Goal: Task Accomplishment & Management: Manage account settings

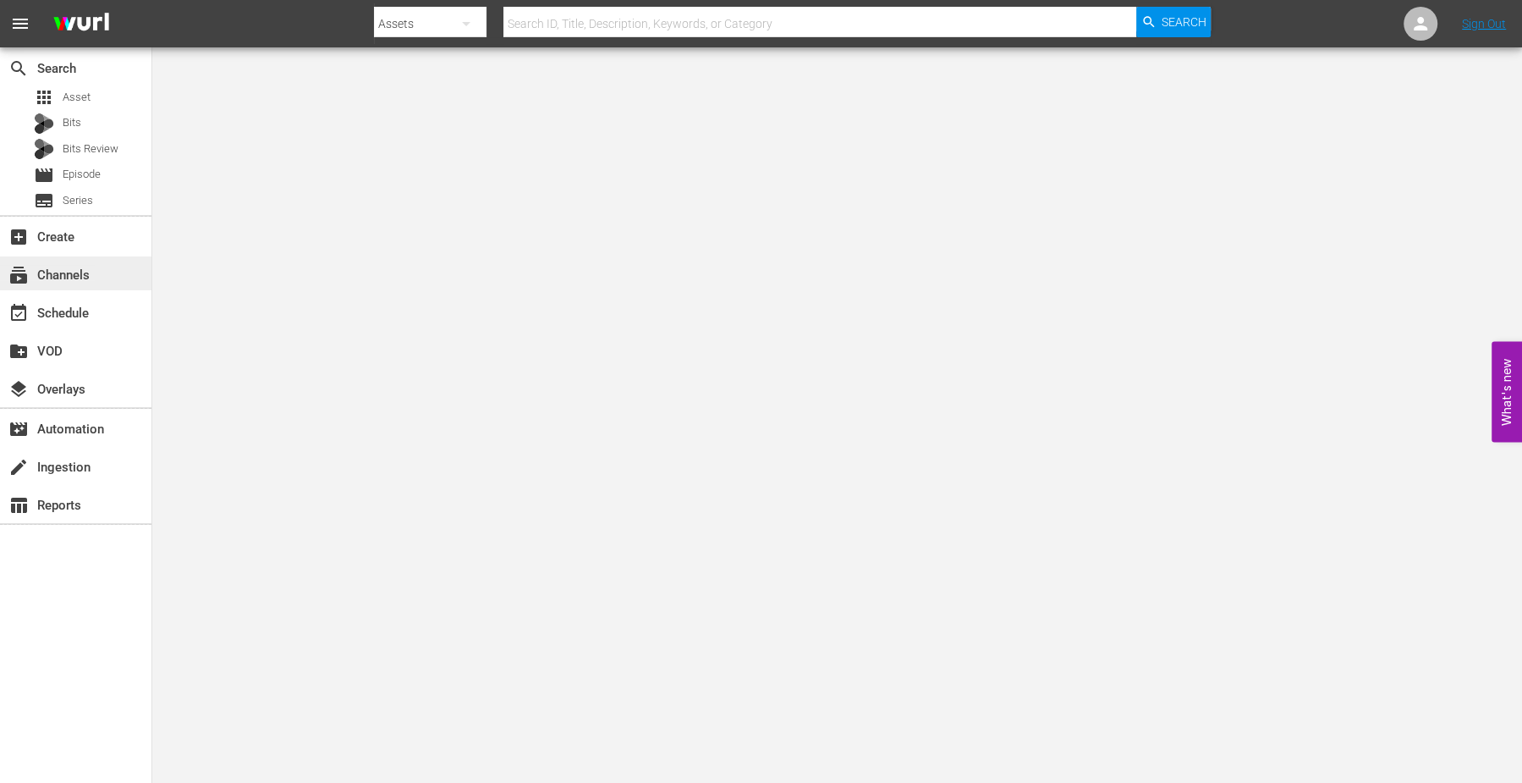
click at [45, 267] on div "subscriptions Channels" at bounding box center [47, 272] width 95 height 15
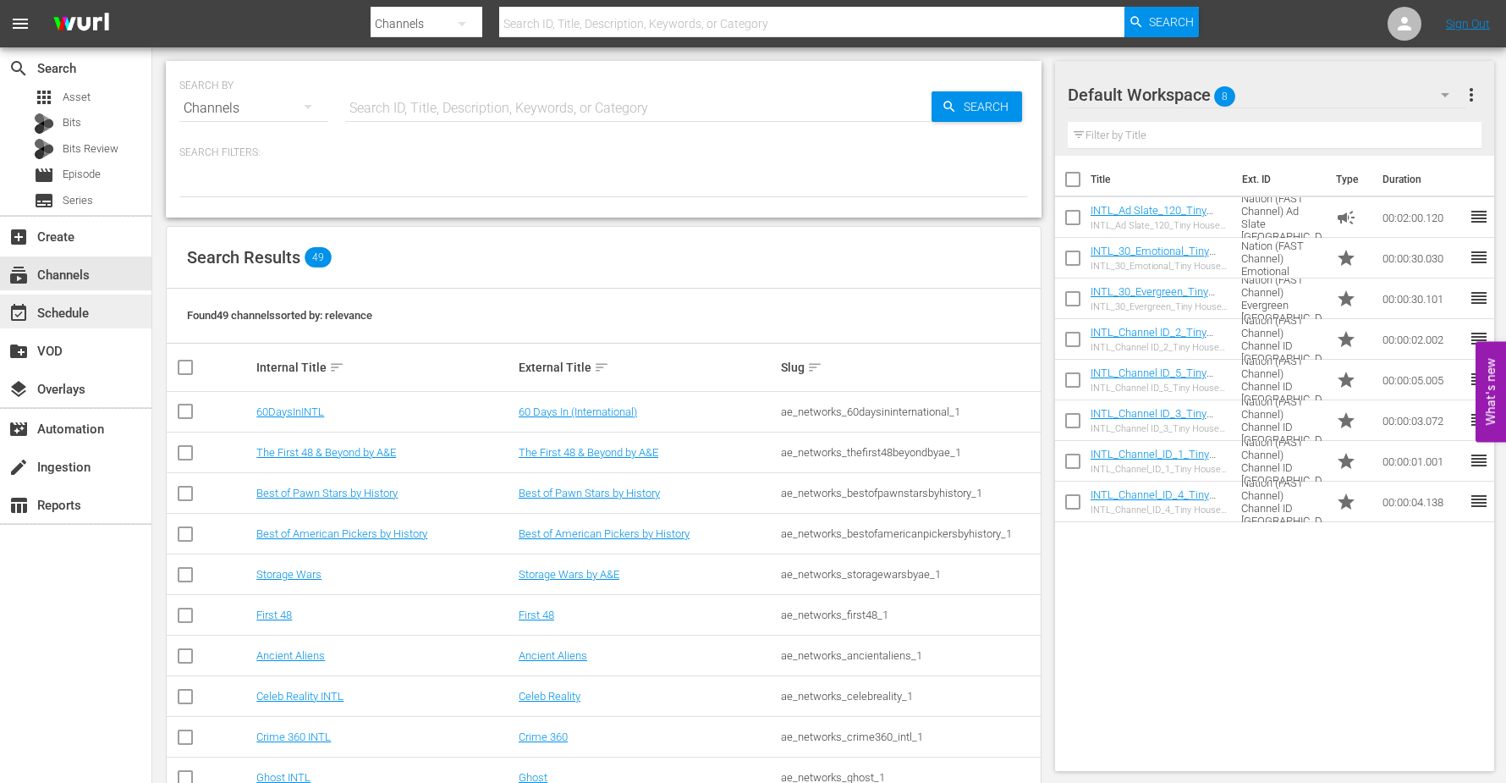
click at [56, 313] on div "event_available Schedule" at bounding box center [47, 310] width 95 height 15
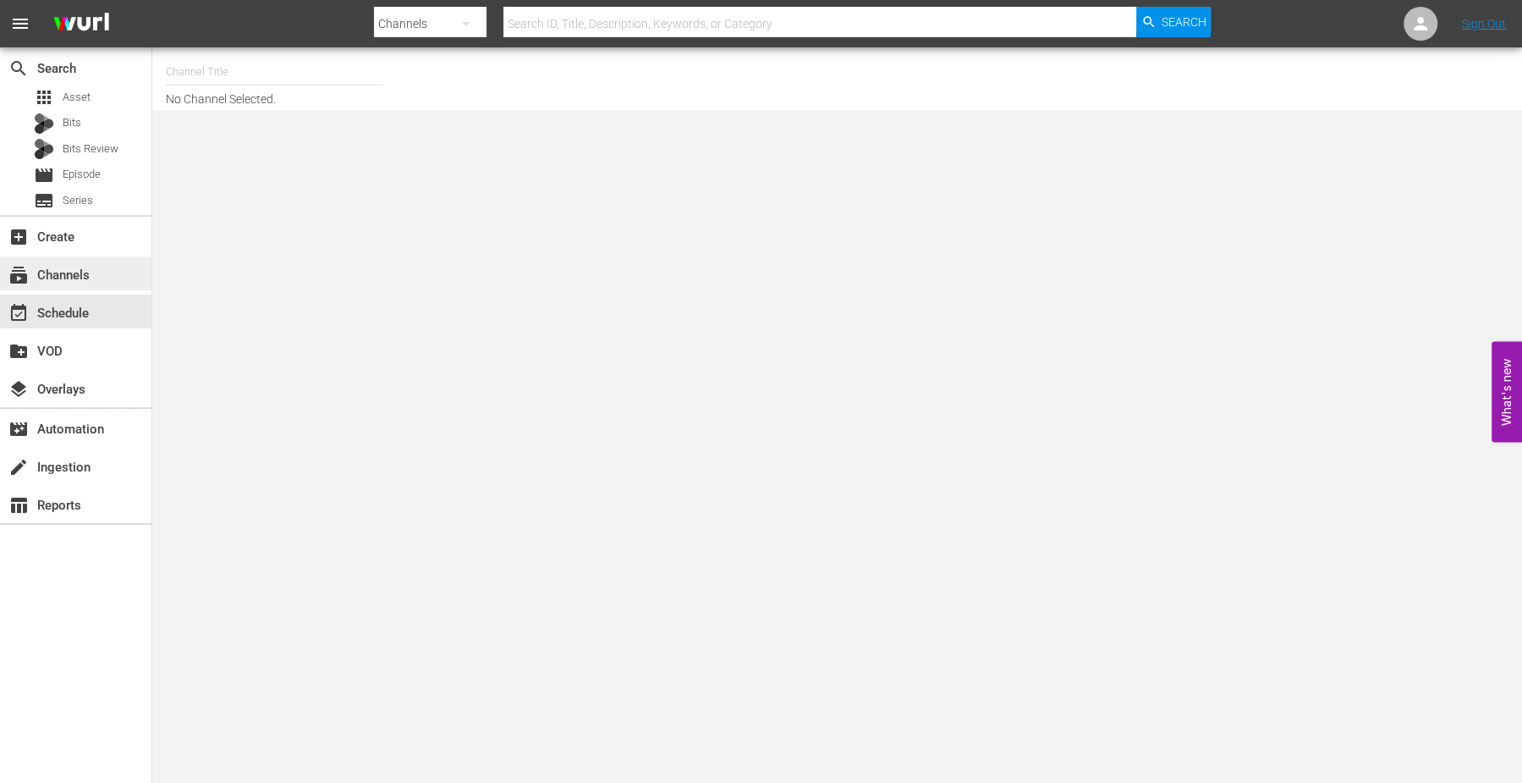
click at [62, 266] on div "subscriptions Channels" at bounding box center [47, 272] width 95 height 15
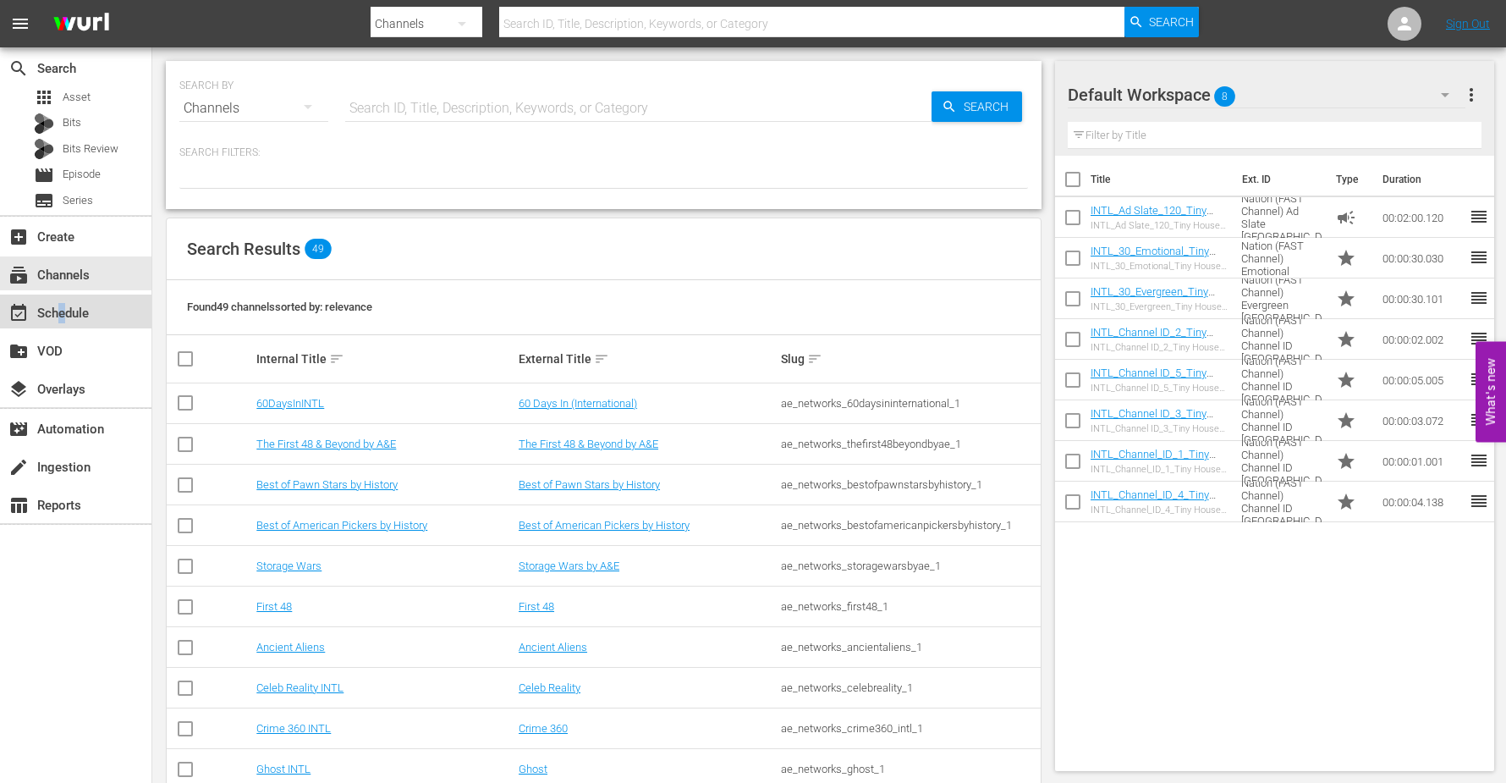
click at [63, 307] on div "event_available Schedule" at bounding box center [47, 310] width 95 height 15
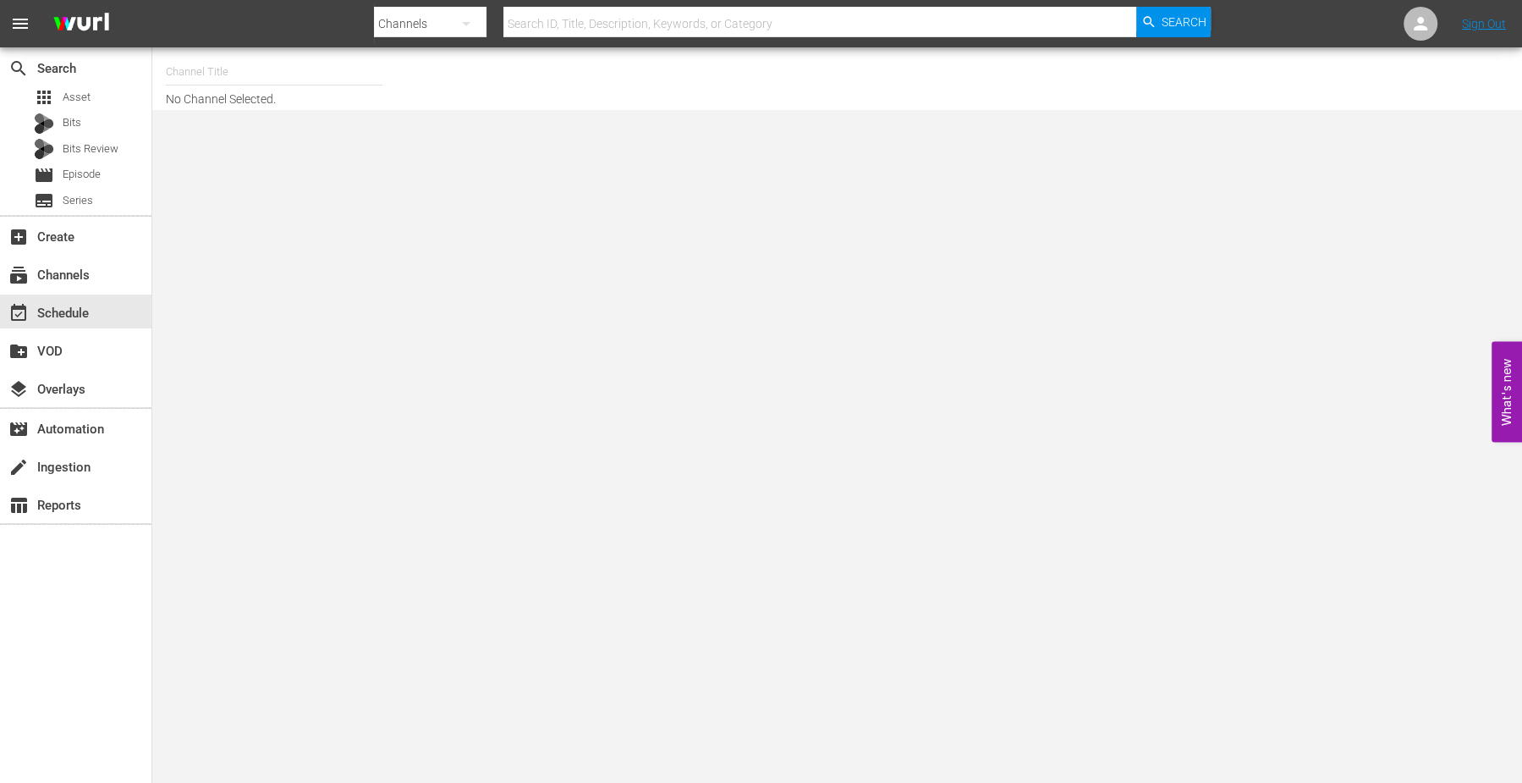
click at [428, 18] on div "Channels" at bounding box center [430, 23] width 113 height 47
click at [537, 25] on div "Channels Series Episodes Bits Assets" at bounding box center [761, 391] width 1522 height 783
click at [539, 25] on input "text" at bounding box center [819, 23] width 633 height 41
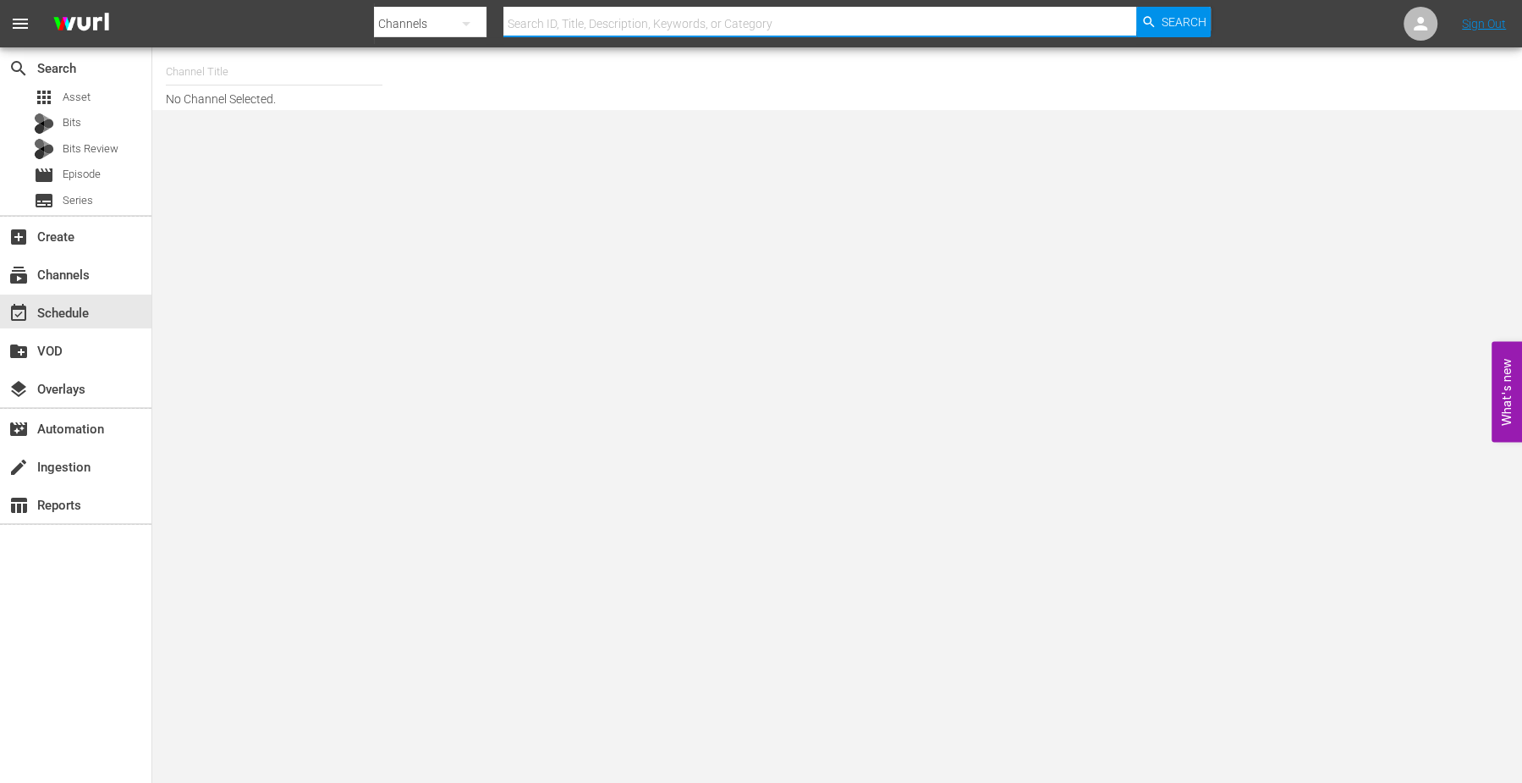
type input "Storage Wars"
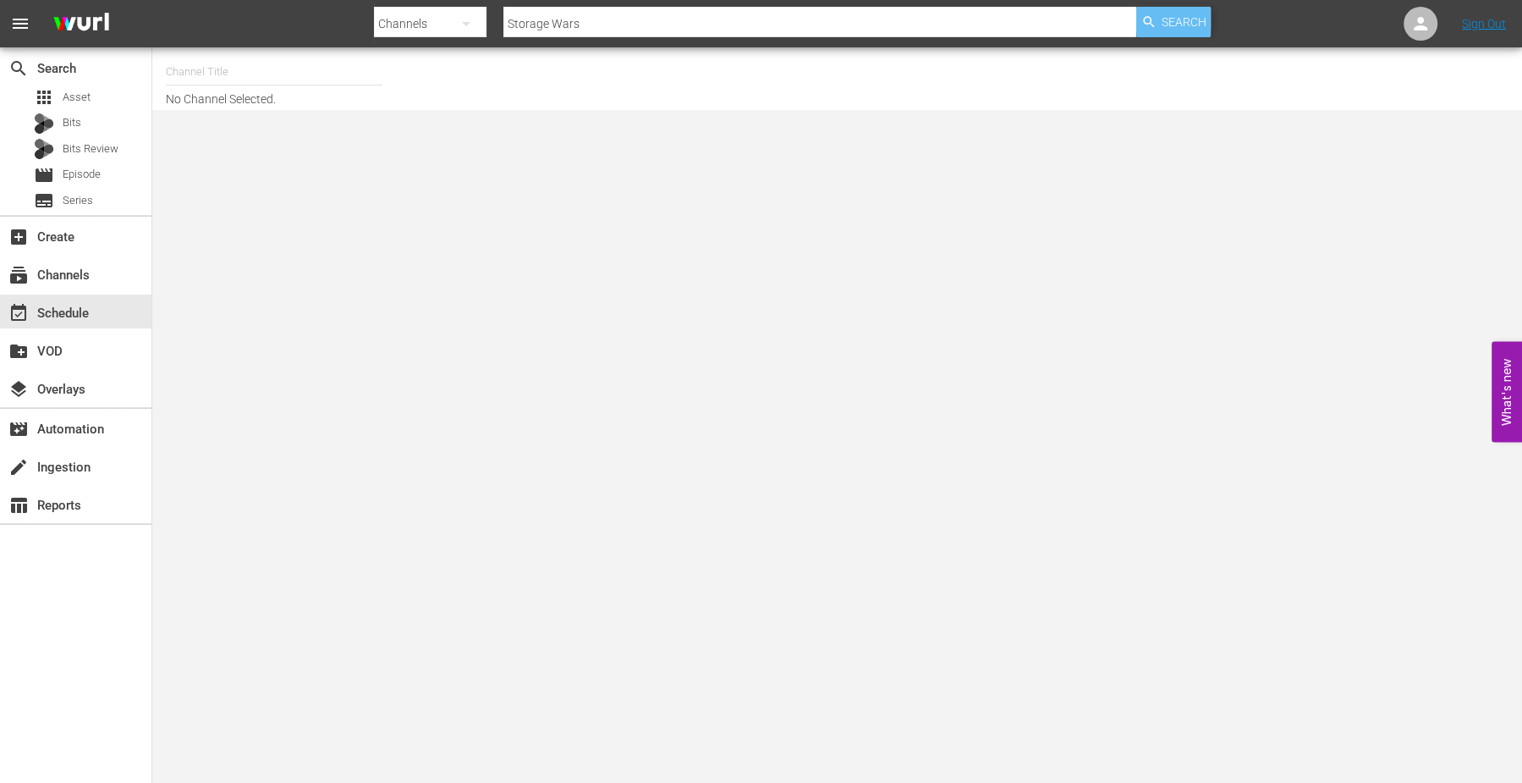
click at [1181, 20] on span "Search" at bounding box center [1184, 22] width 45 height 30
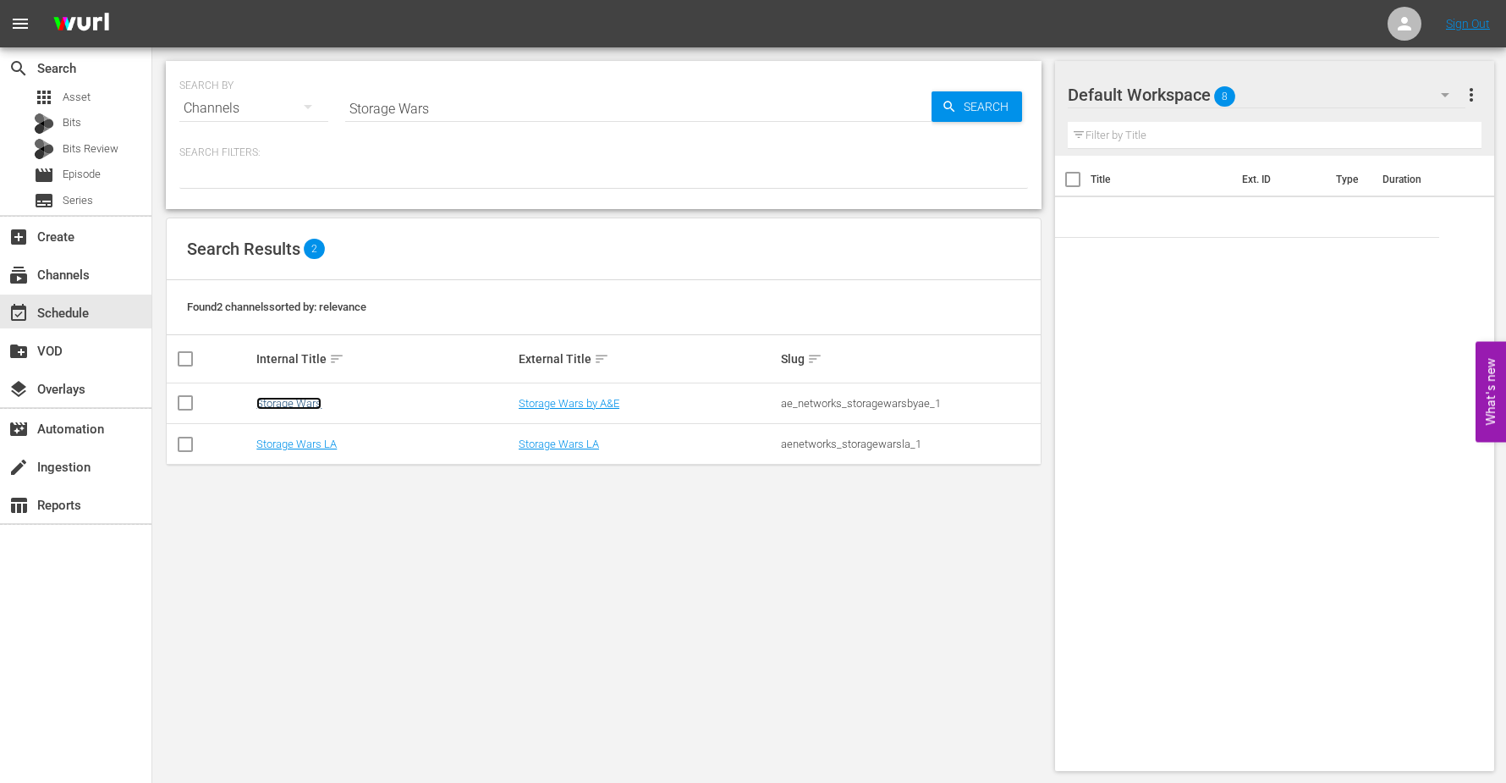
click at [290, 401] on link "Storage Wars" at bounding box center [288, 403] width 65 height 13
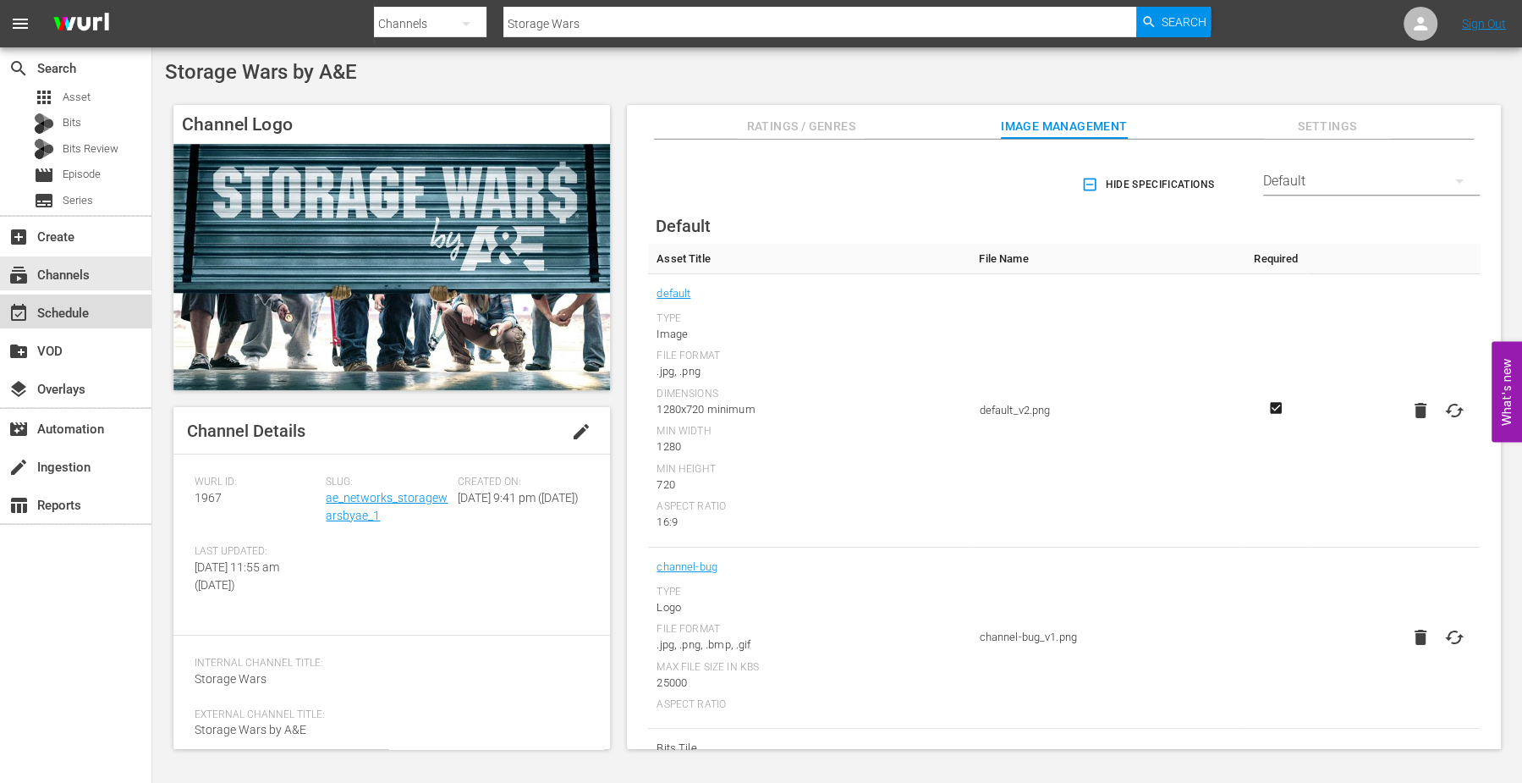
click at [69, 316] on div "event_available Schedule" at bounding box center [47, 310] width 95 height 15
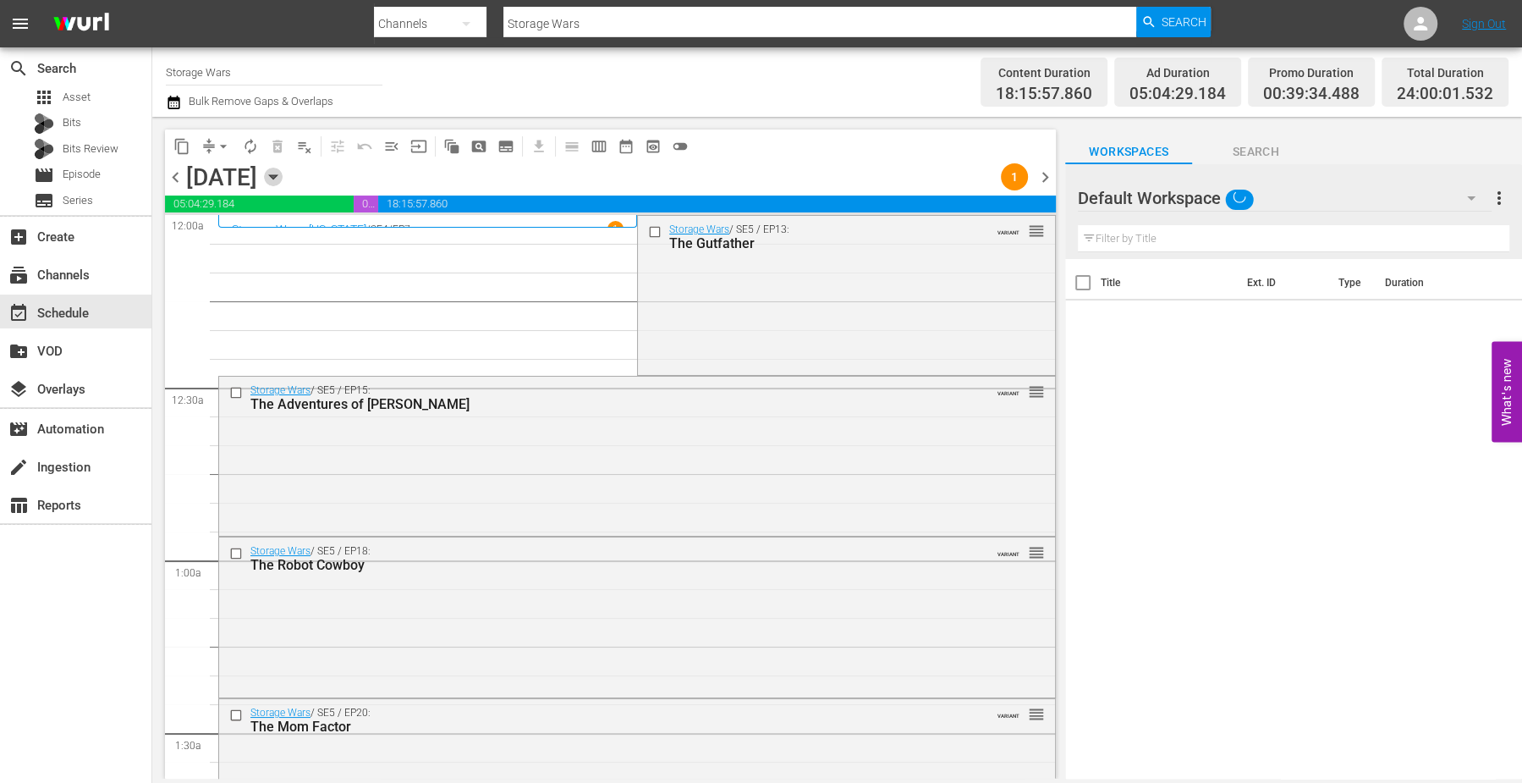
click at [283, 168] on icon "button" at bounding box center [273, 177] width 19 height 19
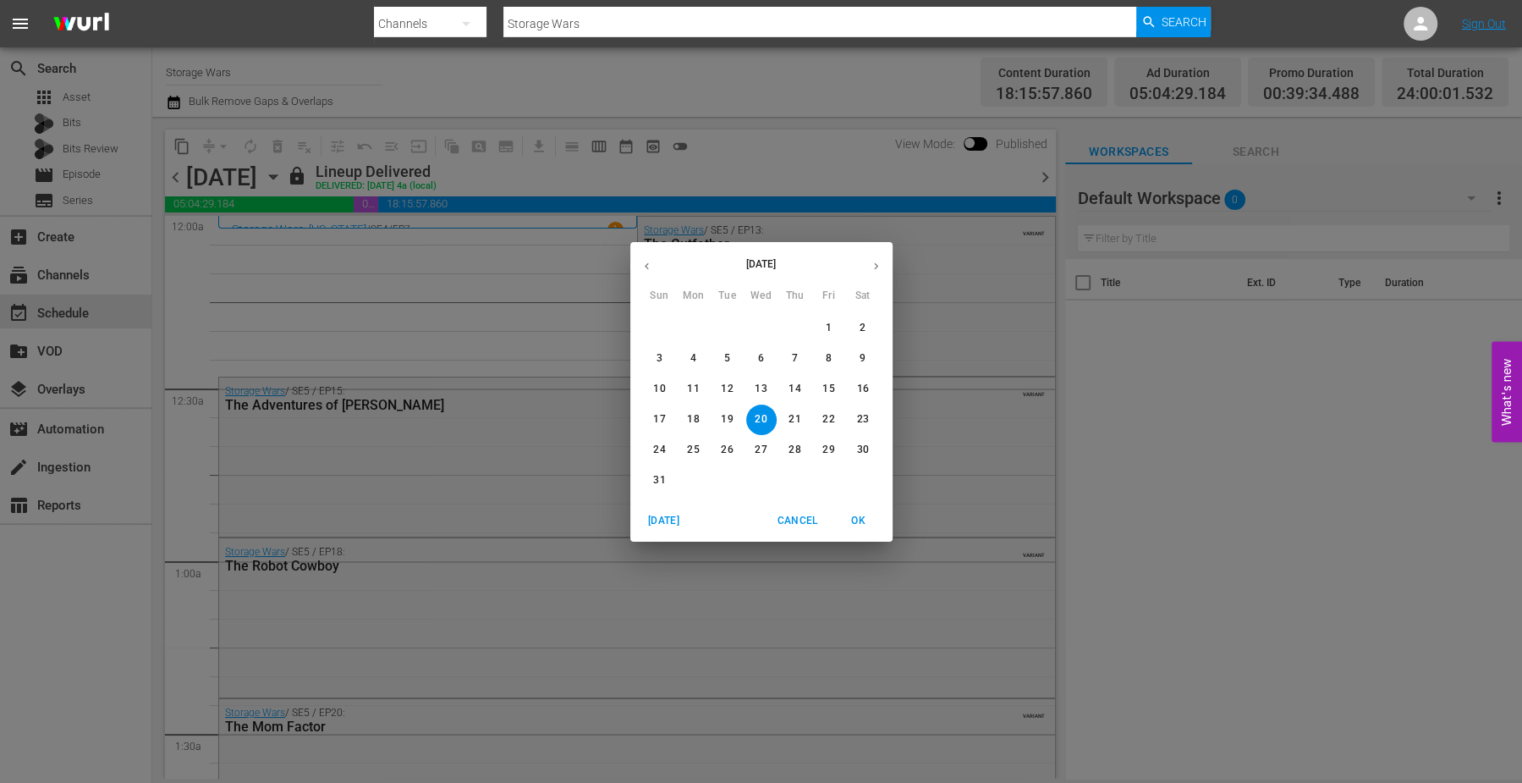
click at [877, 261] on icon "button" at bounding box center [876, 266] width 13 height 13
click at [690, 326] on span "1" at bounding box center [694, 328] width 30 height 14
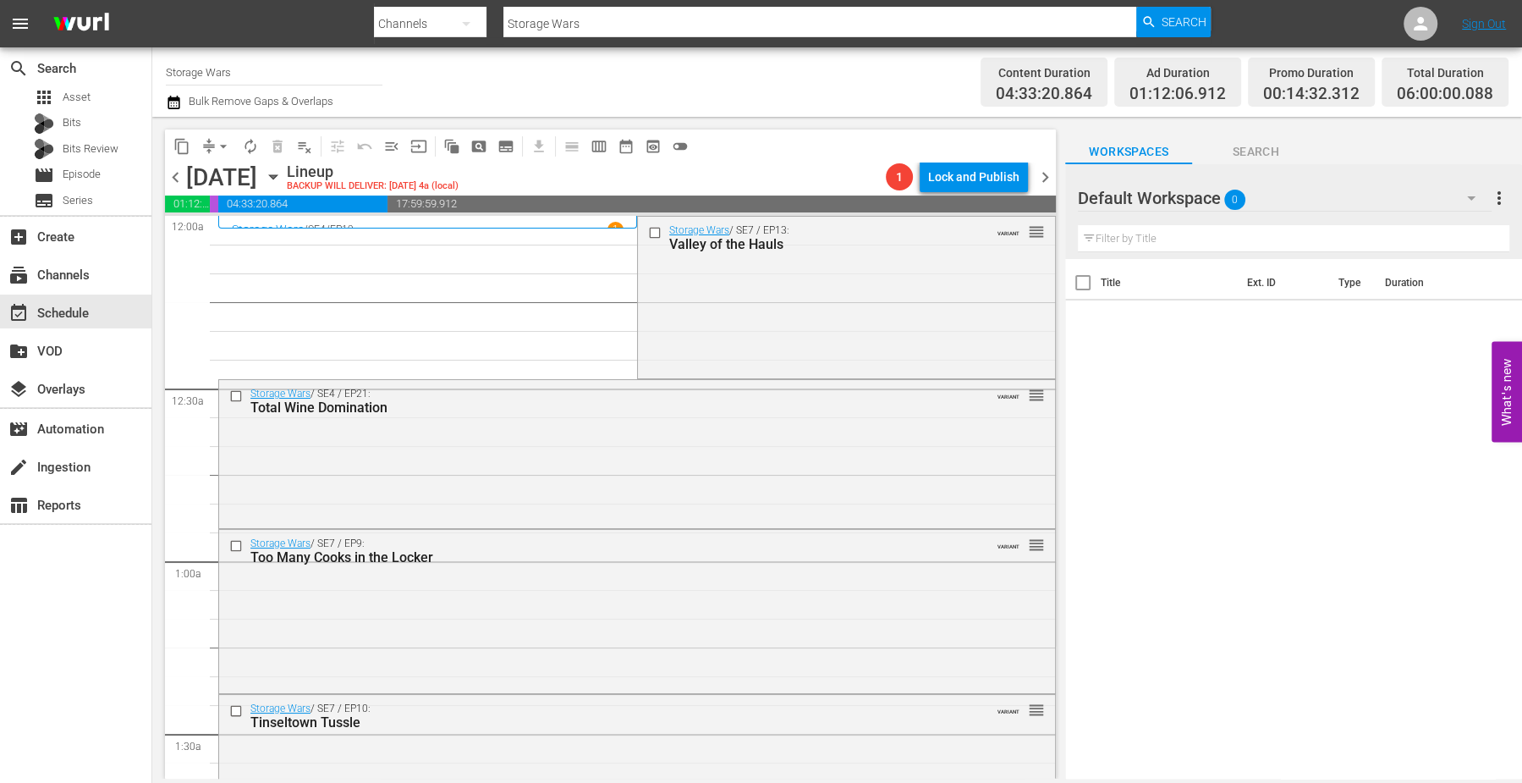
click at [1232, 198] on span "0" at bounding box center [1234, 200] width 21 height 36
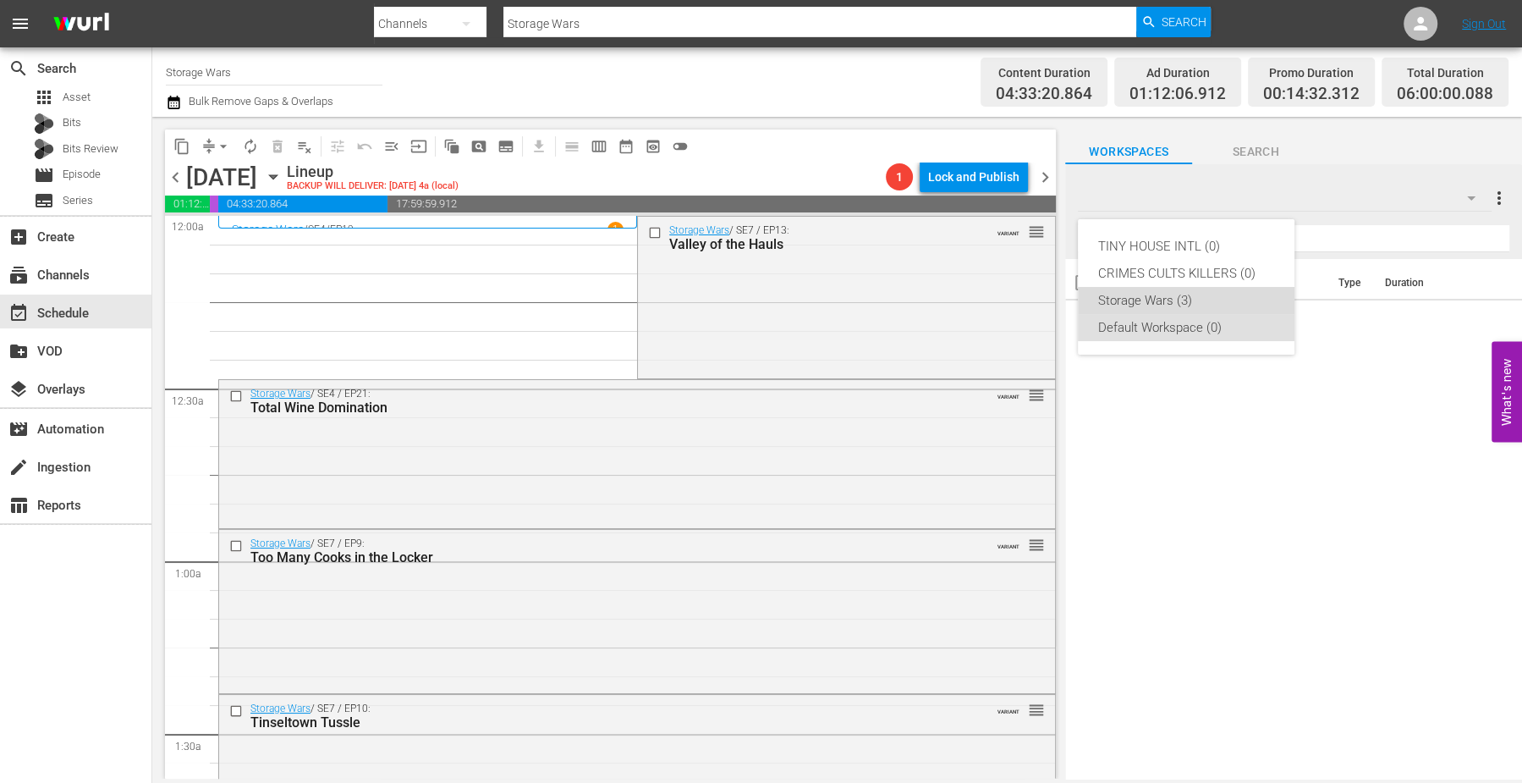
click at [1166, 292] on div "Storage Wars (3)" at bounding box center [1186, 300] width 176 height 27
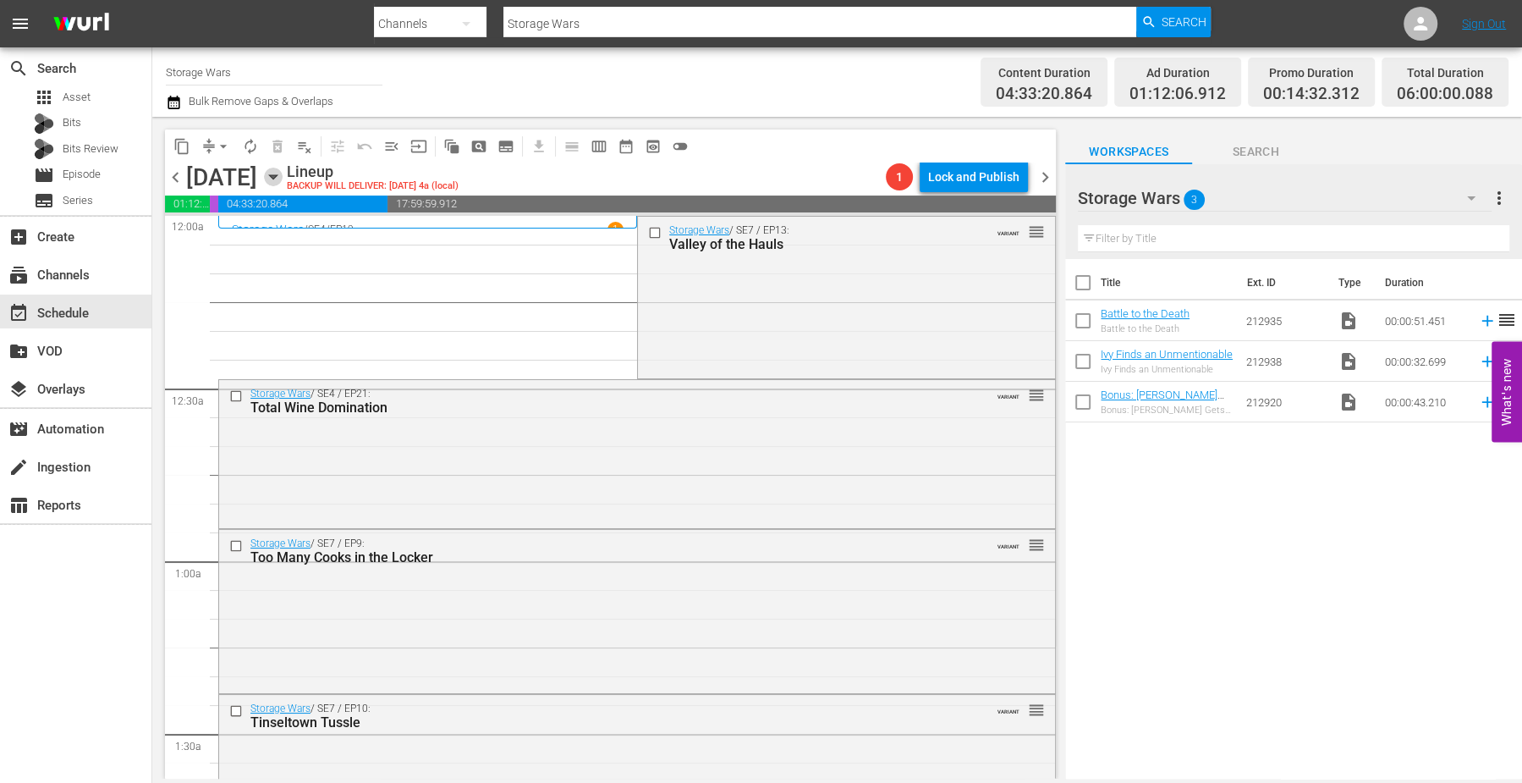
click at [277, 175] on icon "button" at bounding box center [273, 177] width 8 height 4
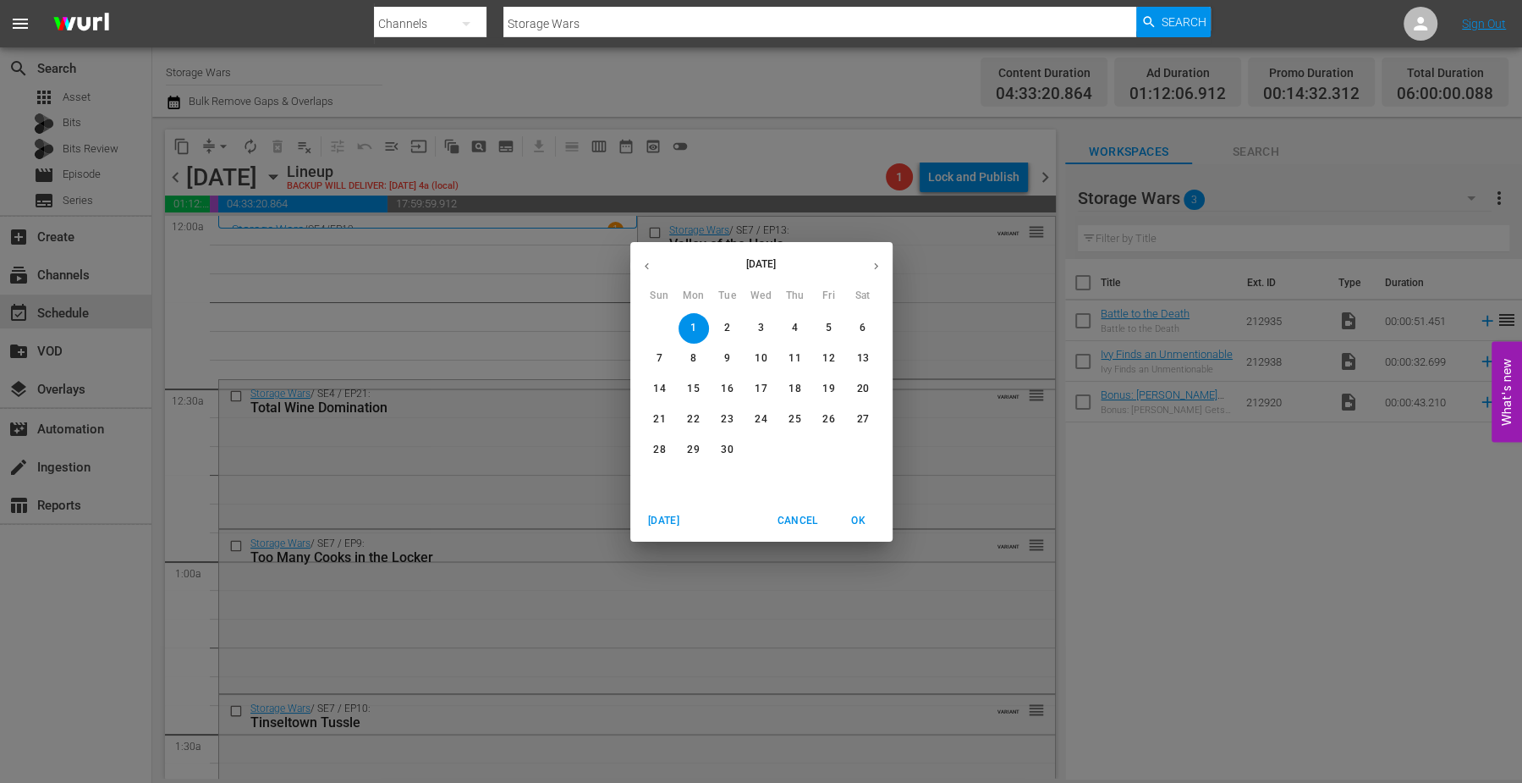
click at [728, 326] on p "2" at bounding box center [727, 328] width 6 height 14
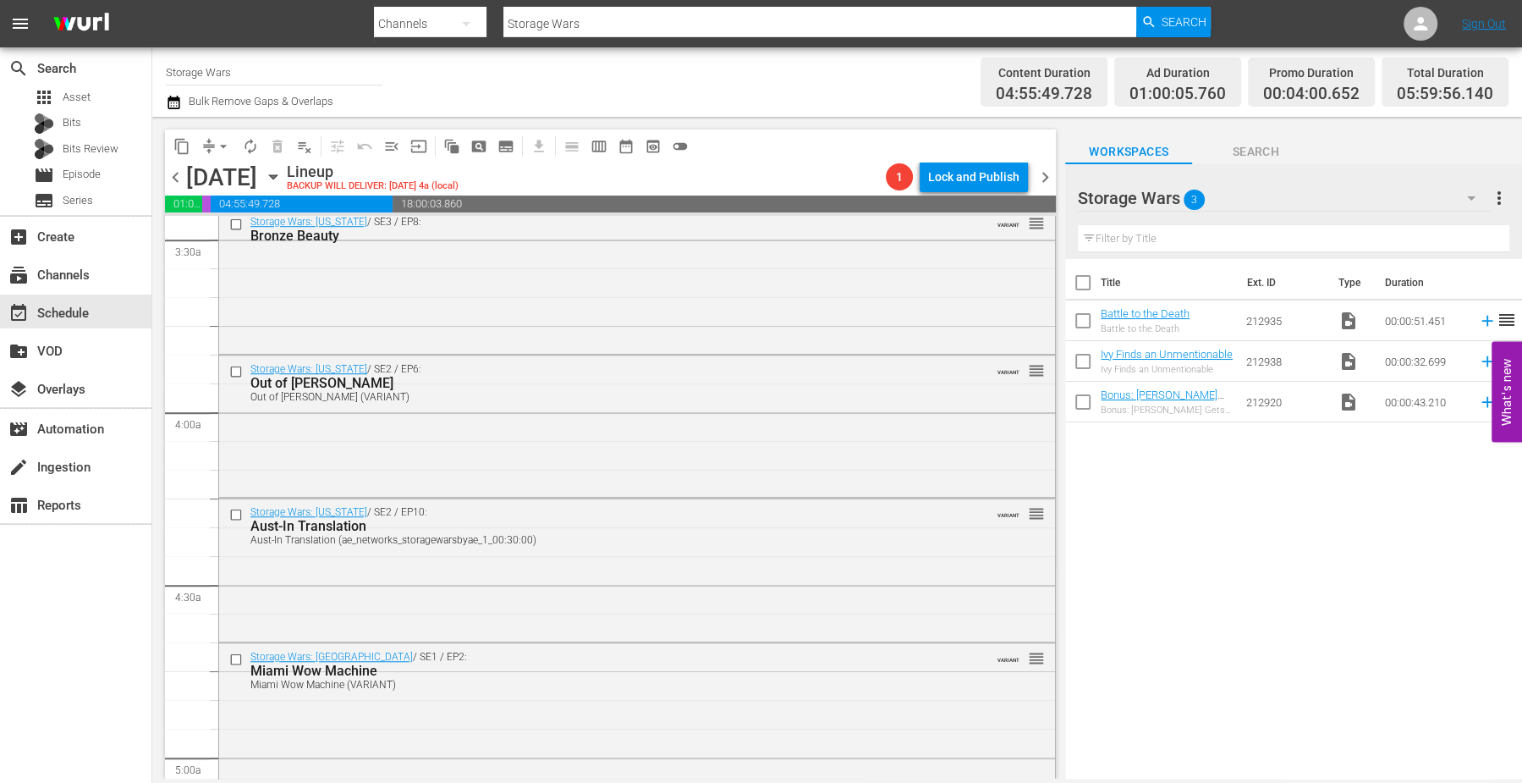
scroll to position [952, 0]
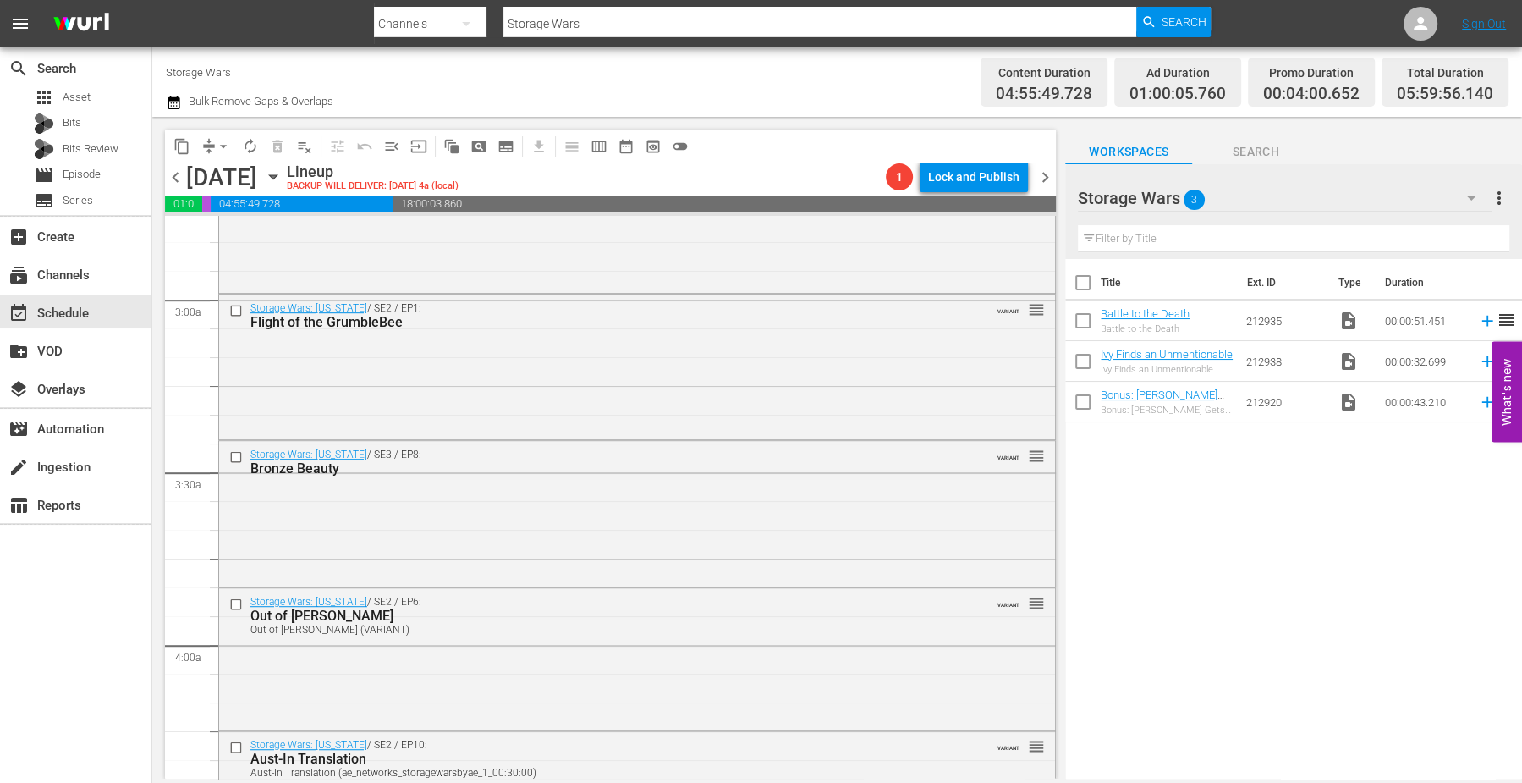
click at [283, 173] on icon "button" at bounding box center [273, 177] width 19 height 19
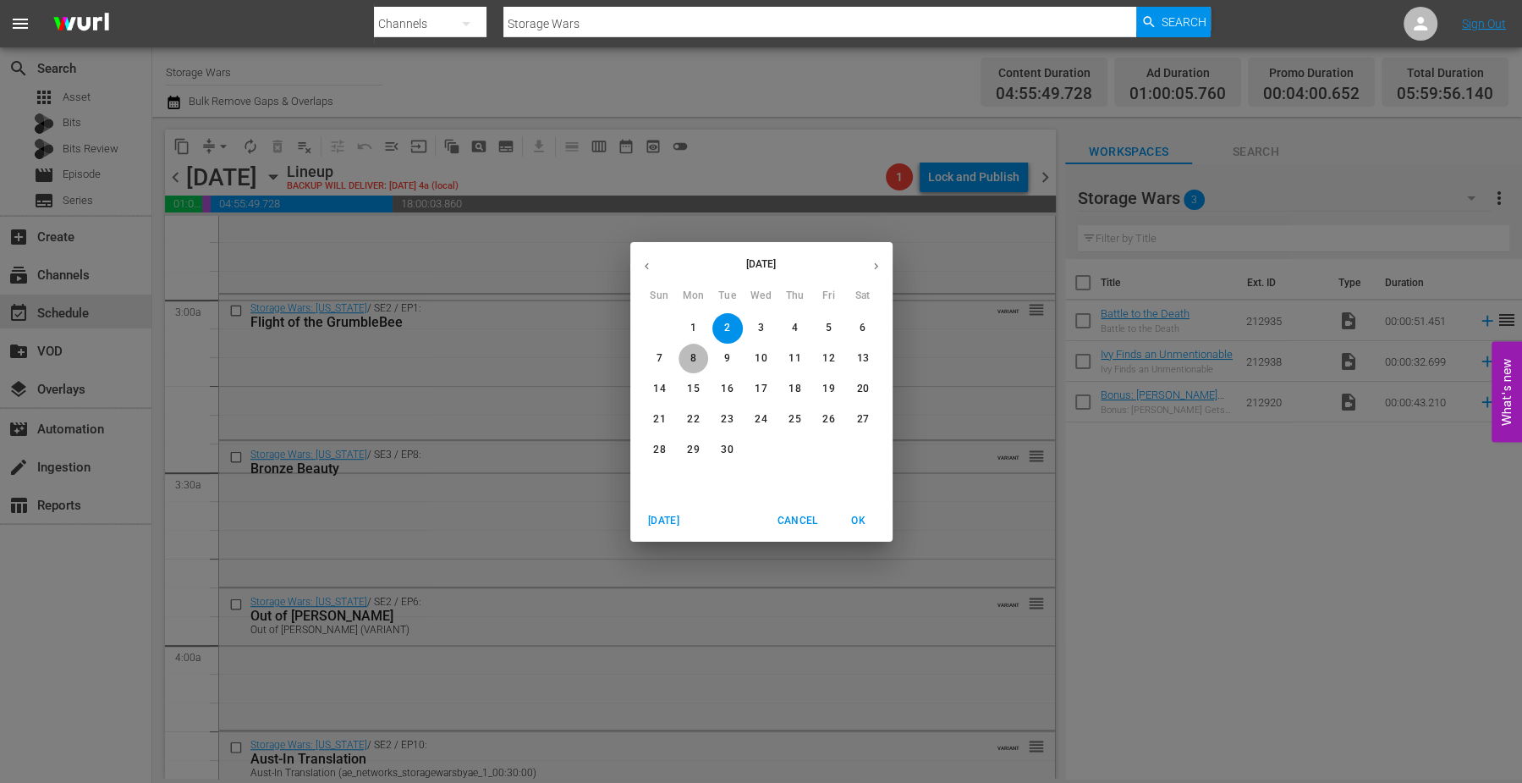
click at [693, 356] on p "8" at bounding box center [693, 358] width 6 height 14
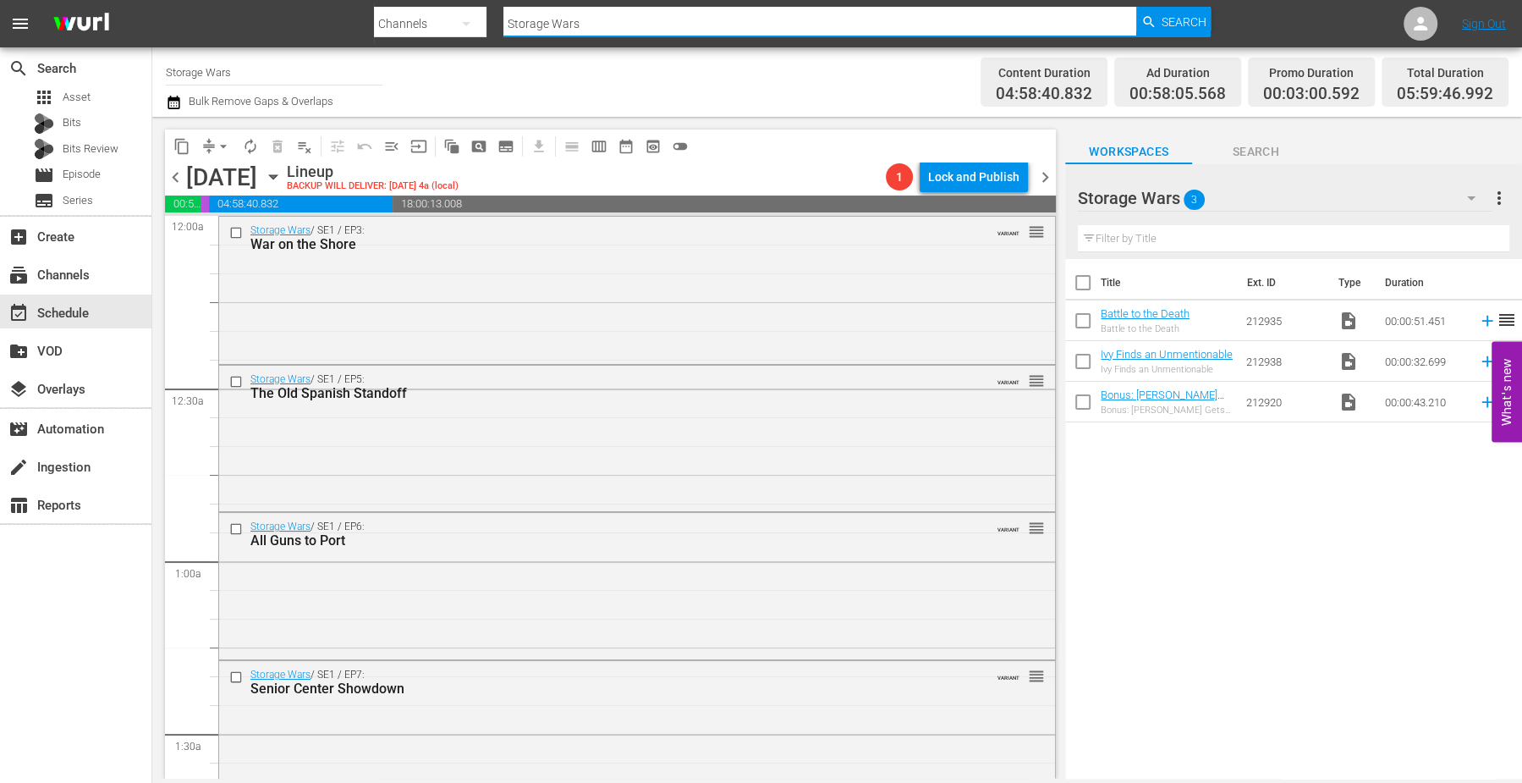
click at [613, 28] on input "Storage Wars" at bounding box center [819, 23] width 633 height 41
click at [69, 306] on div "event_available Schedule" at bounding box center [47, 310] width 95 height 15
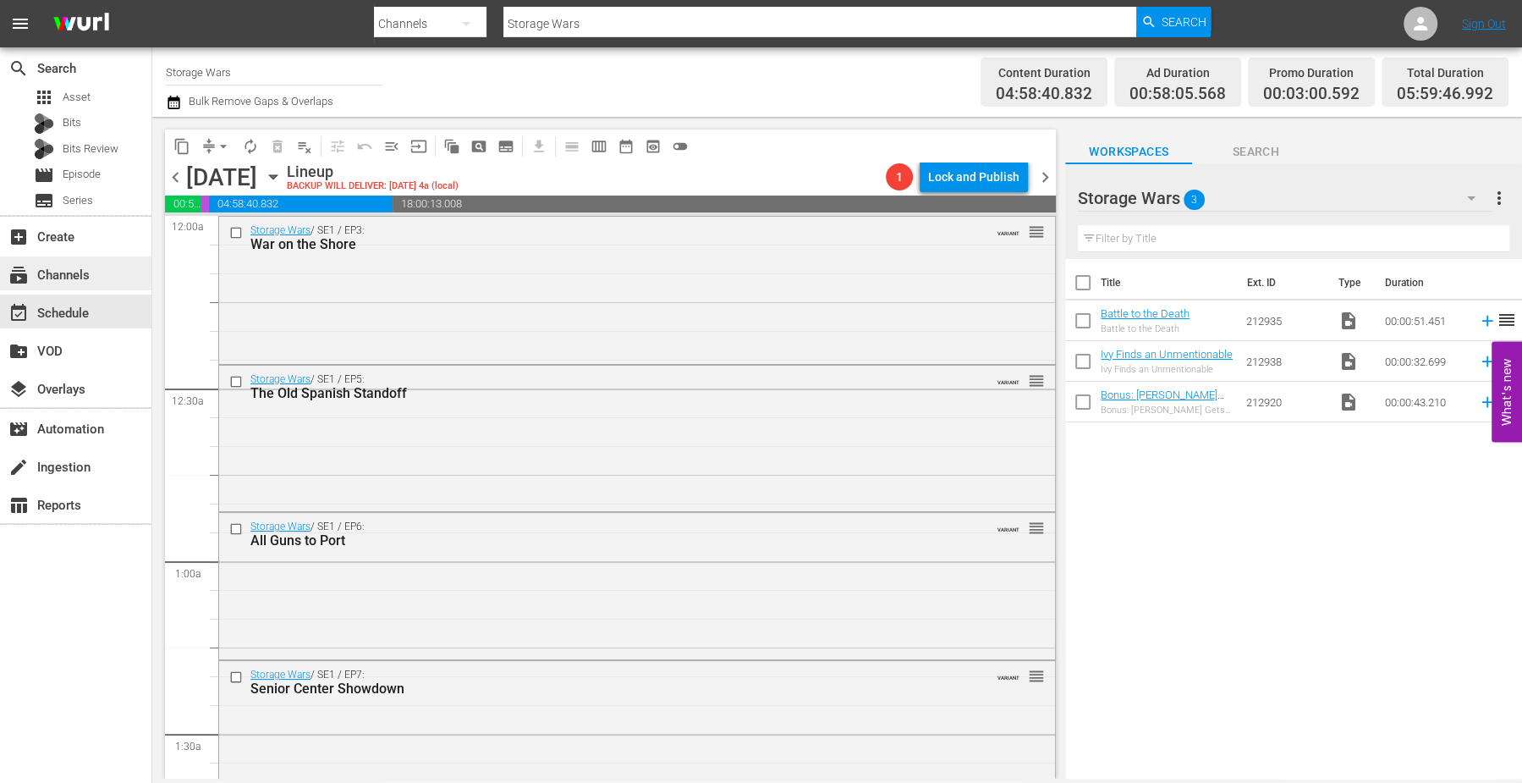
click at [63, 271] on div "subscriptions Channels" at bounding box center [47, 272] width 95 height 15
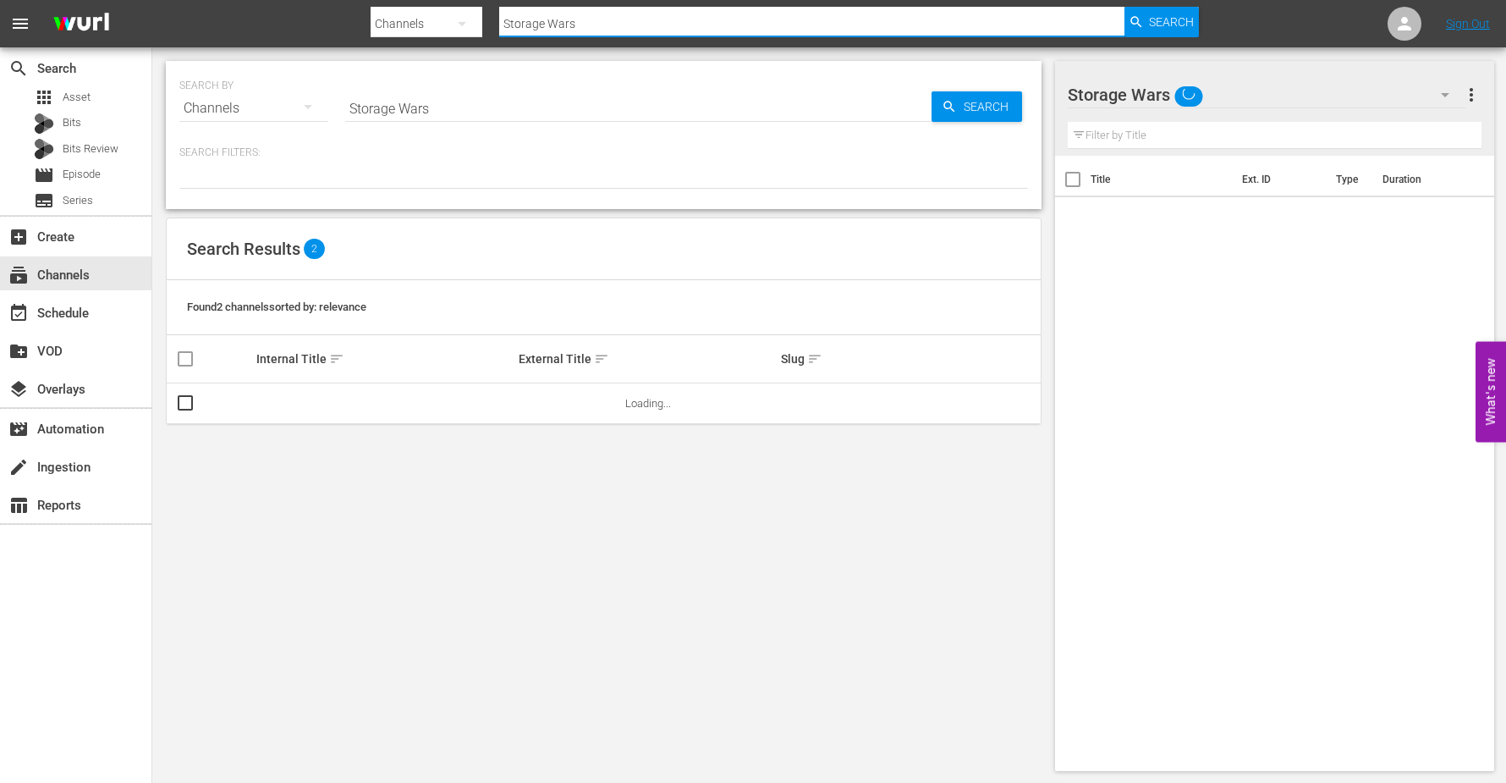
click at [513, 19] on input "Storage Wars" at bounding box center [811, 23] width 624 height 41
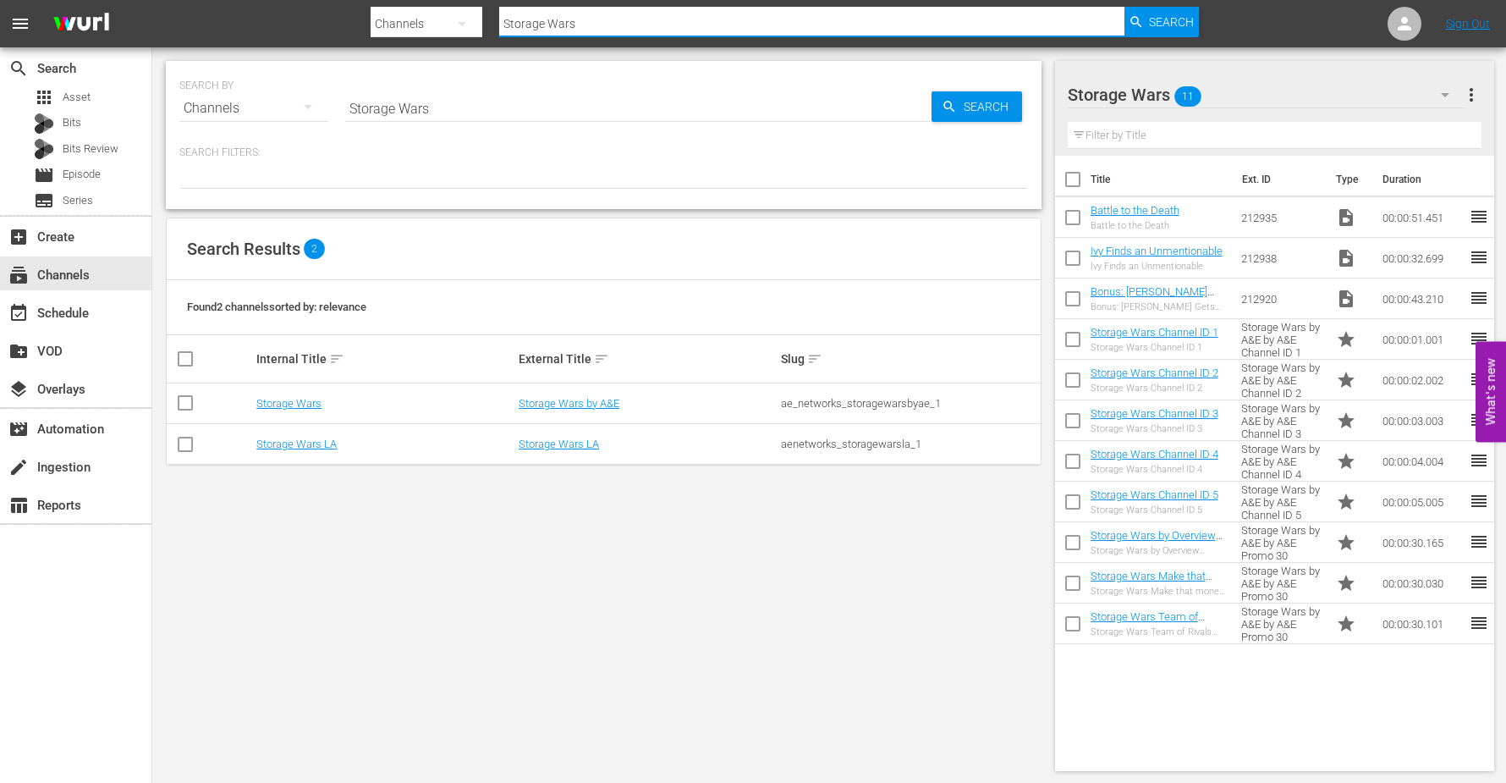
drag, startPoint x: 565, startPoint y: 18, endPoint x: 448, endPoint y: 17, distance: 116.8
click at [448, 17] on div "Search By Channels Search ID, Title, Description, Keywords, or Category Storage…" at bounding box center [785, 23] width 828 height 41
click at [522, 23] on input "text" at bounding box center [811, 23] width 624 height 41
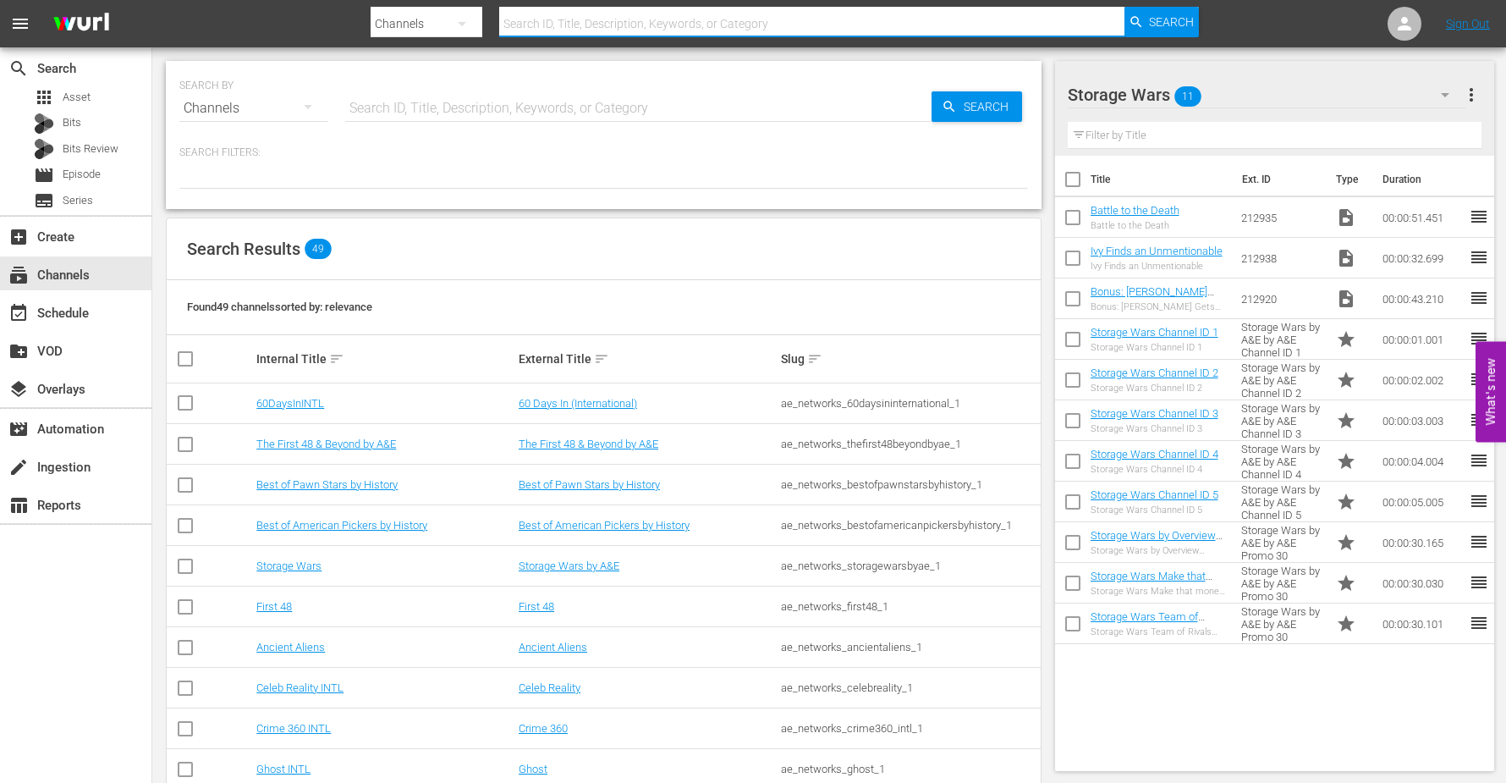
type input "INTL TINY HOUSE"
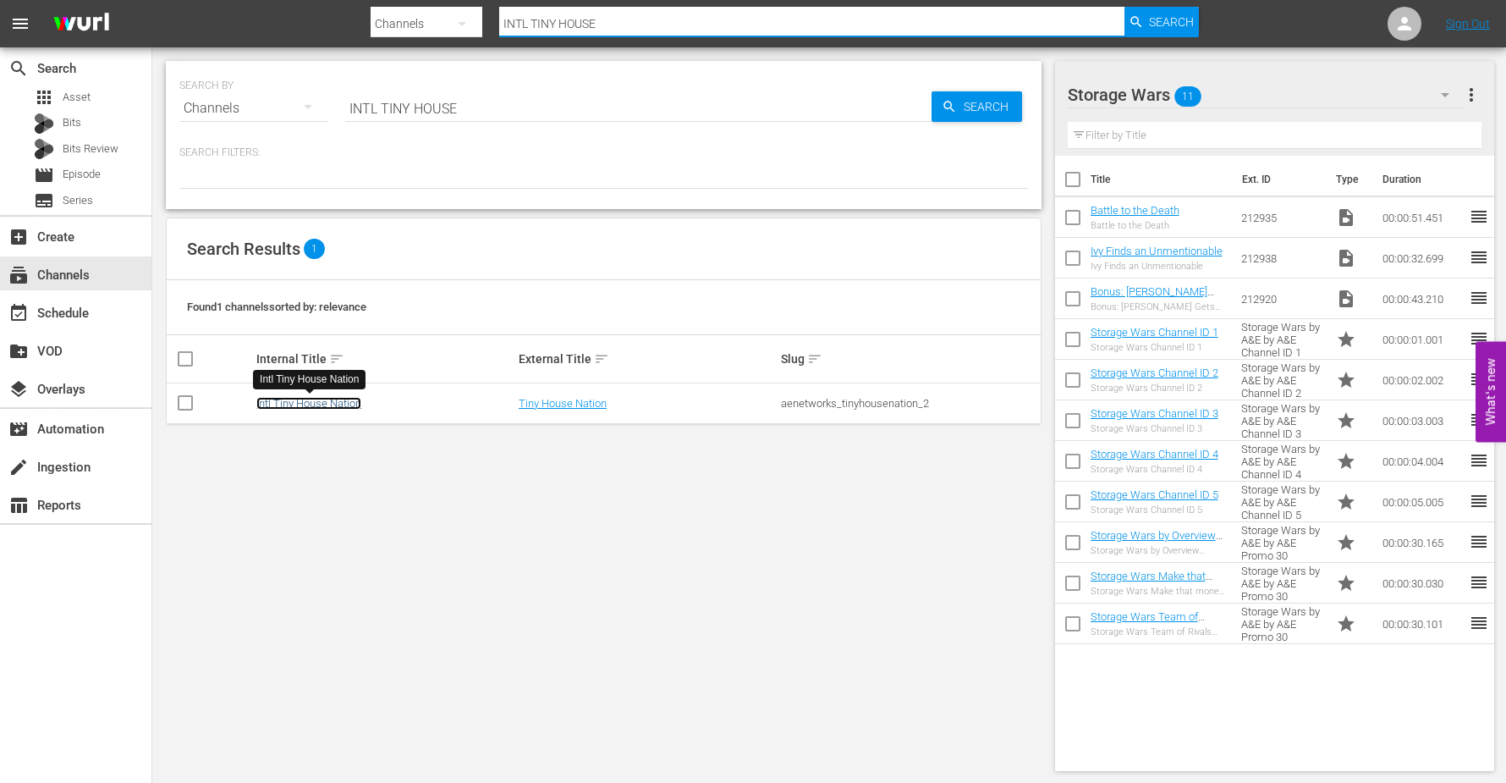
click at [317, 401] on link "Intl Tiny House Nation" at bounding box center [308, 403] width 105 height 13
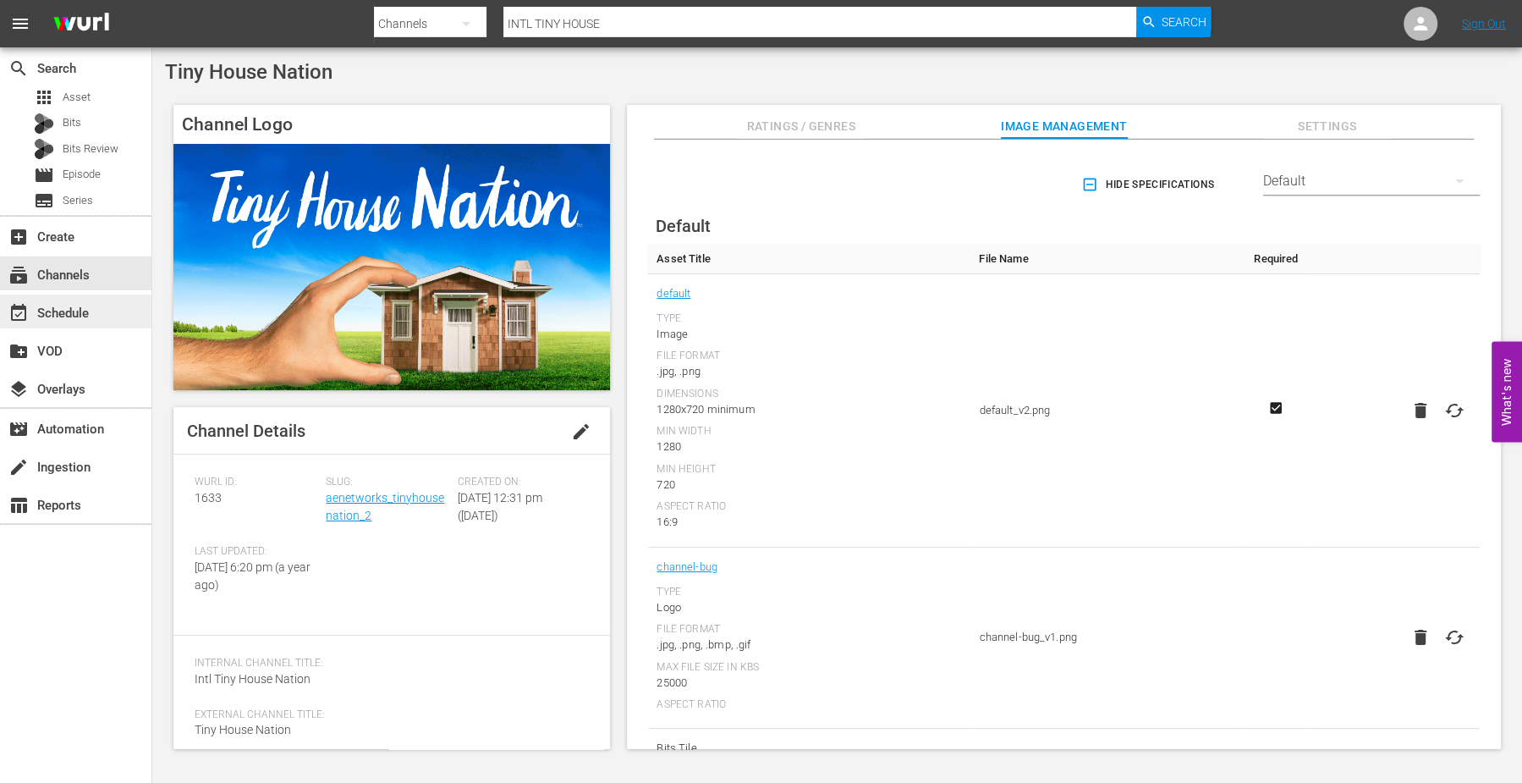
click at [63, 313] on div "event_available Schedule" at bounding box center [47, 310] width 95 height 15
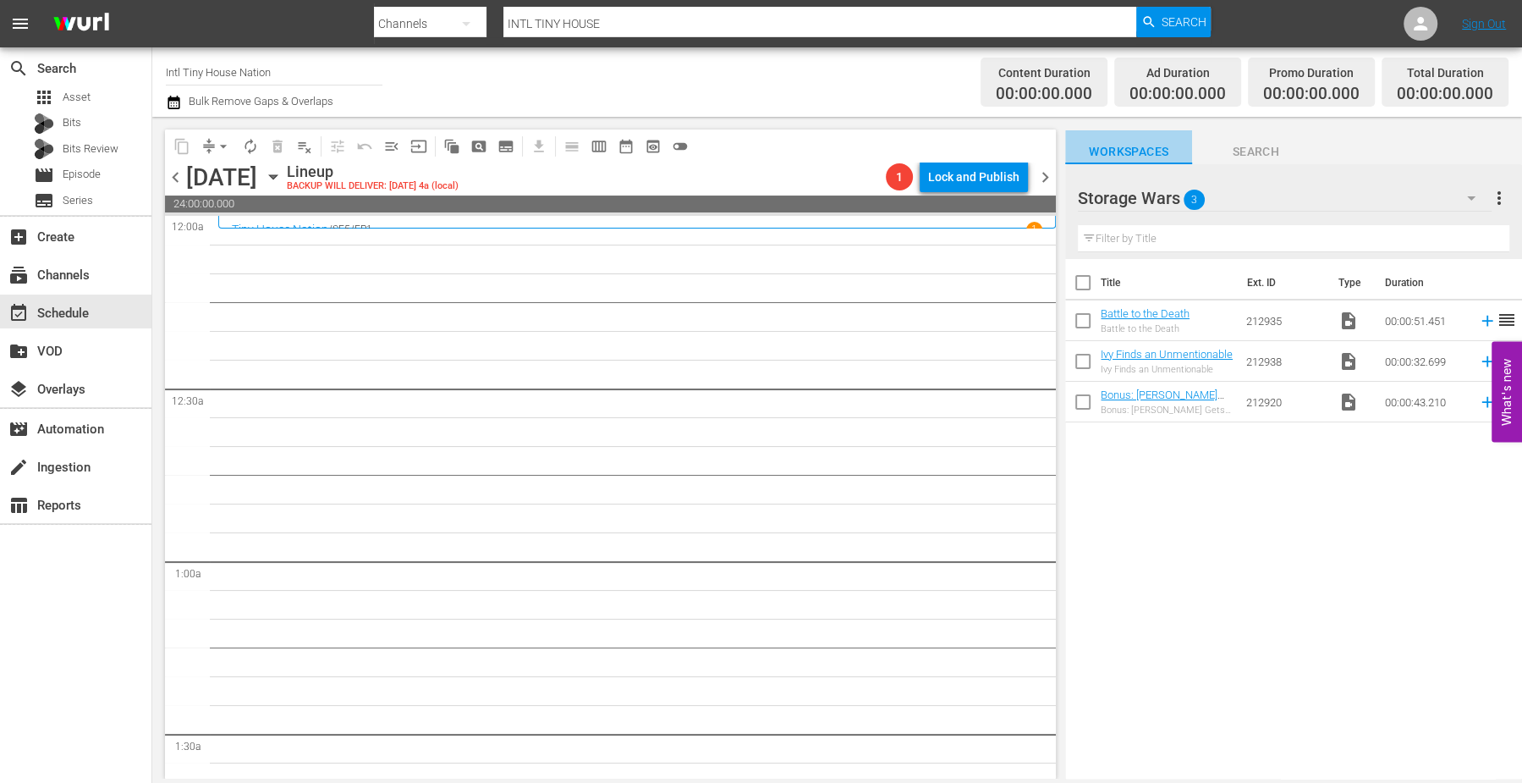
click at [1157, 147] on span "Workspaces" at bounding box center [1128, 151] width 127 height 21
click at [1187, 199] on div at bounding box center [1155, 199] width 154 height 42
click at [1160, 153] on span "Workspaces" at bounding box center [1128, 151] width 127 height 21
click at [1153, 152] on span "Workspaces" at bounding box center [1128, 151] width 127 height 21
click at [1145, 147] on span "Workspaces" at bounding box center [1128, 151] width 127 height 21
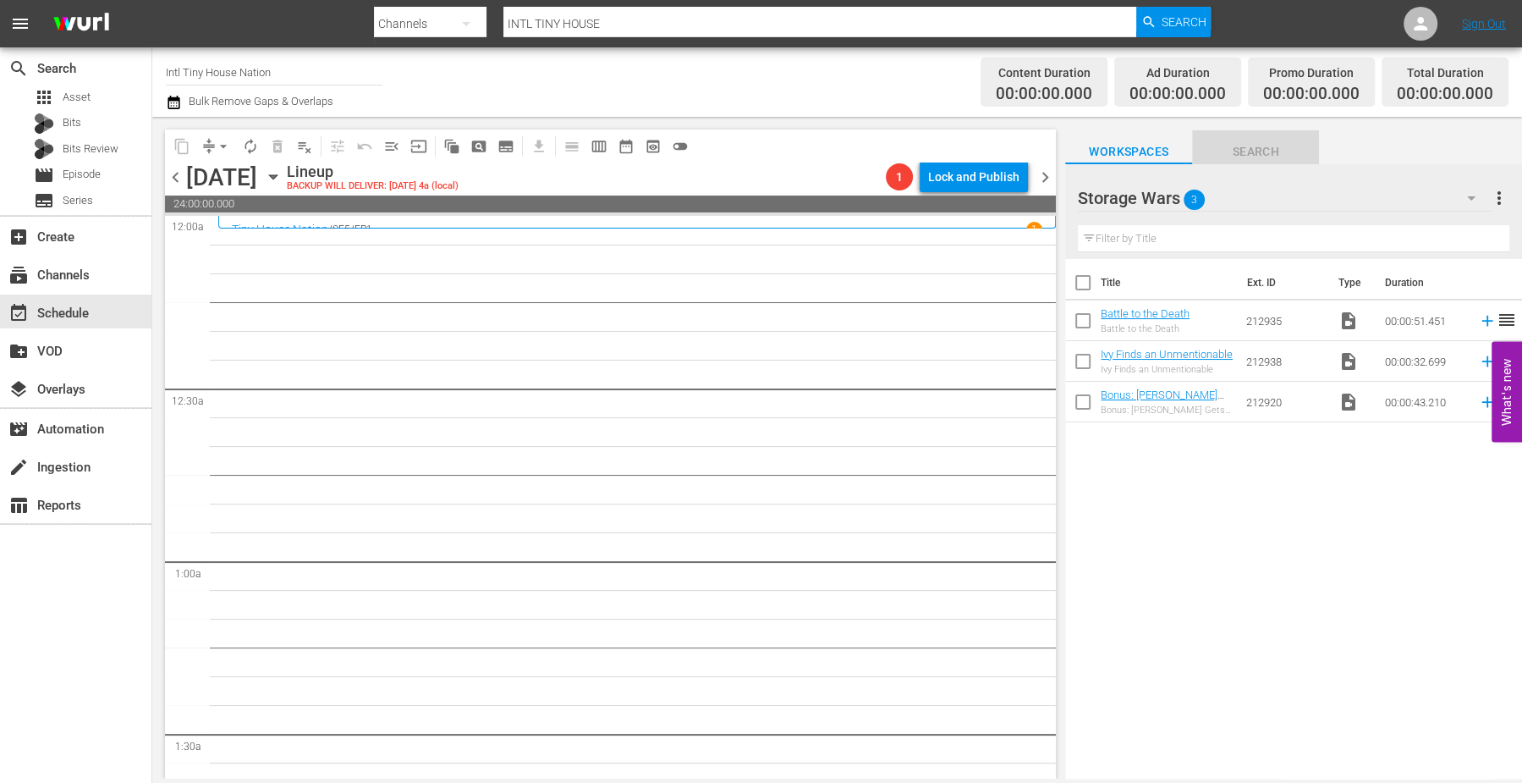
click at [1261, 152] on span "Search" at bounding box center [1255, 151] width 127 height 21
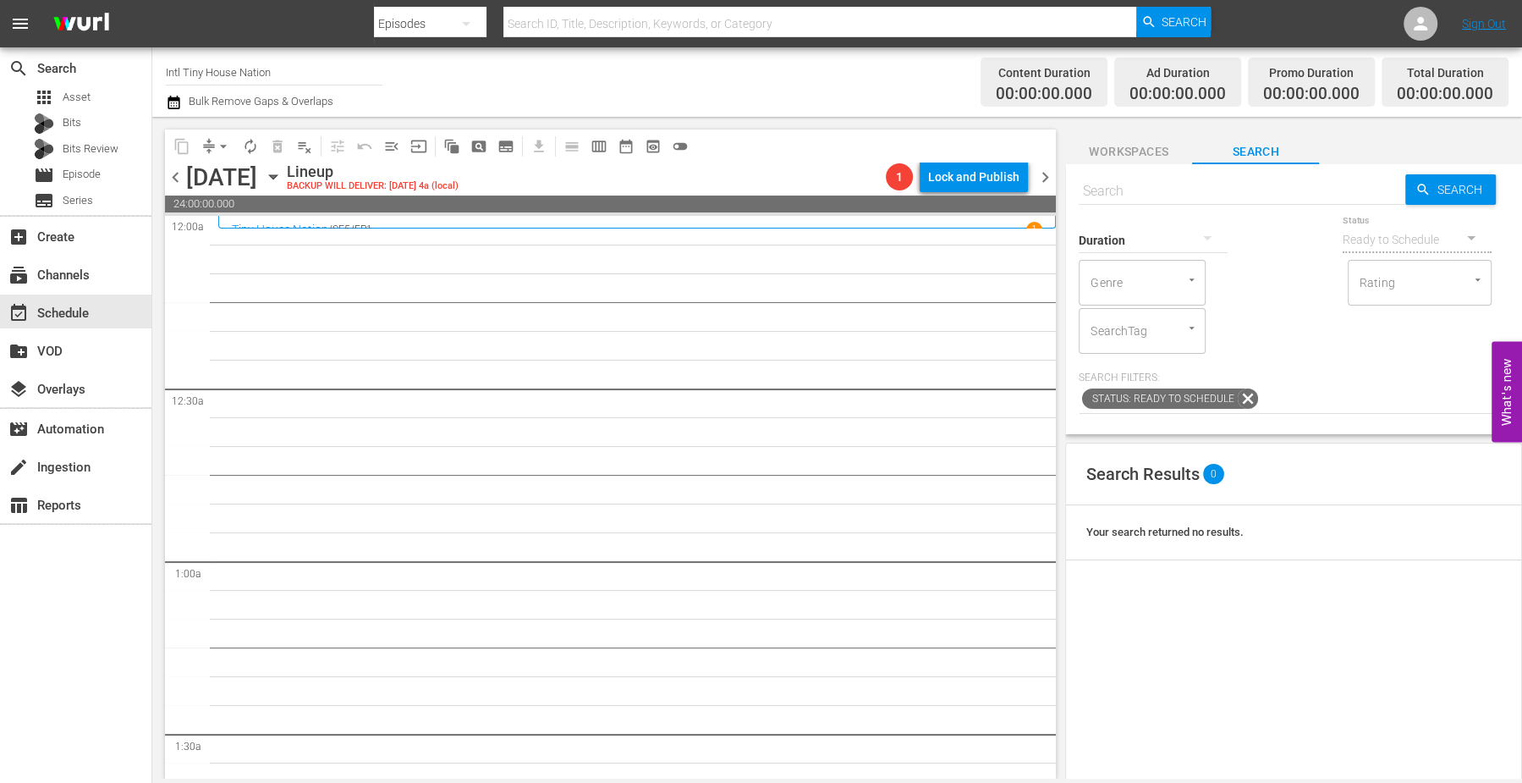
click at [1116, 145] on span "Workspaces" at bounding box center [1128, 151] width 127 height 21
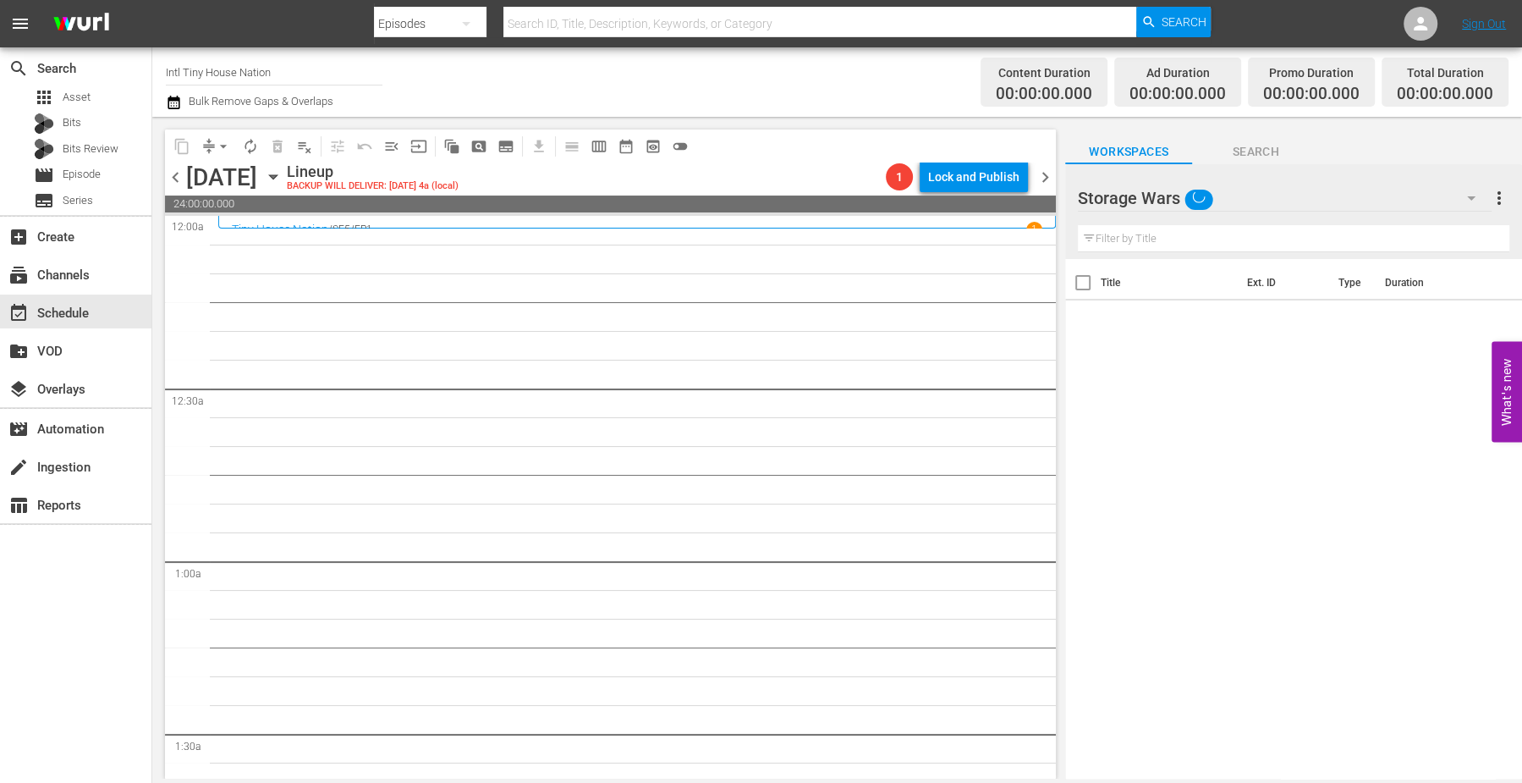
click at [1225, 151] on span "Search" at bounding box center [1255, 151] width 127 height 21
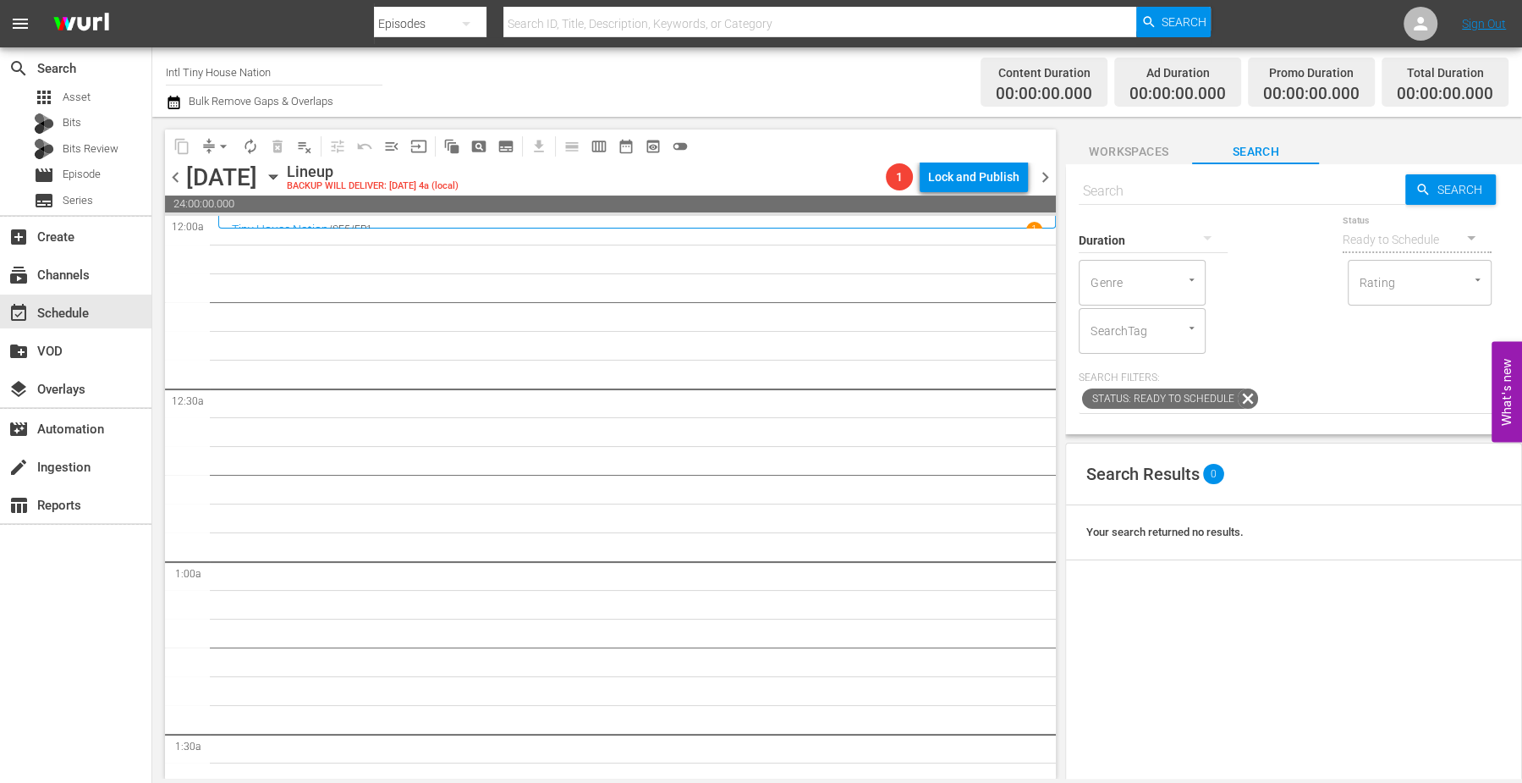
click at [1125, 155] on span "Workspaces" at bounding box center [1128, 151] width 127 height 21
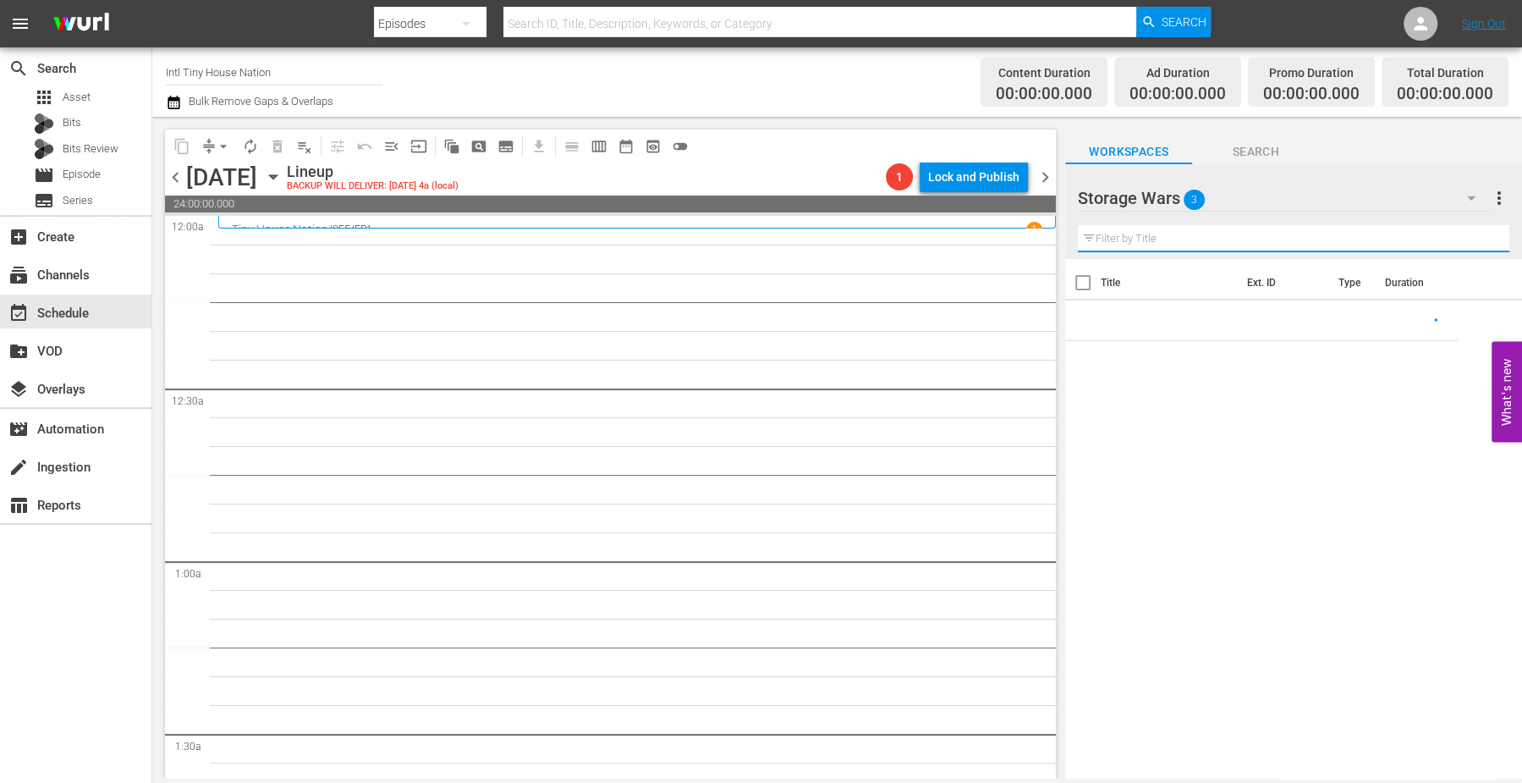
click at [1084, 242] on input "text" at bounding box center [1293, 238] width 431 height 27
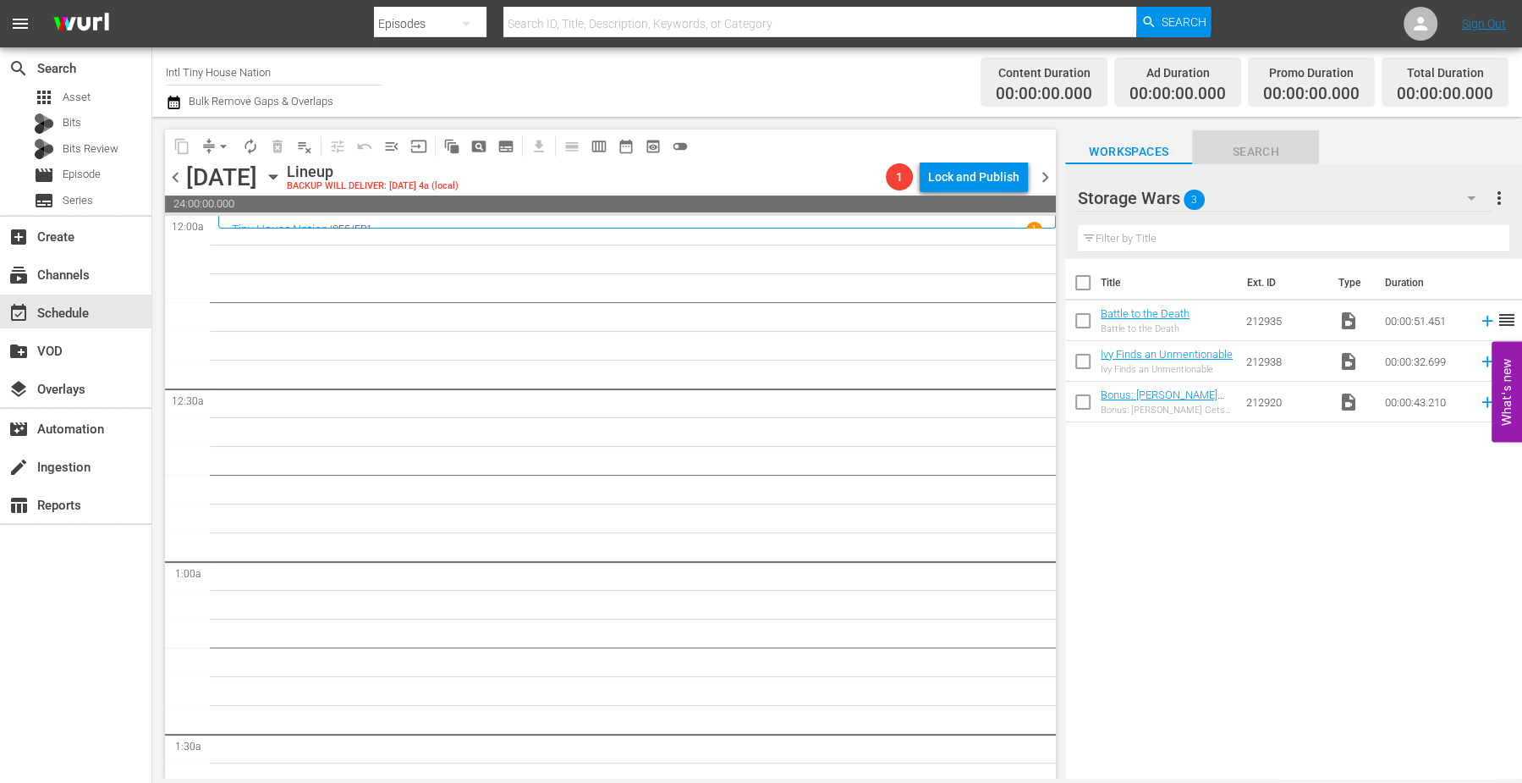
click at [1250, 142] on span "Search" at bounding box center [1255, 151] width 127 height 21
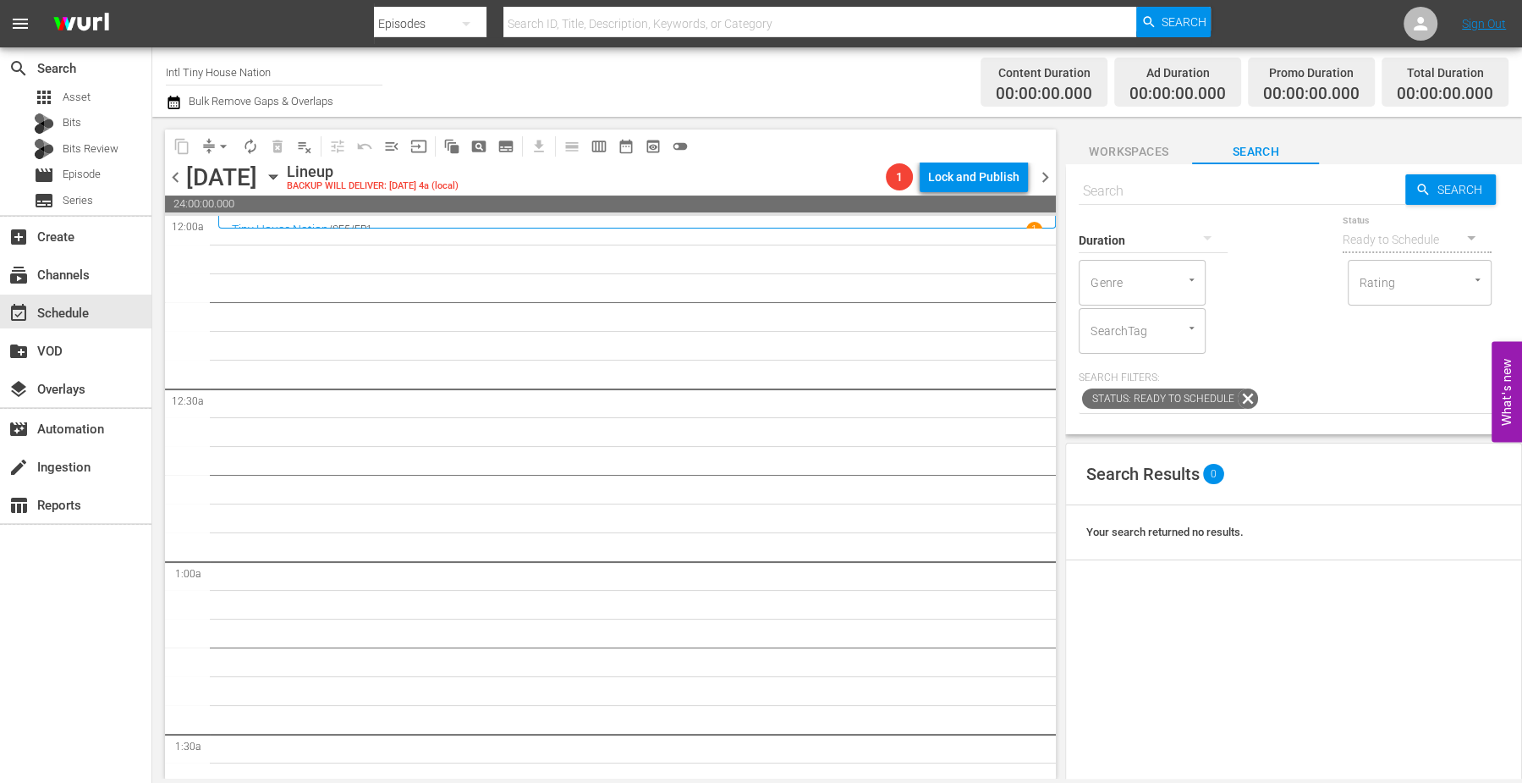
click at [1366, 238] on div "Ready to Schedule" at bounding box center [1417, 239] width 149 height 47
click at [1111, 151] on span "Workspaces" at bounding box center [1128, 151] width 127 height 21
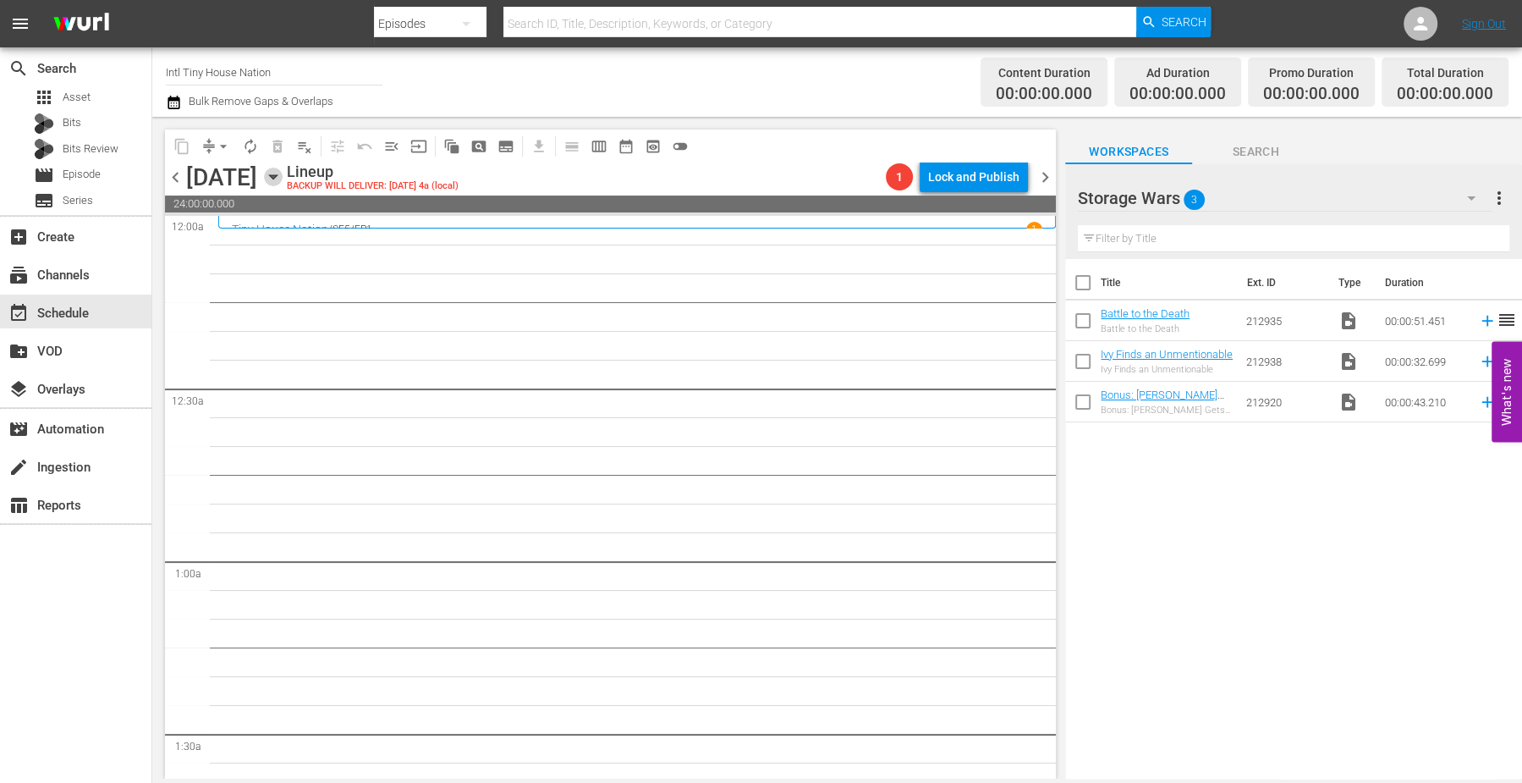
click at [283, 173] on icon "button" at bounding box center [273, 177] width 19 height 19
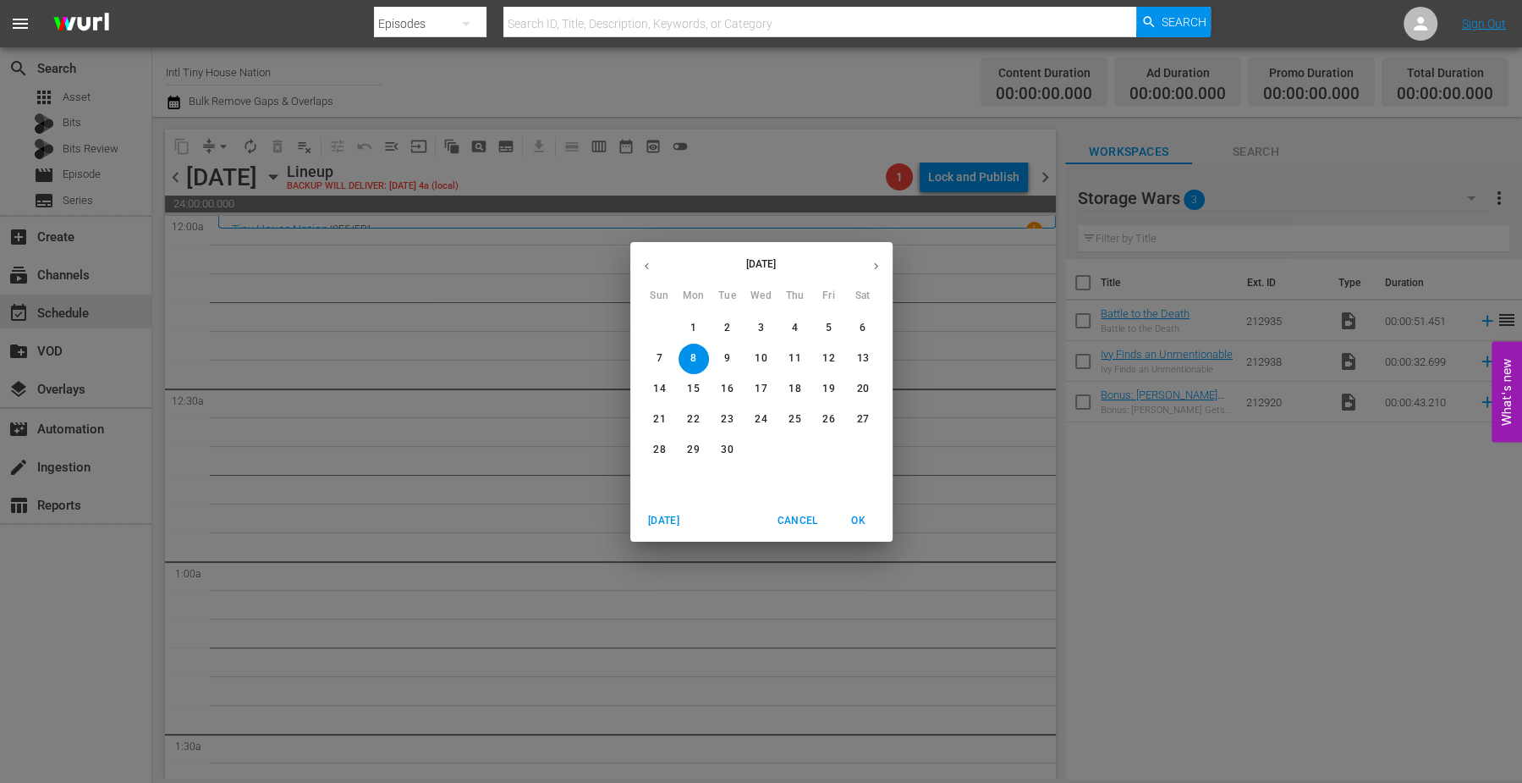
click at [722, 356] on span "9" at bounding box center [727, 358] width 30 height 14
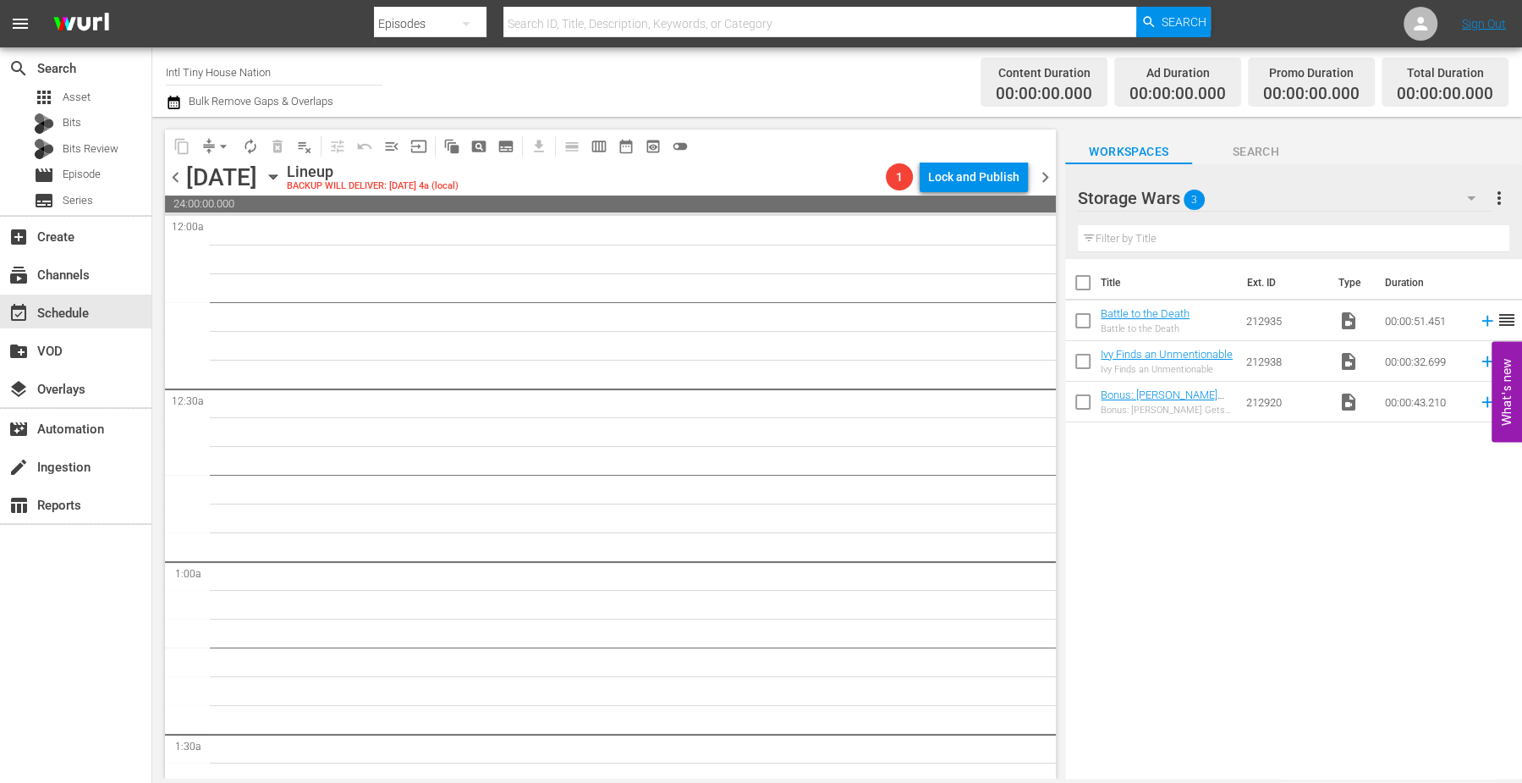
click at [283, 176] on icon "button" at bounding box center [273, 177] width 19 height 19
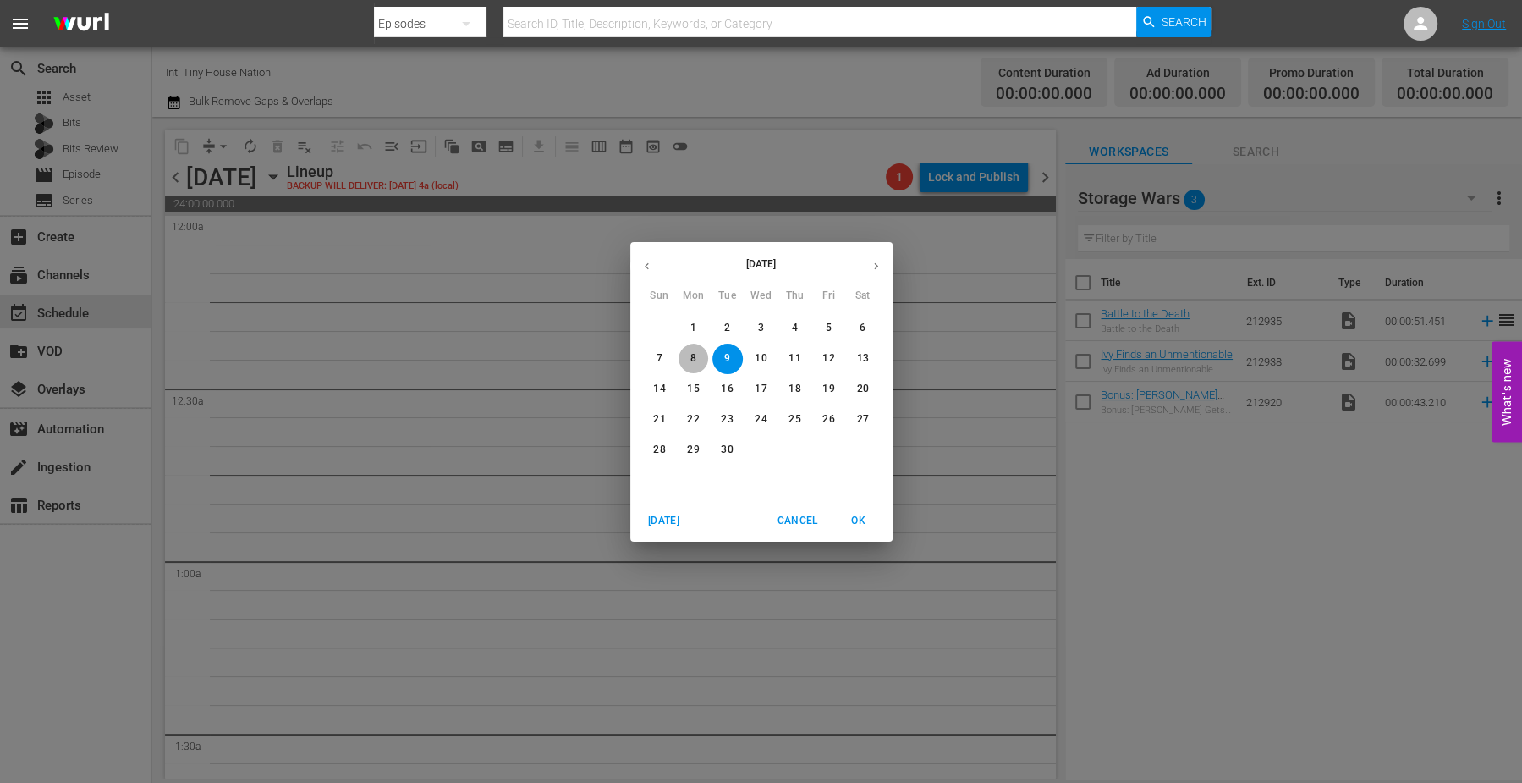
click at [692, 354] on p "8" at bounding box center [693, 358] width 6 height 14
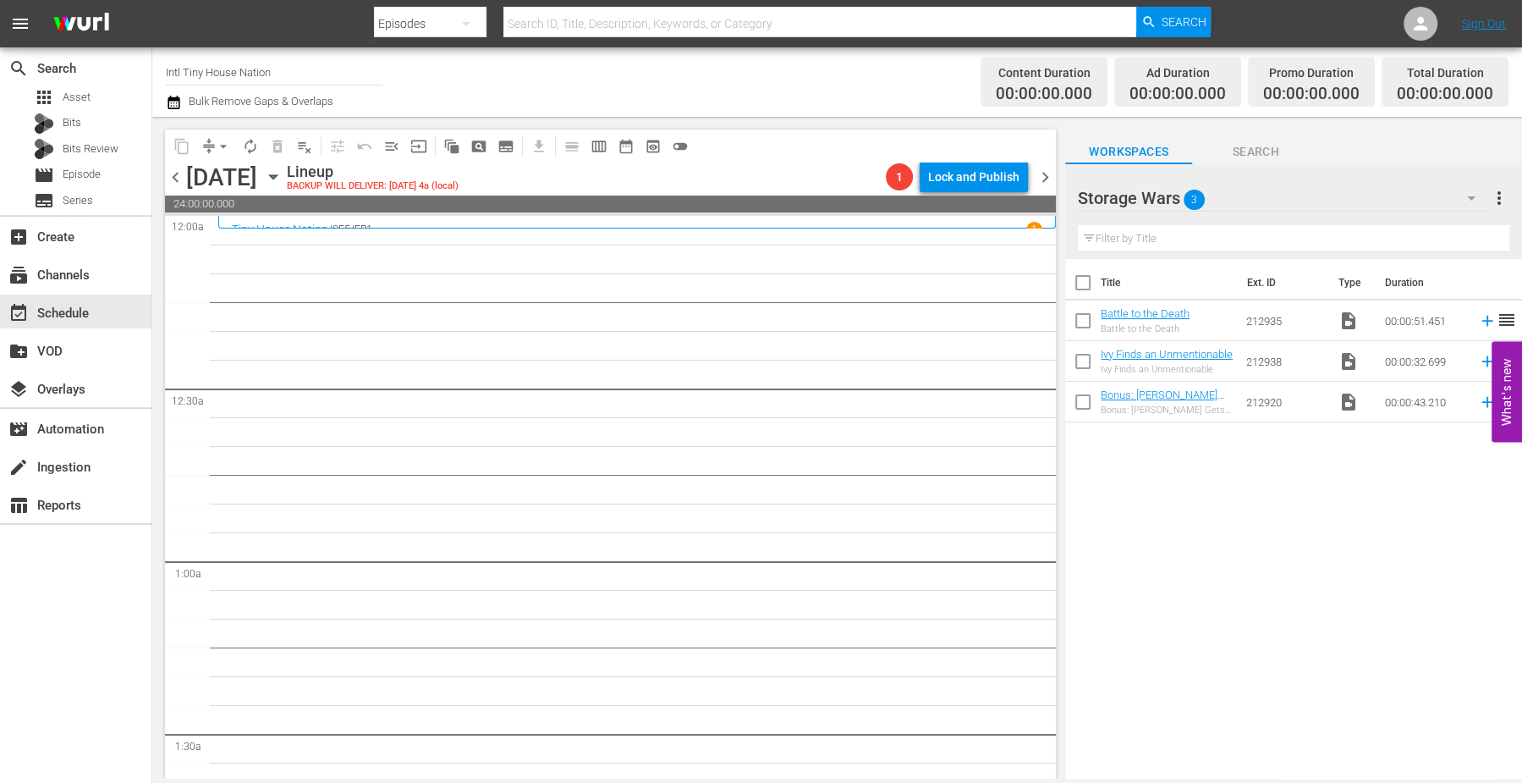
click at [283, 181] on icon "button" at bounding box center [273, 177] width 19 height 19
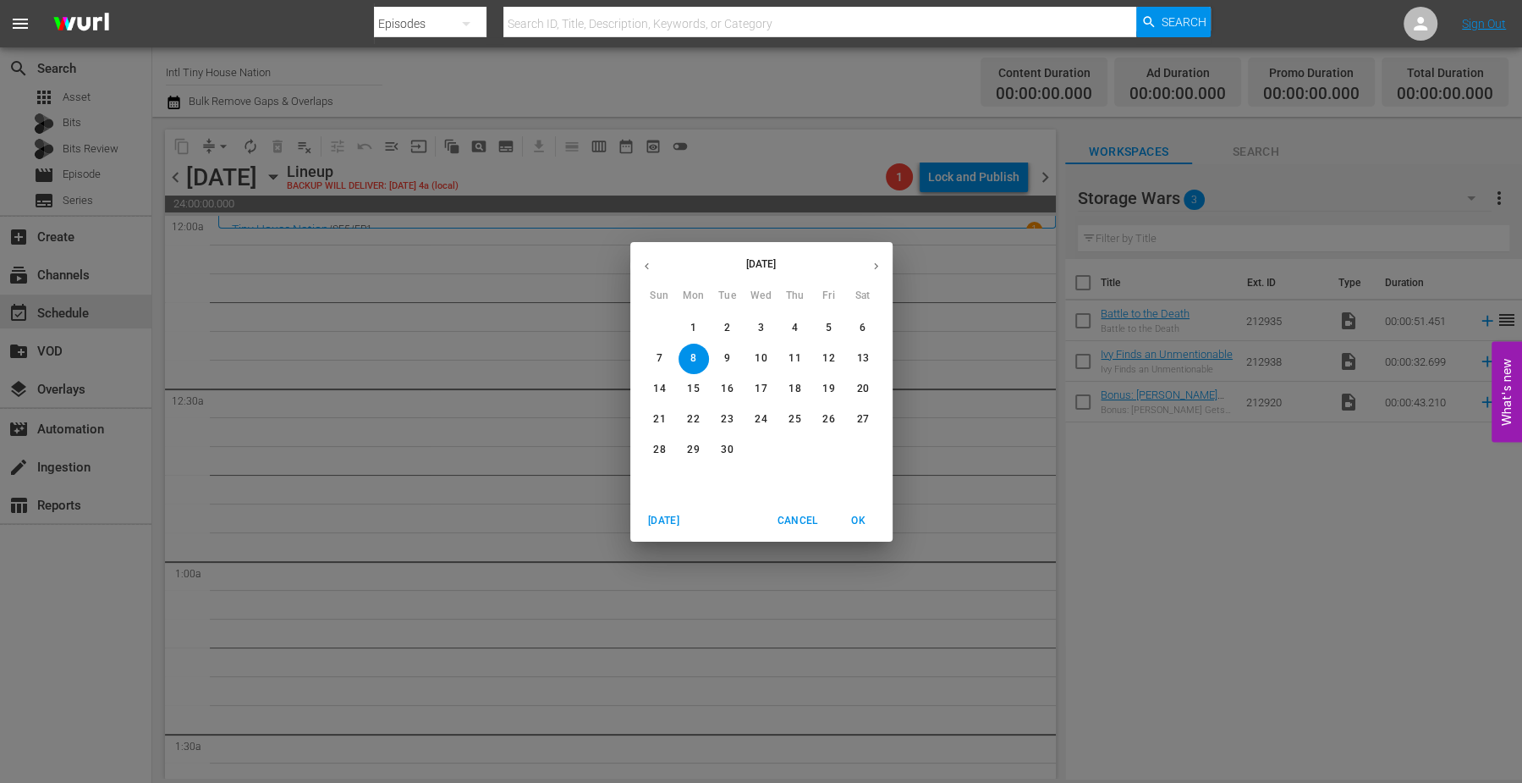
click at [693, 326] on p "1" at bounding box center [693, 328] width 6 height 14
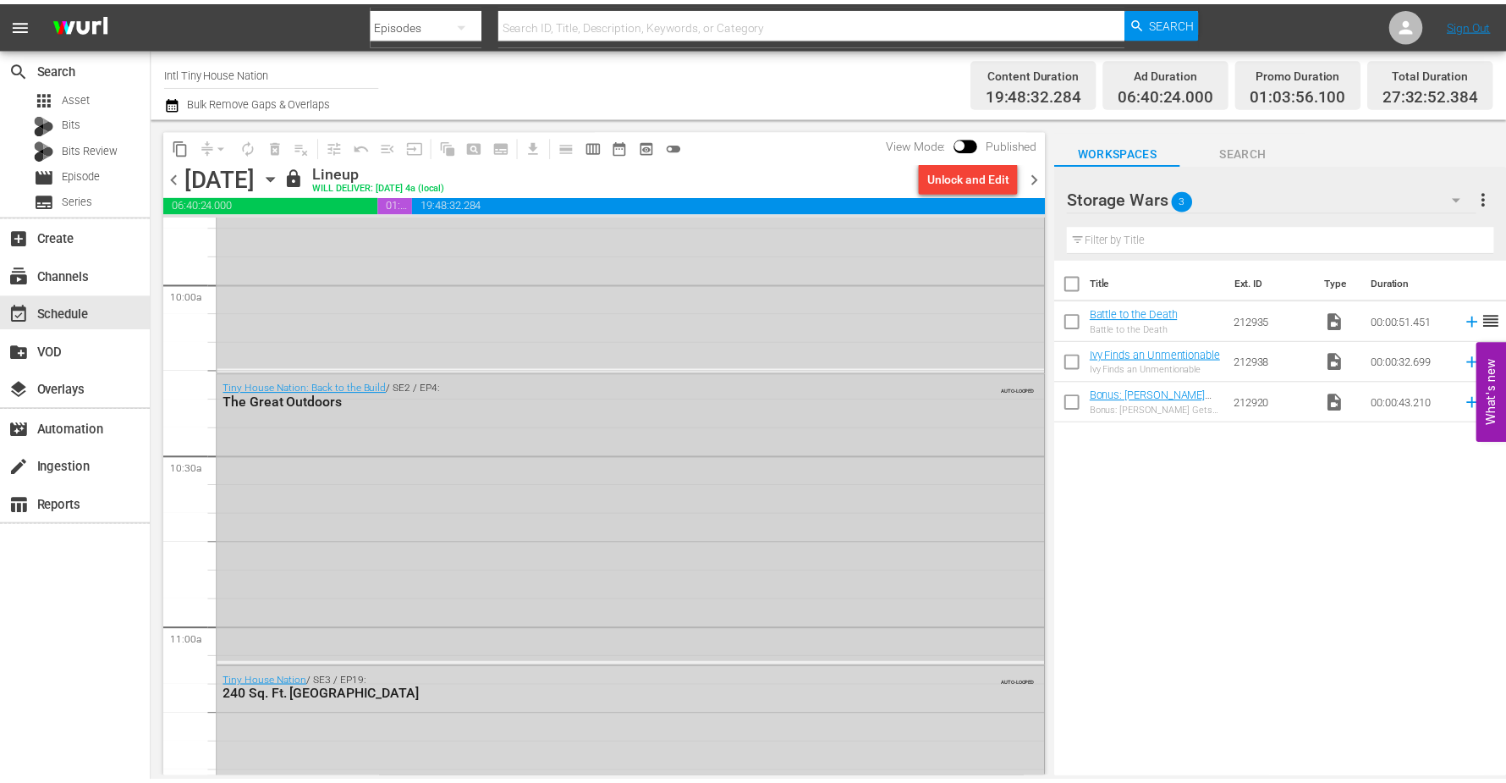
scroll to position [3067, 0]
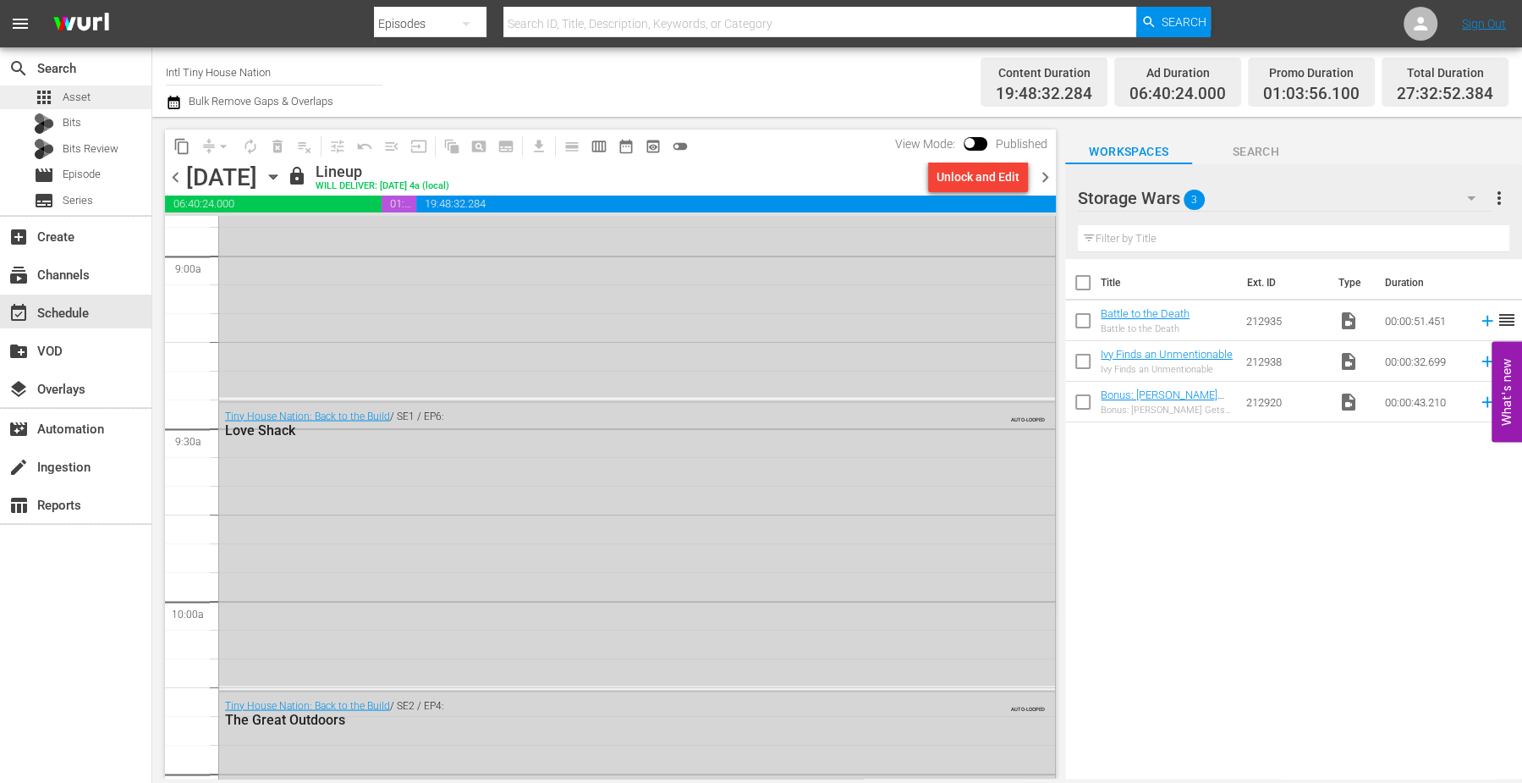
click at [72, 94] on span "Asset" at bounding box center [77, 97] width 28 height 17
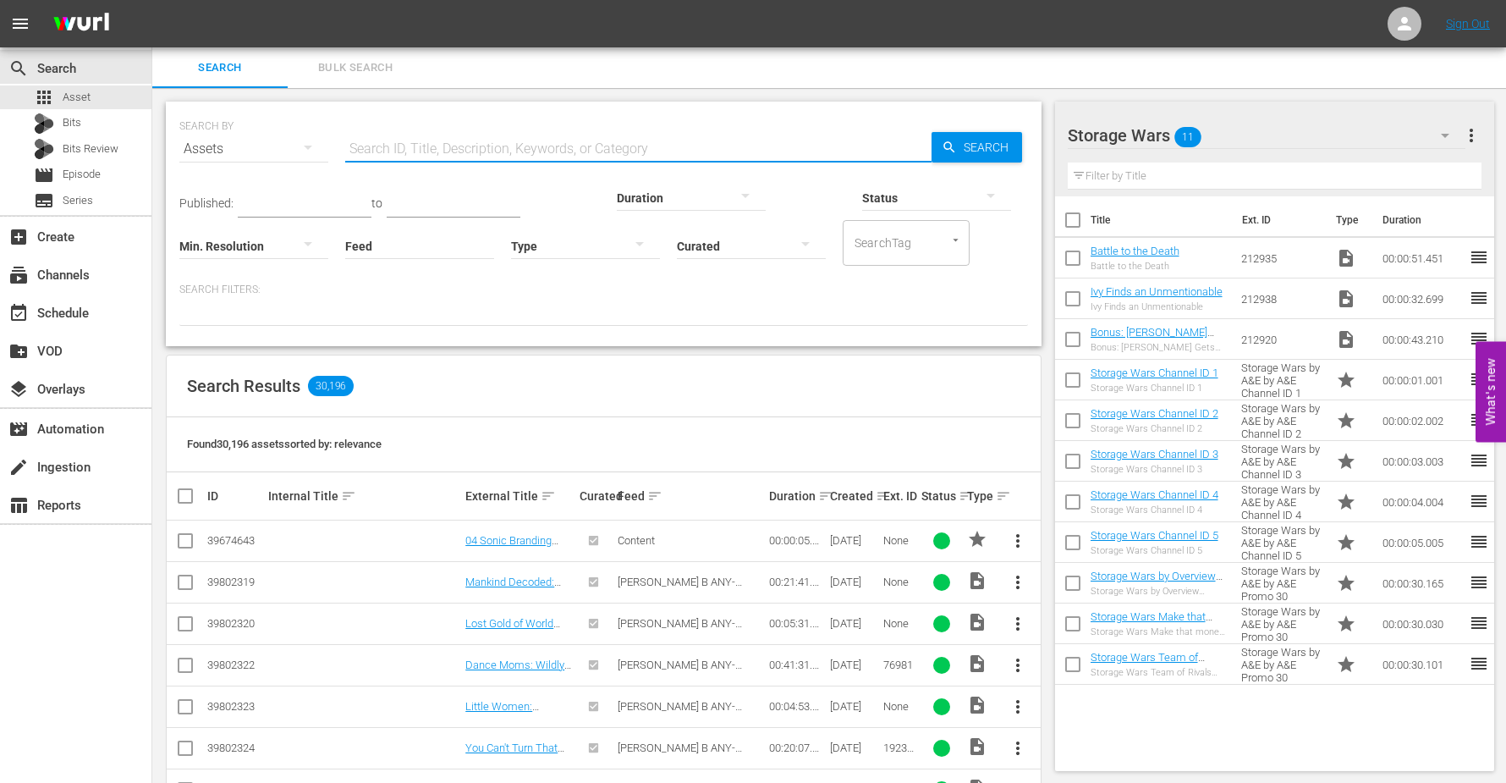
click at [354, 146] on input "text" at bounding box center [638, 149] width 586 height 41
type input "Storage Wars"
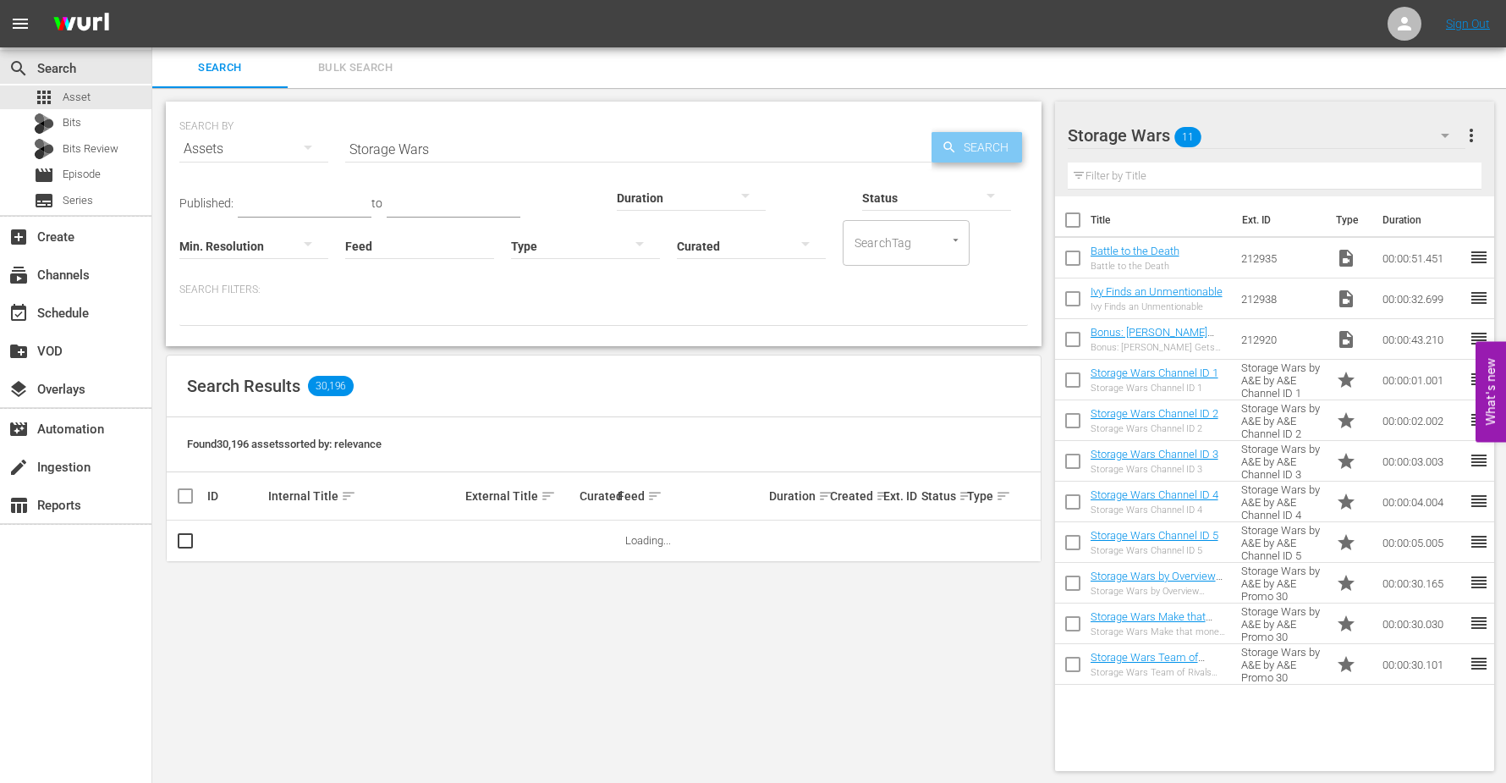
click at [952, 151] on icon "button" at bounding box center [948, 146] width 11 height 11
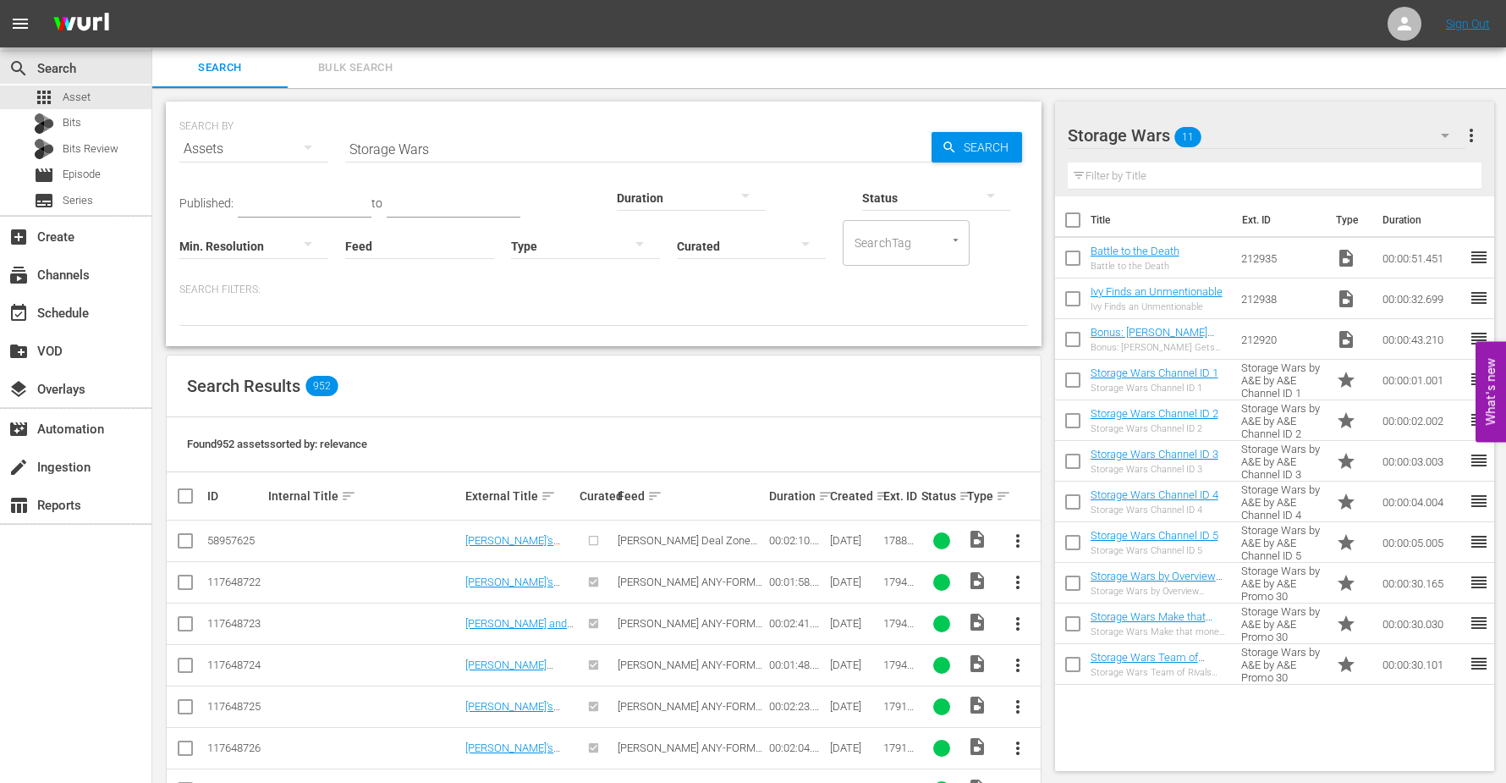
click at [617, 195] on div at bounding box center [691, 196] width 149 height 47
click at [1295, 163] on div "0-1m 1-2m 2-3m 3-4m 4-5m 5-10m 10-15m 15-30m 30-60m 60-90m >90m Clips (<5min) S…" at bounding box center [753, 391] width 1506 height 783
click at [55, 313] on div "event_available Schedule" at bounding box center [47, 310] width 95 height 15
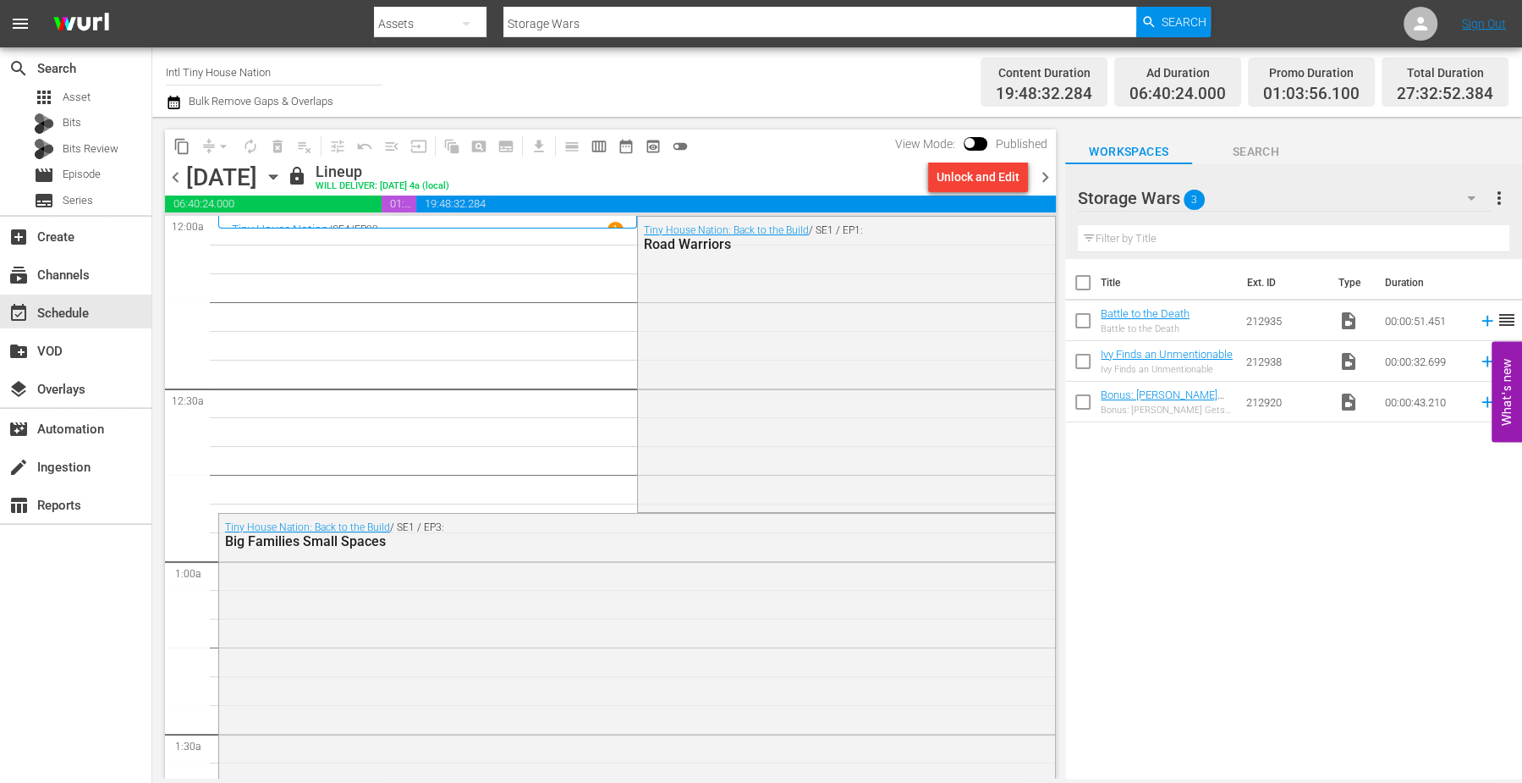
click at [1111, 146] on span "Workspaces" at bounding box center [1128, 151] width 127 height 21
click at [68, 89] on span "Asset" at bounding box center [77, 97] width 28 height 17
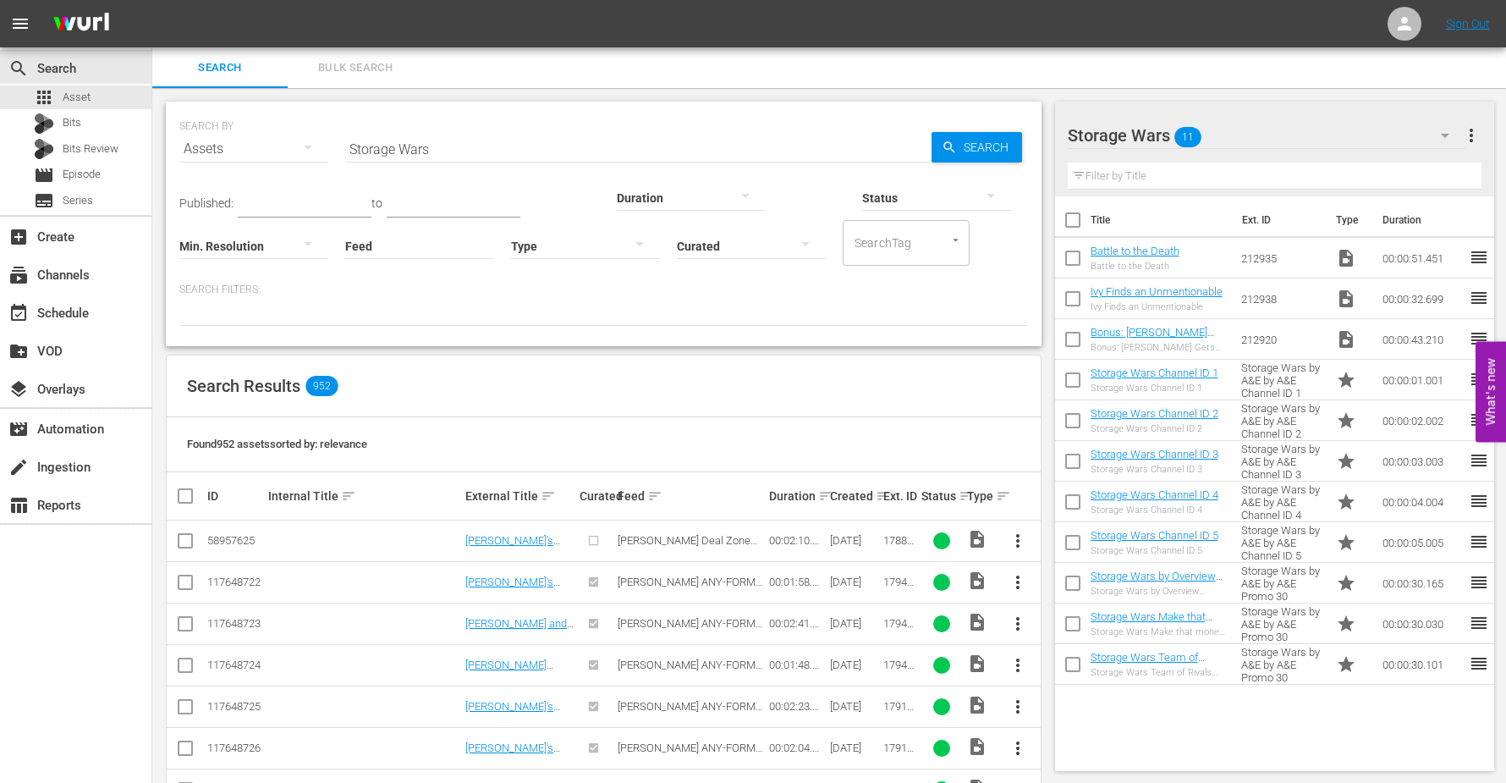
click at [617, 197] on div at bounding box center [691, 196] width 149 height 47
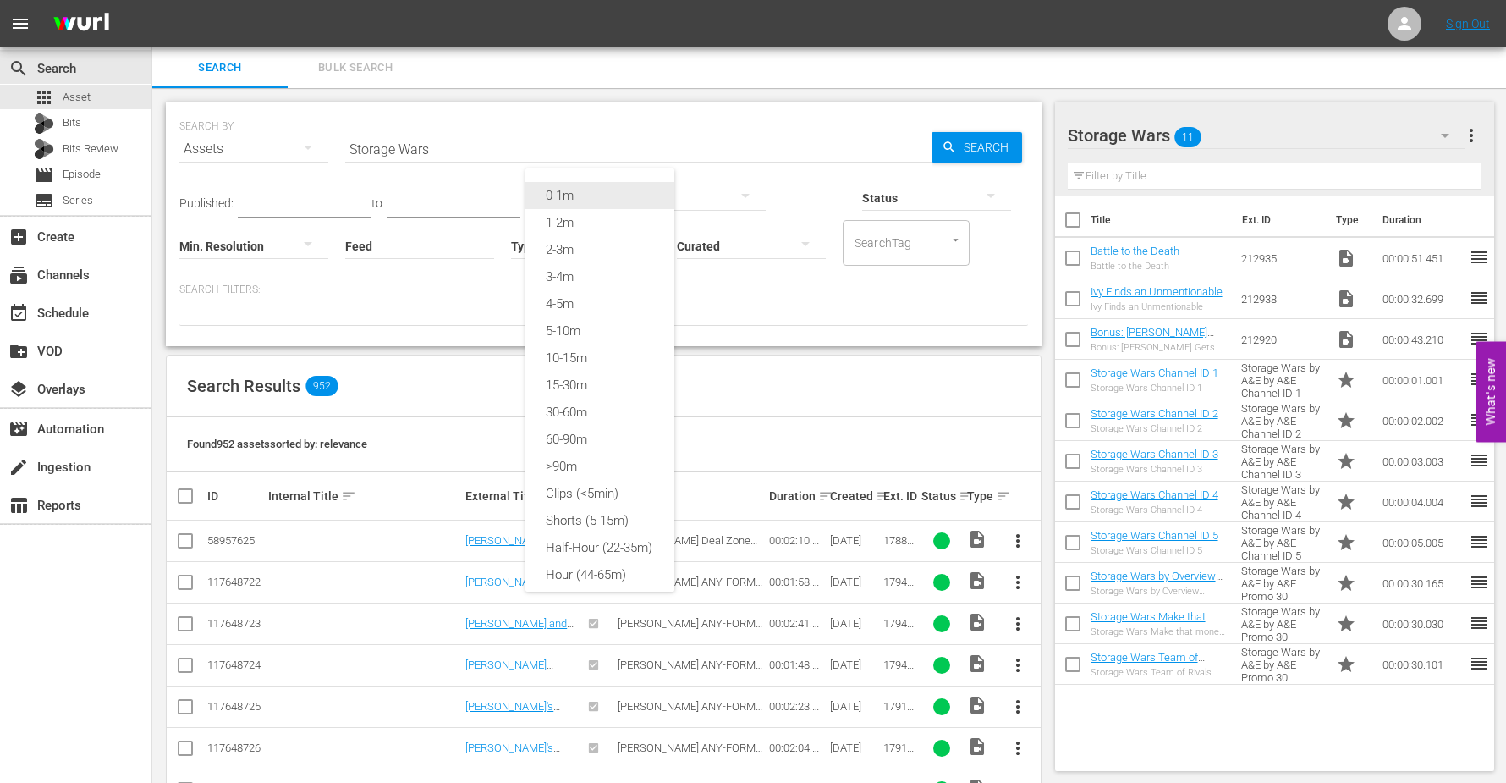
click at [568, 198] on div "0-1m" at bounding box center [599, 195] width 149 height 27
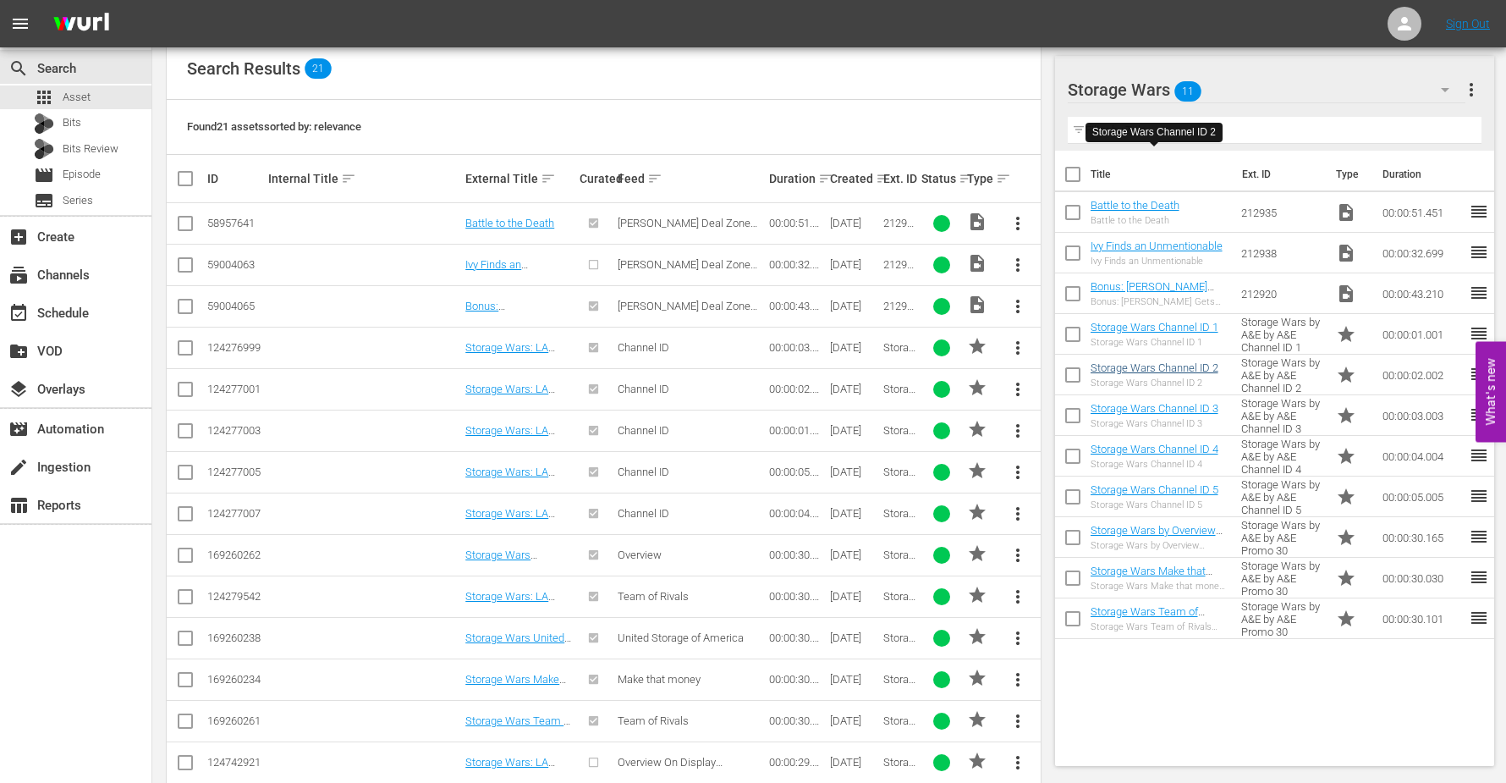
scroll to position [106, 0]
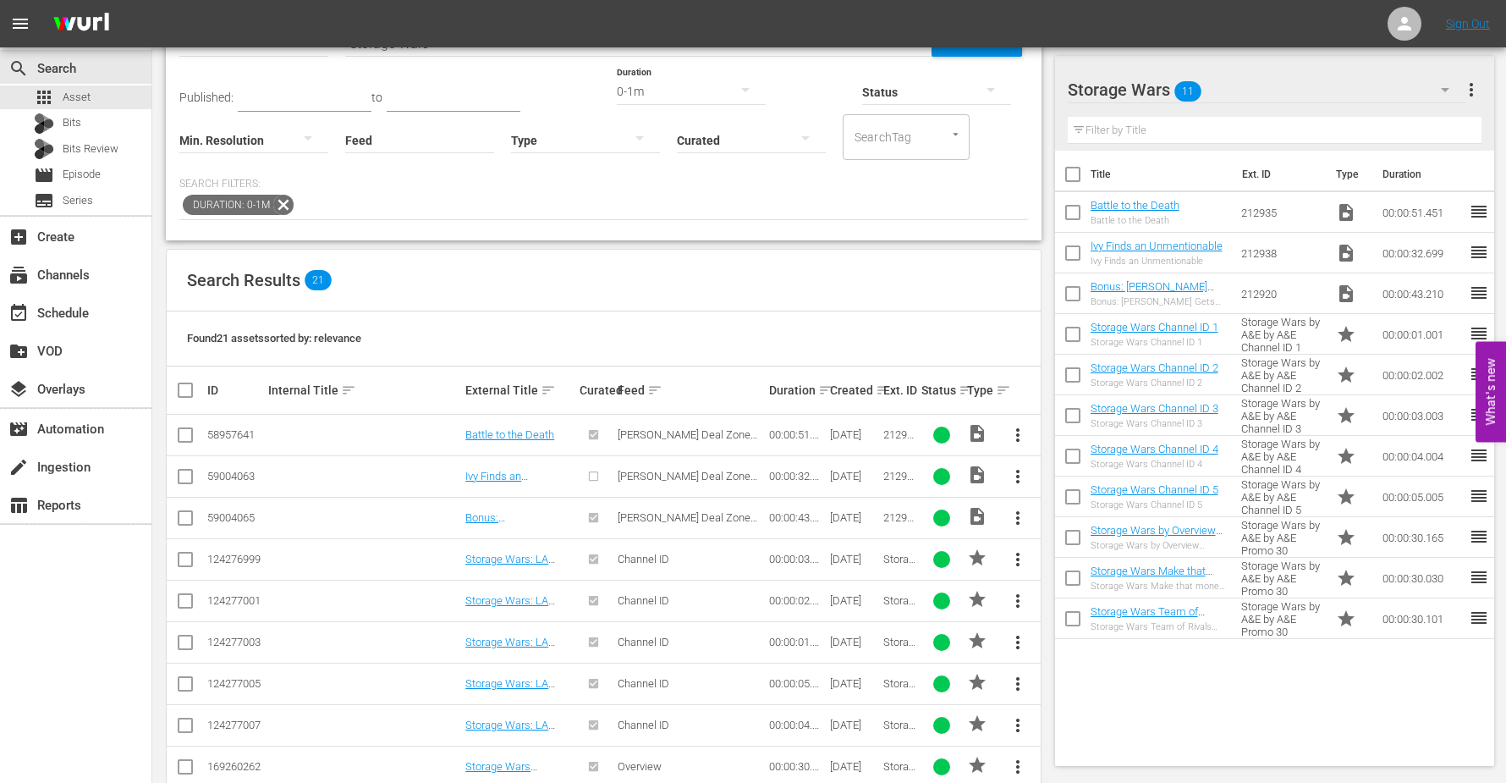
click at [1073, 175] on input "checkbox" at bounding box center [1073, 178] width 36 height 36
checkbox input "true"
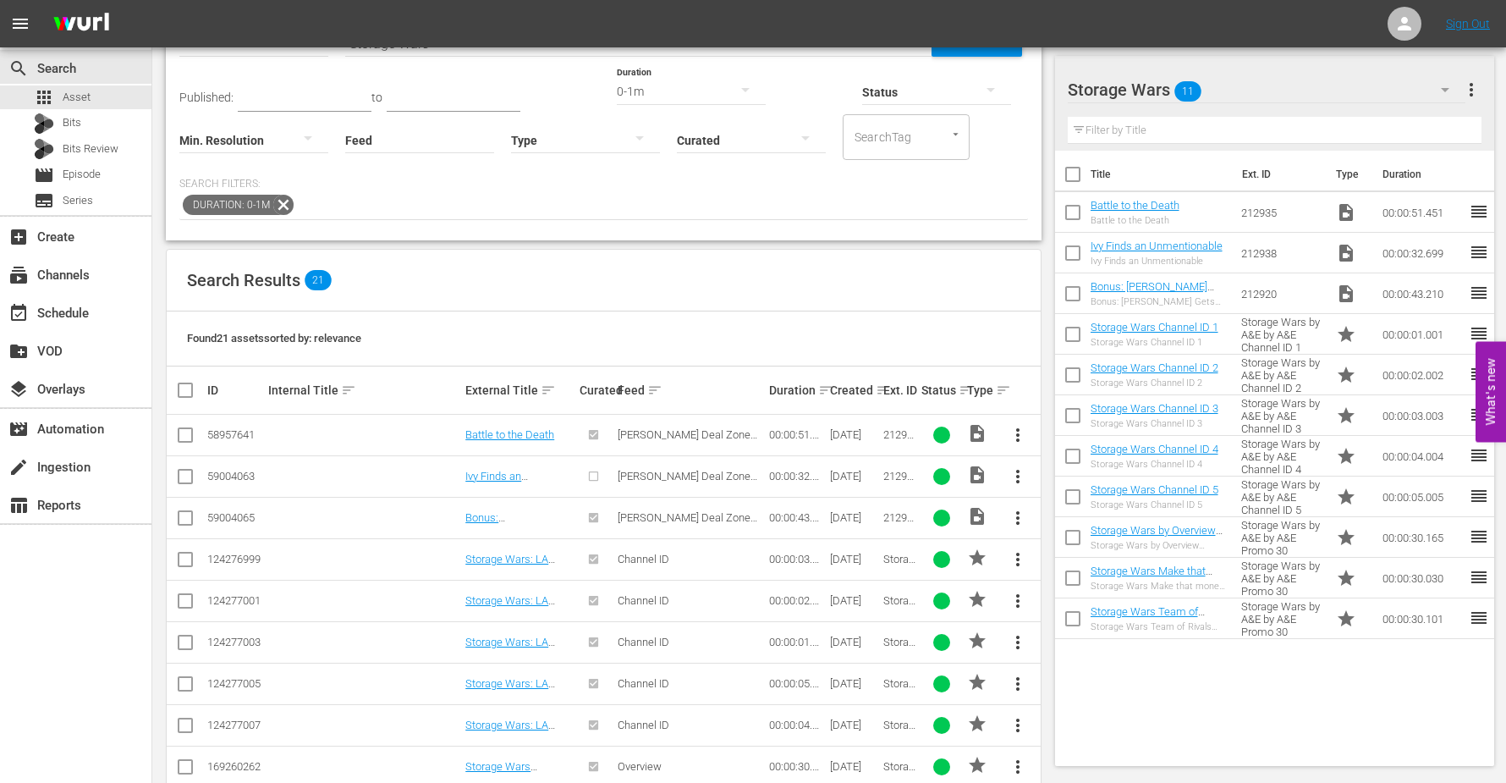
checkbox input "true"
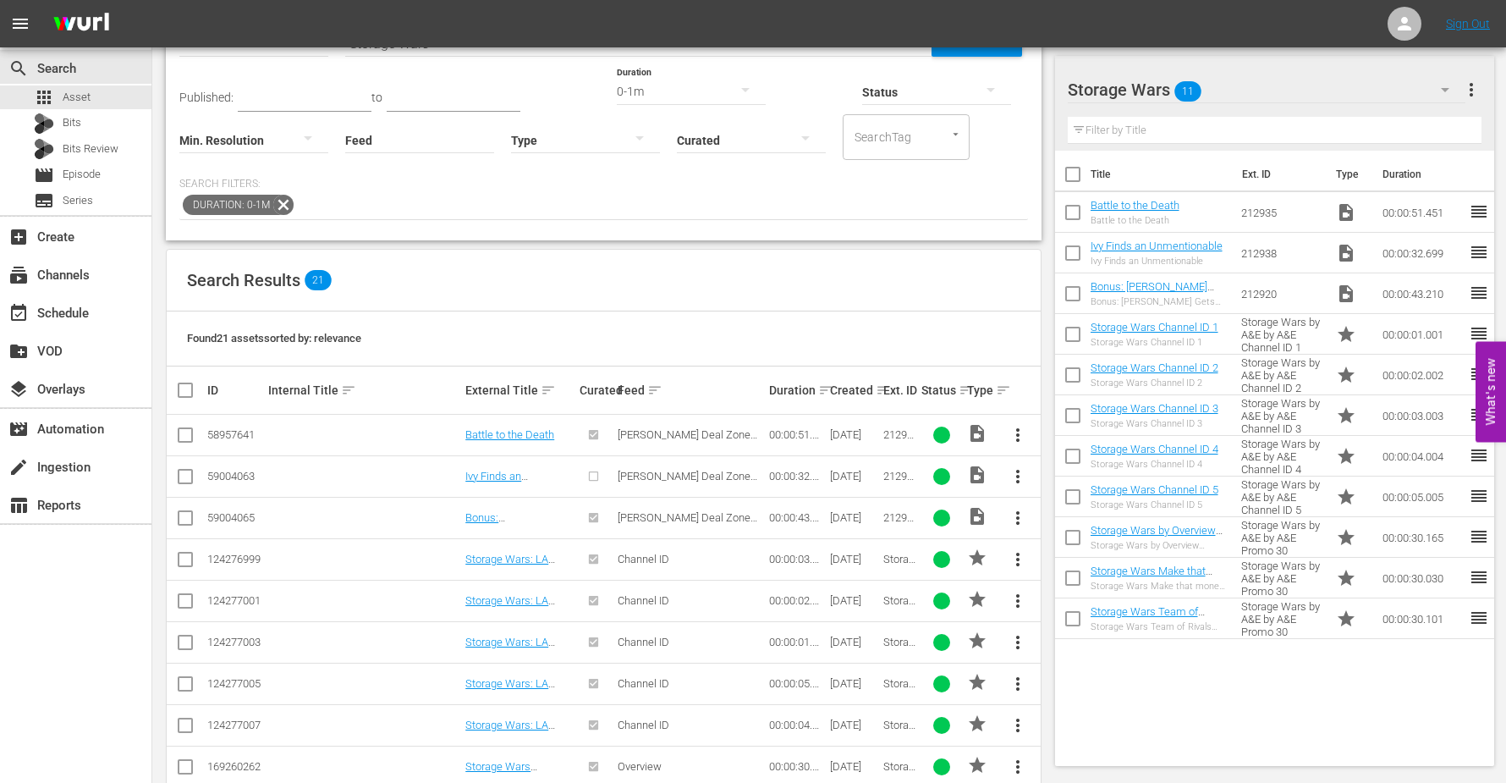
checkbox input "true"
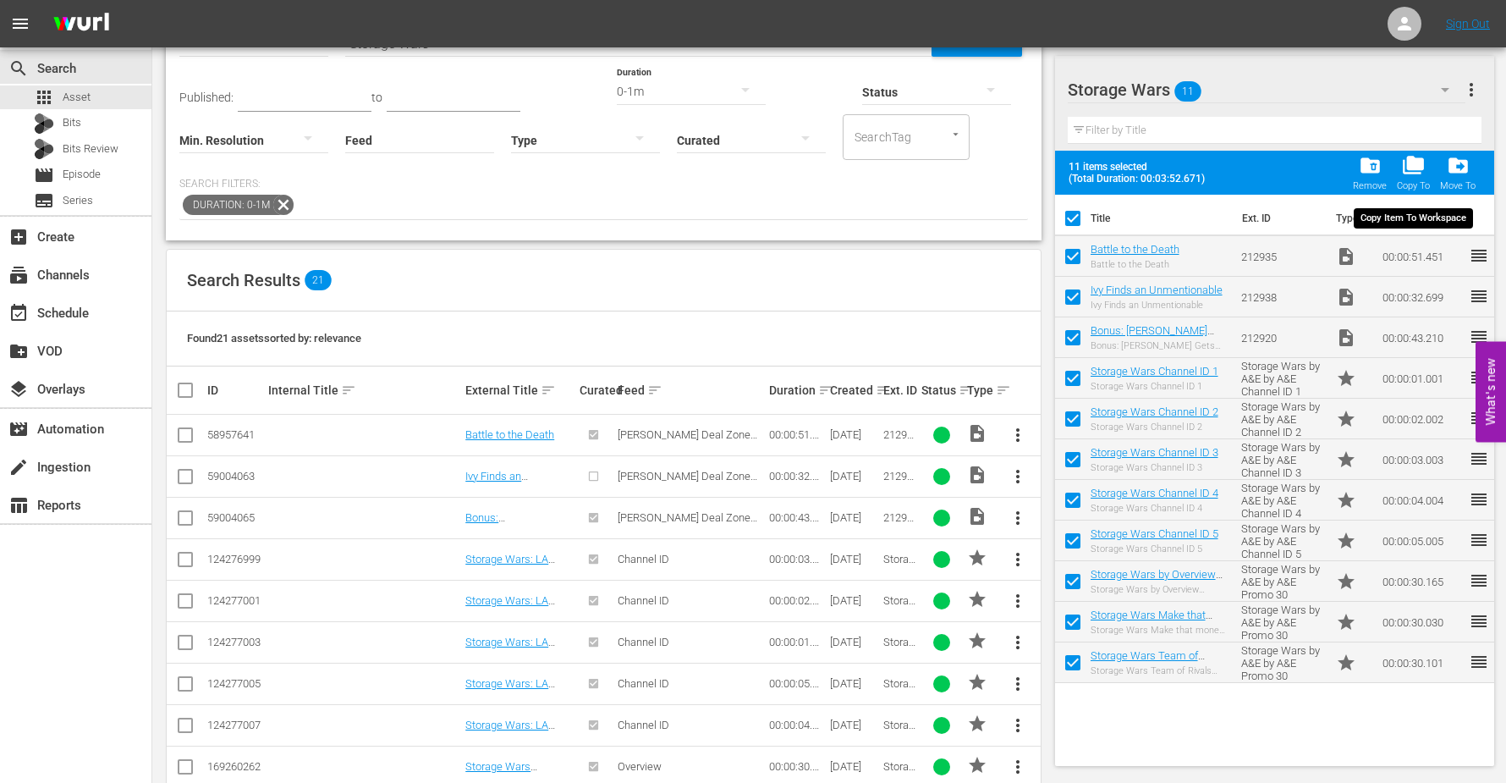
click at [1410, 162] on span "folder_copy" at bounding box center [1413, 165] width 23 height 23
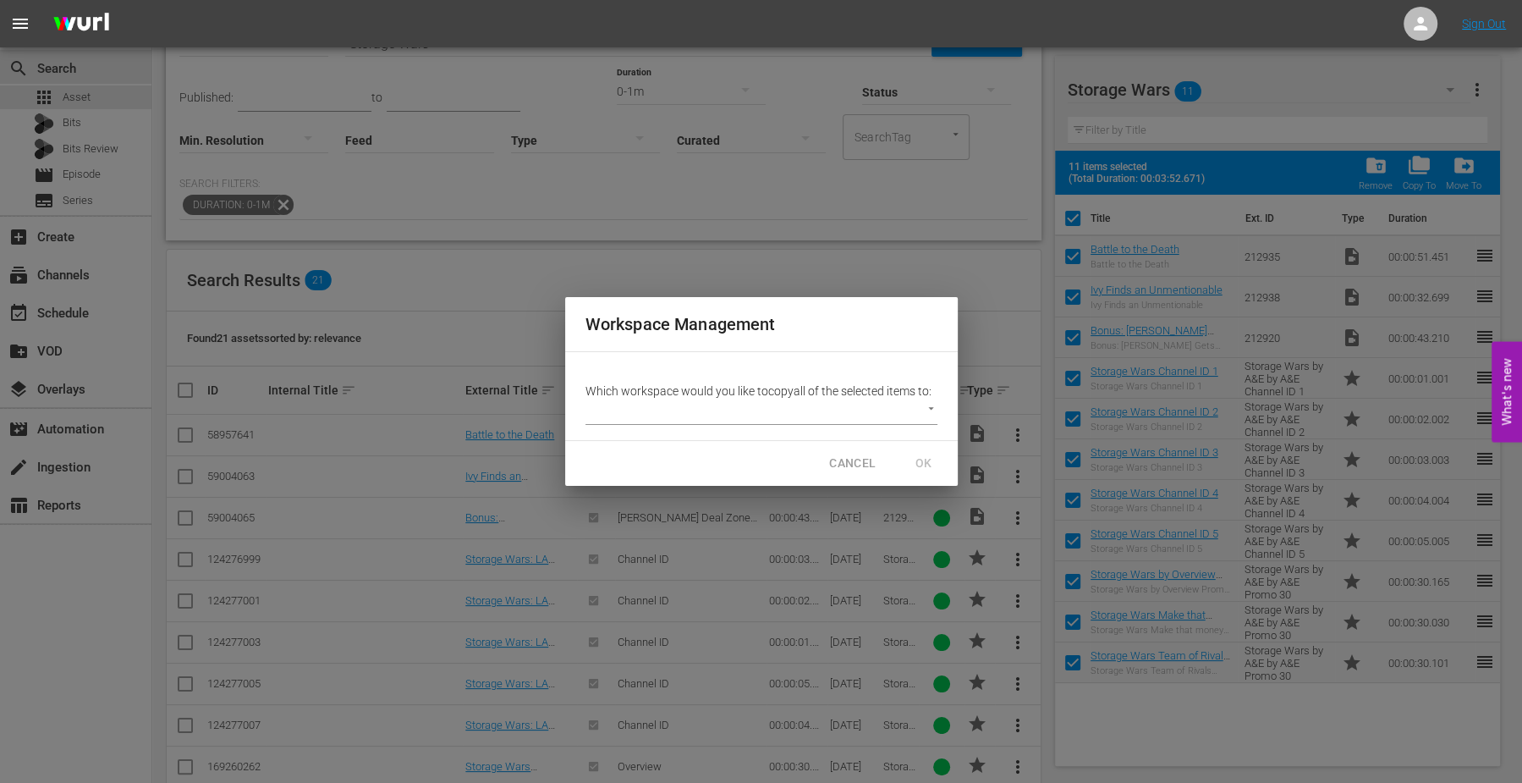
click at [728, 393] on p "Which workspace would you like to copy all of the selected items to:" at bounding box center [761, 390] width 352 height 17
click at [929, 403] on body "menu Sign Out search Search apps Asset Bits Bits Review movie Episode subtitles…" at bounding box center [761, 285] width 1522 height 783
click at [770, 360] on div at bounding box center [761, 391] width 1522 height 783
click at [606, 407] on body "menu Sign Out search Search apps Asset Bits Bits Review movie Episode subtitles…" at bounding box center [761, 285] width 1522 height 783
click at [880, 406] on div at bounding box center [761, 391] width 1522 height 783
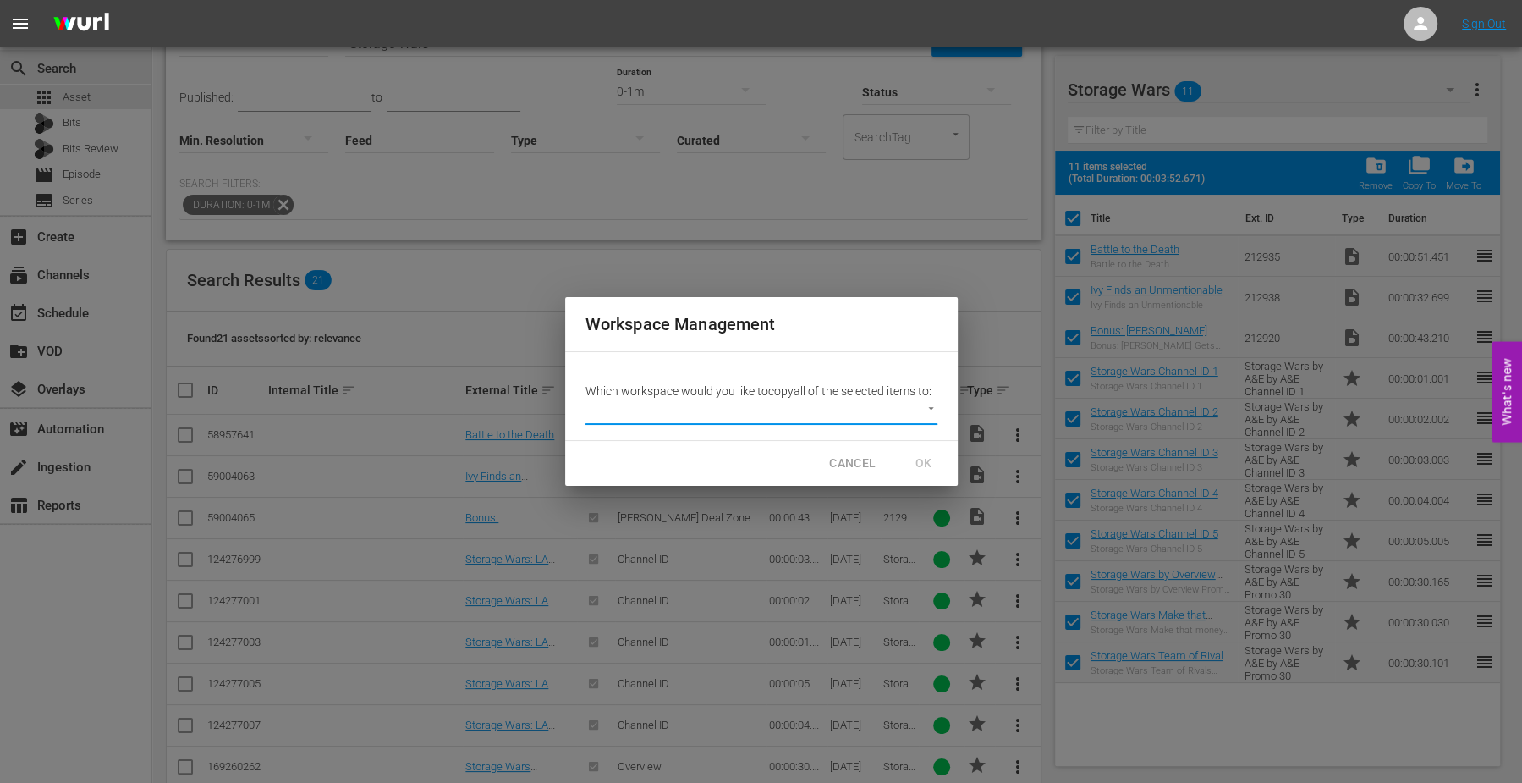
click at [616, 406] on body "menu Sign Out search Search apps Asset Bits Bits Review movie Episode subtitles…" at bounding box center [761, 285] width 1522 height 783
click at [811, 337] on div at bounding box center [761, 391] width 1522 height 783
click at [931, 406] on body "menu Sign Out search Search apps Asset Bits Bits Review movie Episode subtitles…" at bounding box center [761, 285] width 1522 height 783
click at [872, 409] on div at bounding box center [761, 391] width 1522 height 783
click at [1457, 163] on div "Workspace Management Which workspace would you like to copy all of the selected…" at bounding box center [761, 391] width 1522 height 783
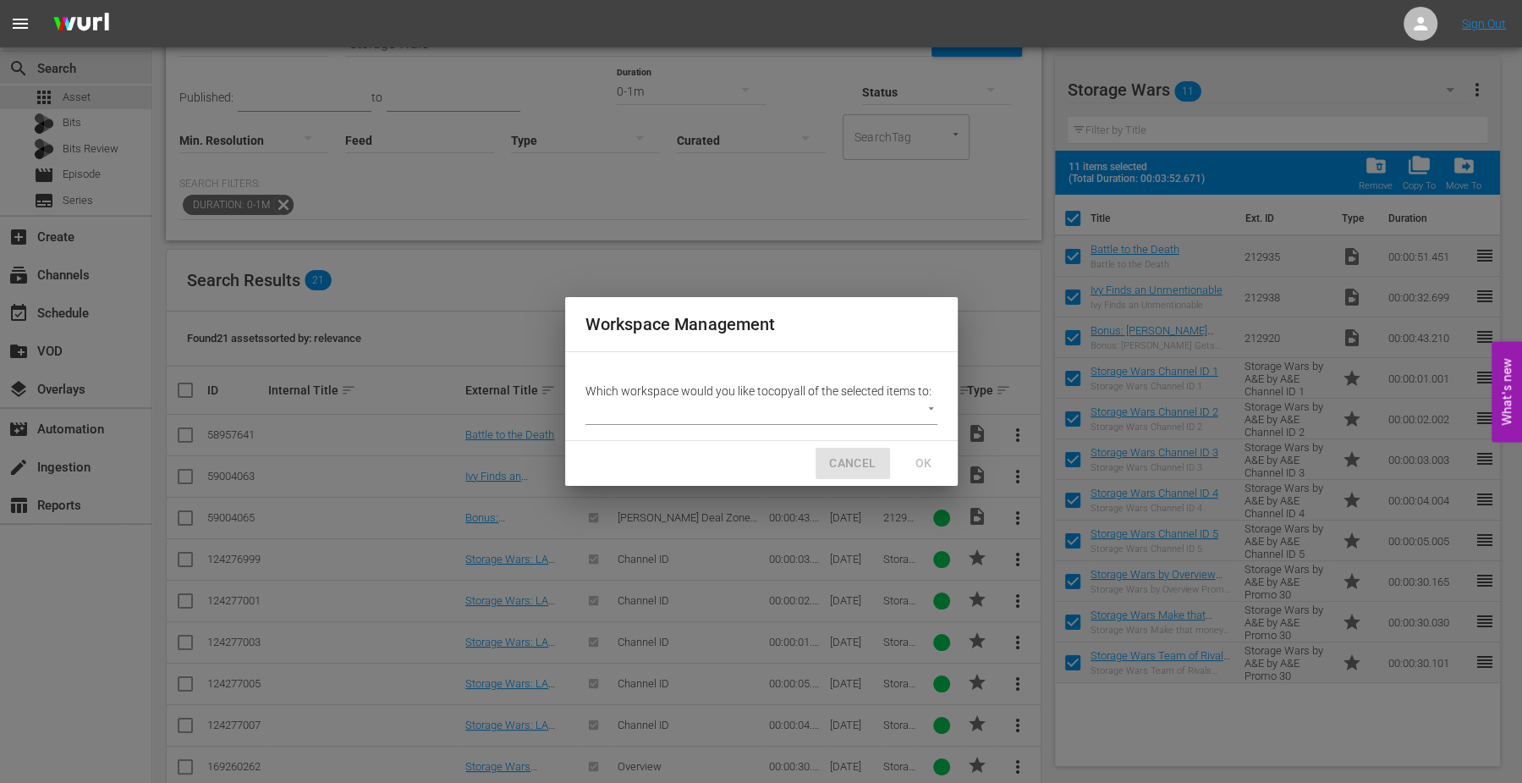
click at [871, 462] on span "CANCEL" at bounding box center [852, 463] width 47 height 21
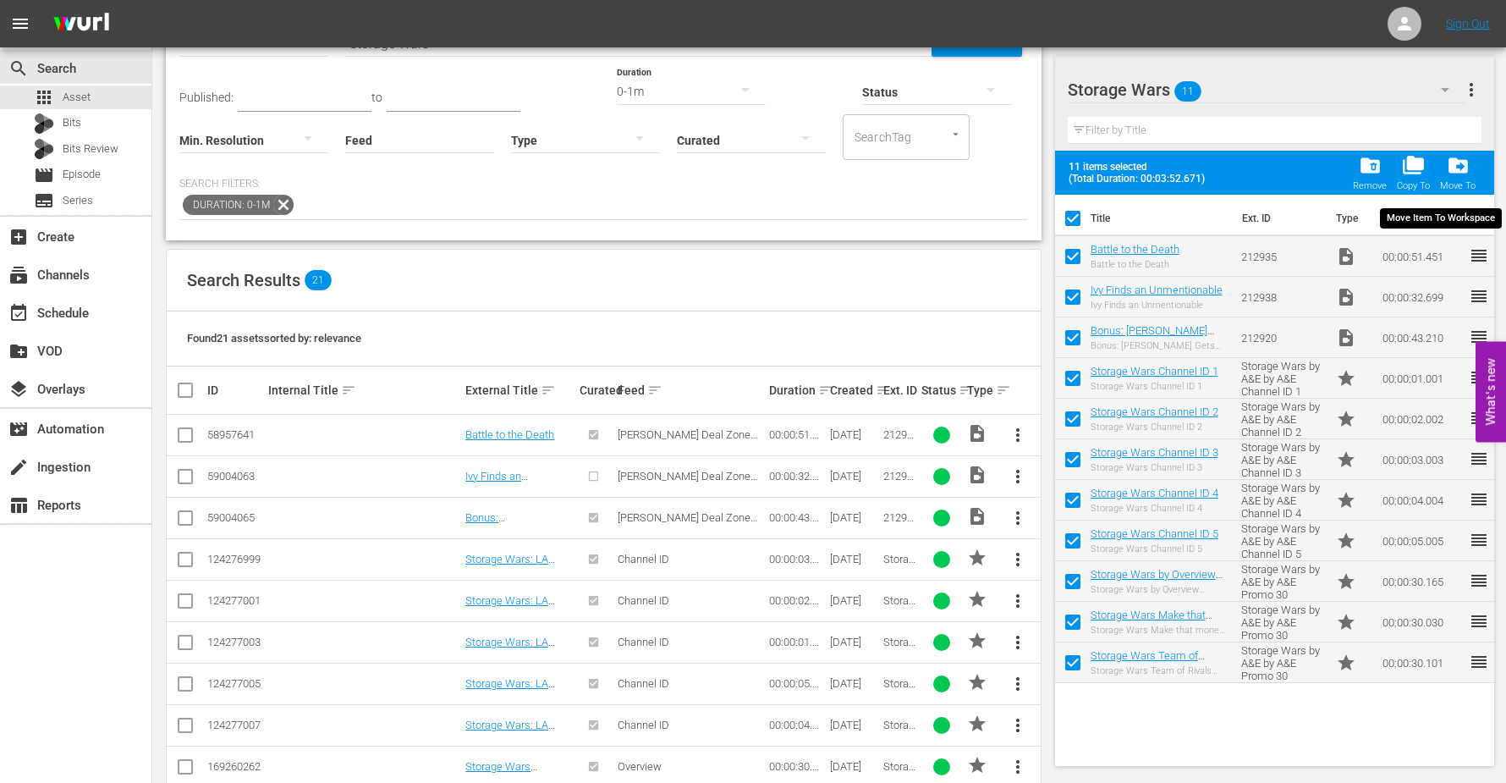
click at [1463, 164] on span "drive_file_move" at bounding box center [1458, 165] width 23 height 23
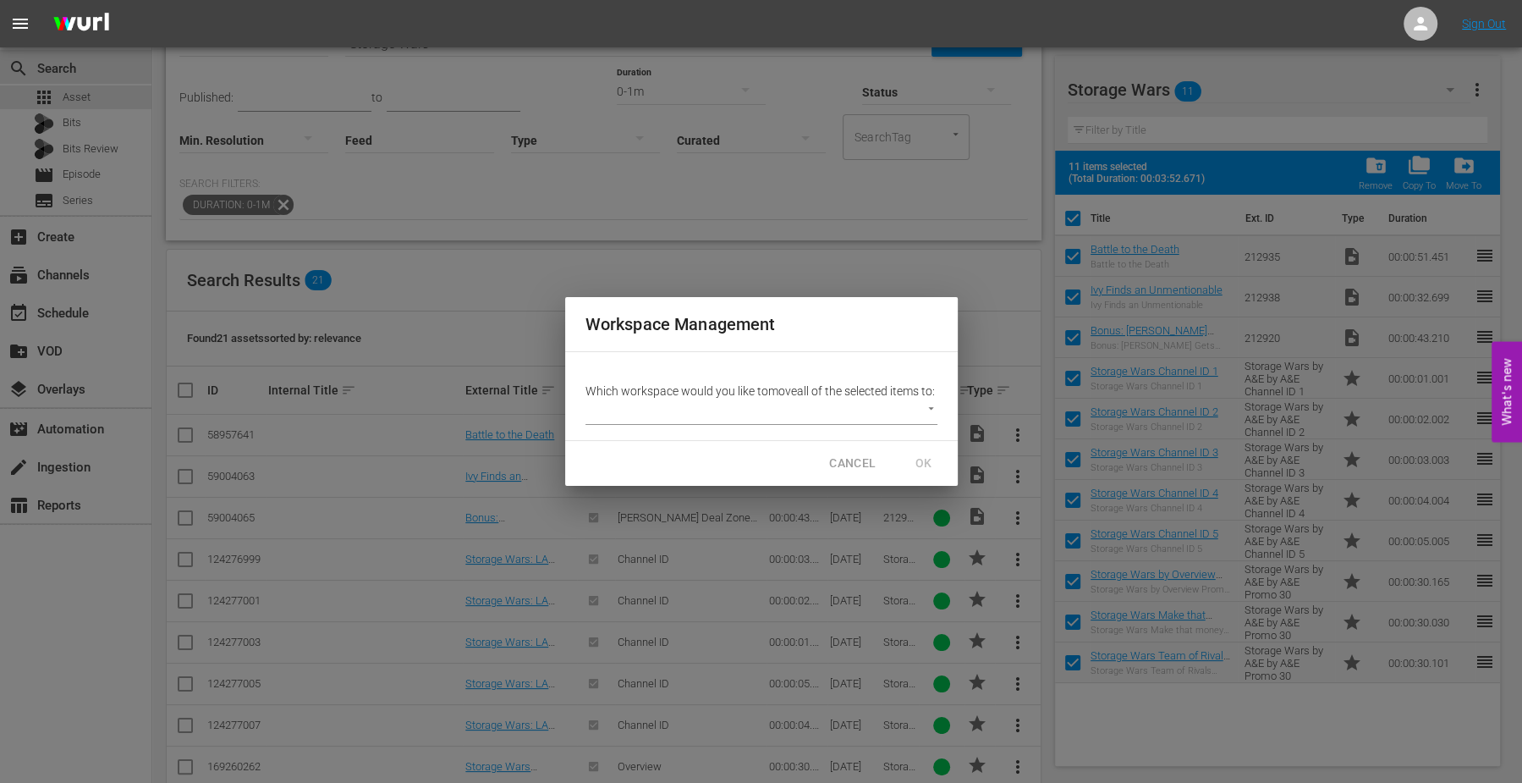
click at [696, 419] on body "menu Sign Out search Search apps Asset Bits Bits Review movie Episode subtitles…" at bounding box center [761, 285] width 1522 height 783
click at [1258, 102] on div at bounding box center [761, 391] width 1522 height 783
click at [832, 474] on span "CANCEL" at bounding box center [852, 463] width 47 height 21
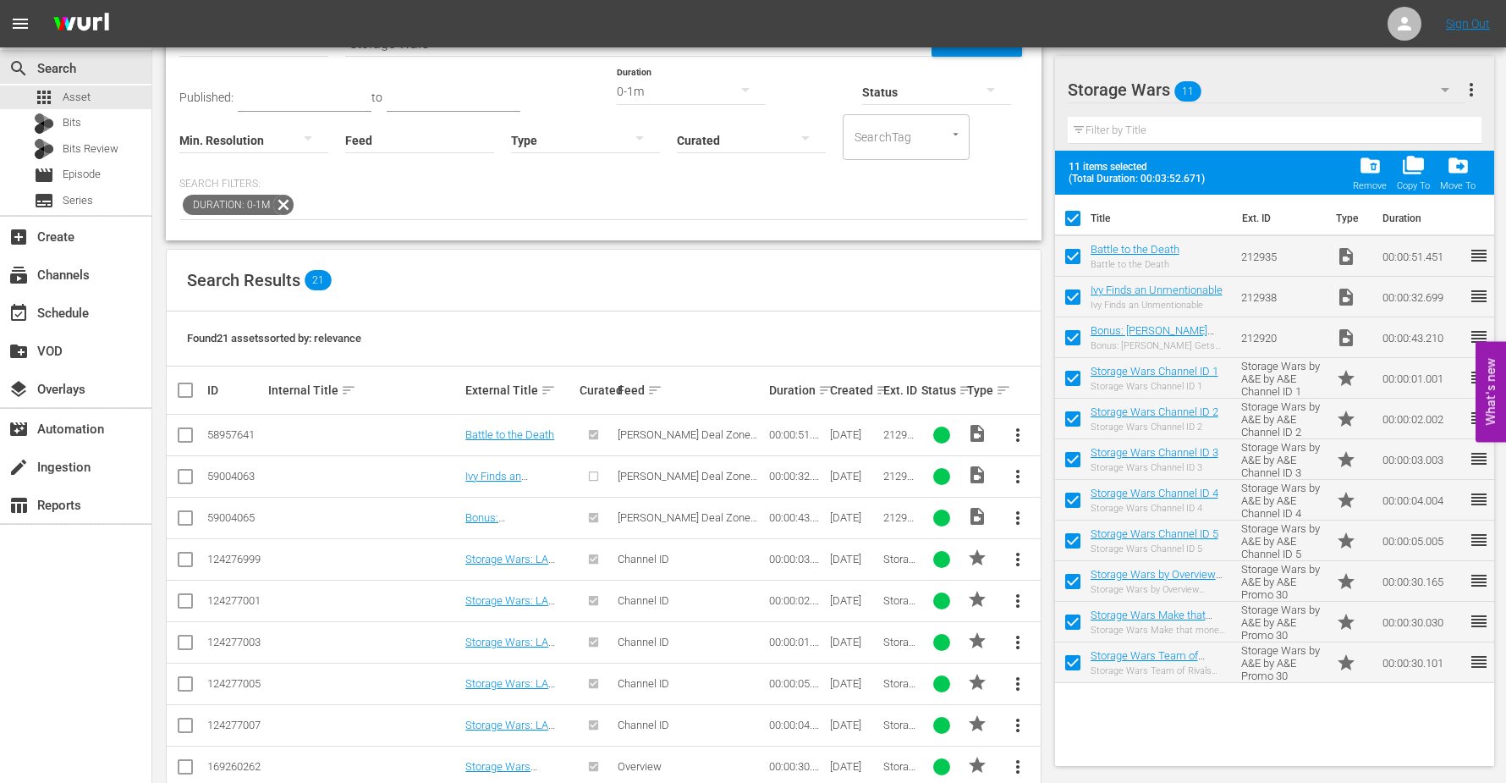
click at [1470, 88] on span "more_vert" at bounding box center [1471, 90] width 20 height 20
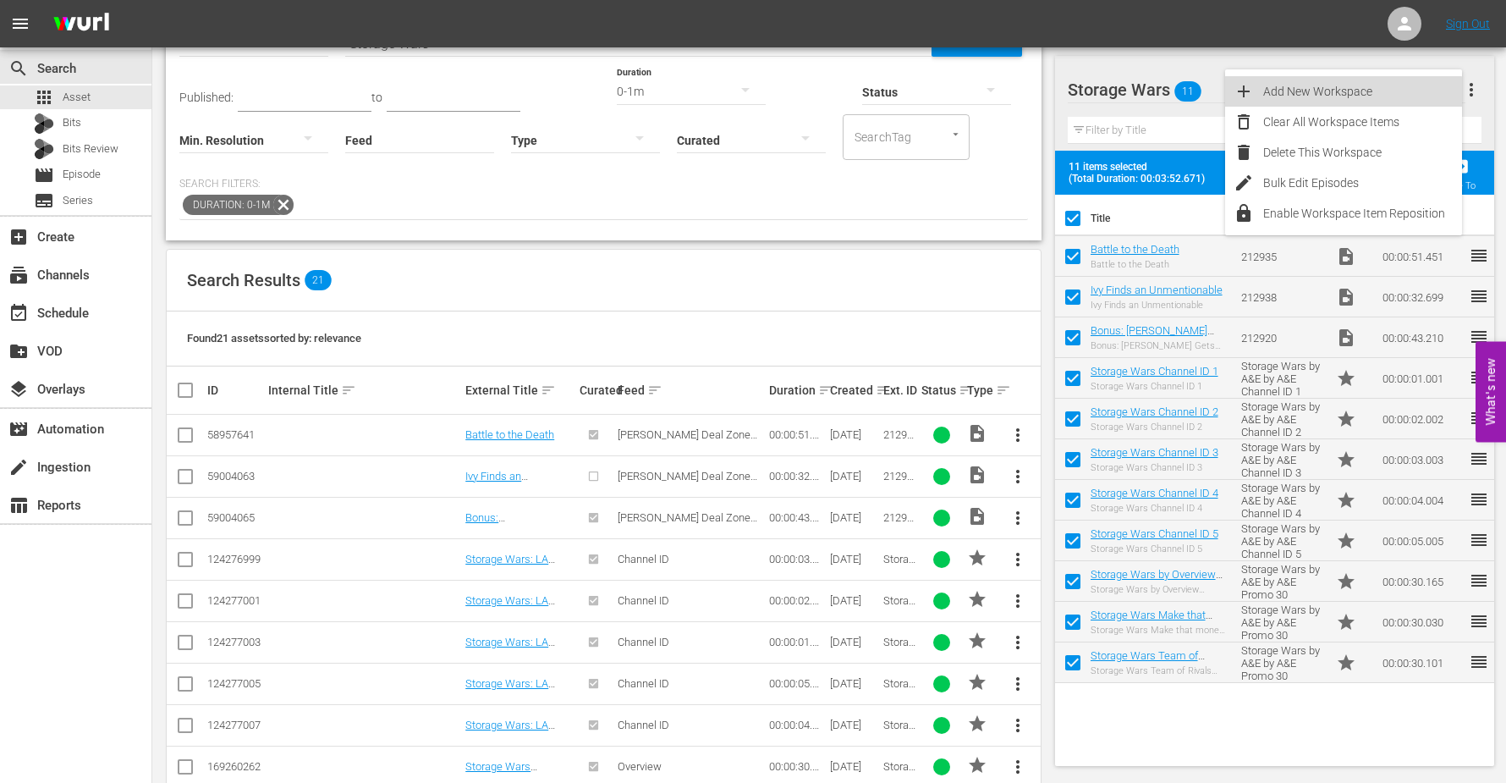
click at [1297, 90] on div "Add New Workspace" at bounding box center [1362, 91] width 199 height 30
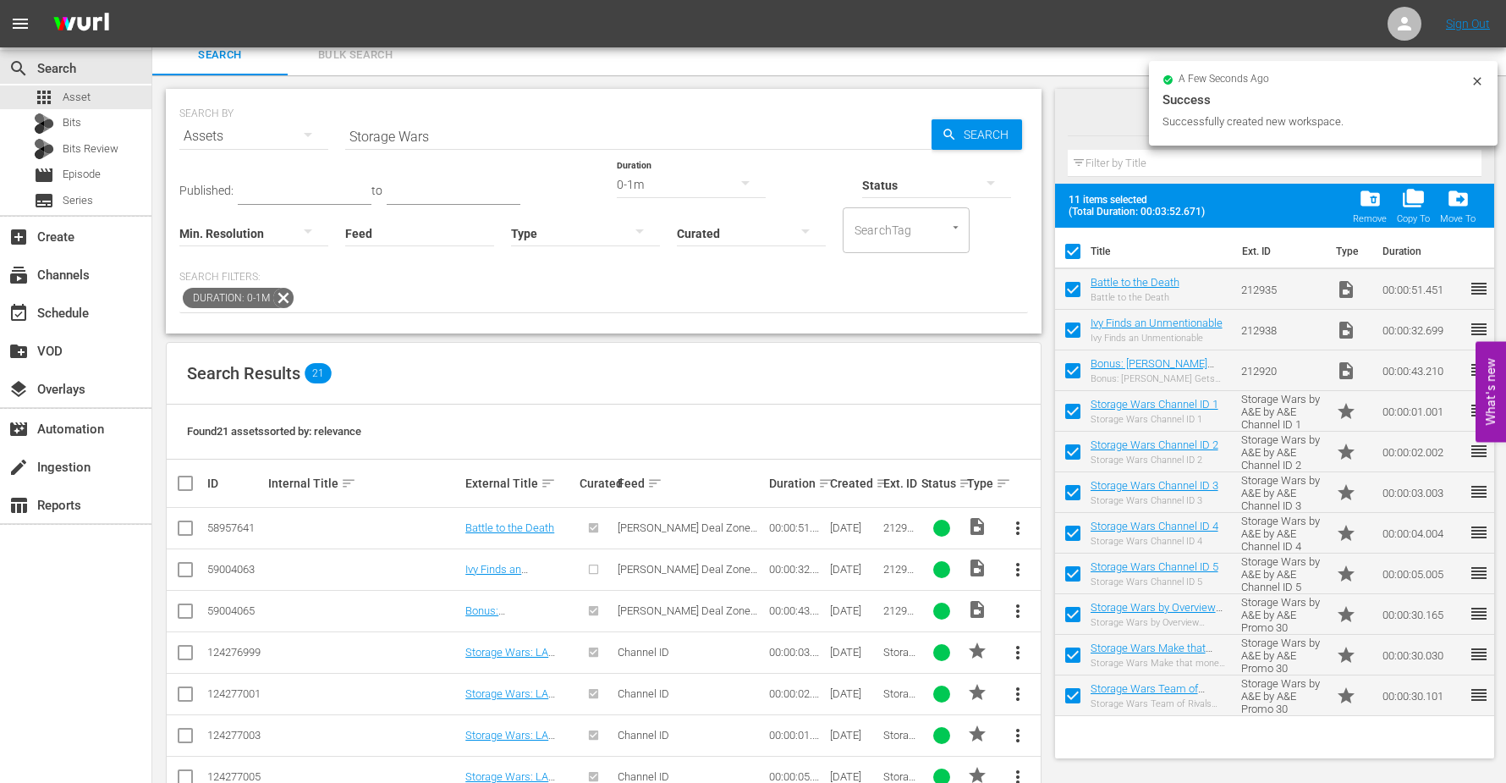
scroll to position [0, 0]
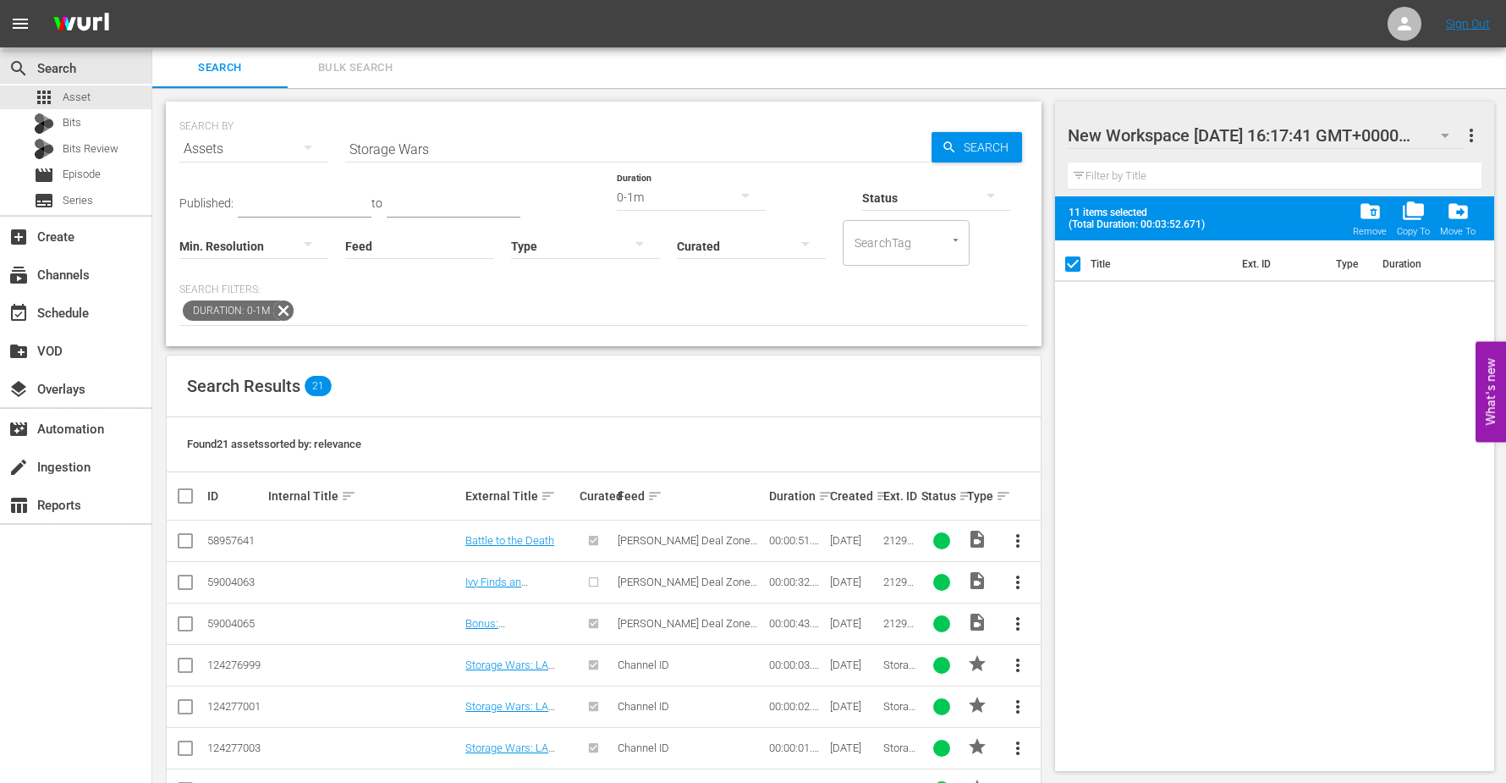
drag, startPoint x: 1068, startPoint y: 132, endPoint x: 1333, endPoint y: 150, distance: 265.4
click at [1333, 150] on div at bounding box center [1212, 136] width 288 height 42
drag, startPoint x: 1407, startPoint y: 134, endPoint x: 1060, endPoint y: 141, distance: 347.0
click at [1060, 141] on div "New Workspace [DATE] 16:17:41 GMT+0000 more_vert Filter by Title" at bounding box center [1275, 149] width 440 height 95
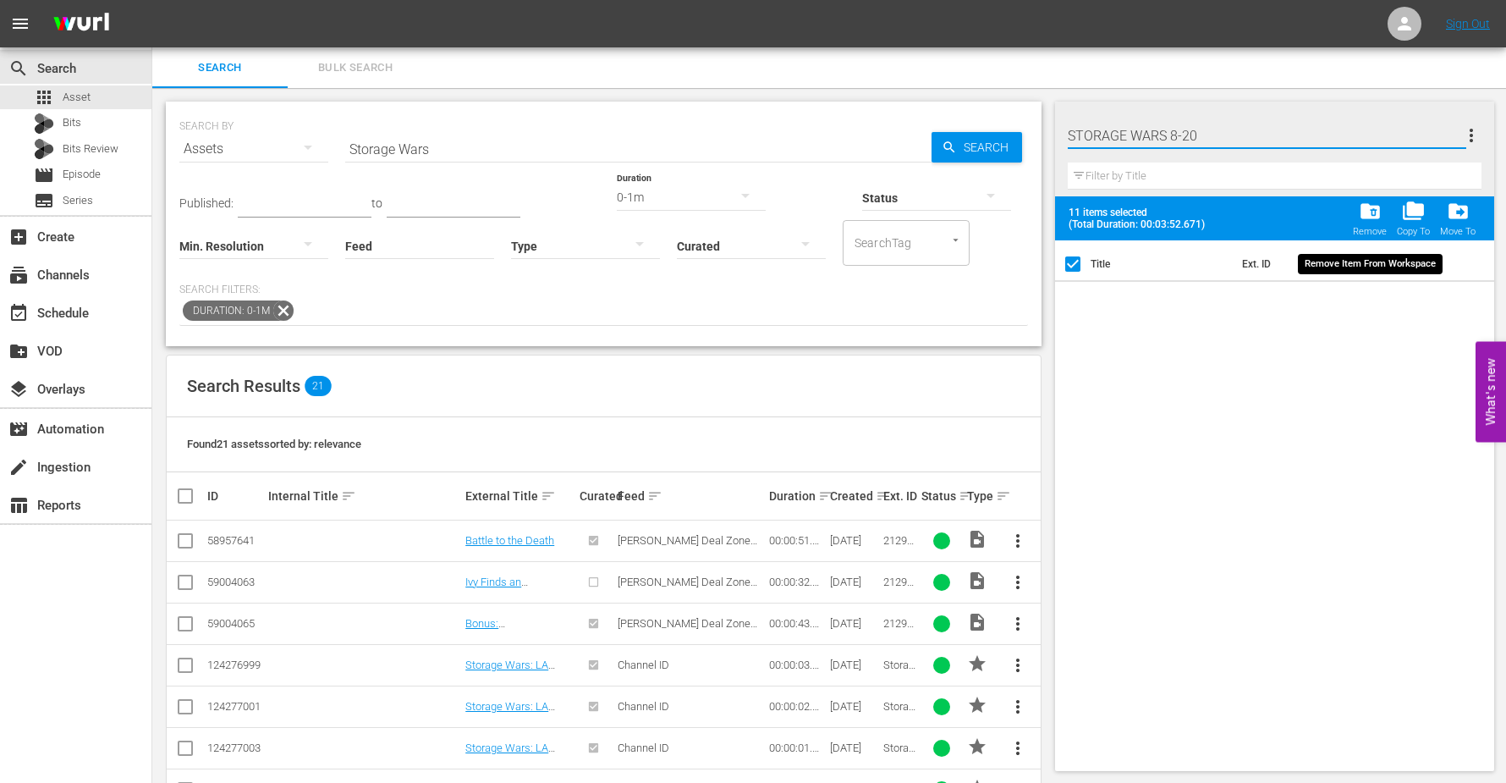
type input "STORAGE WARS 8-20"
click at [82, 99] on span "Asset" at bounding box center [77, 97] width 28 height 17
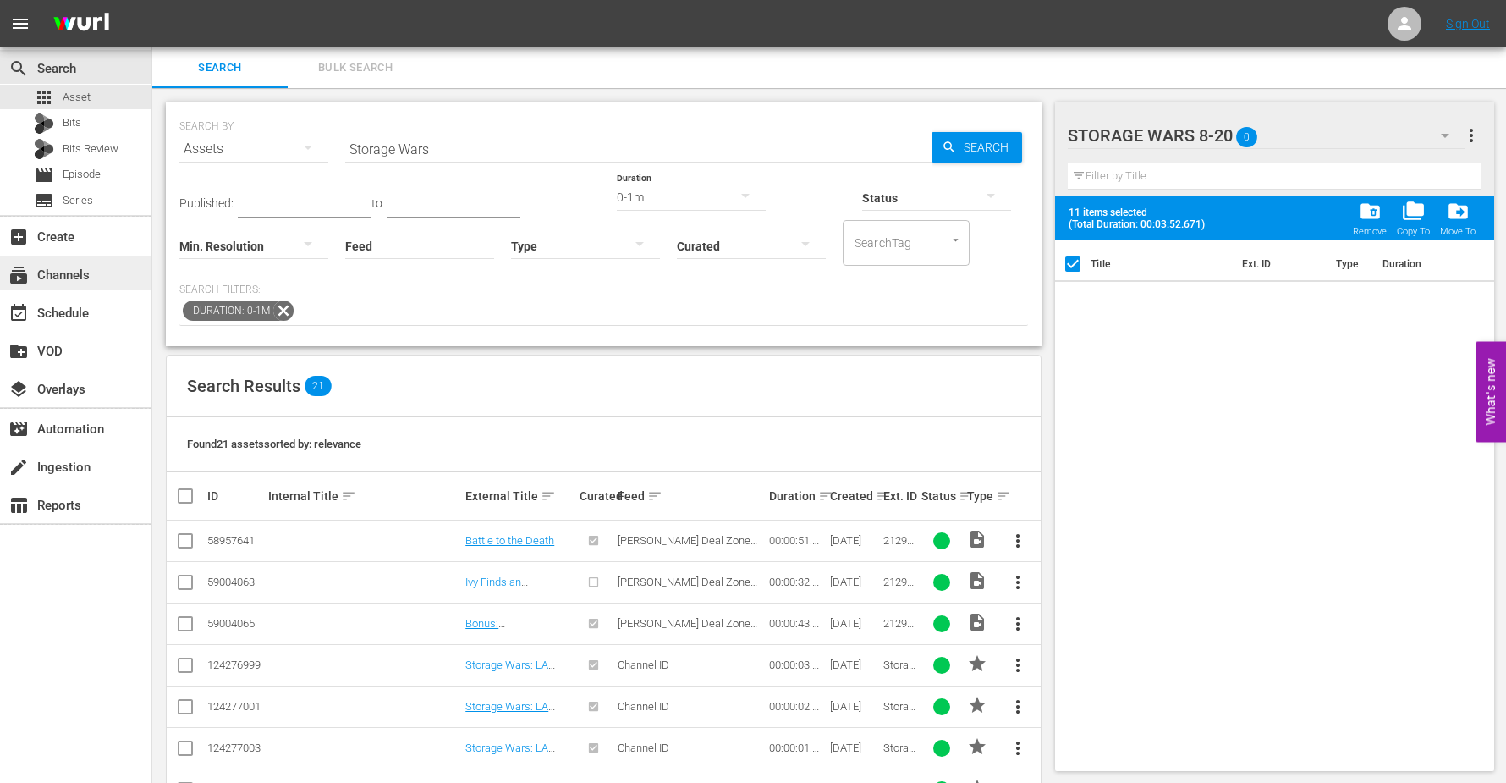
click at [66, 274] on div "subscriptions Channels" at bounding box center [47, 272] width 95 height 15
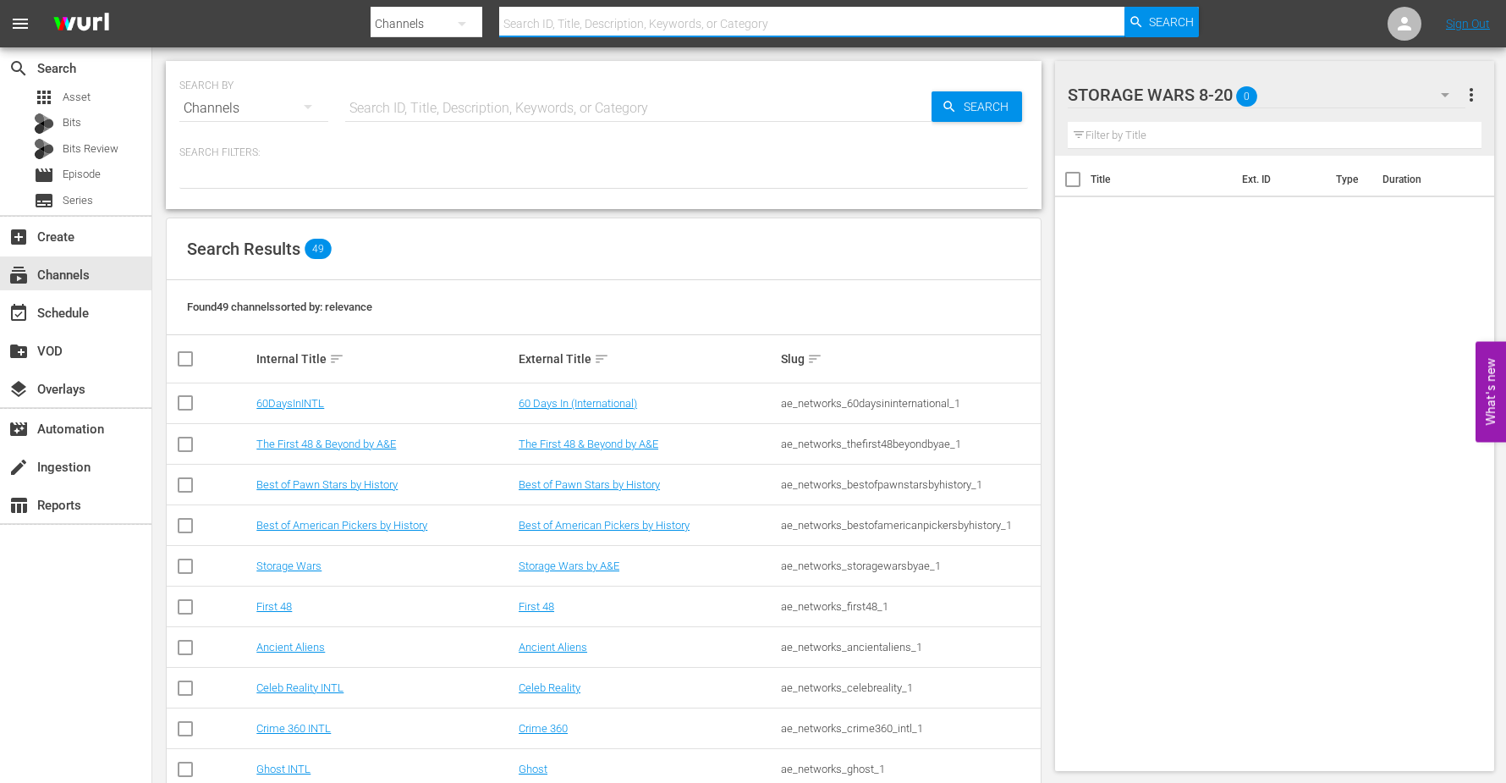
click at [532, 17] on input "text" at bounding box center [811, 23] width 624 height 41
type input "Storage Wars"
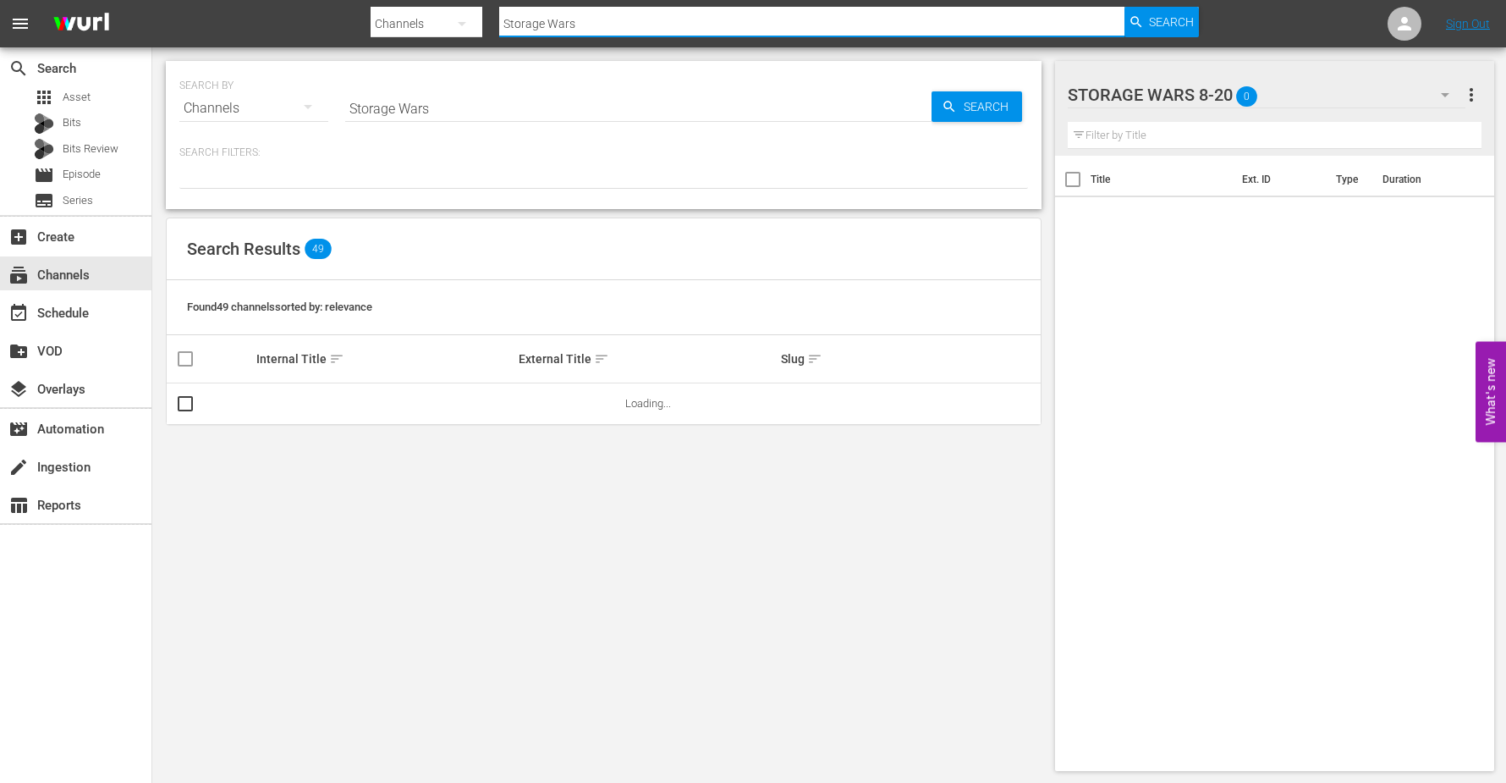
type input "Storage Wars"
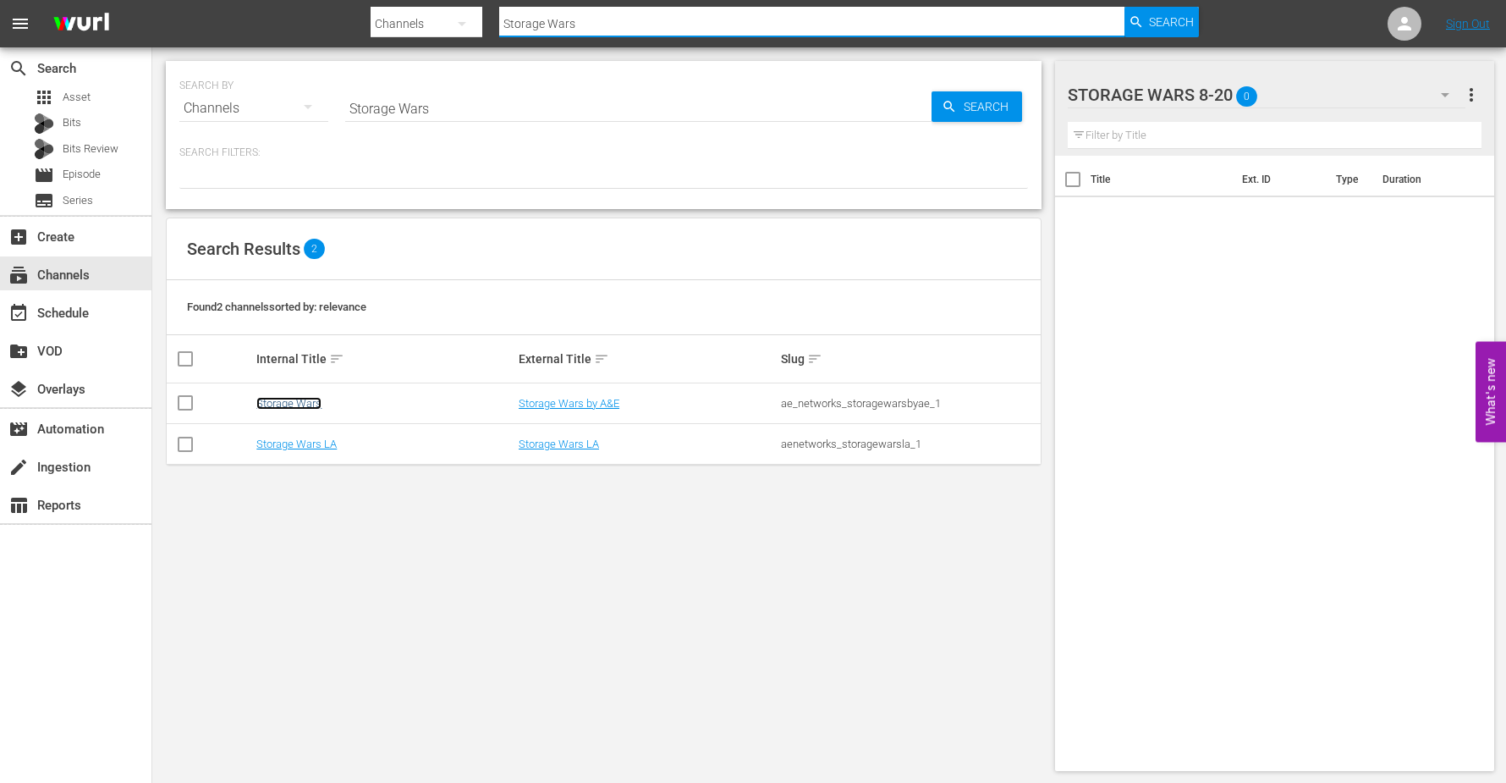
click at [284, 403] on link "Storage Wars" at bounding box center [288, 403] width 65 height 13
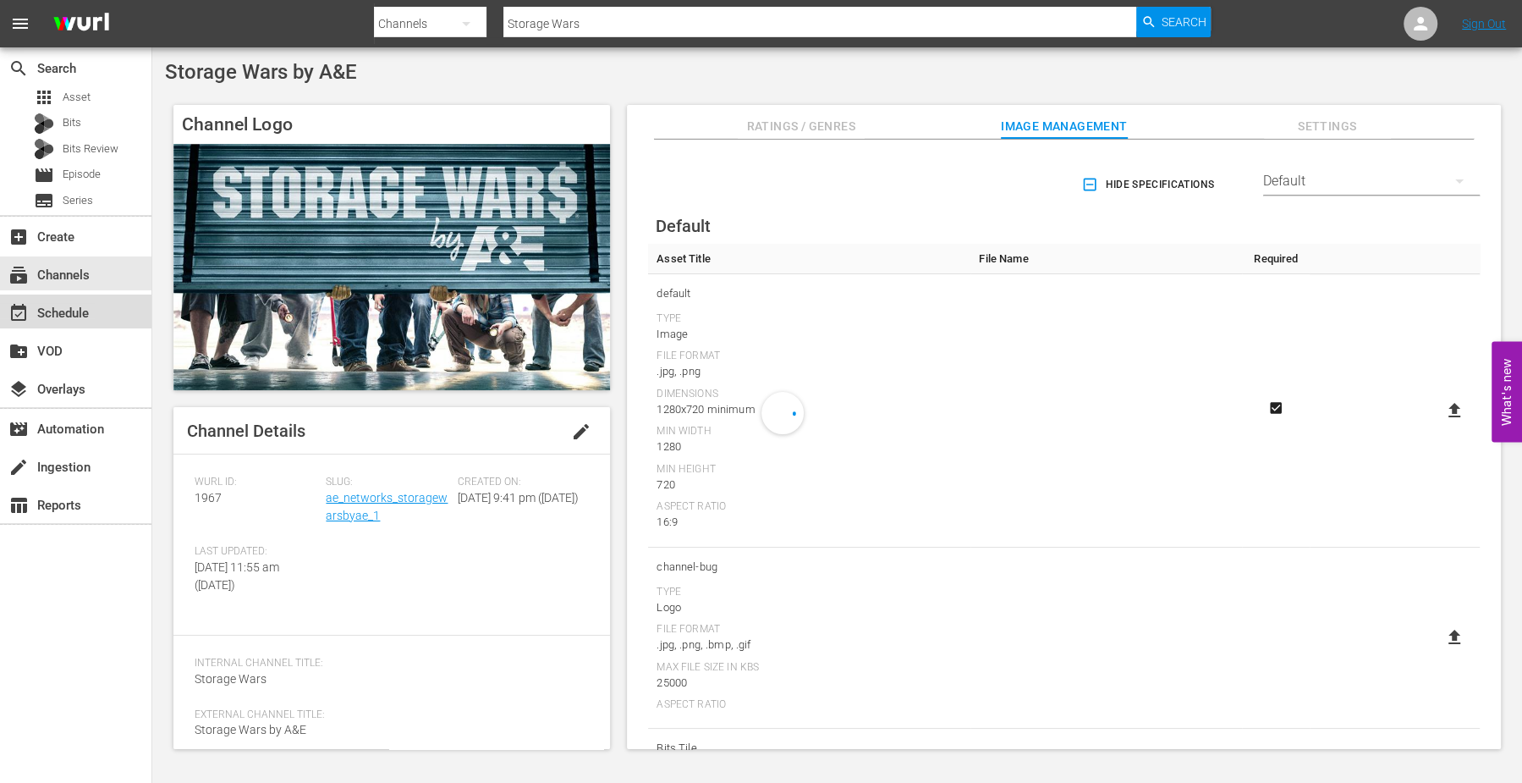
click at [63, 314] on div "event_available Schedule" at bounding box center [47, 310] width 95 height 15
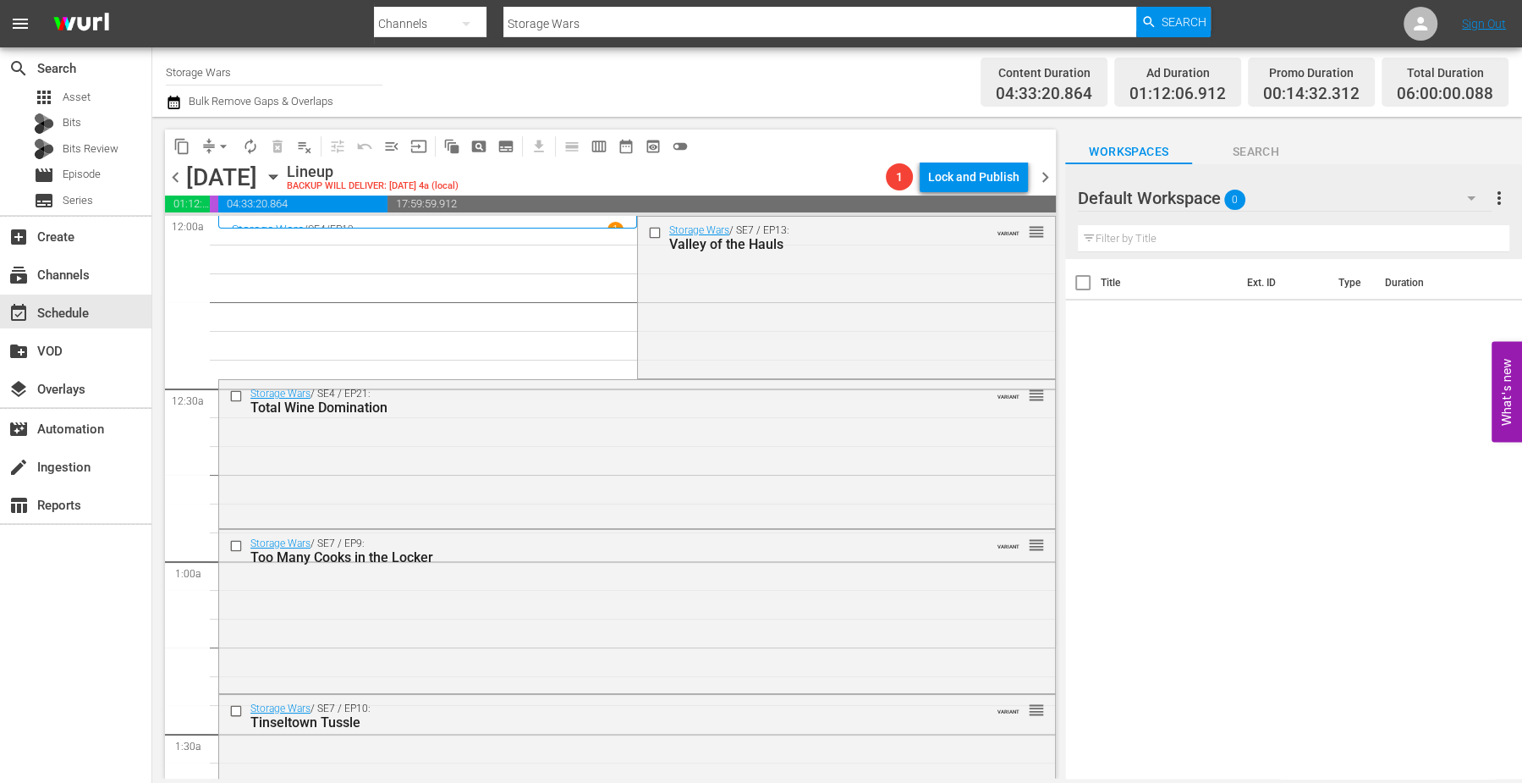
click at [1268, 143] on span "Search" at bounding box center [1255, 151] width 127 height 21
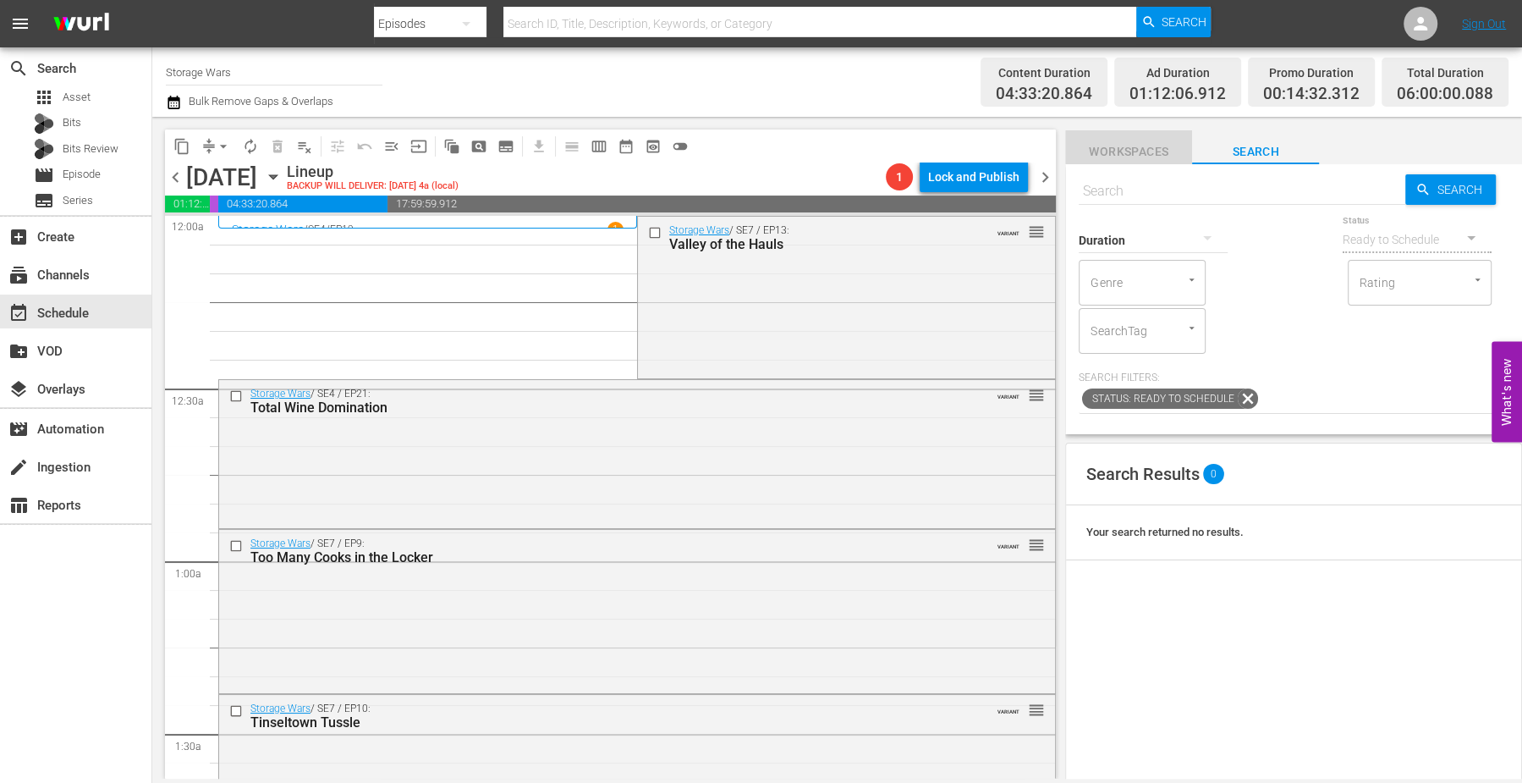
click at [1113, 151] on span "Workspaces" at bounding box center [1128, 151] width 127 height 21
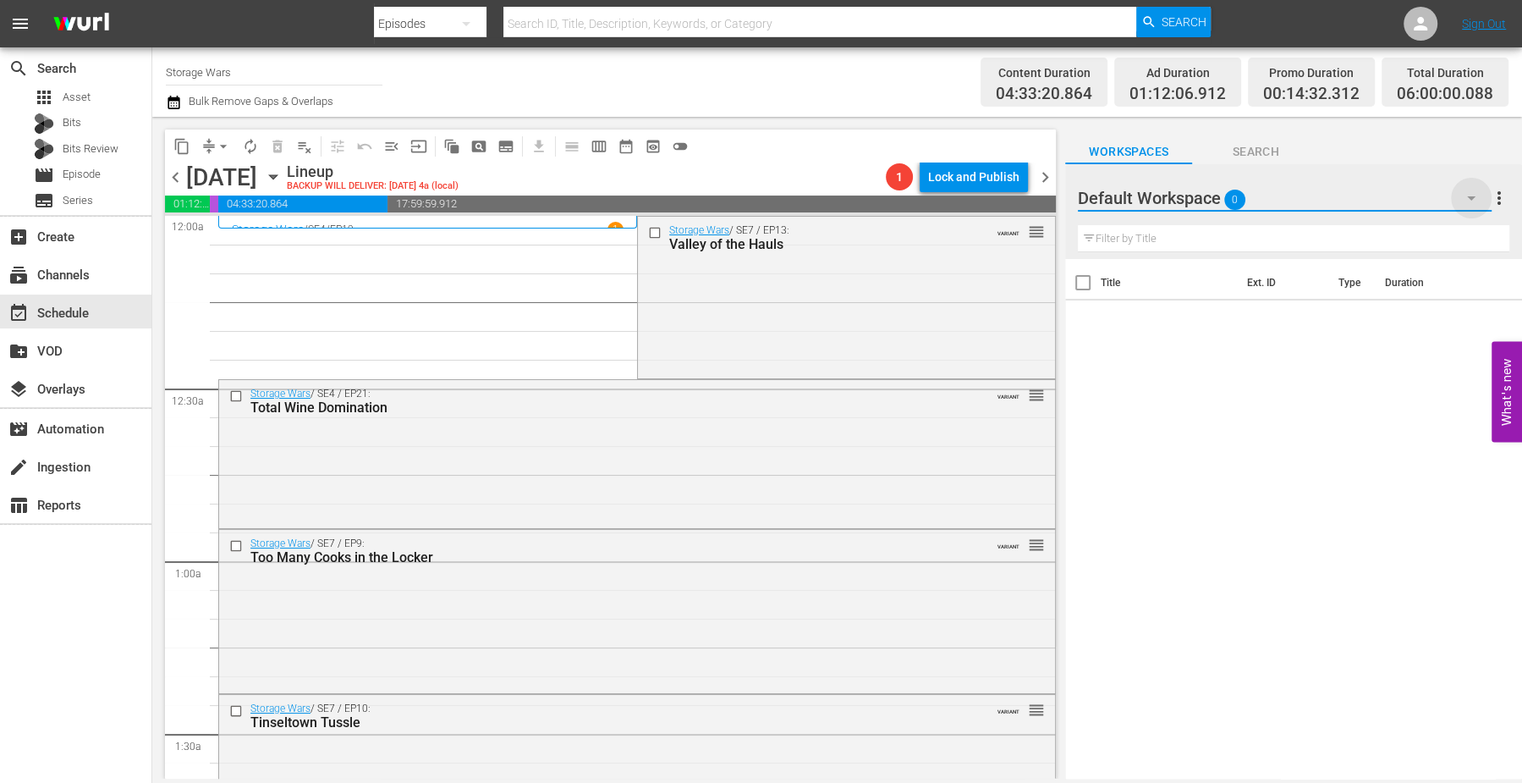
click at [1474, 193] on icon "button" at bounding box center [1471, 198] width 20 height 20
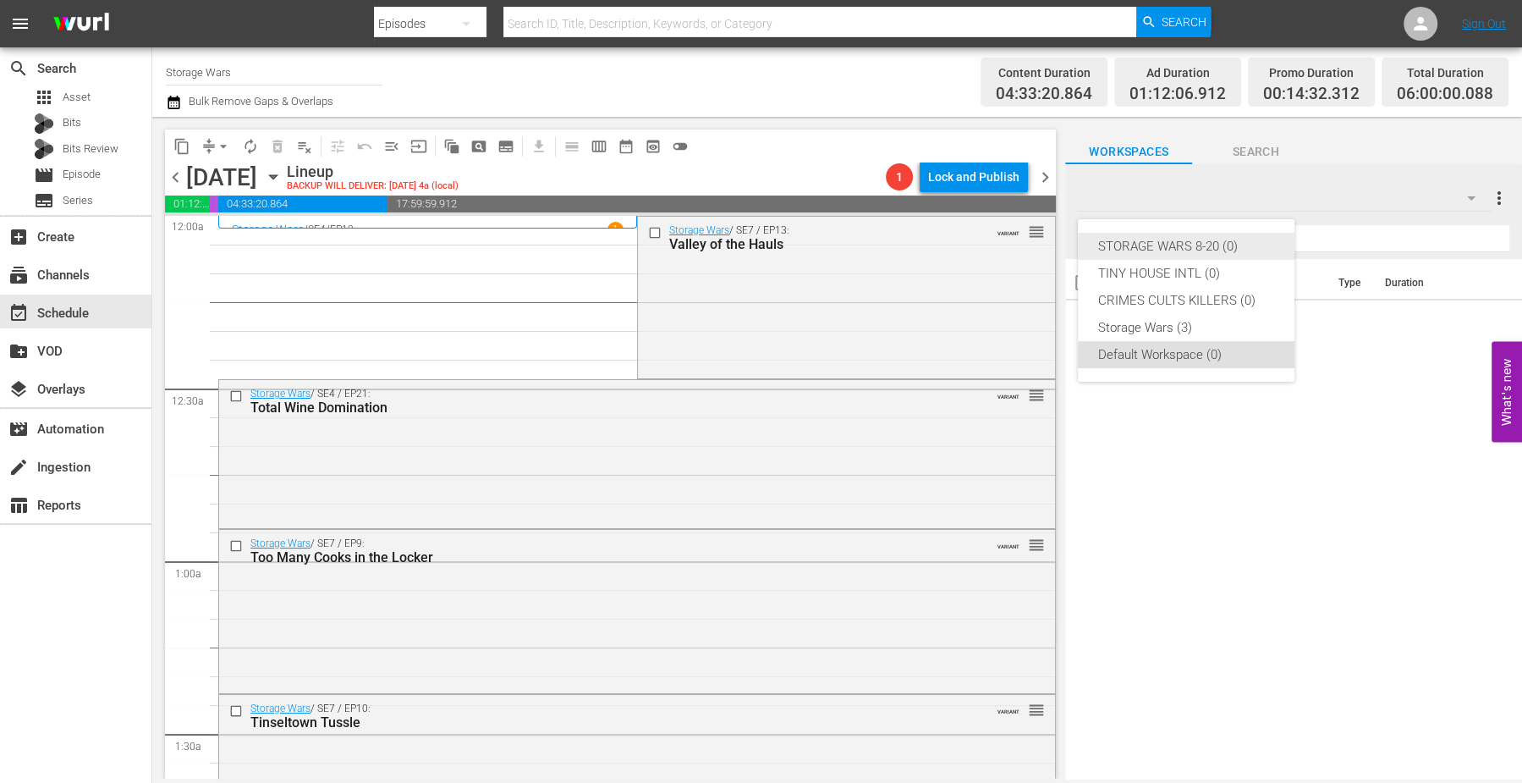
click at [1190, 239] on div "STORAGE WARS 8-20 (0)" at bounding box center [1186, 246] width 176 height 27
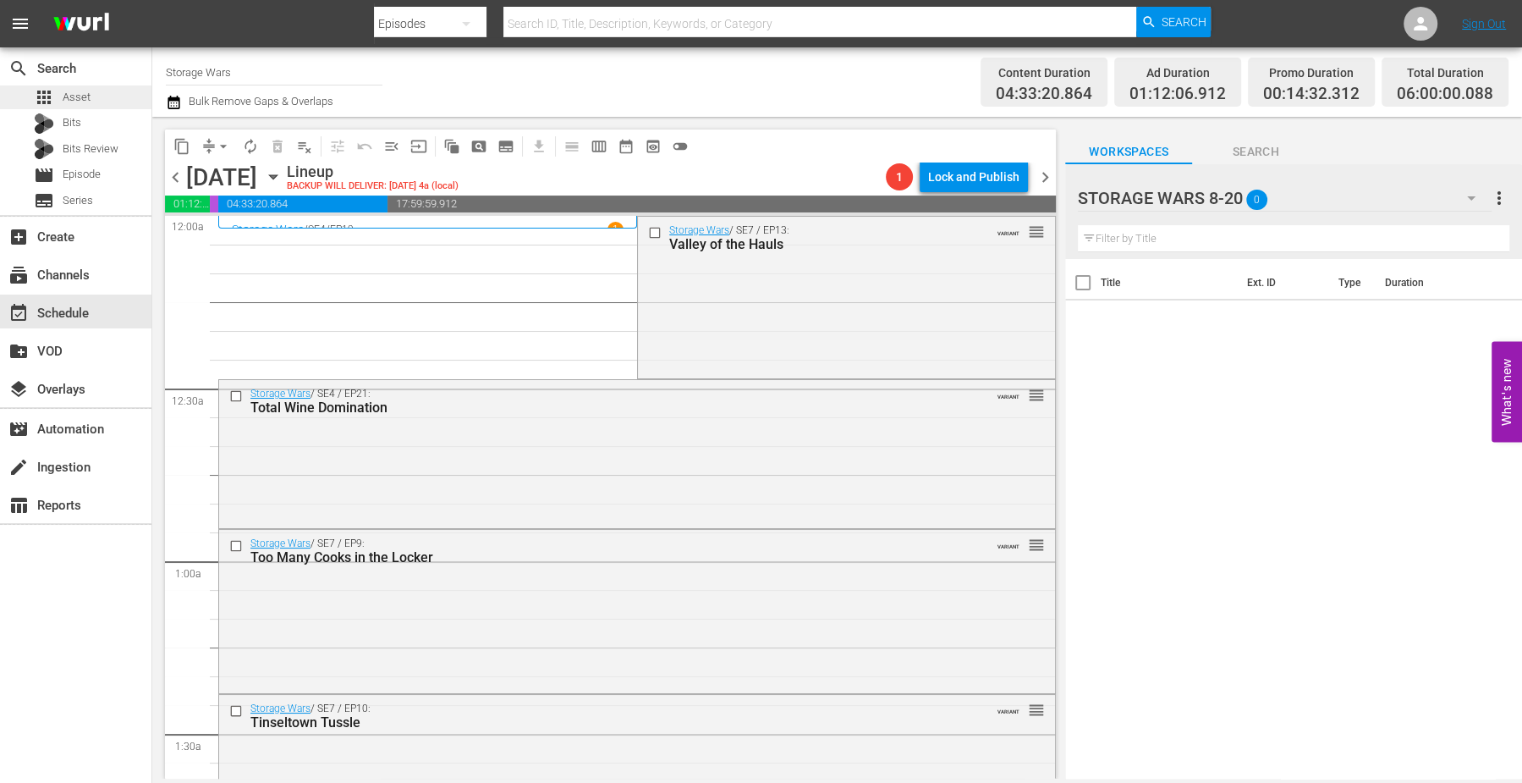
click at [80, 96] on span "Asset" at bounding box center [77, 97] width 28 height 17
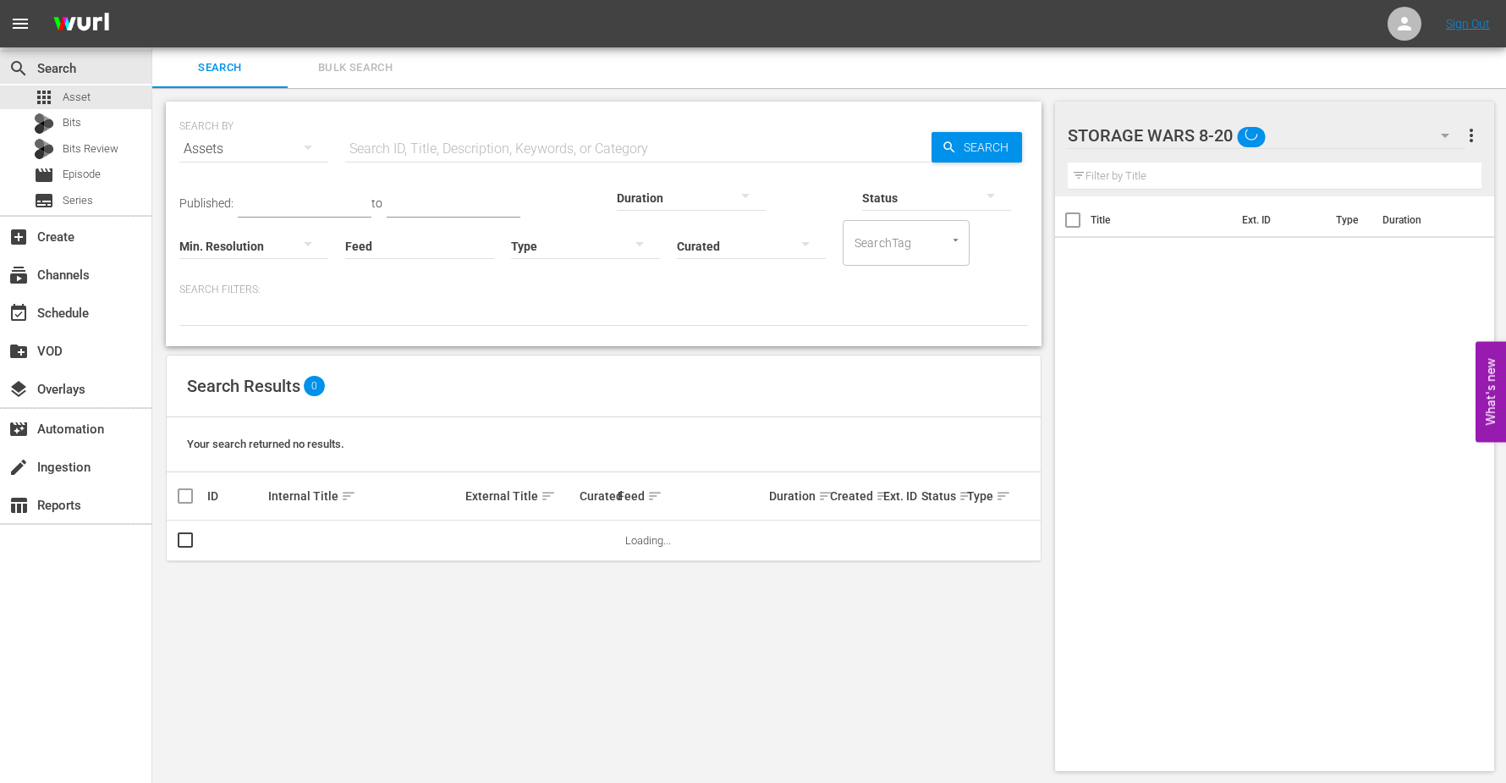
click at [349, 140] on input "text" at bounding box center [638, 149] width 586 height 41
type input "Storage Wars"
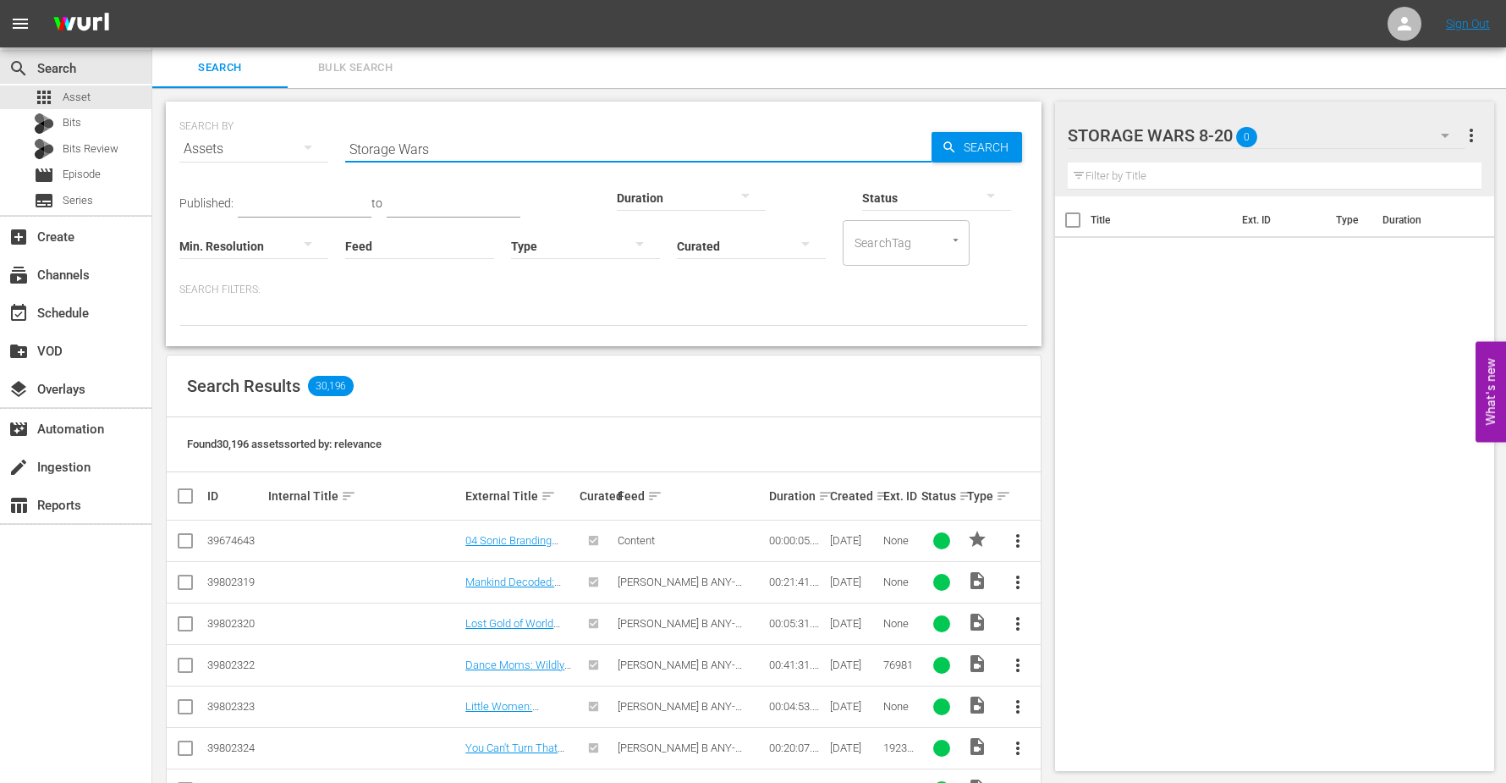
click at [617, 195] on div at bounding box center [691, 196] width 149 height 47
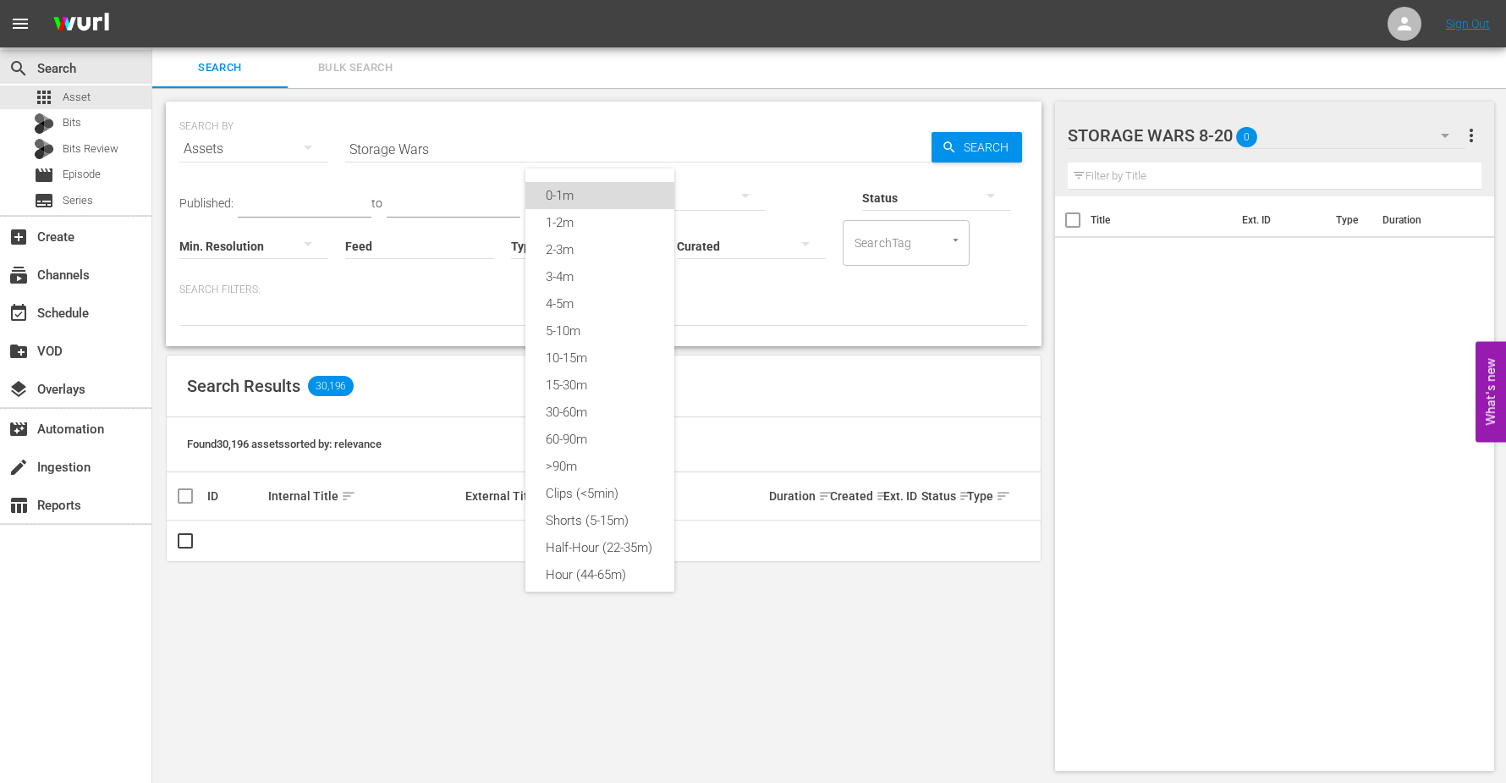
click at [562, 192] on div "0-1m" at bounding box center [599, 195] width 149 height 27
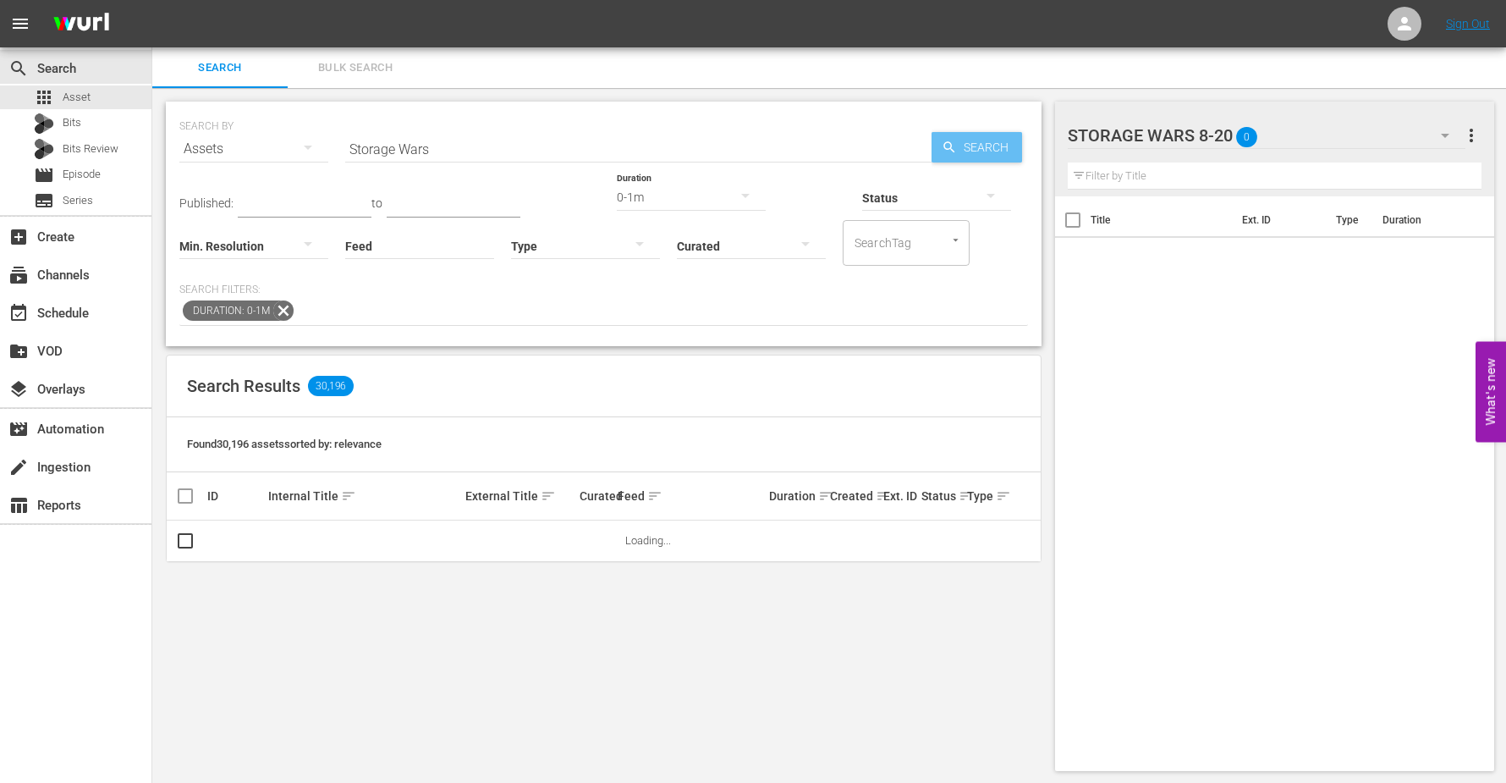
click at [983, 135] on span "Search" at bounding box center [989, 147] width 65 height 30
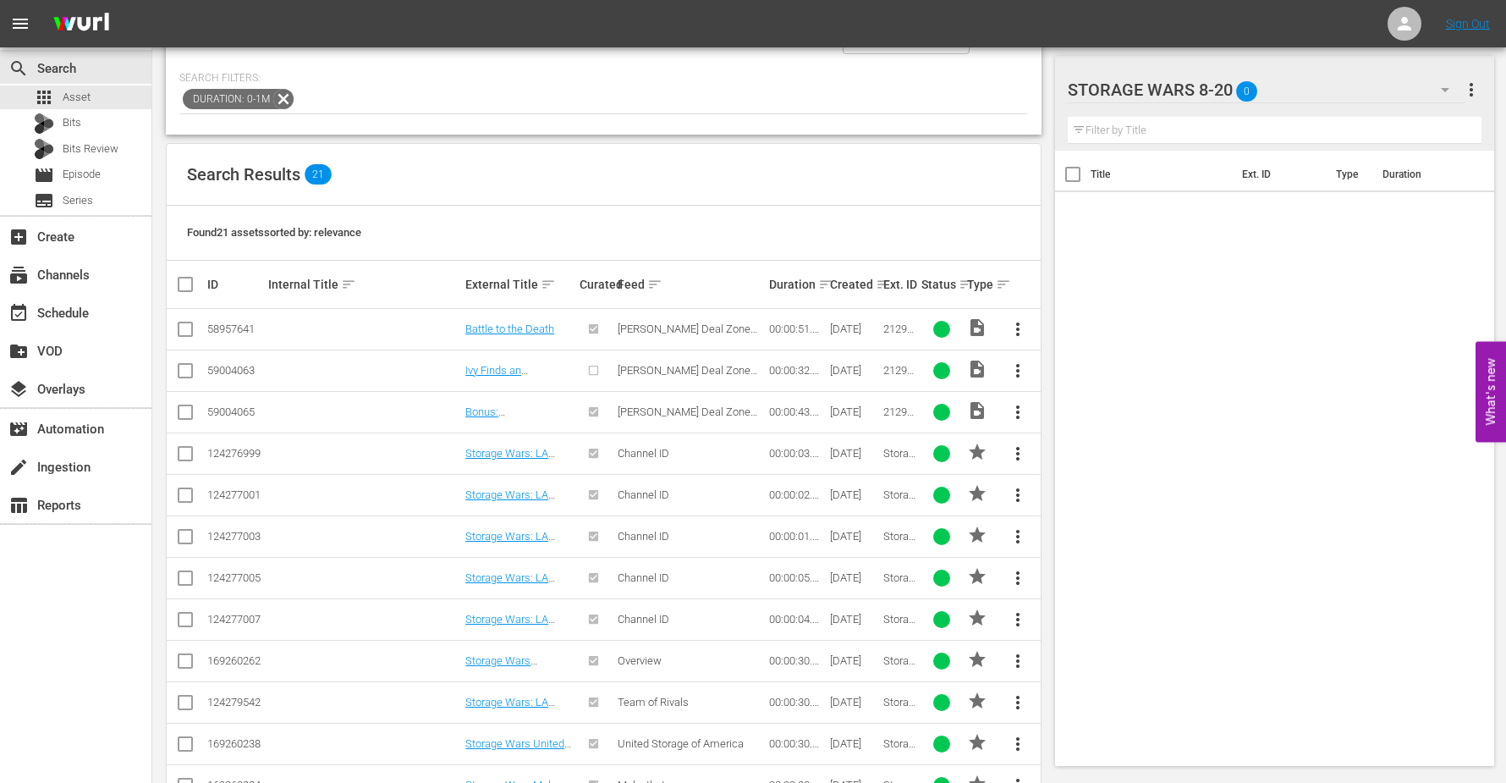
scroll to position [317, 0]
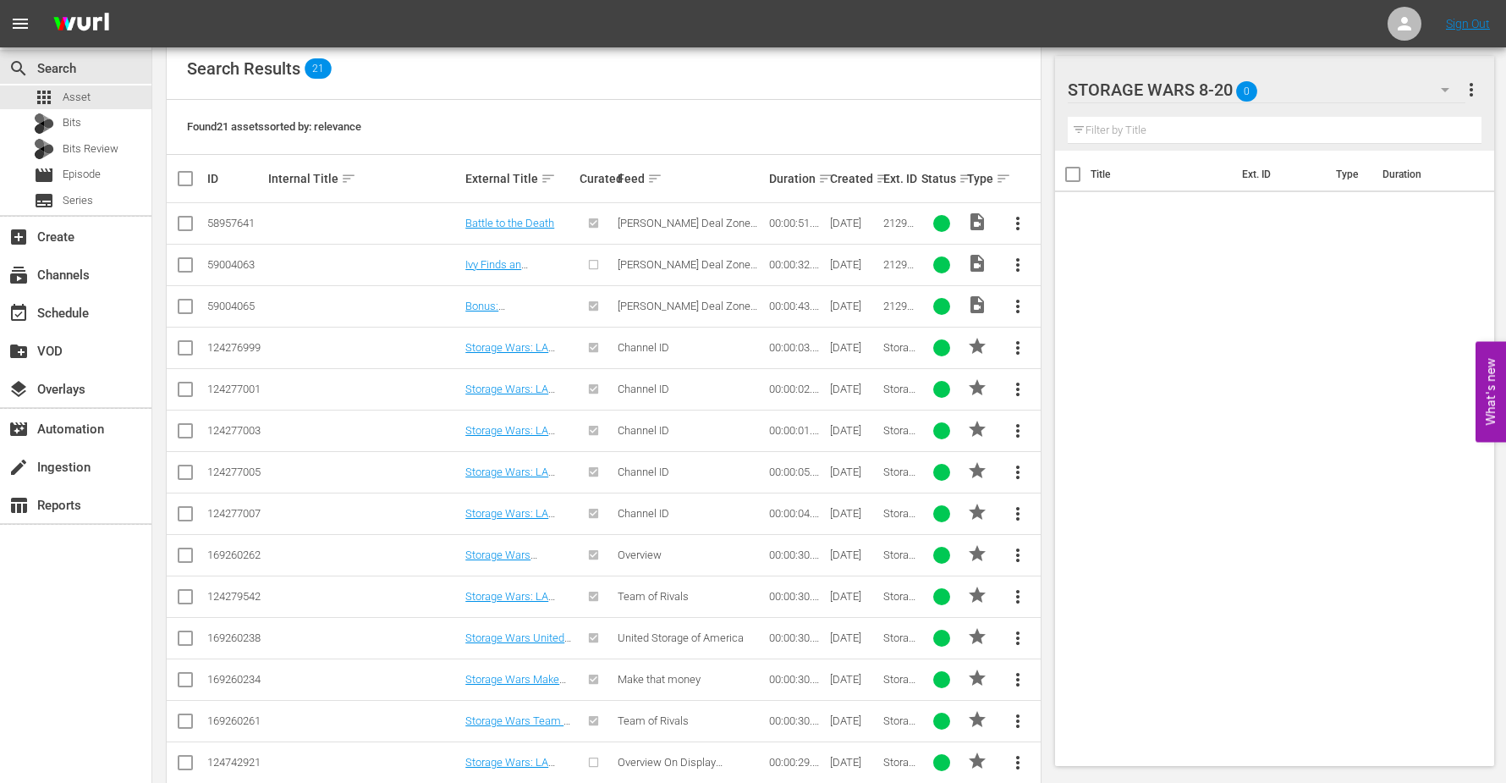
click at [181, 343] on input "checkbox" at bounding box center [185, 351] width 20 height 20
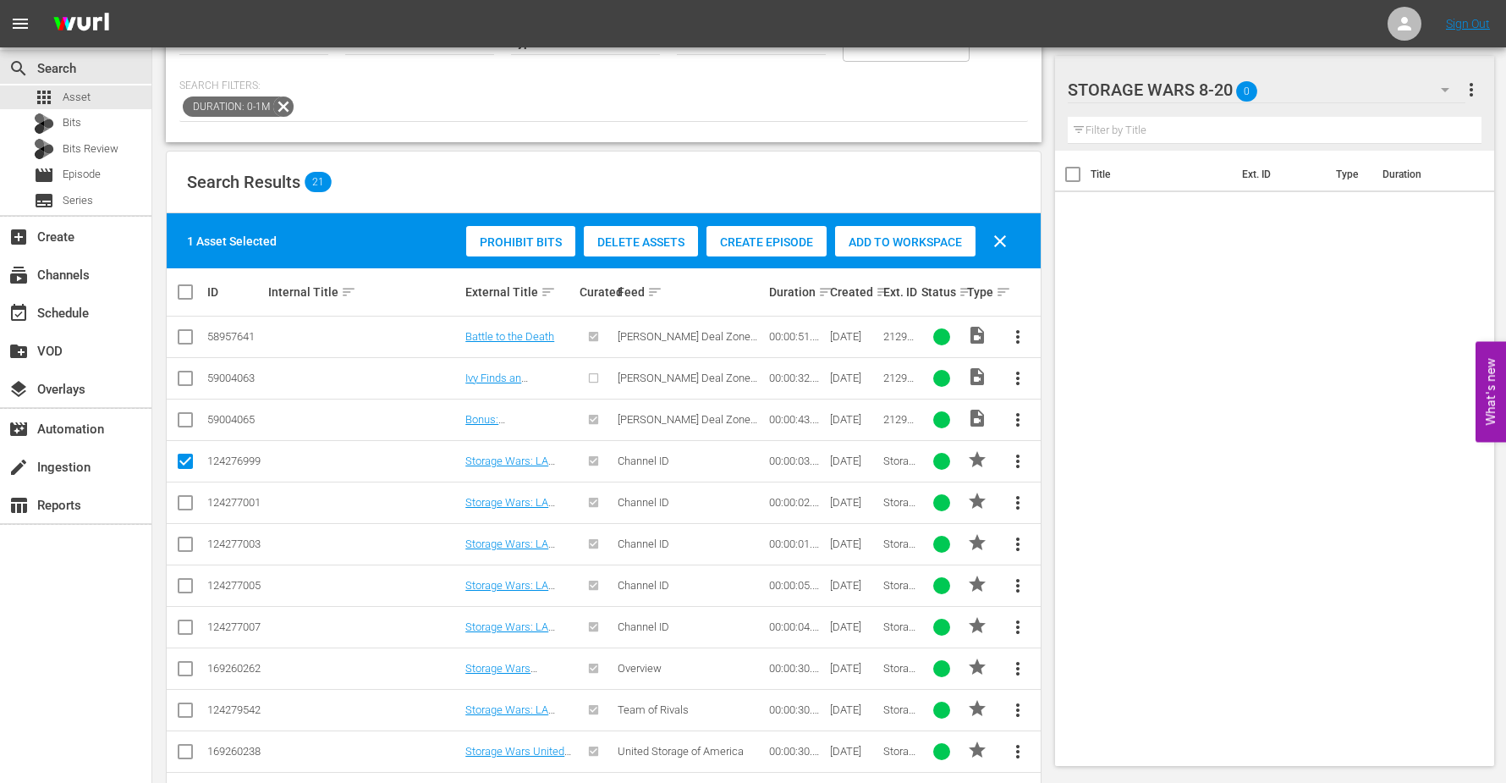
scroll to position [319, 0]
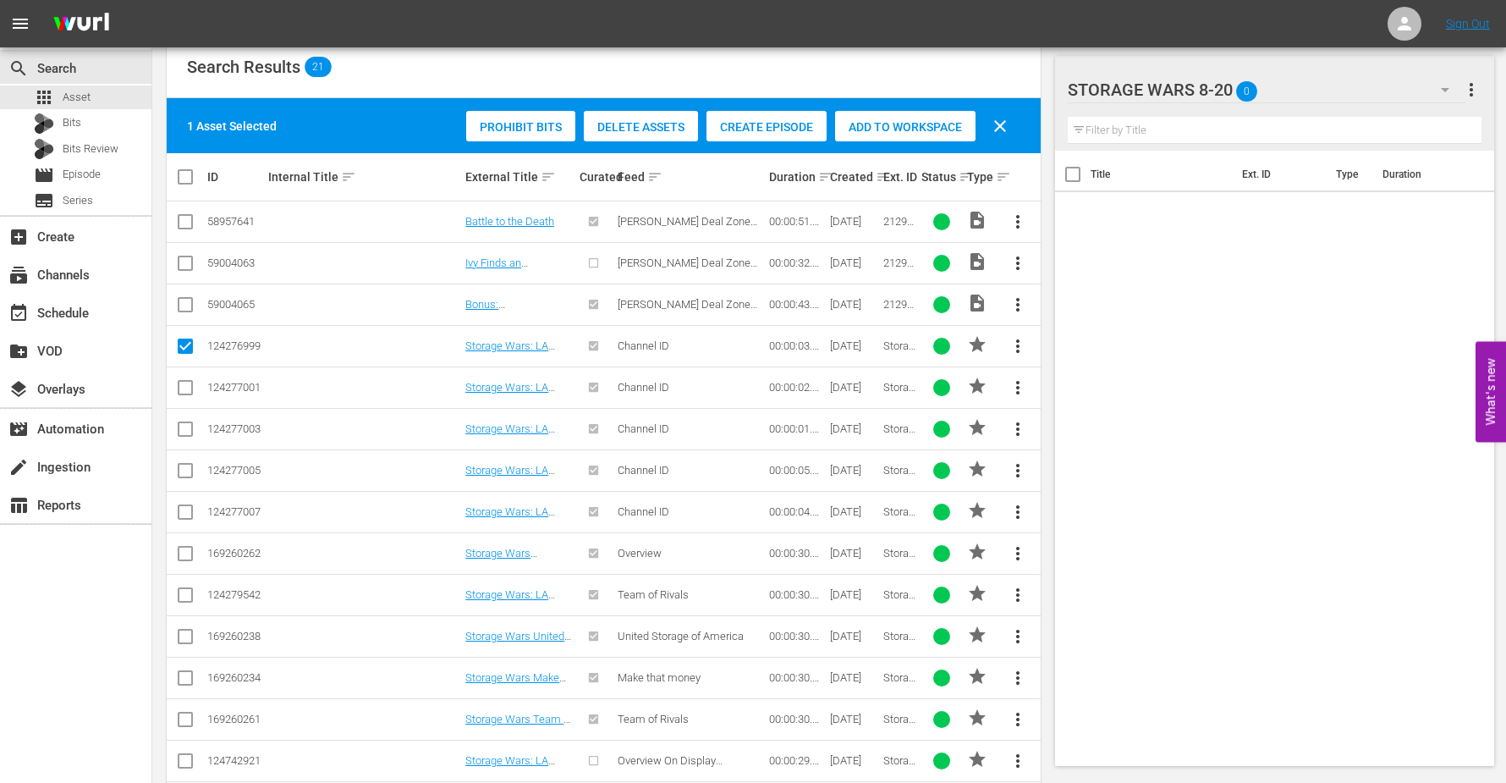
click at [182, 339] on input "checkbox" at bounding box center [185, 349] width 20 height 20
checkbox input "false"
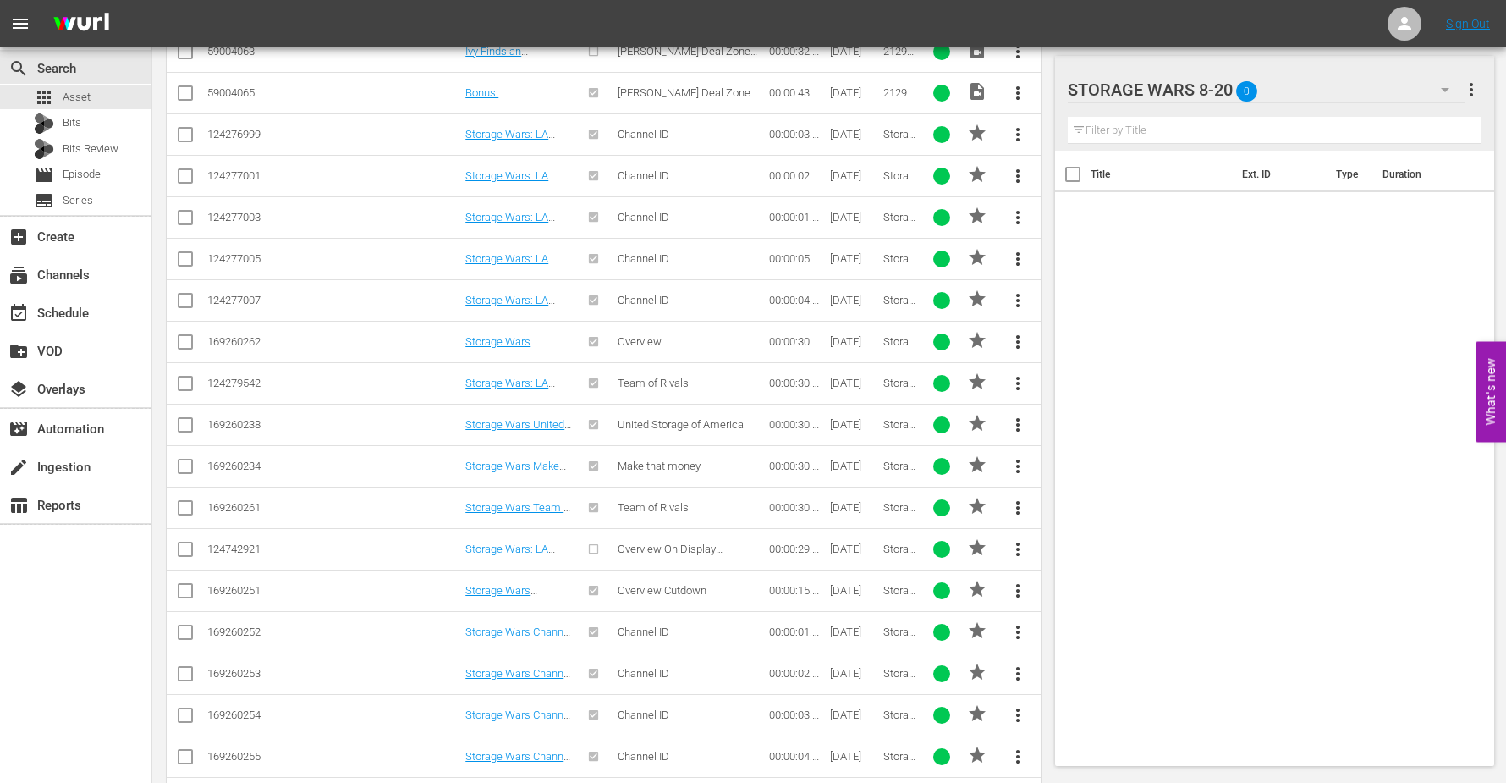
scroll to position [631, 0]
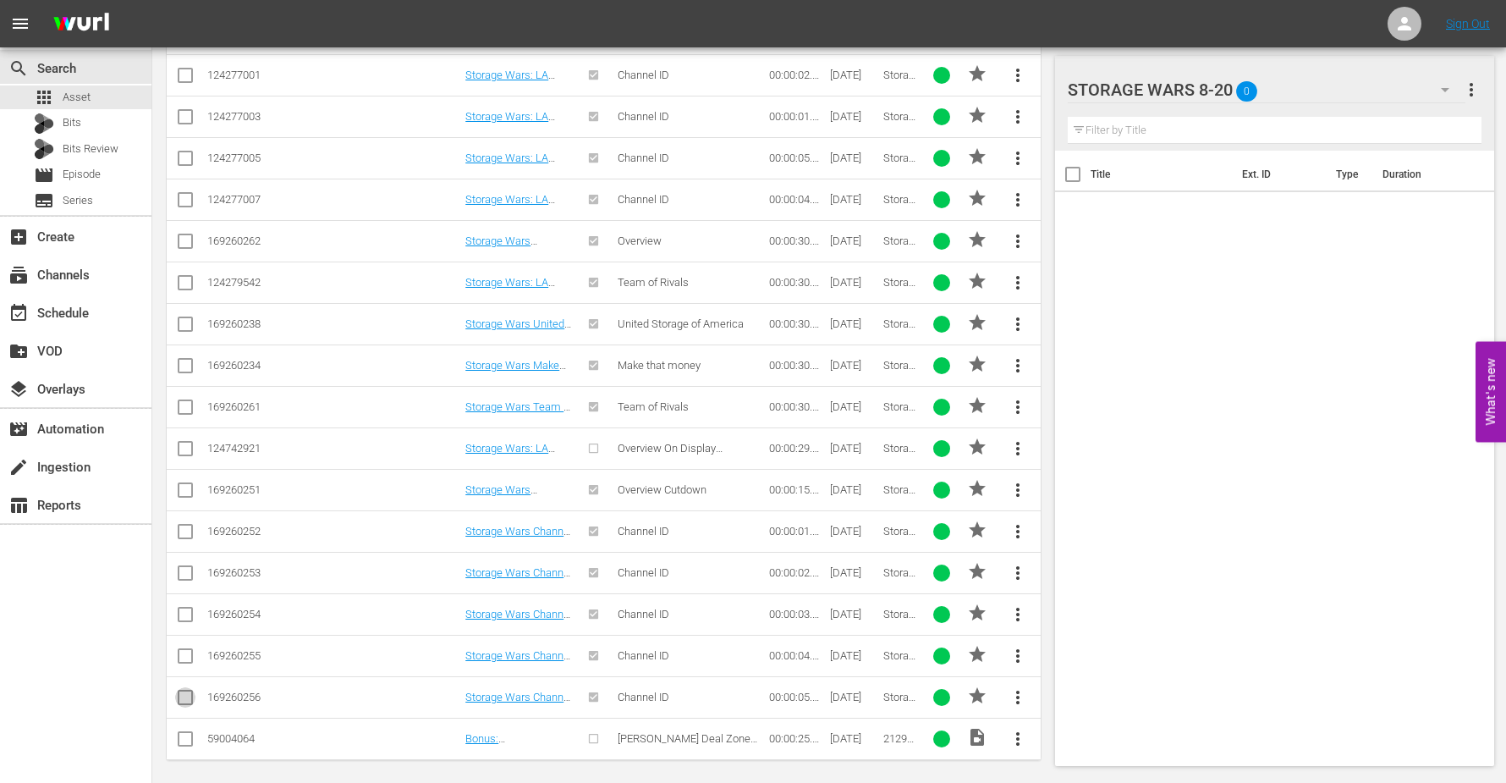
click at [183, 690] on input "checkbox" at bounding box center [185, 700] width 20 height 20
checkbox input "true"
click at [183, 649] on input "checkbox" at bounding box center [185, 659] width 20 height 20
checkbox input "true"
click at [182, 610] on input "checkbox" at bounding box center [185, 617] width 20 height 20
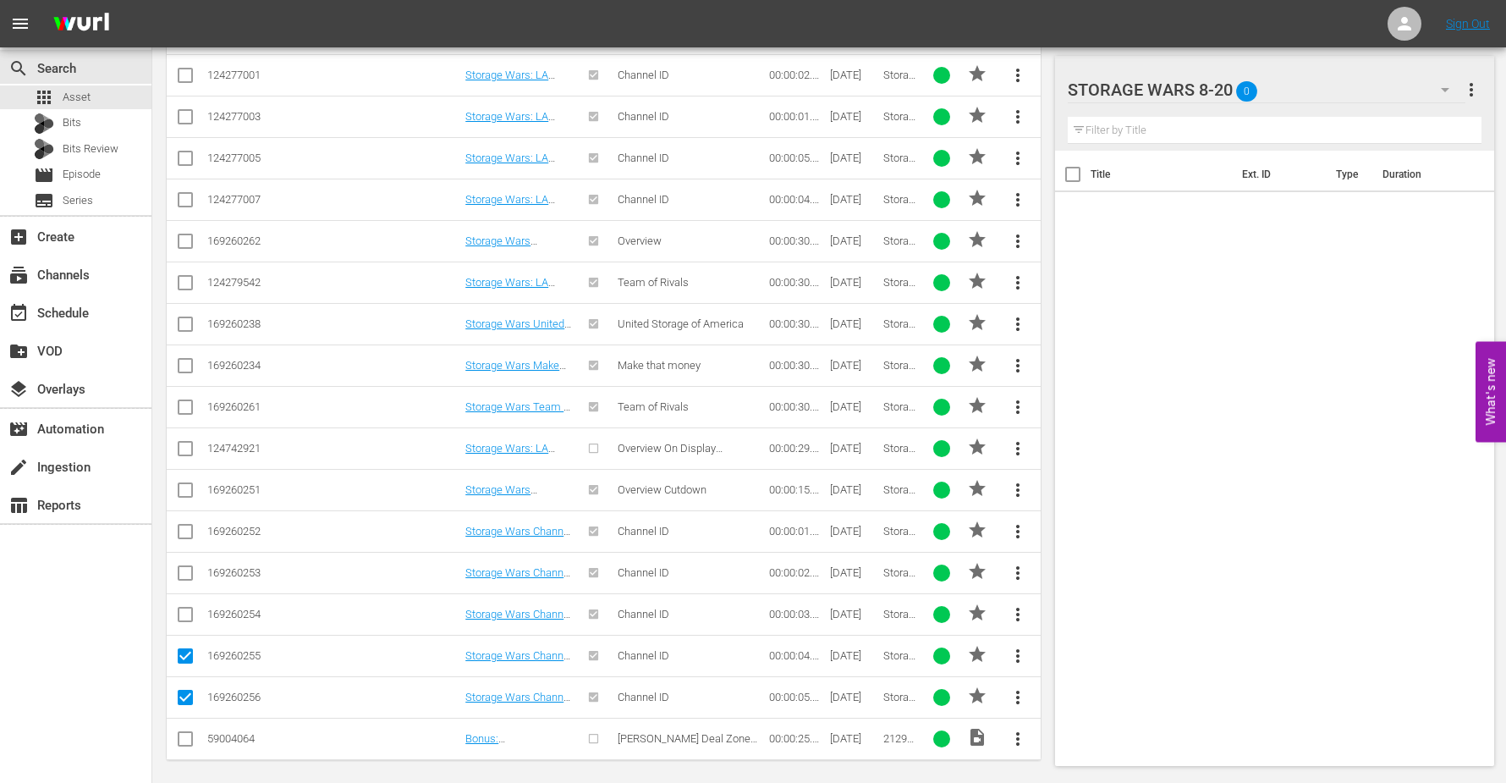
checkbox input "true"
drag, startPoint x: 186, startPoint y: 570, endPoint x: 179, endPoint y: 540, distance: 31.4
click at [186, 569] on input "checkbox" at bounding box center [185, 576] width 20 height 20
checkbox input "true"
click at [186, 525] on input "checkbox" at bounding box center [185, 535] width 20 height 20
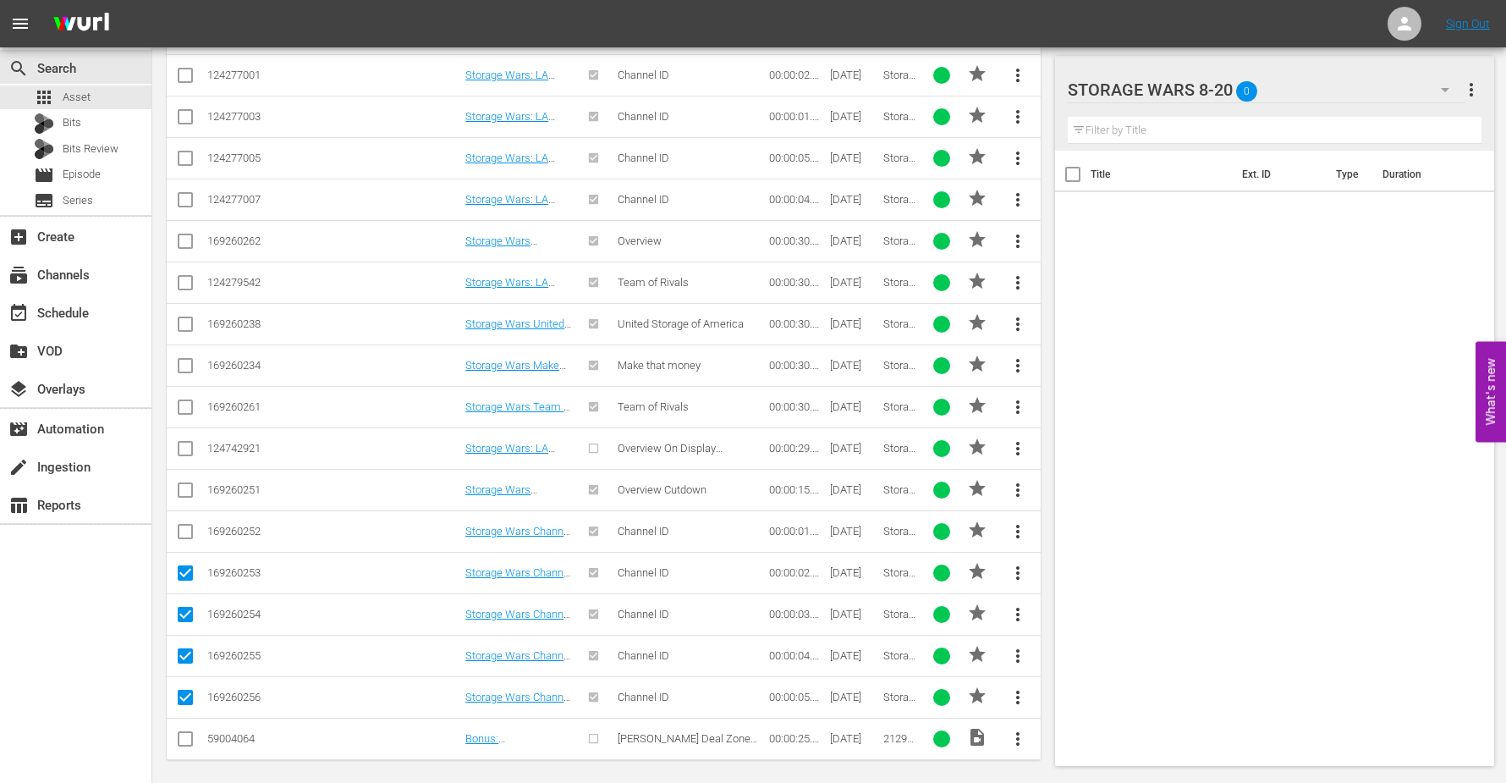
checkbox input "true"
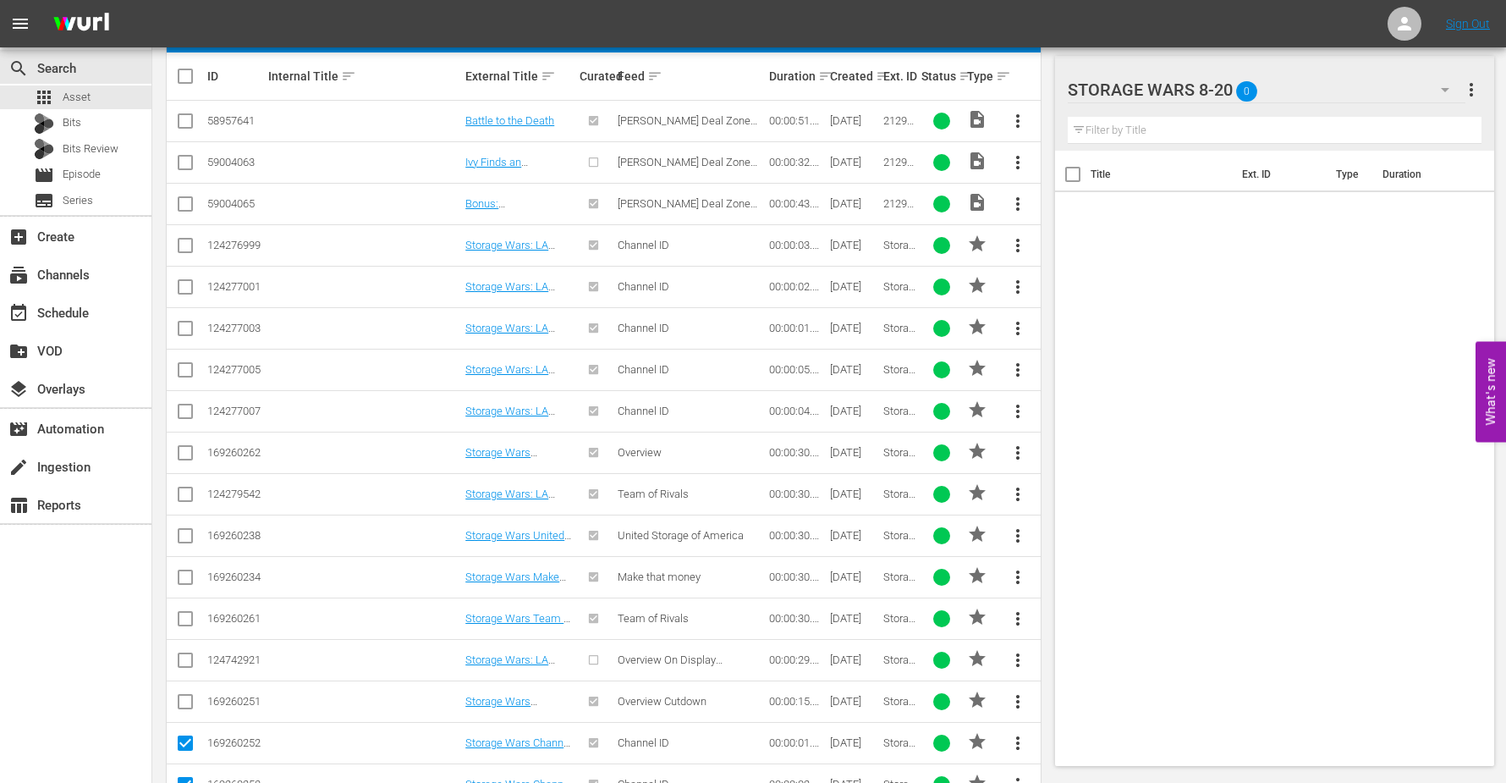
scroll to position [314, 0]
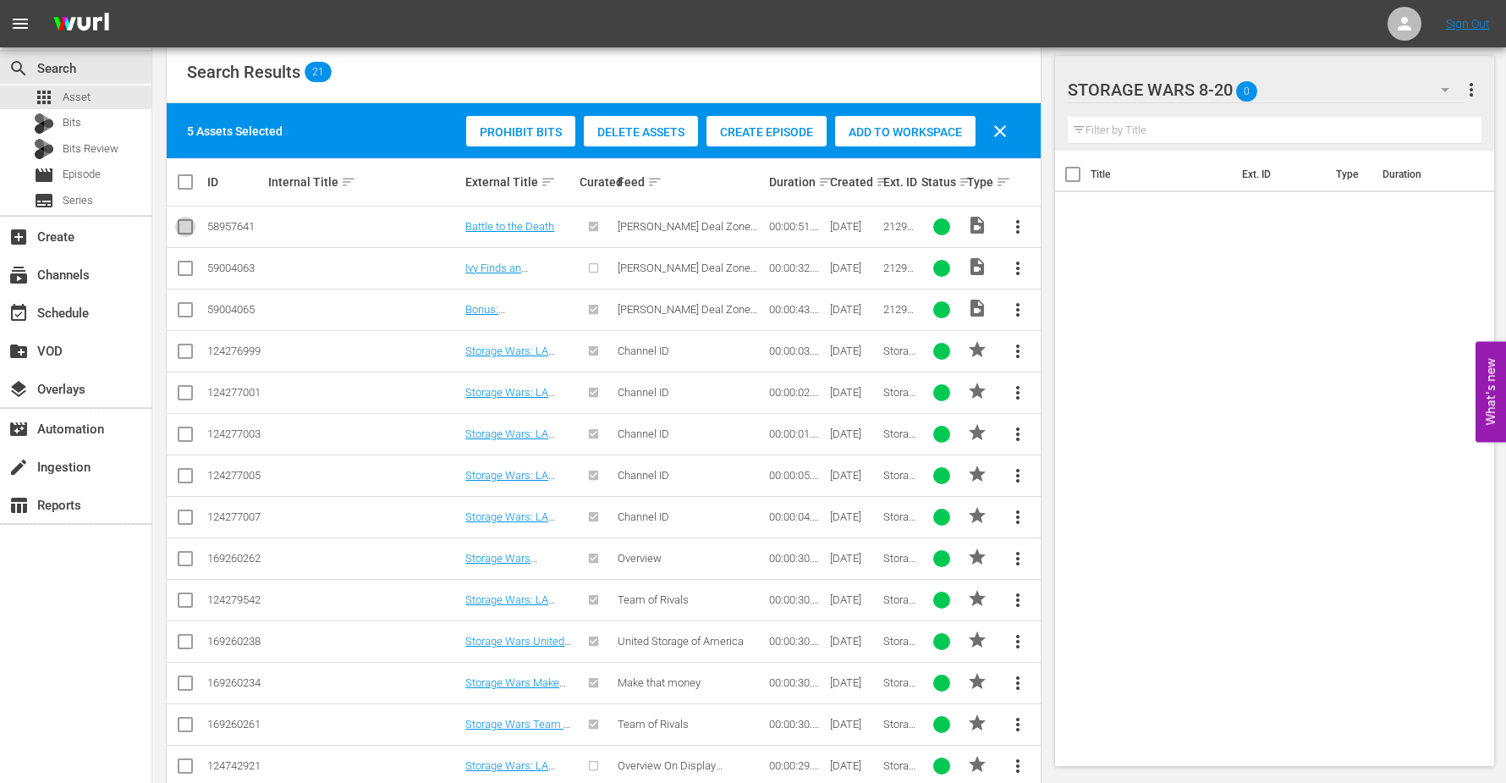
click at [182, 224] on input "checkbox" at bounding box center [185, 230] width 20 height 20
checkbox input "true"
click at [179, 262] on input "checkbox" at bounding box center [185, 271] width 20 height 20
checkbox input "true"
click at [184, 313] on input "checkbox" at bounding box center [185, 313] width 20 height 20
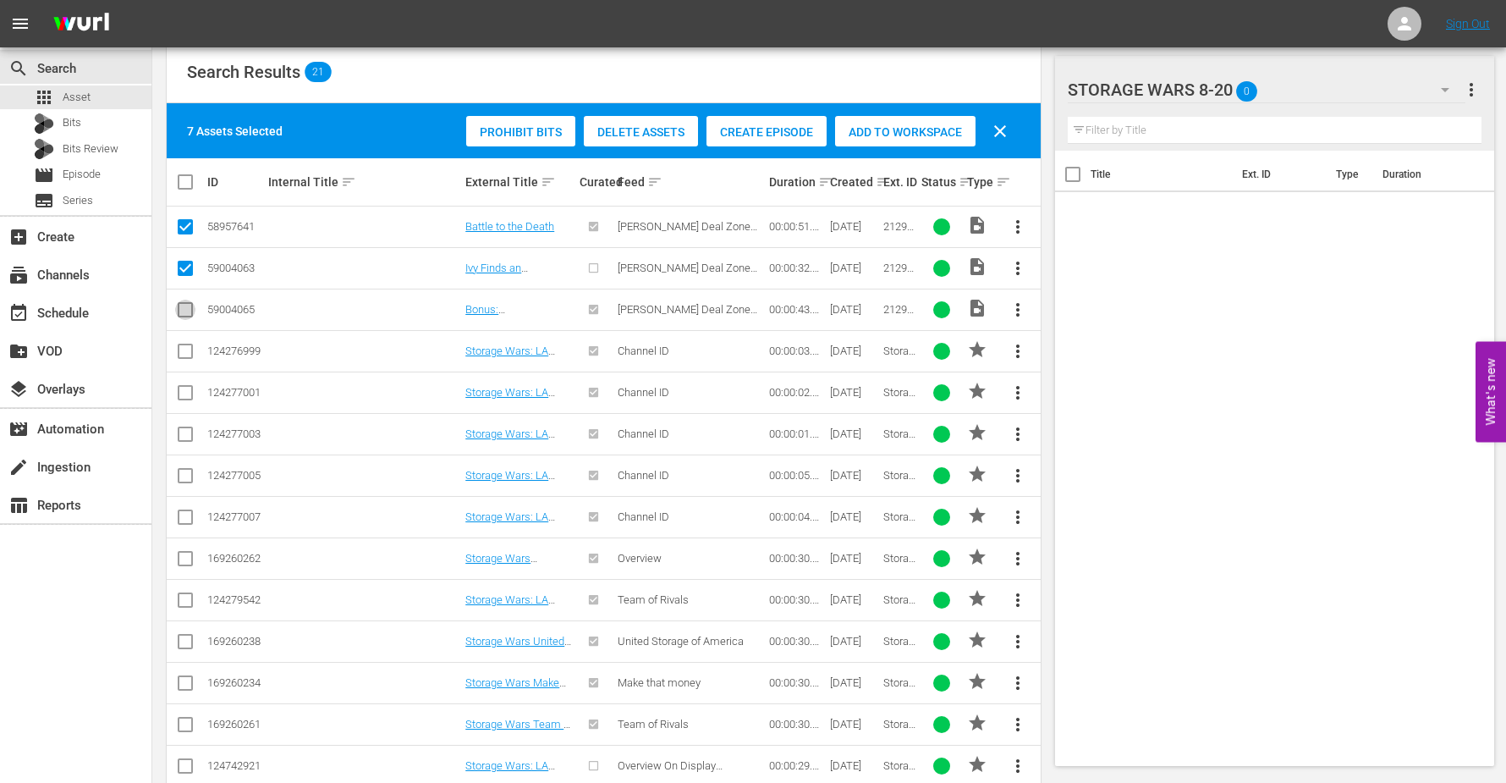
checkbox input "true"
click at [184, 347] on input "checkbox" at bounding box center [185, 354] width 20 height 20
click at [181, 348] on input "checkbox" at bounding box center [185, 354] width 20 height 20
checkbox input "false"
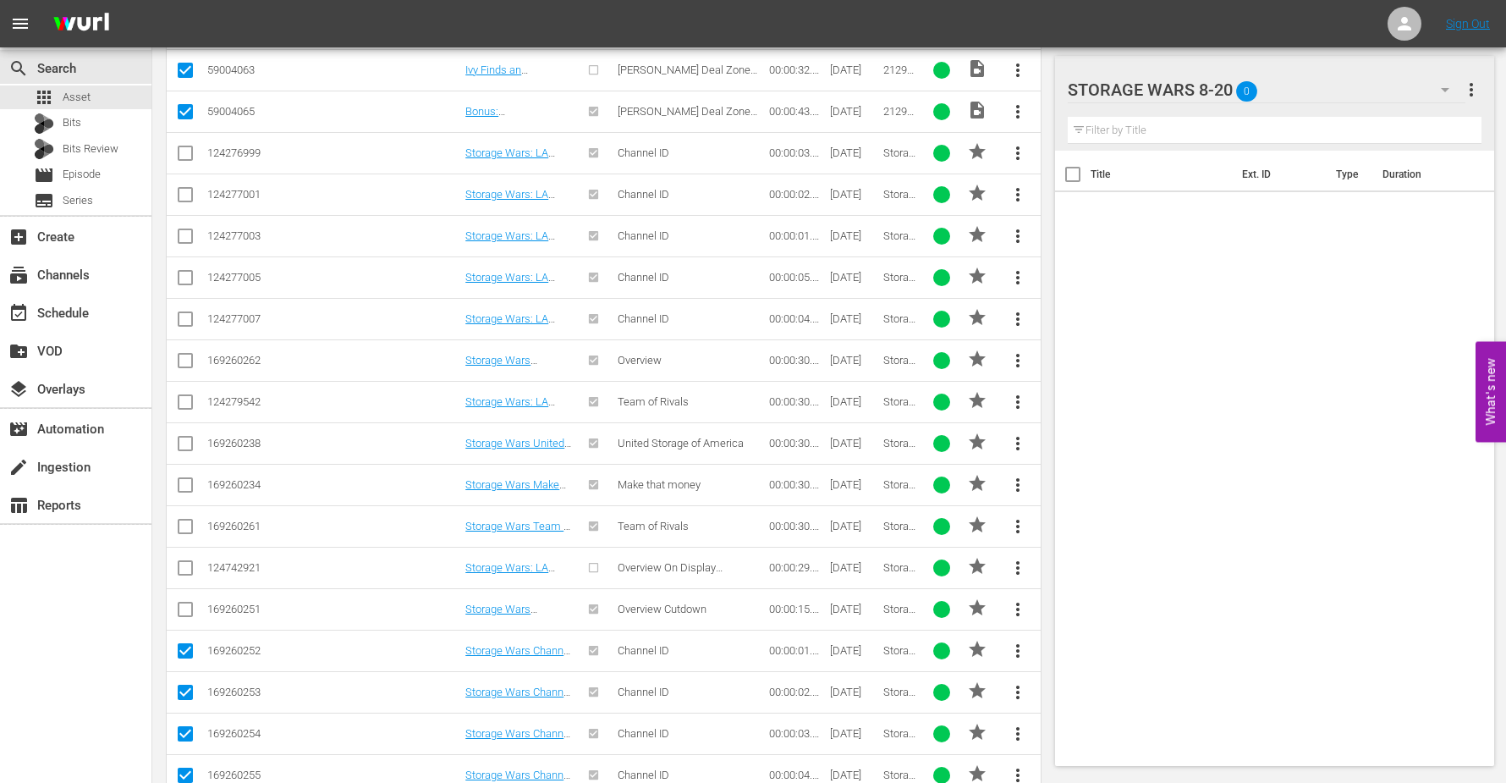
scroll to position [525, 0]
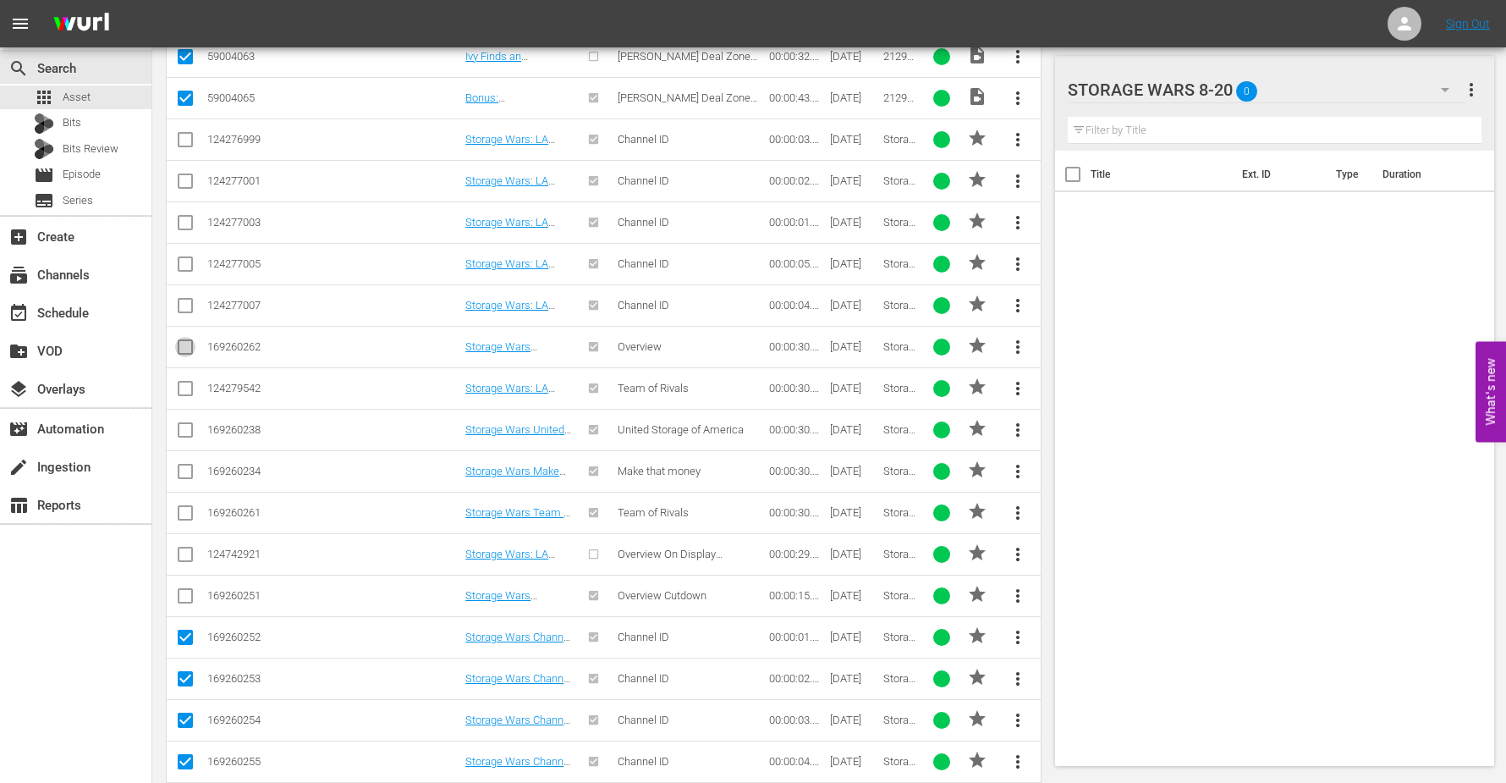
click at [184, 340] on input "checkbox" at bounding box center [185, 350] width 20 height 20
checkbox input "true"
click at [183, 425] on input "checkbox" at bounding box center [185, 433] width 20 height 20
checkbox input "true"
click at [183, 465] on input "checkbox" at bounding box center [185, 474] width 20 height 20
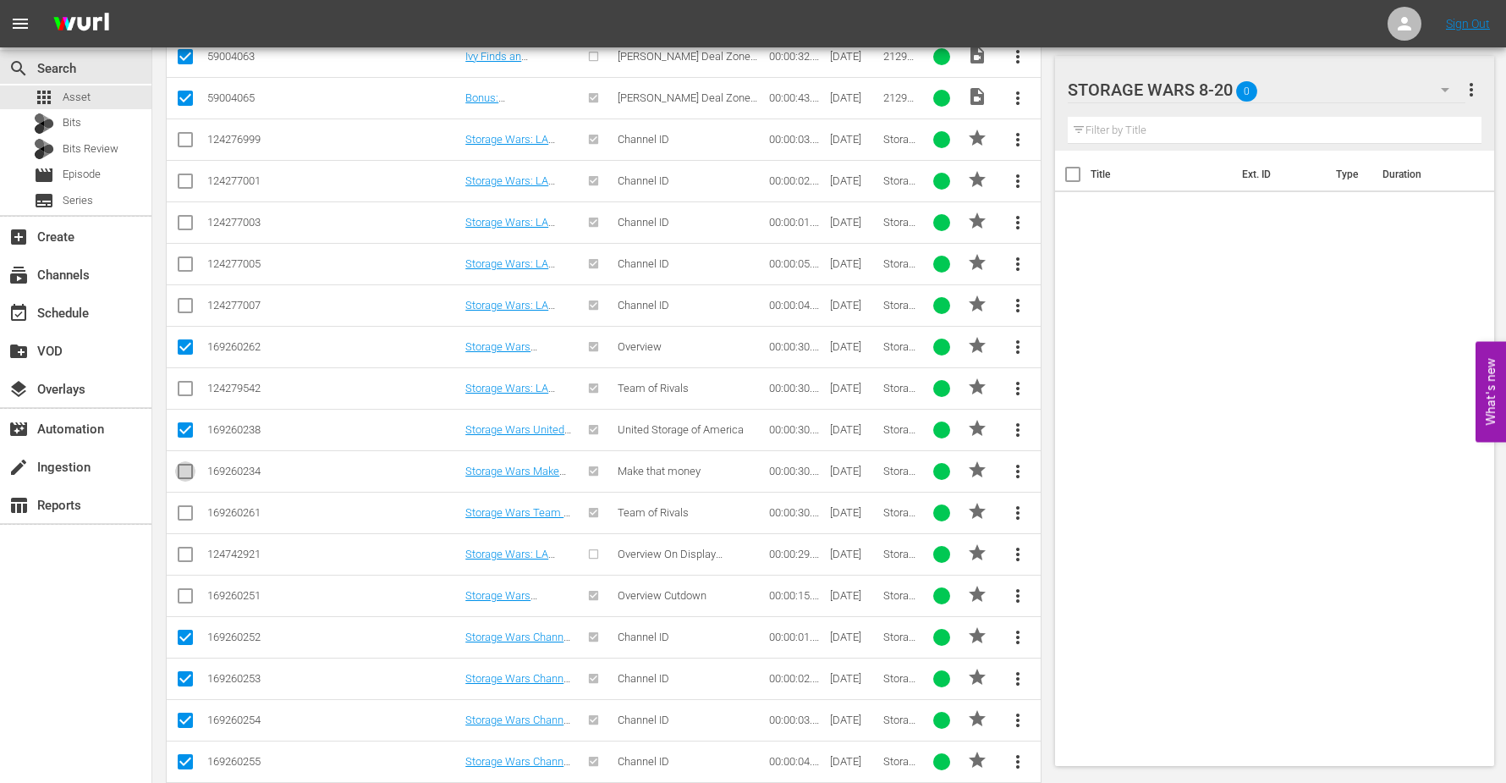
checkbox input "true"
click at [184, 506] on input "checkbox" at bounding box center [185, 516] width 20 height 20
checkbox input "true"
click at [187, 591] on input "checkbox" at bounding box center [185, 599] width 20 height 20
checkbox input "true"
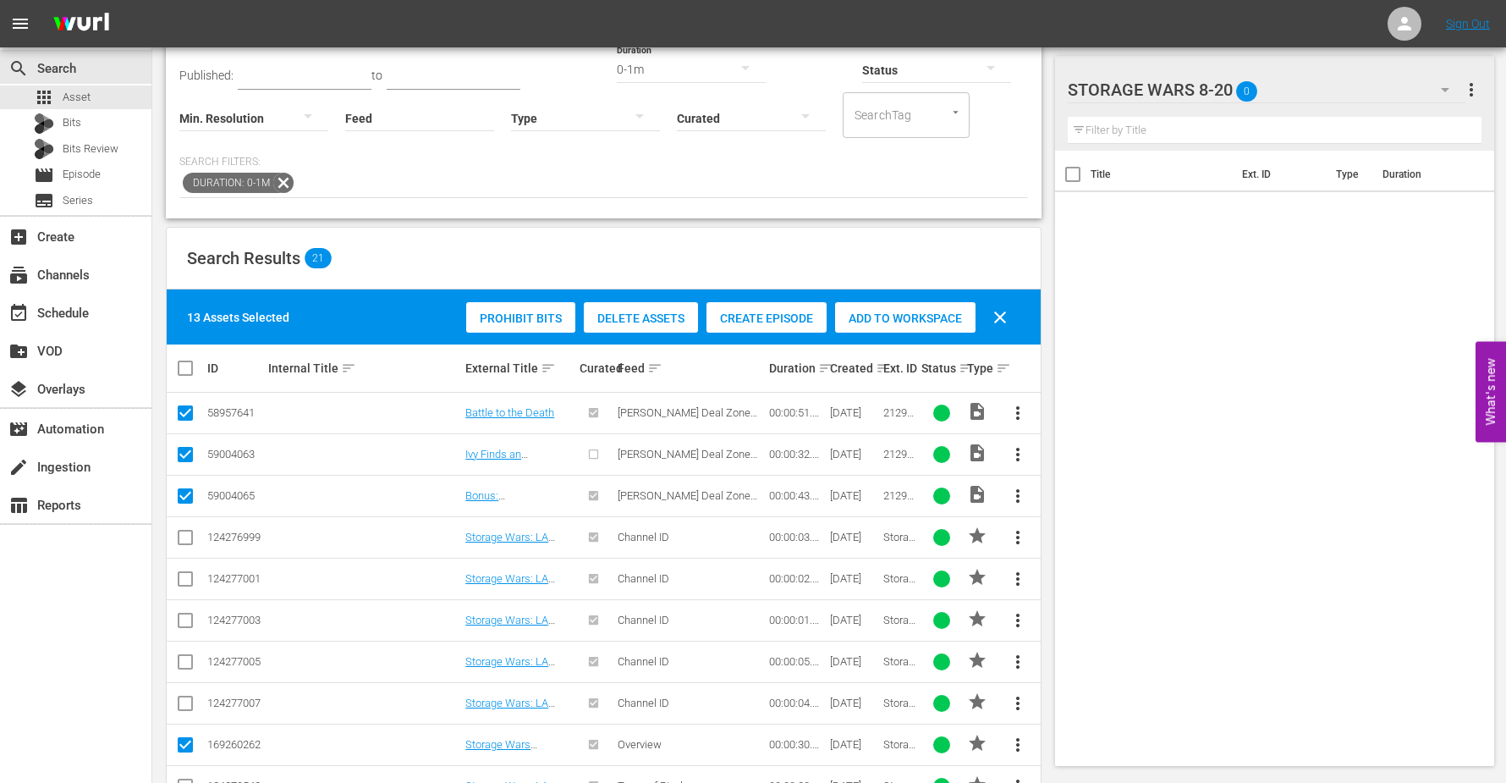
scroll to position [102, 0]
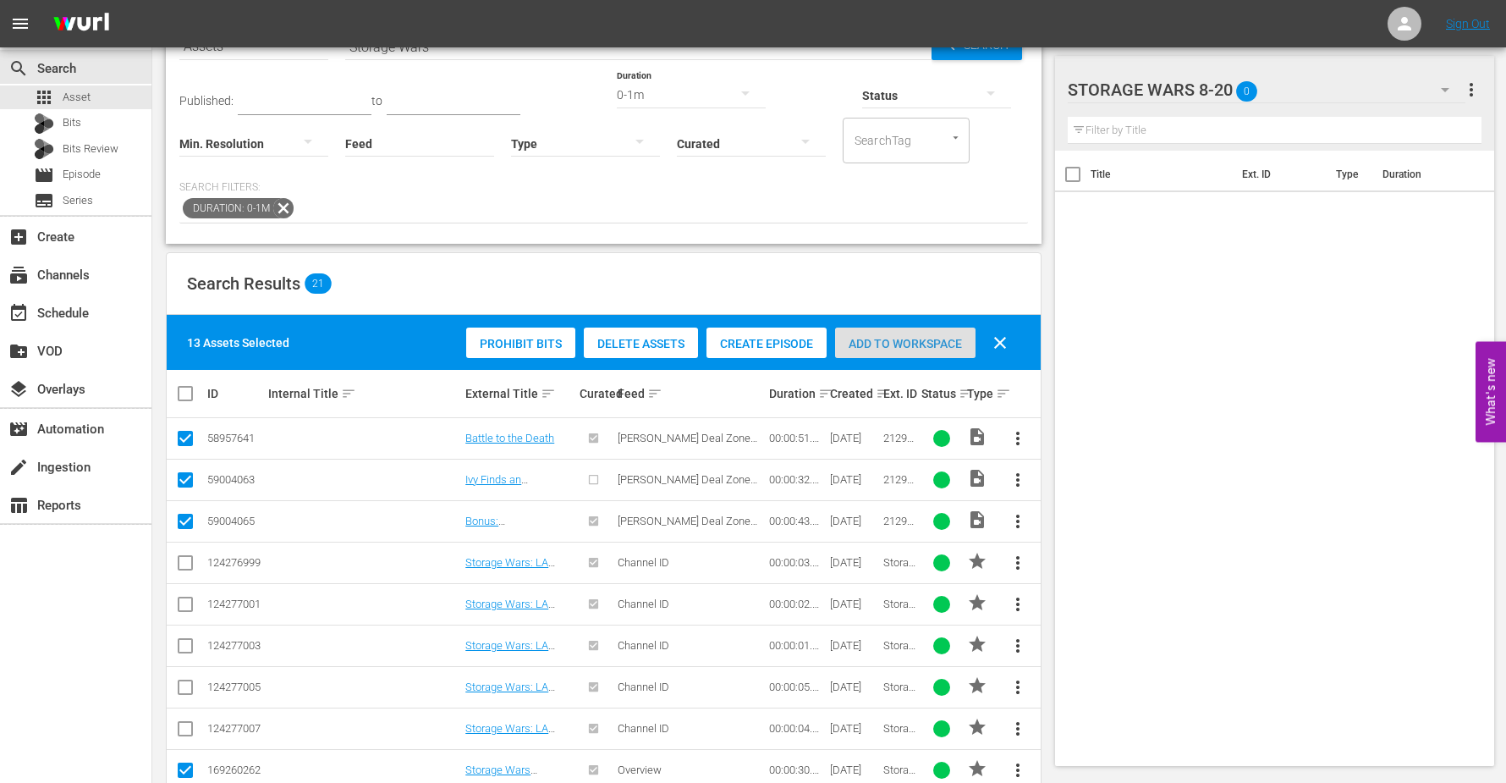
click at [916, 334] on div "Add to Workspace" at bounding box center [905, 343] width 140 height 32
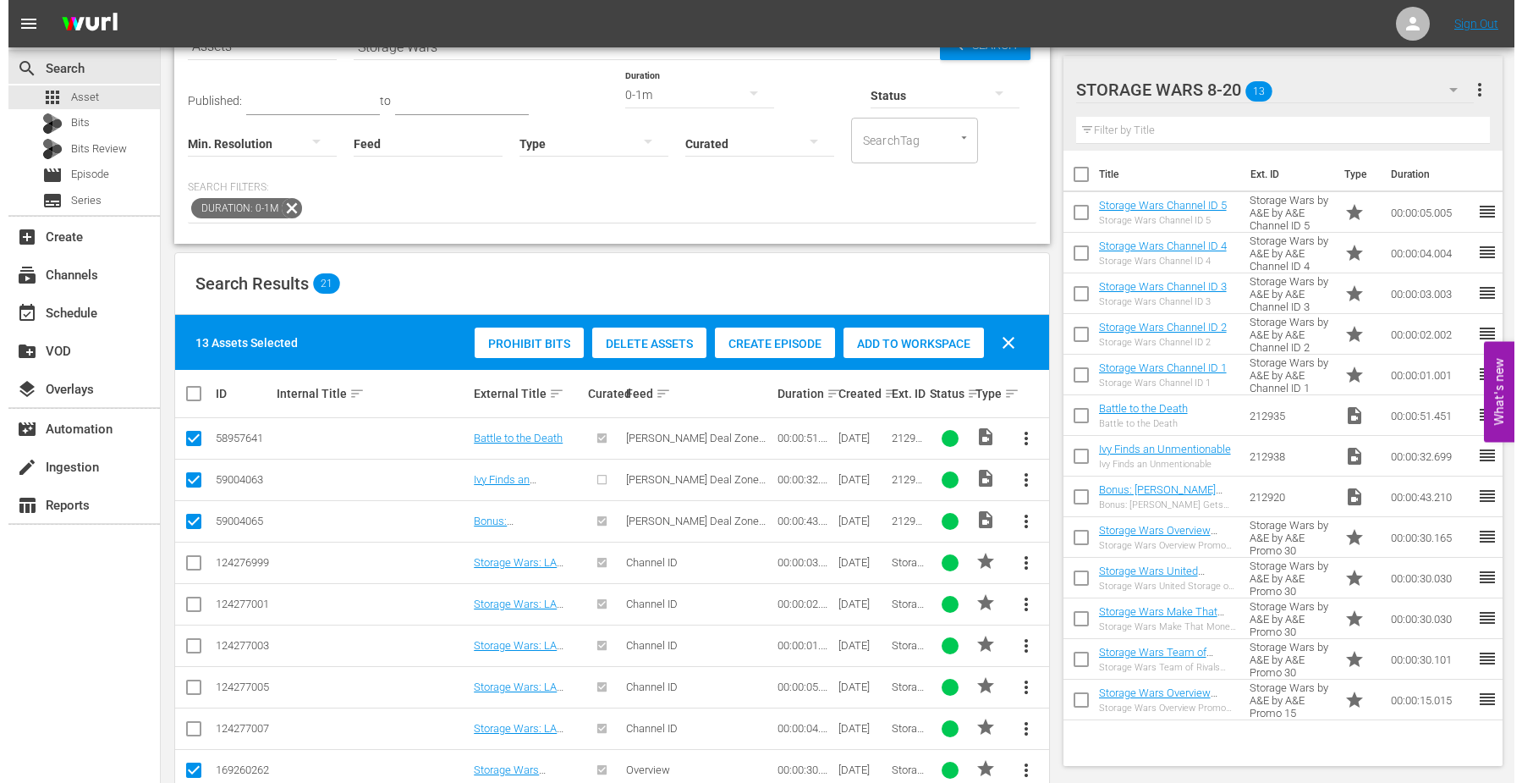
scroll to position [0, 0]
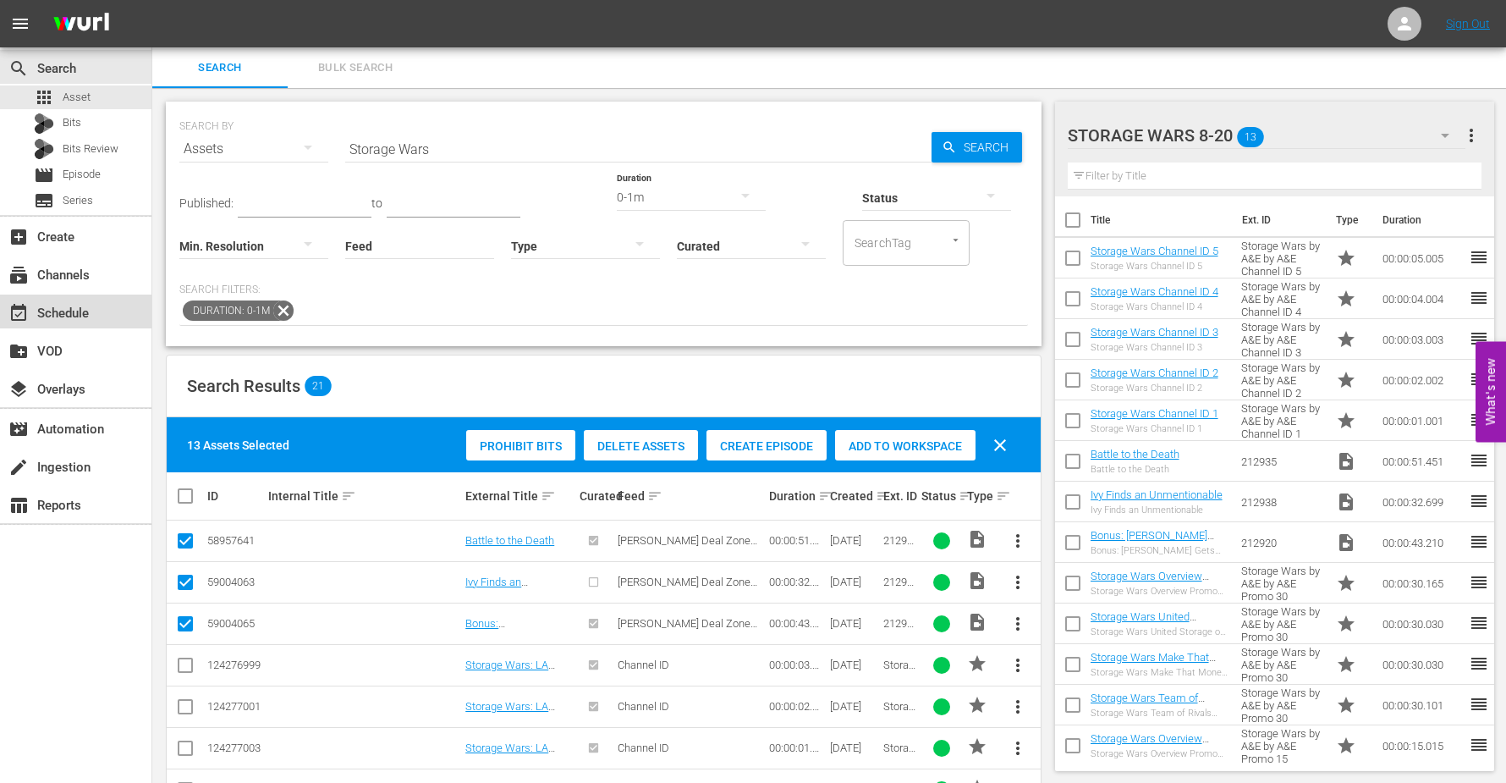
click at [63, 310] on div "event_available Schedule" at bounding box center [47, 310] width 95 height 15
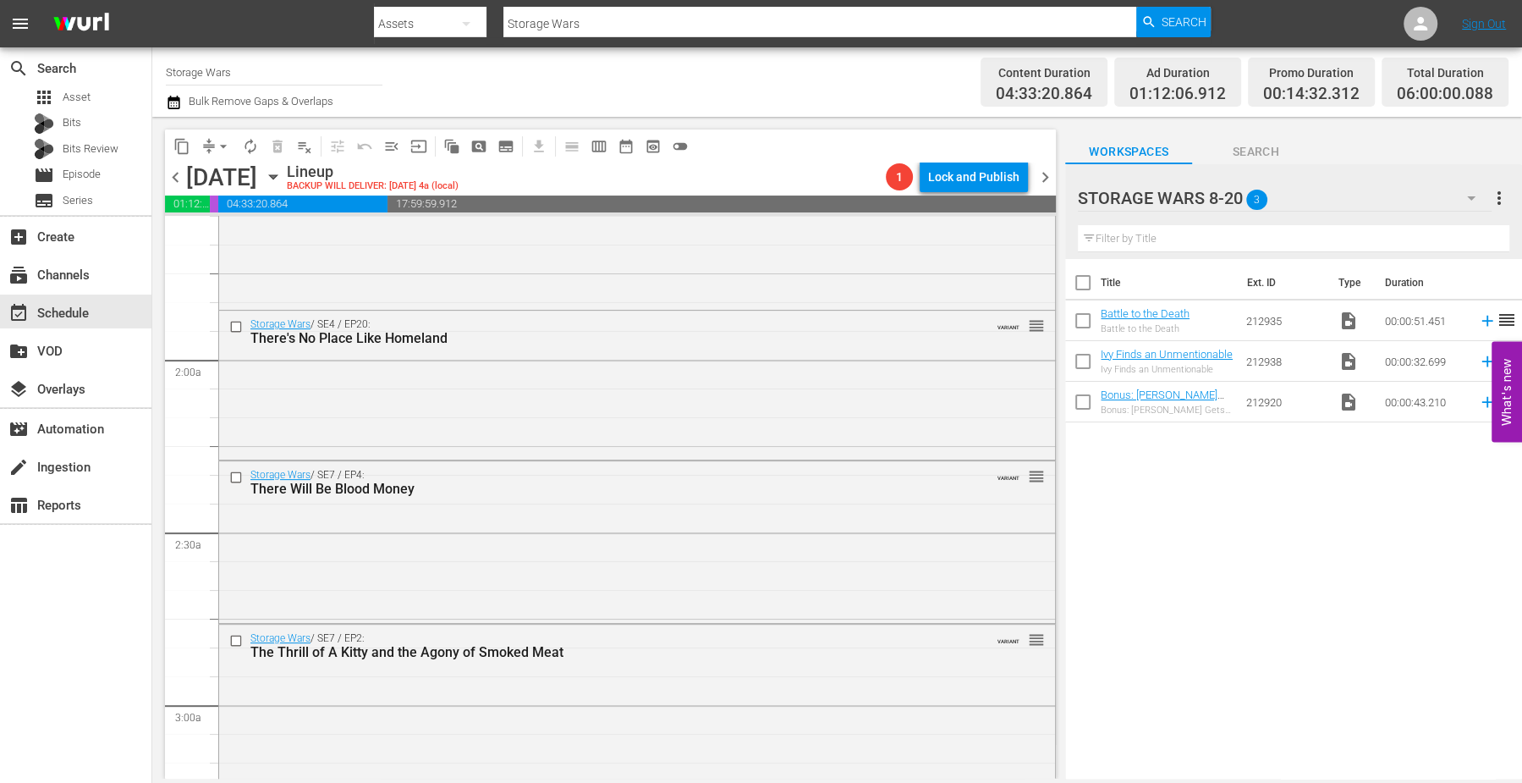
scroll to position [423, 0]
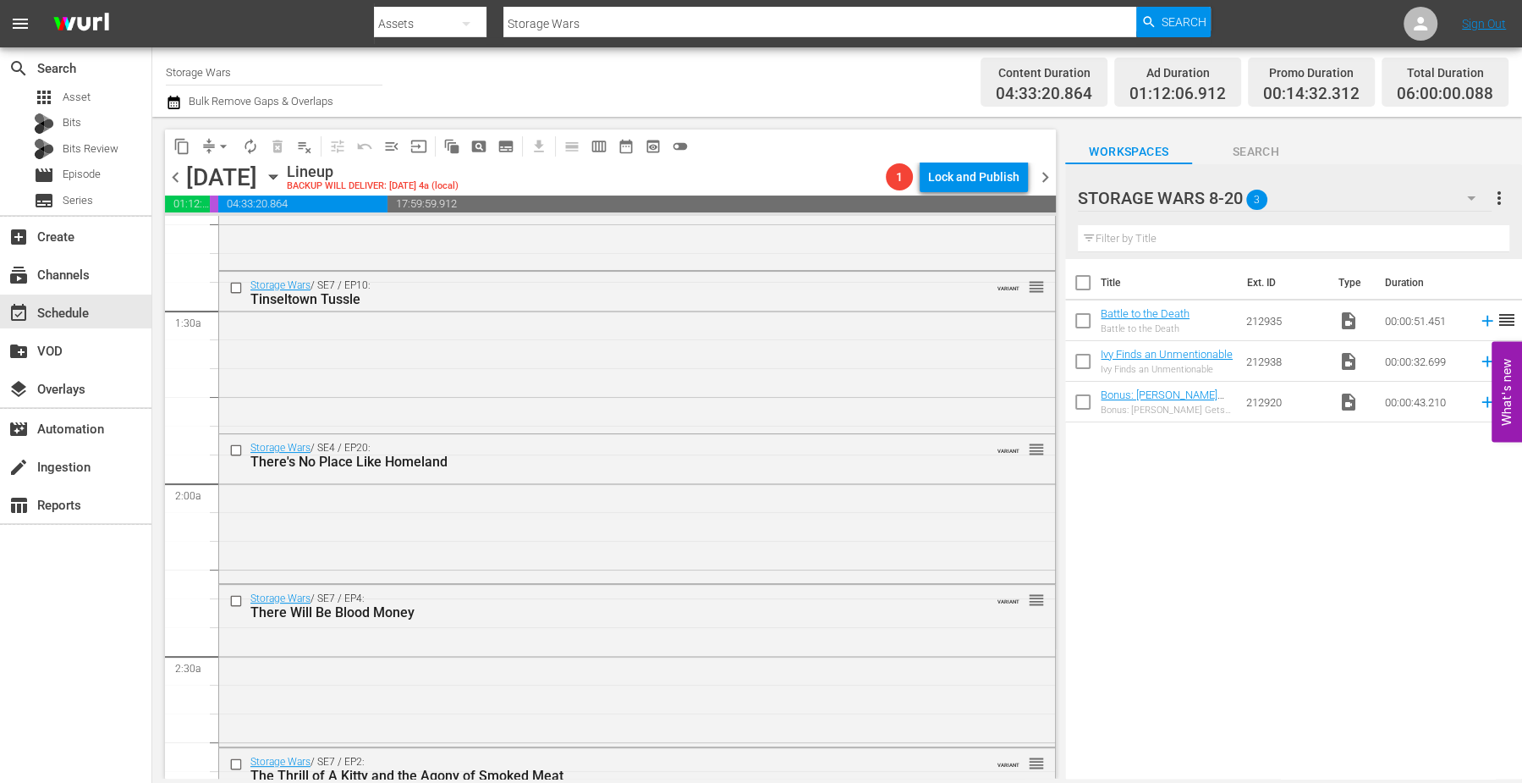
click at [283, 179] on icon "button" at bounding box center [273, 177] width 19 height 19
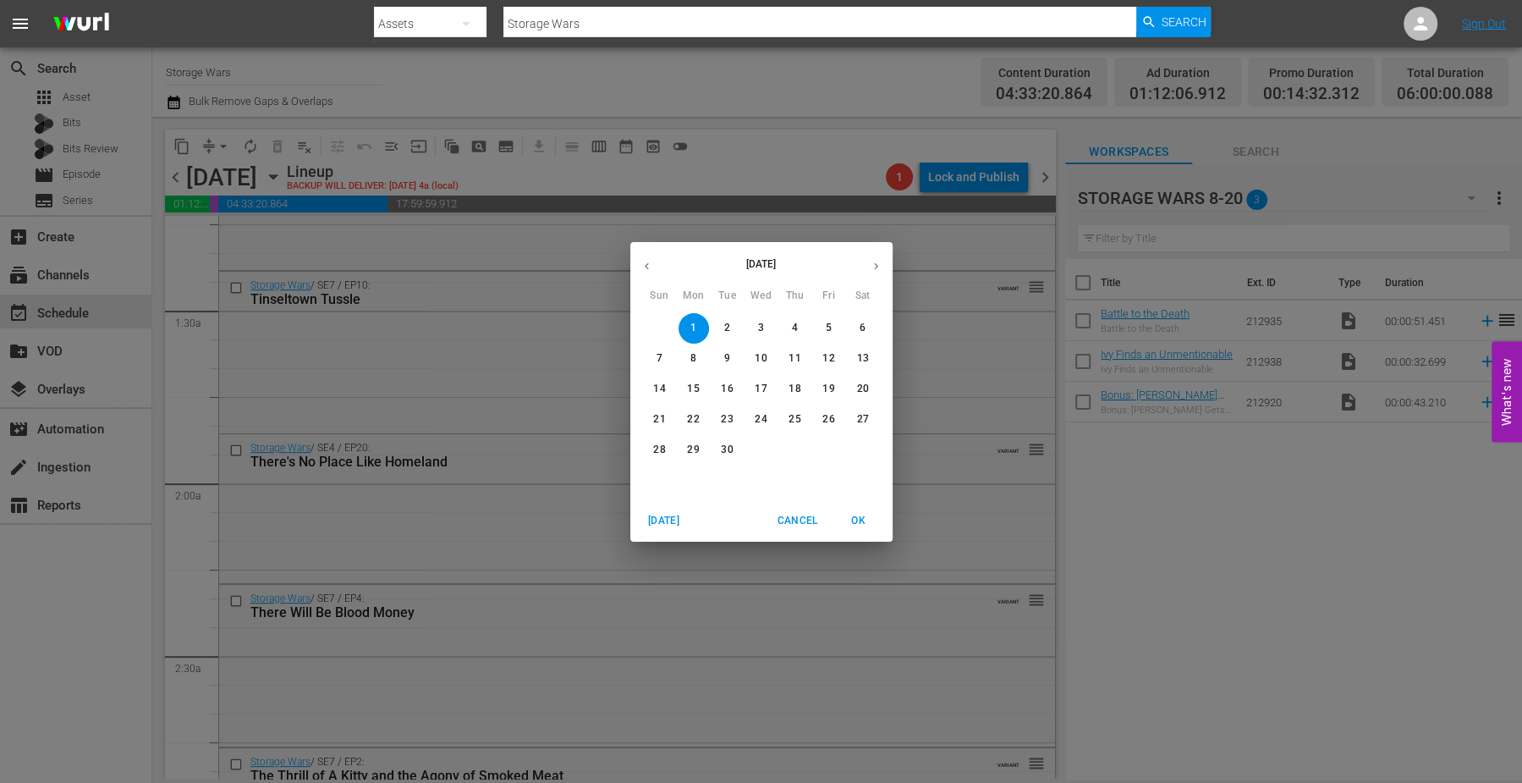
click at [693, 354] on p "8" at bounding box center [693, 358] width 6 height 14
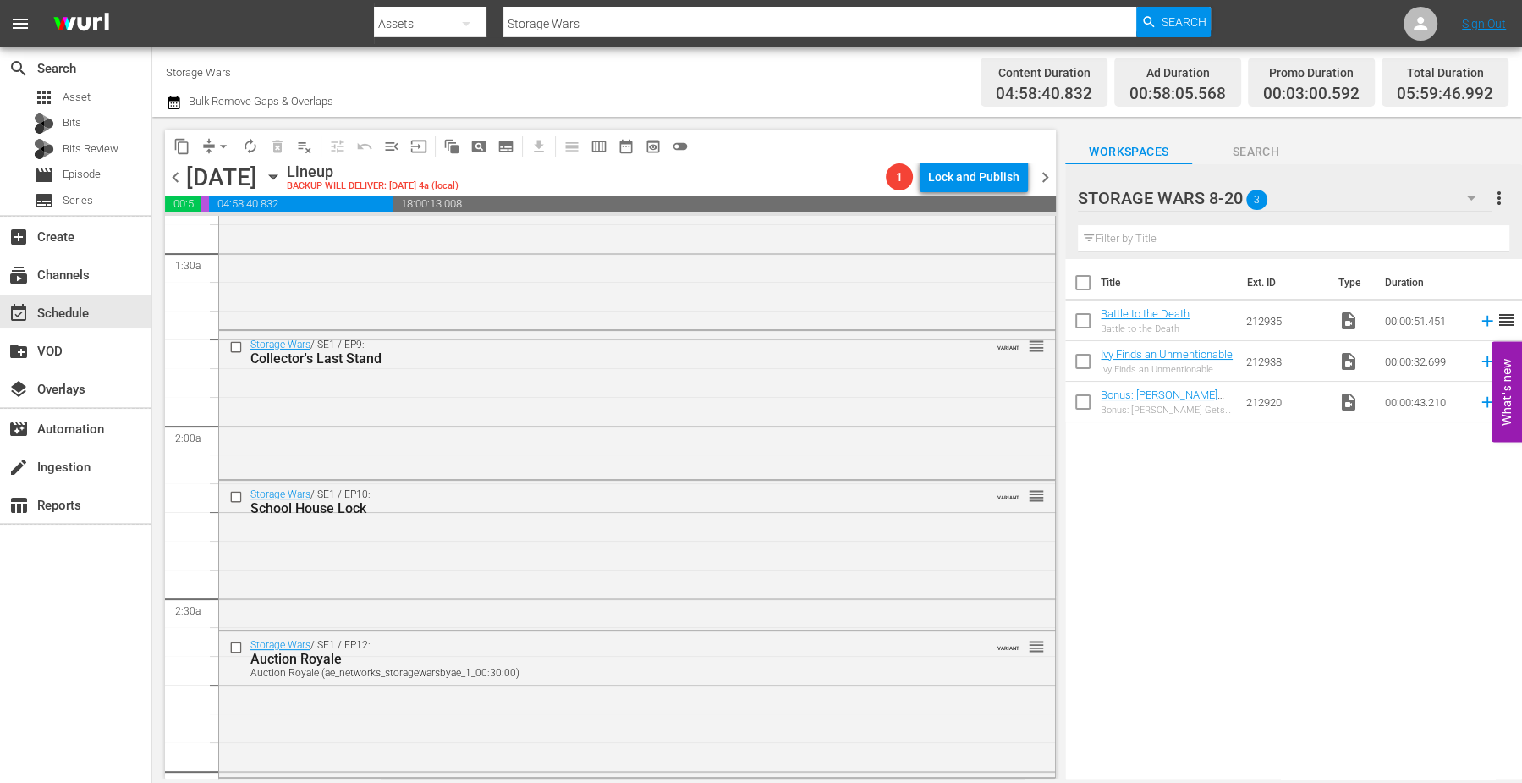
scroll to position [375, 0]
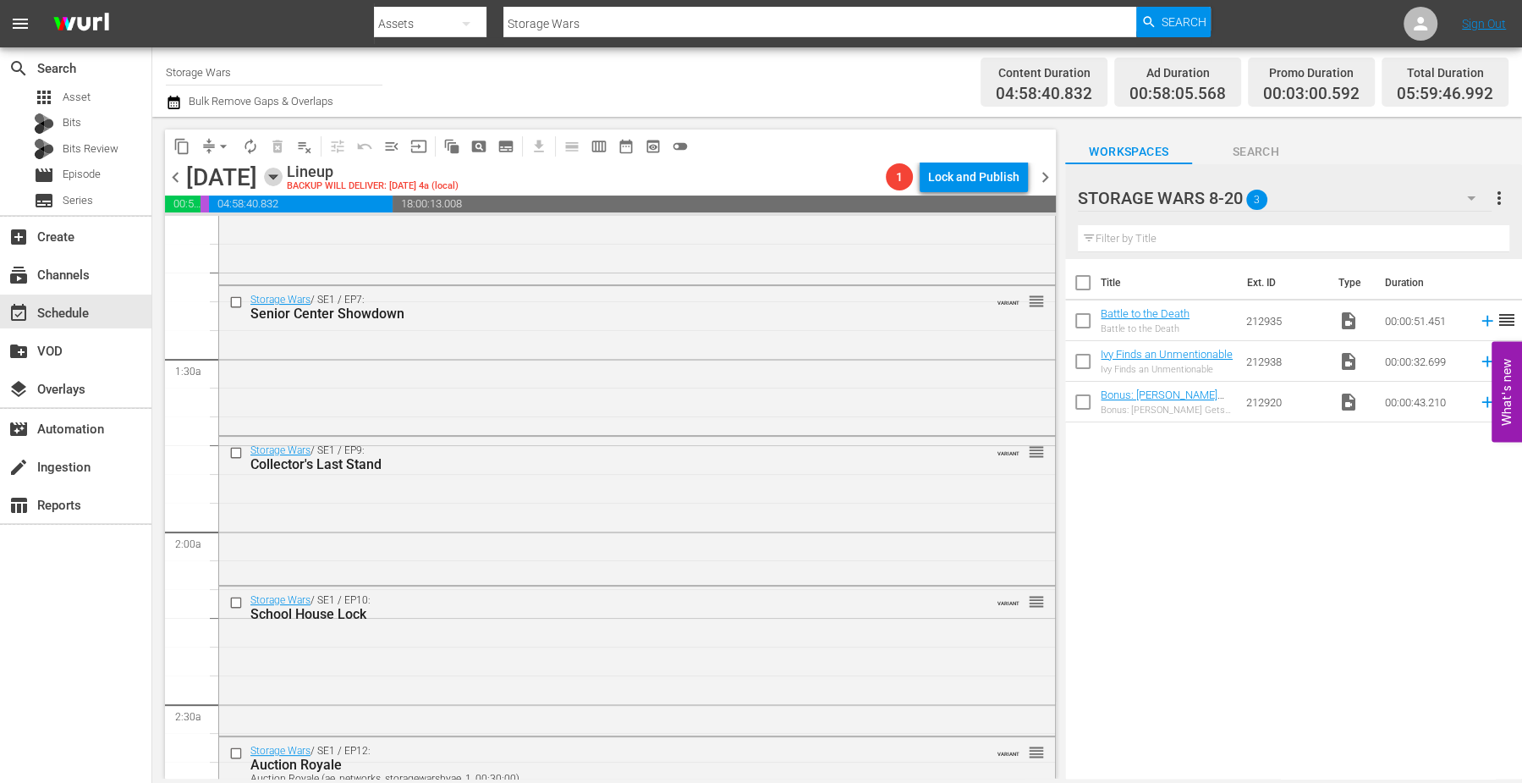
click at [283, 180] on icon "button" at bounding box center [273, 177] width 19 height 19
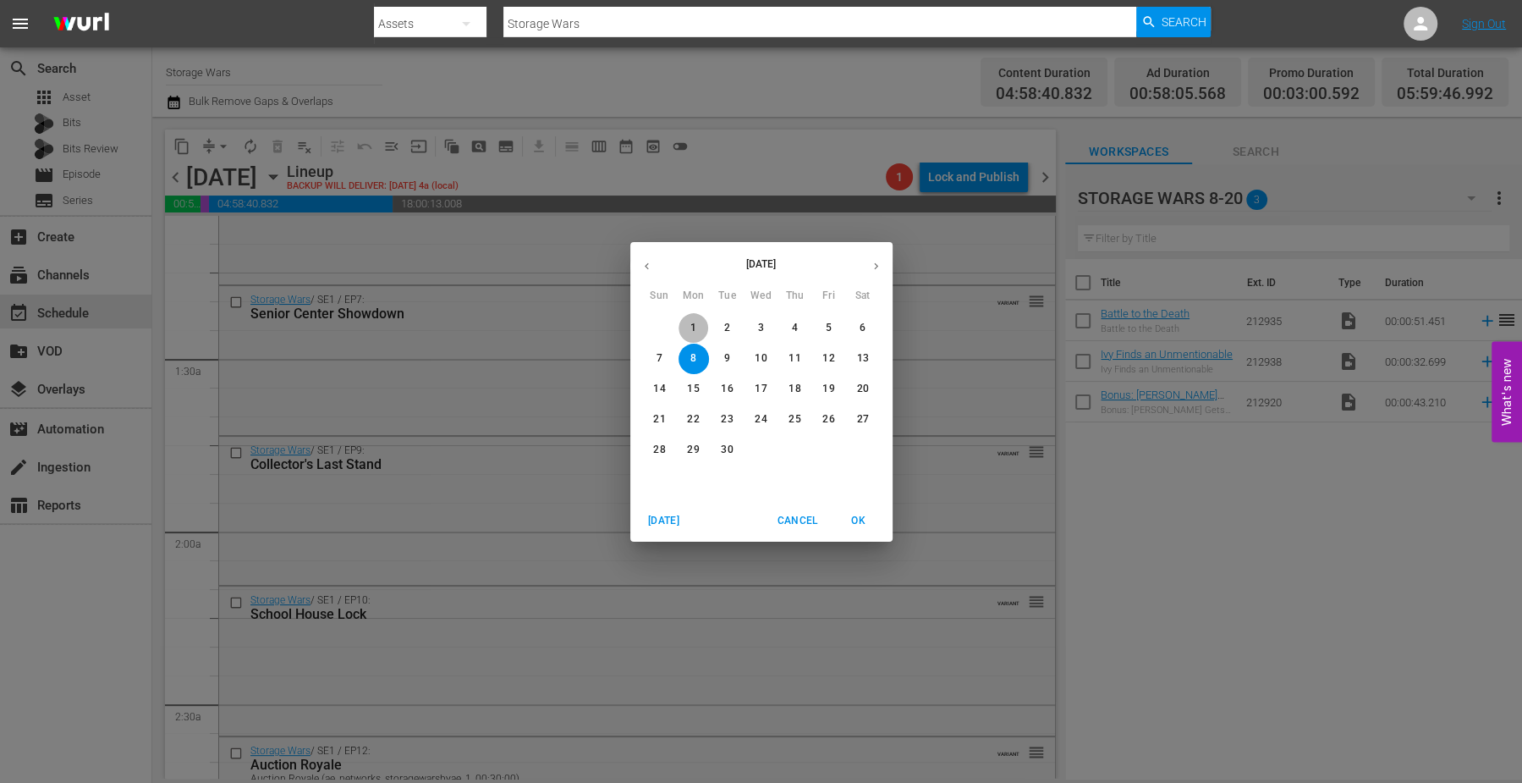
click at [694, 322] on p "1" at bounding box center [693, 328] width 6 height 14
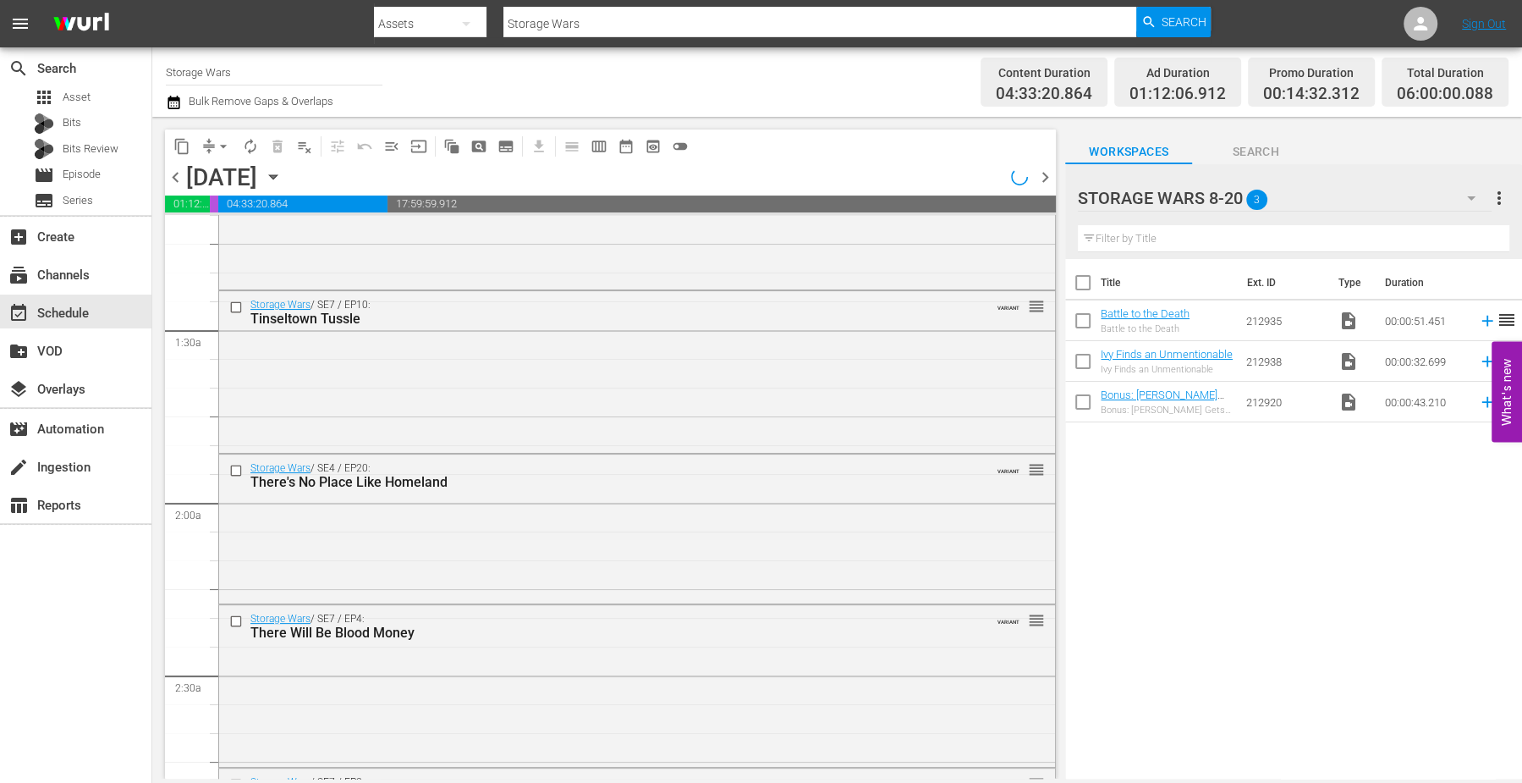
scroll to position [346, 0]
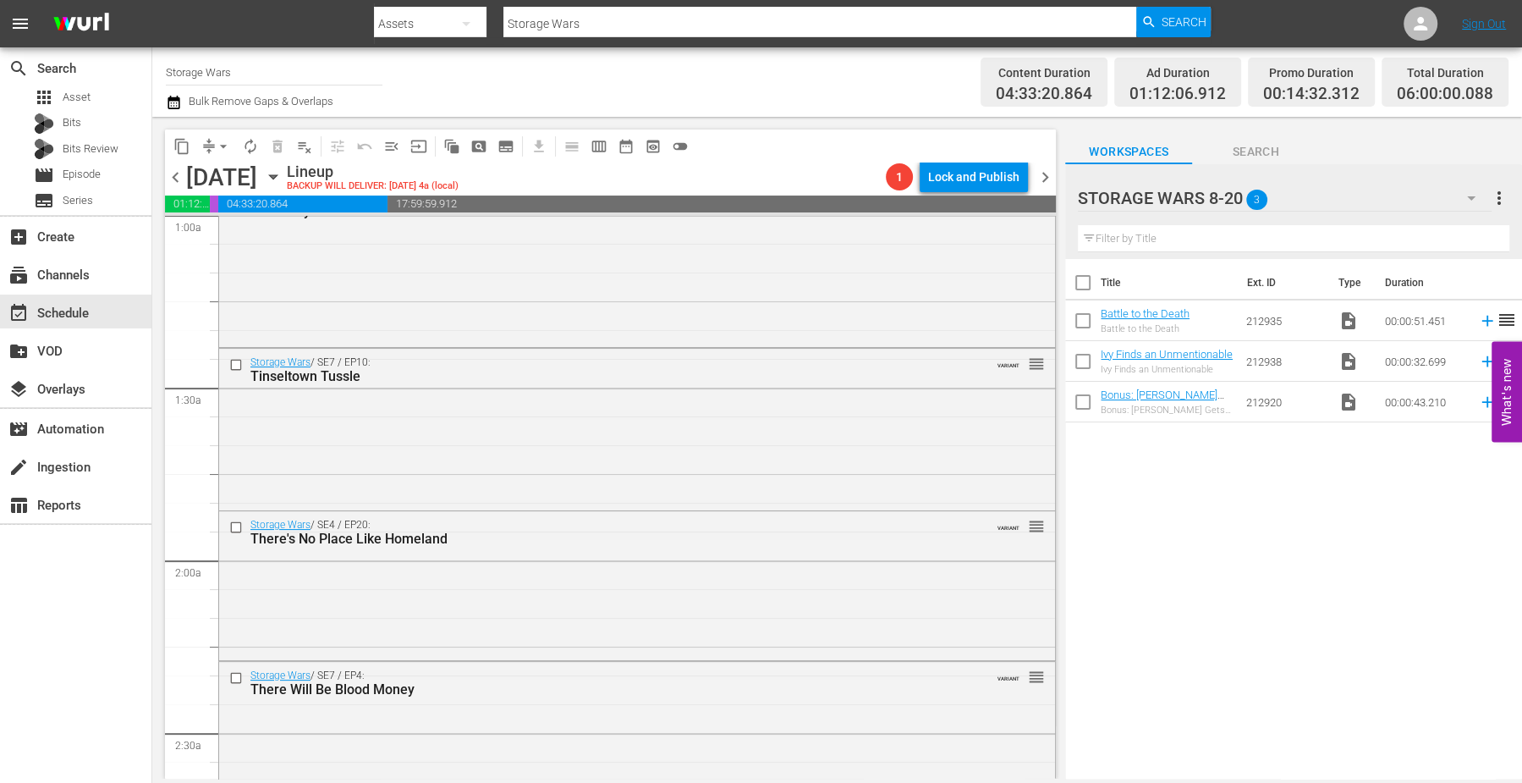
click at [1503, 198] on span "more_vert" at bounding box center [1499, 198] width 20 height 20
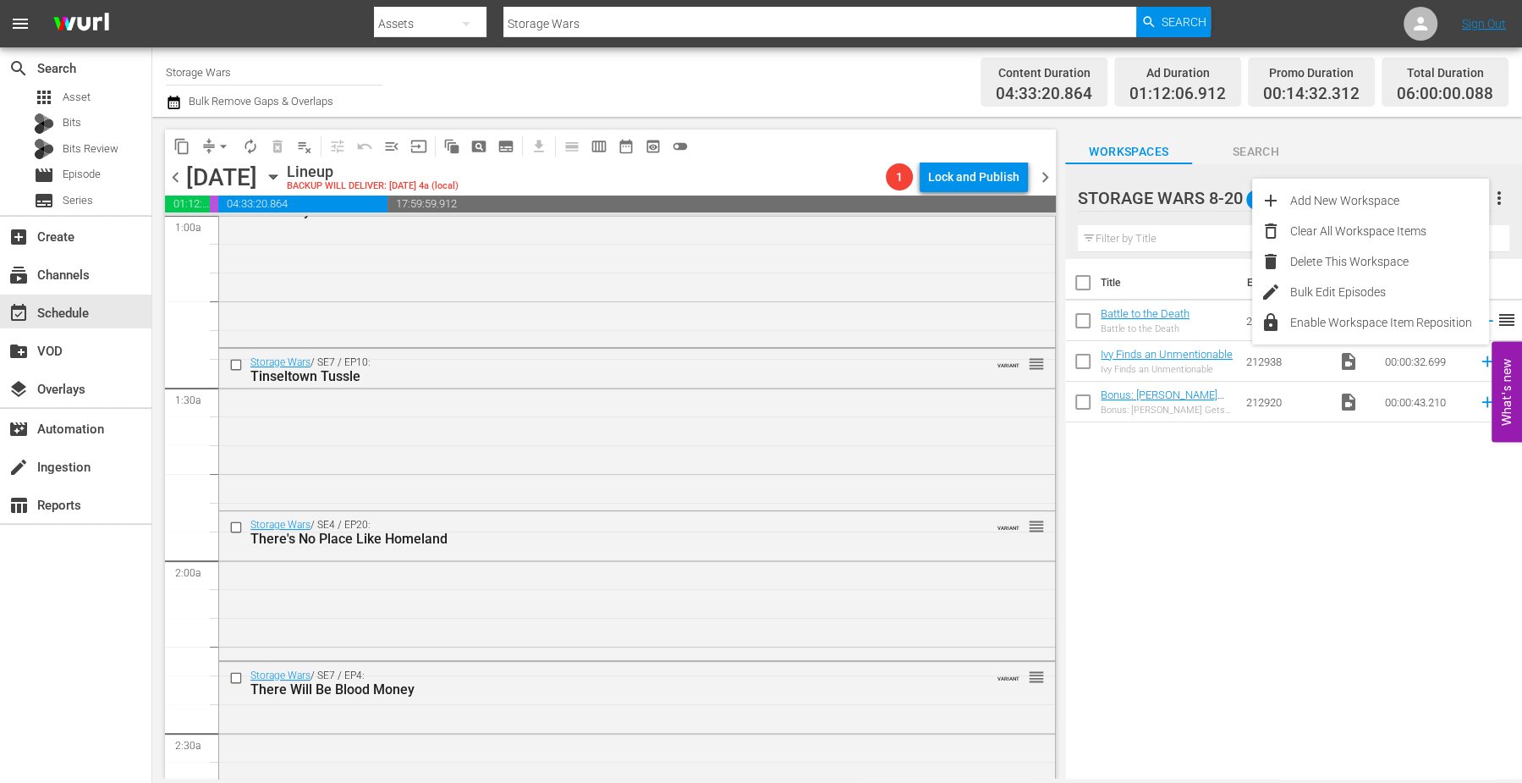
click at [1318, 142] on span "Search" at bounding box center [1255, 151] width 127 height 21
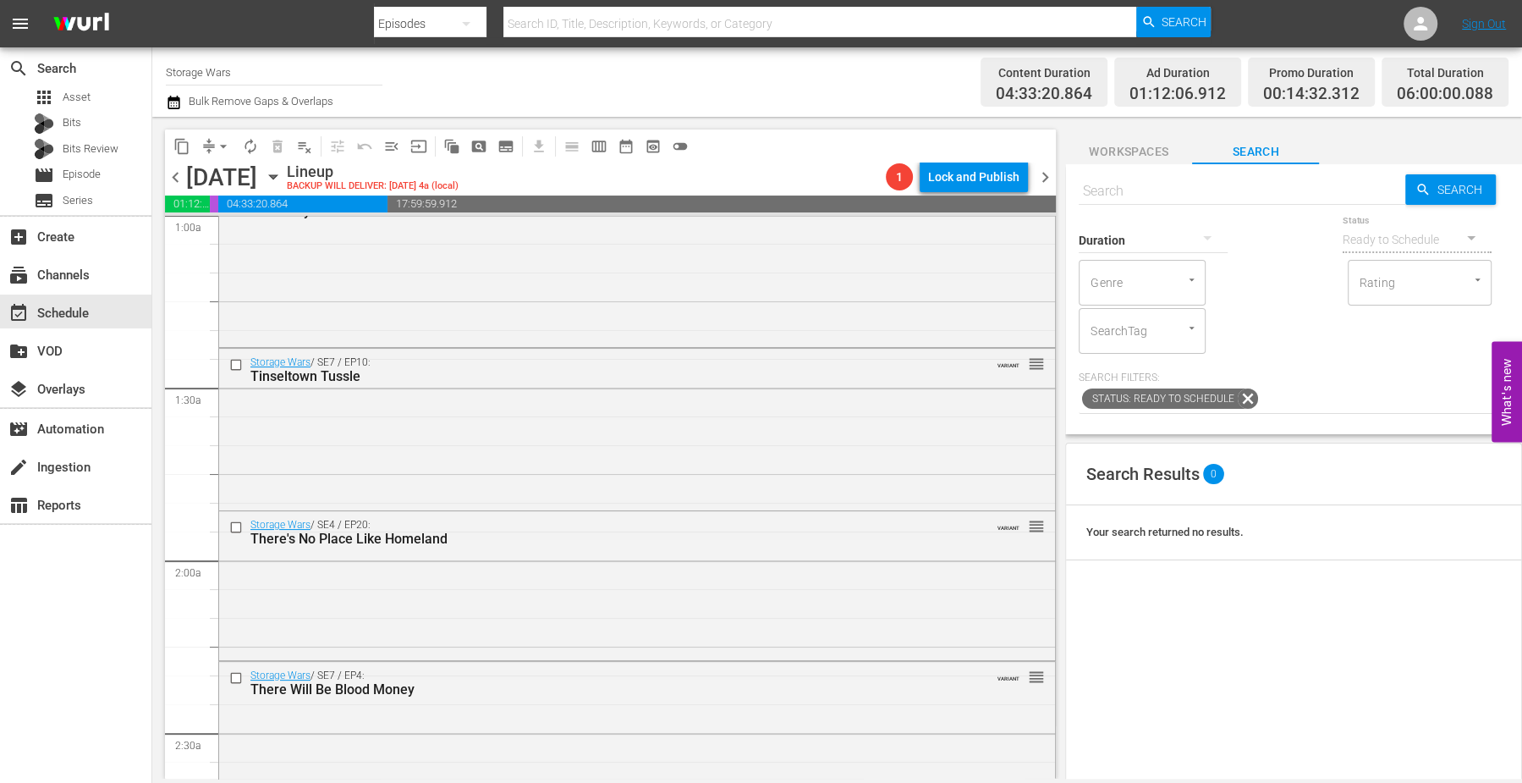
click at [1339, 548] on div "Your search returned no results." at bounding box center [1293, 532] width 455 height 55
click at [299, 294] on div "Storage Wars / SE7 / EP9: Too Many Cooks in the Locker VARIANT reorder" at bounding box center [637, 263] width 836 height 159
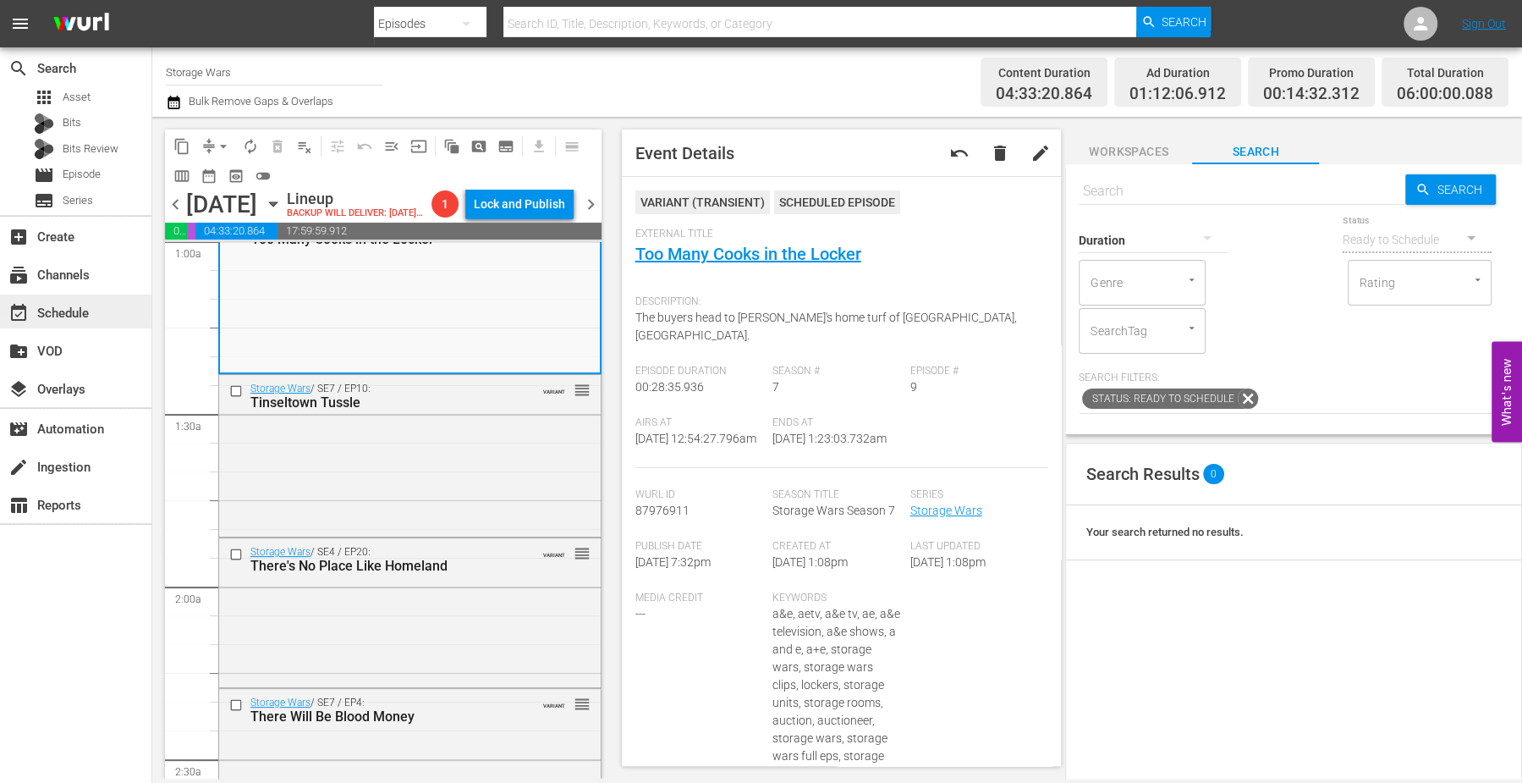
click at [64, 310] on div "event_available Schedule" at bounding box center [47, 310] width 95 height 15
click at [1333, 506] on div "Your search returned no results." at bounding box center [1293, 532] width 455 height 55
drag, startPoint x: 1248, startPoint y: 151, endPoint x: 1231, endPoint y: 151, distance: 16.9
click at [1248, 151] on span "Search" at bounding box center [1255, 151] width 127 height 21
click at [1158, 151] on span "Workspaces" at bounding box center [1128, 151] width 127 height 21
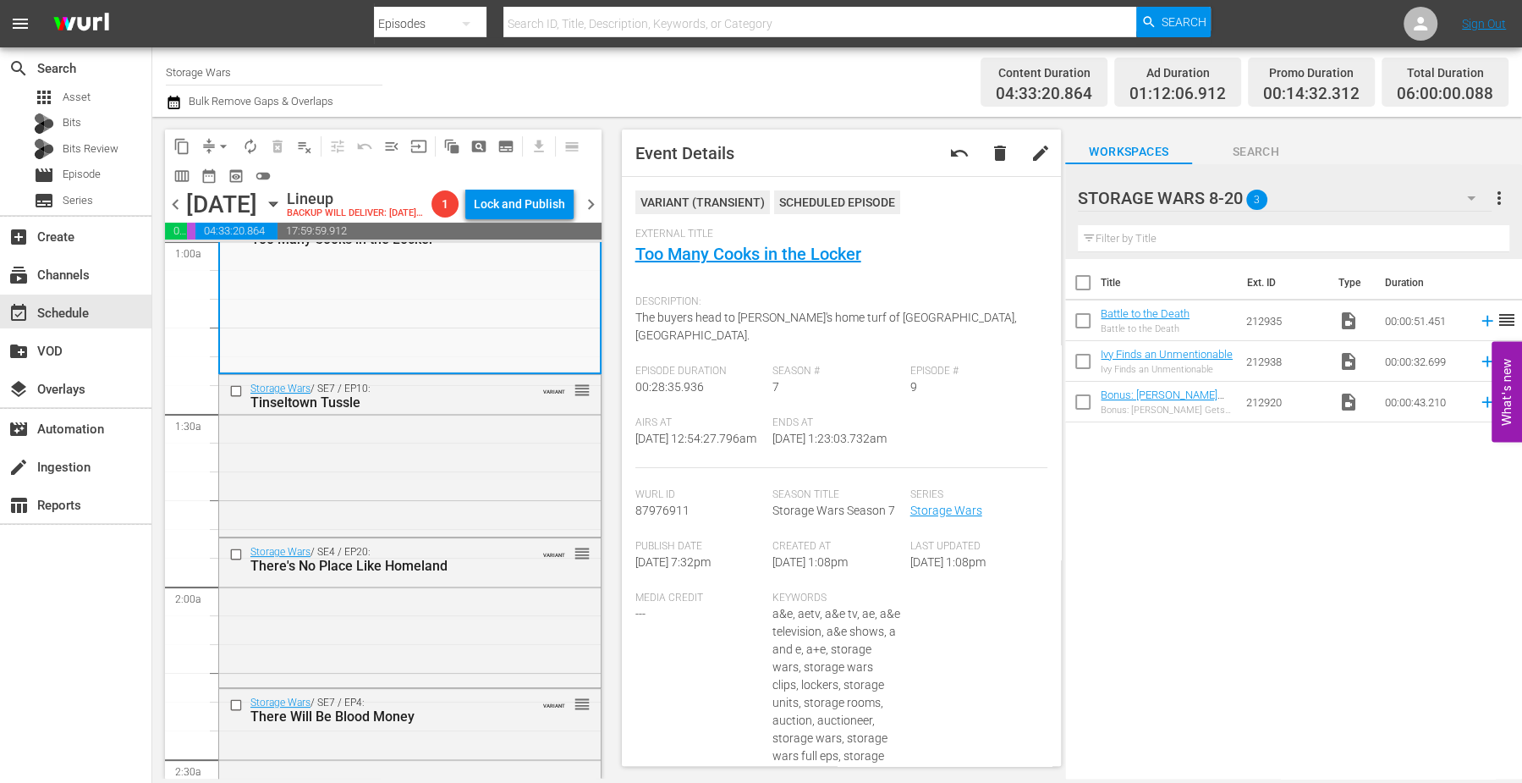
click at [1469, 199] on icon "button" at bounding box center [1471, 198] width 20 height 20
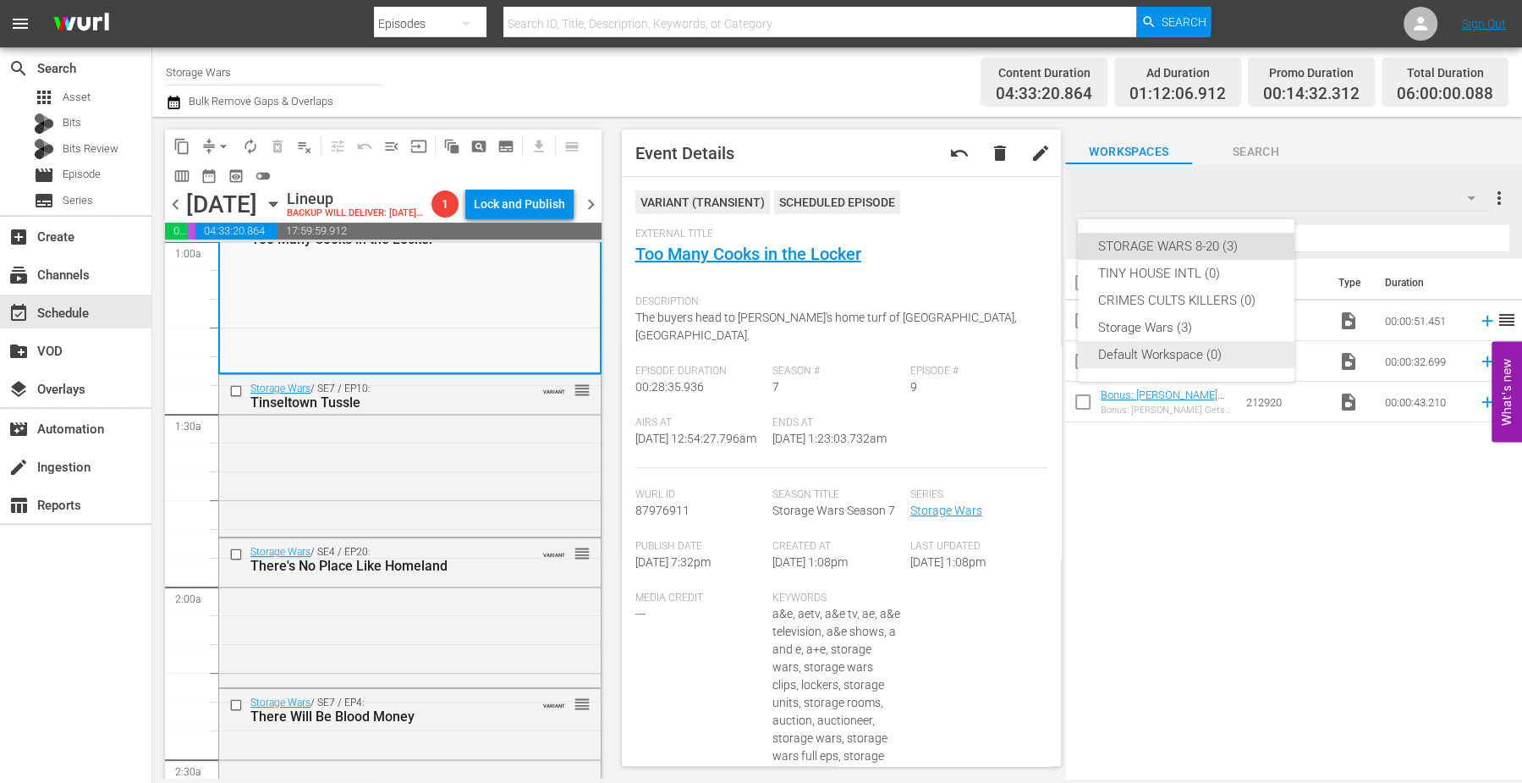
click at [1173, 355] on div "Default Workspace (0)" at bounding box center [1186, 354] width 176 height 27
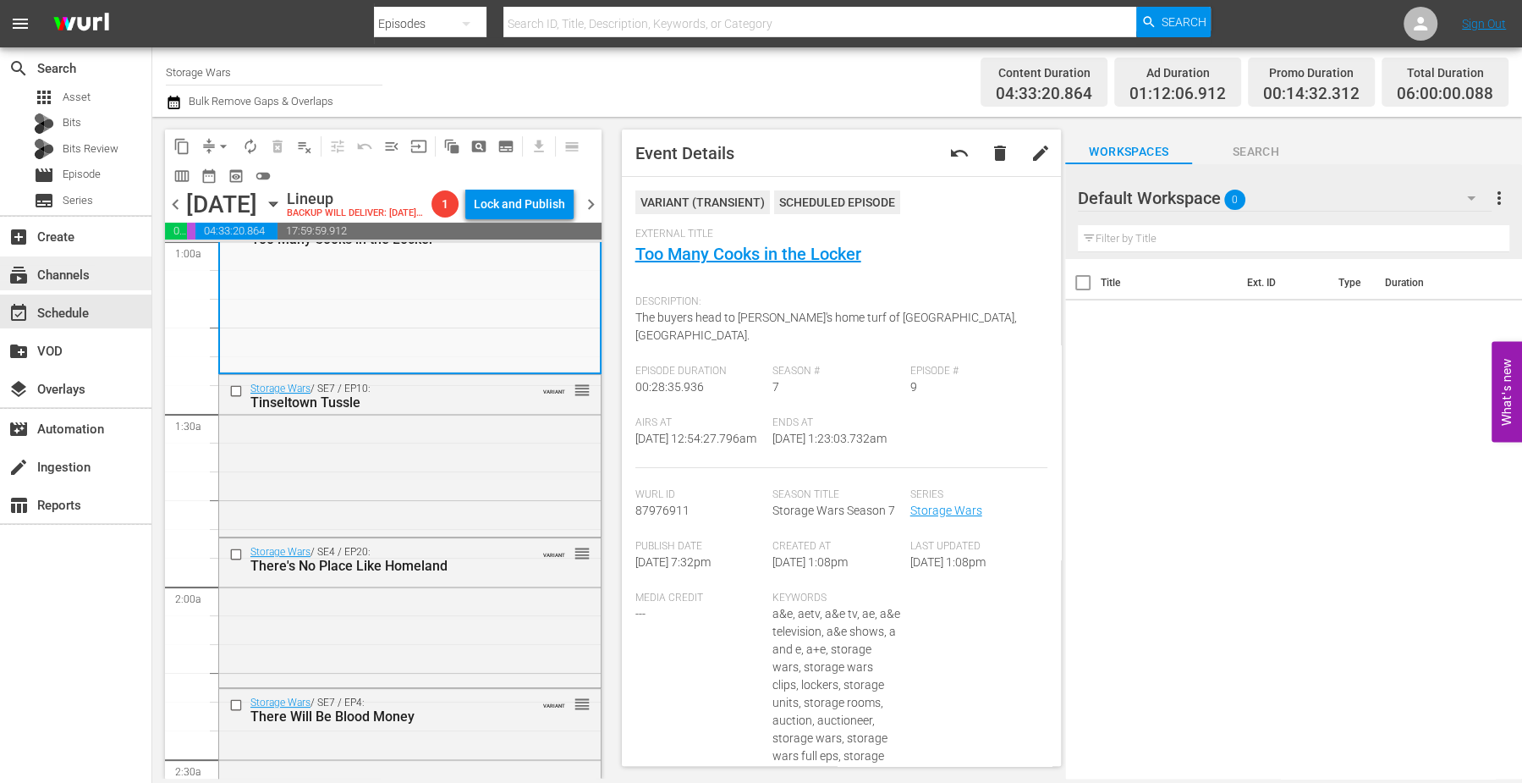
click at [47, 271] on div "subscriptions Channels" at bounding box center [47, 272] width 95 height 15
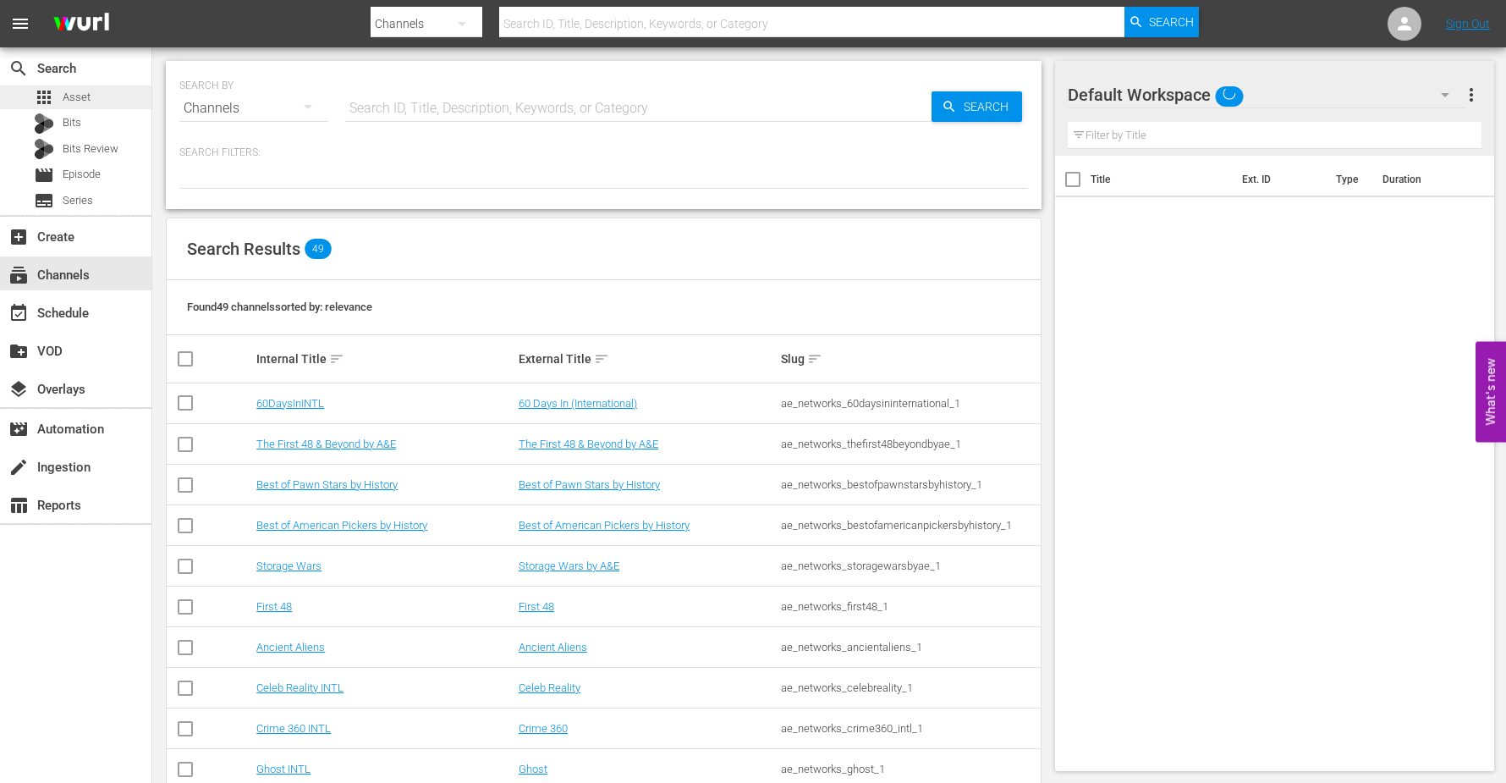
click at [78, 94] on span "Asset" at bounding box center [77, 97] width 28 height 17
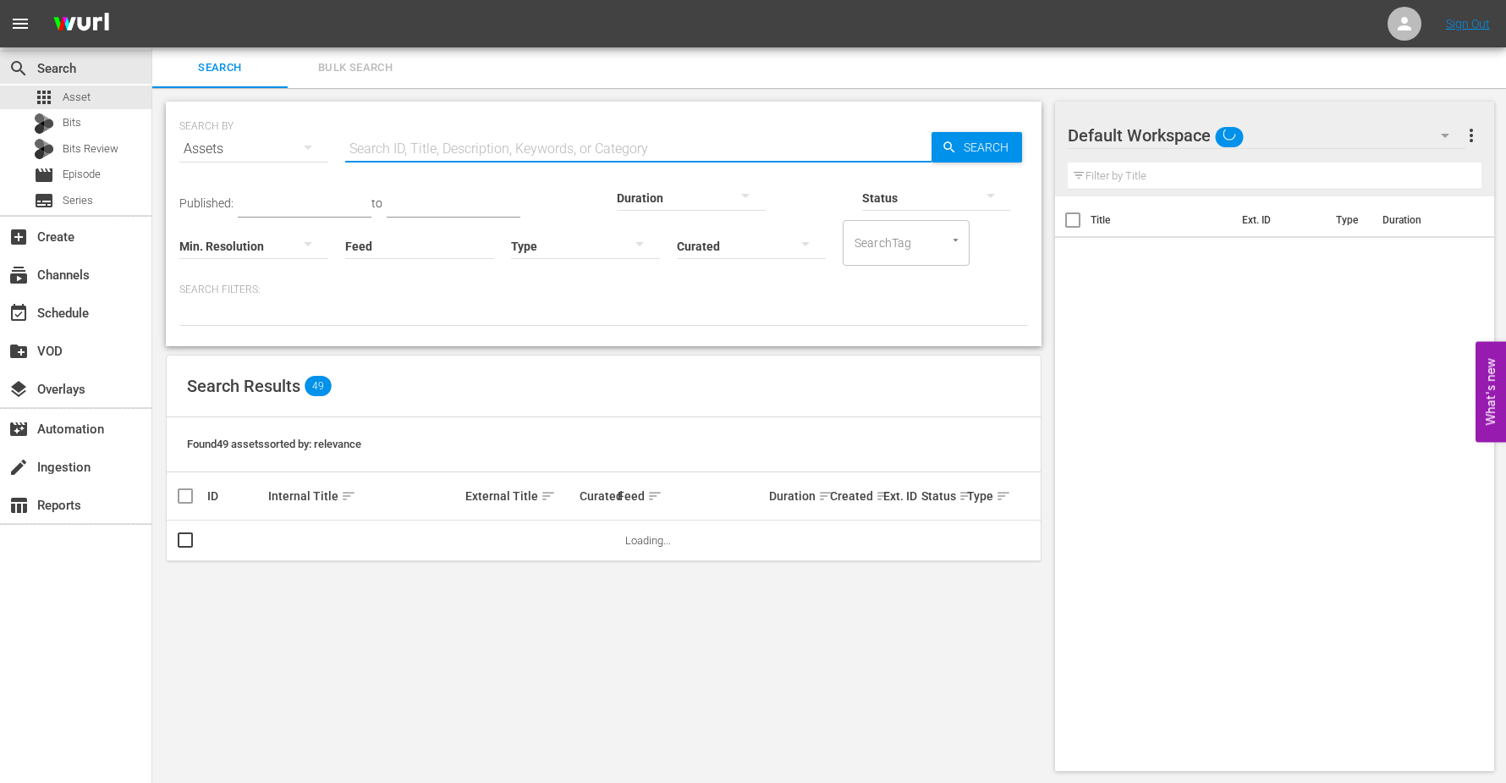
click at [348, 145] on input "text" at bounding box center [638, 149] width 586 height 41
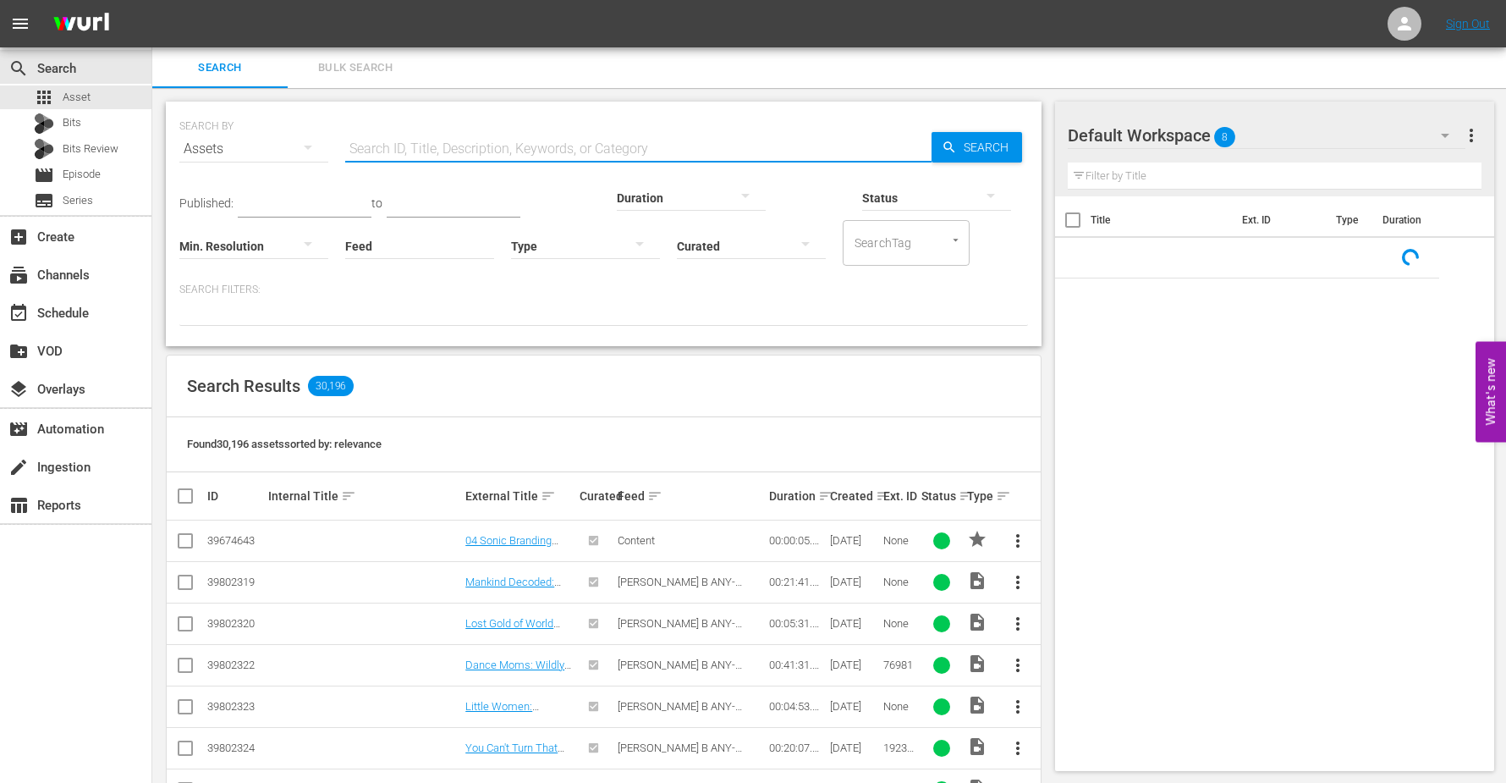
type input "Storage Wars"
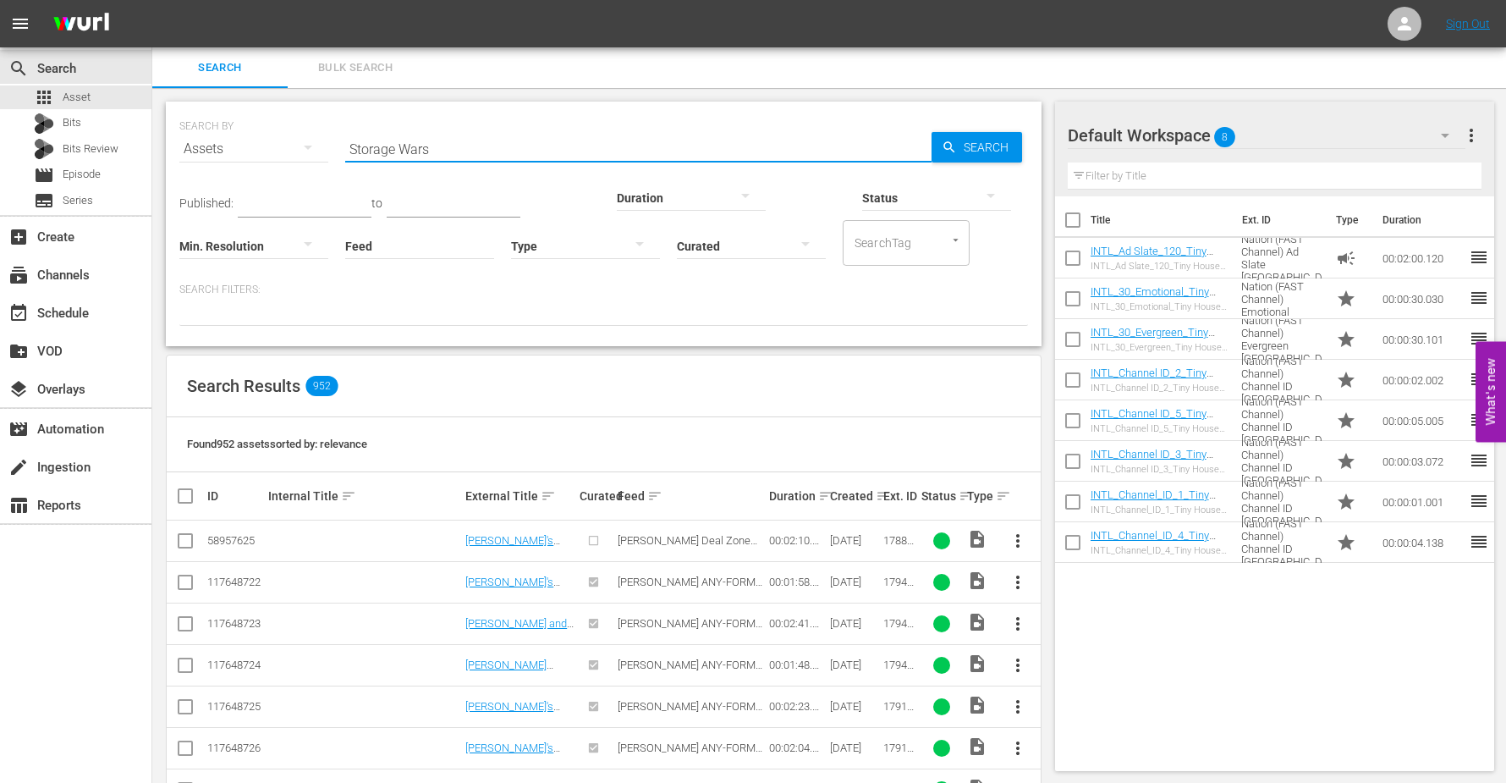
click at [1468, 135] on span "more_vert" at bounding box center [1471, 135] width 20 height 20
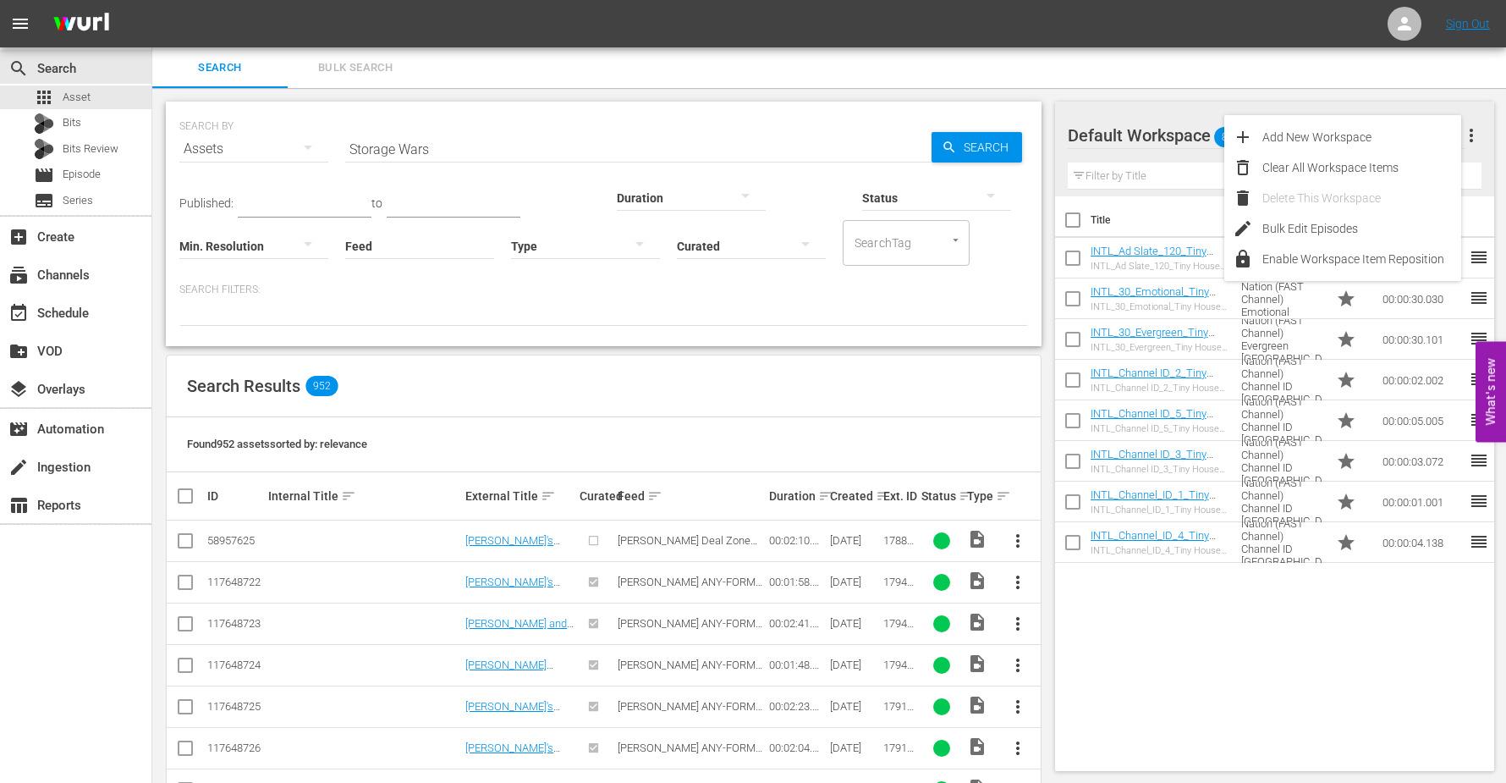
click at [1198, 189] on hr at bounding box center [1275, 189] width 415 height 1
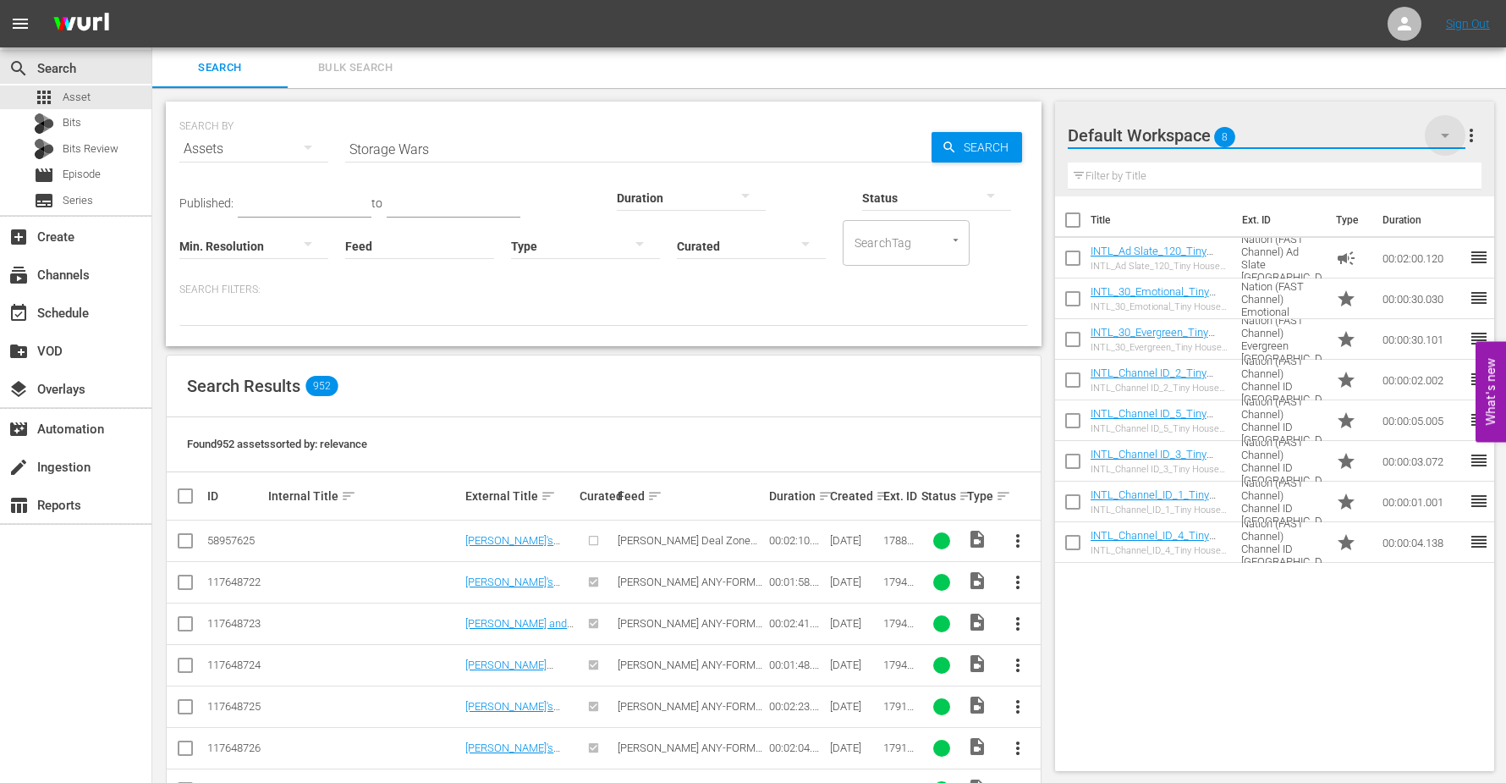
click at [1441, 137] on icon "button" at bounding box center [1445, 135] width 20 height 20
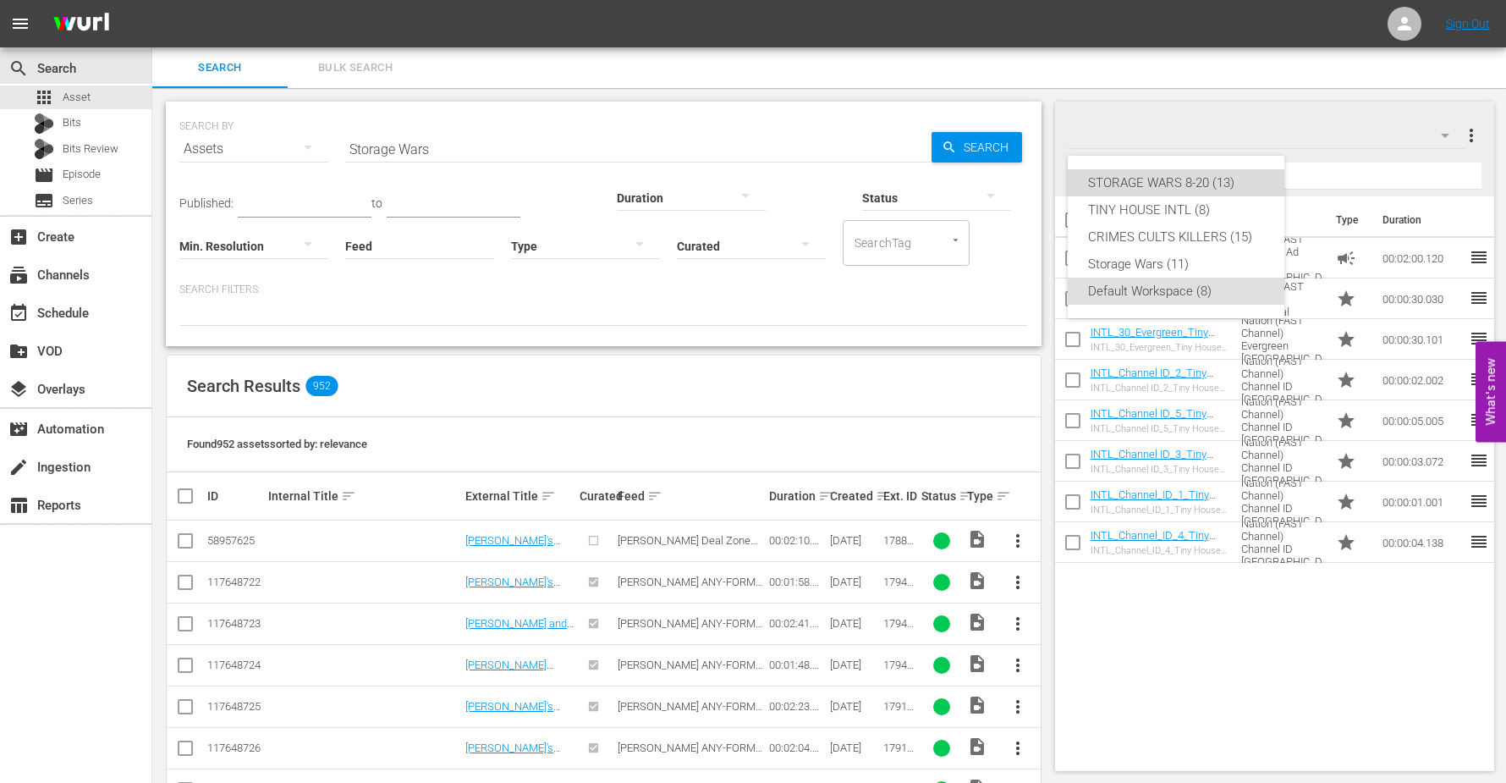
click at [1158, 177] on div "STORAGE WARS 8-20 (13)" at bounding box center [1176, 182] width 176 height 27
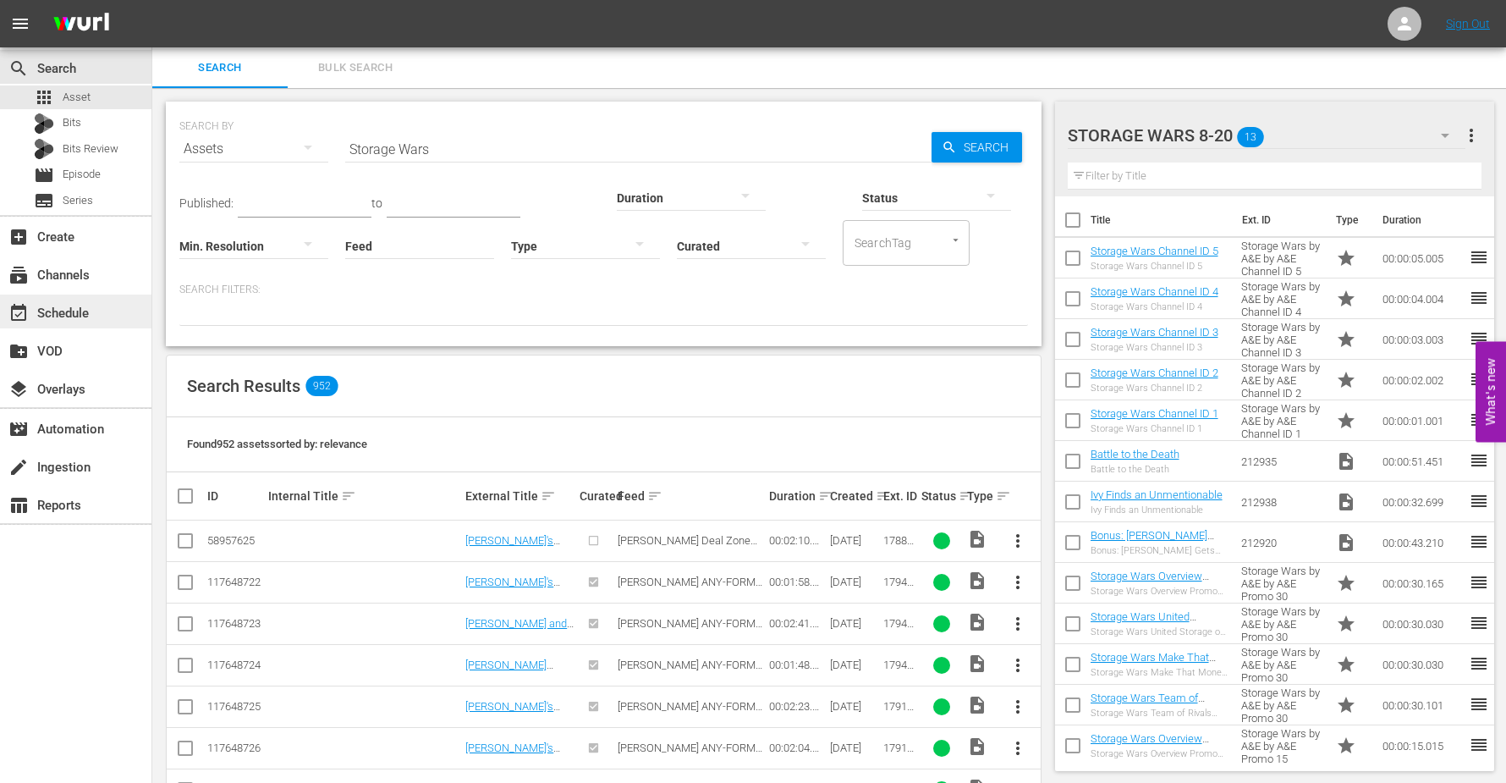
click at [62, 305] on div "event_available Schedule" at bounding box center [47, 310] width 95 height 15
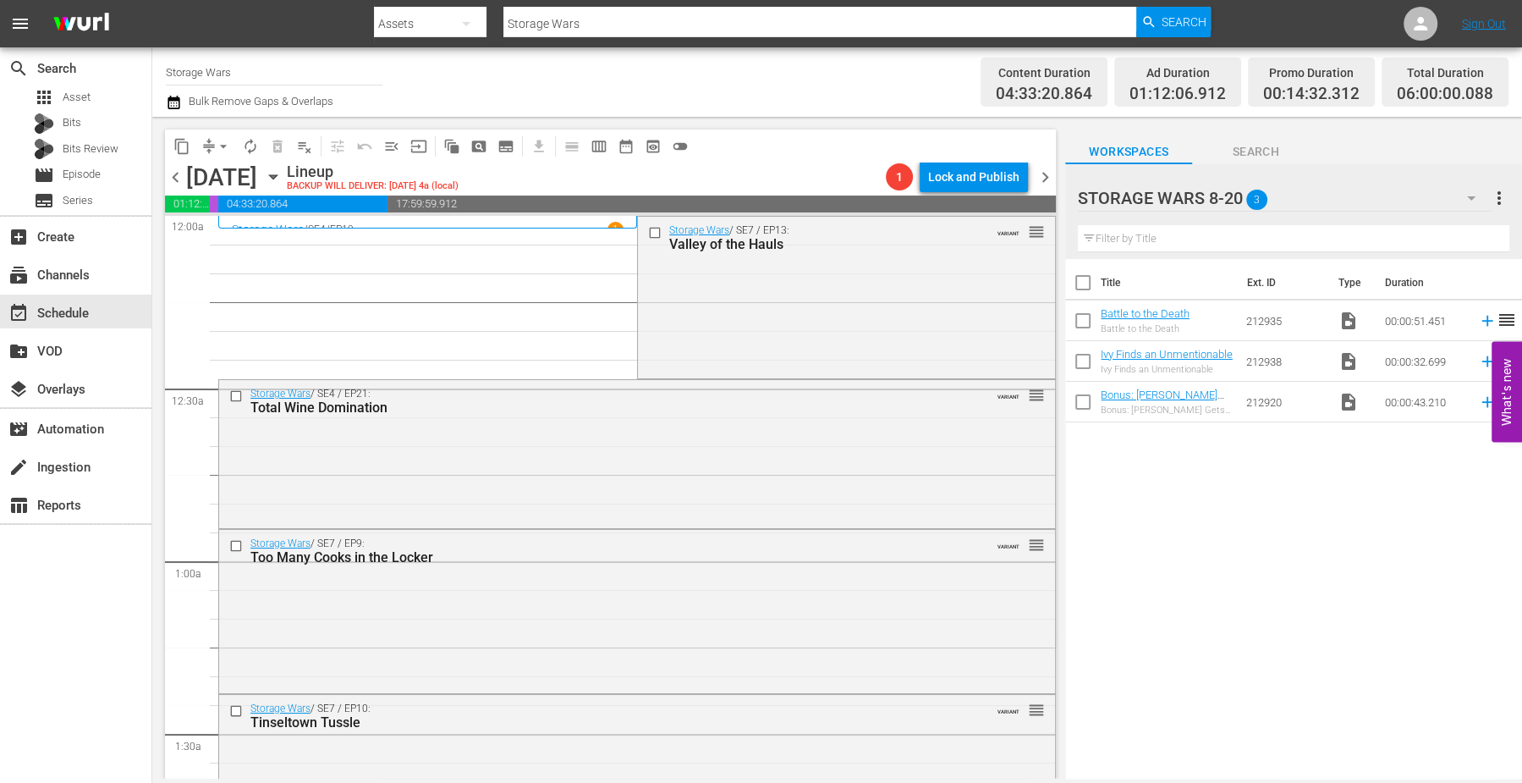
click at [1261, 153] on span "Search" at bounding box center [1255, 151] width 127 height 21
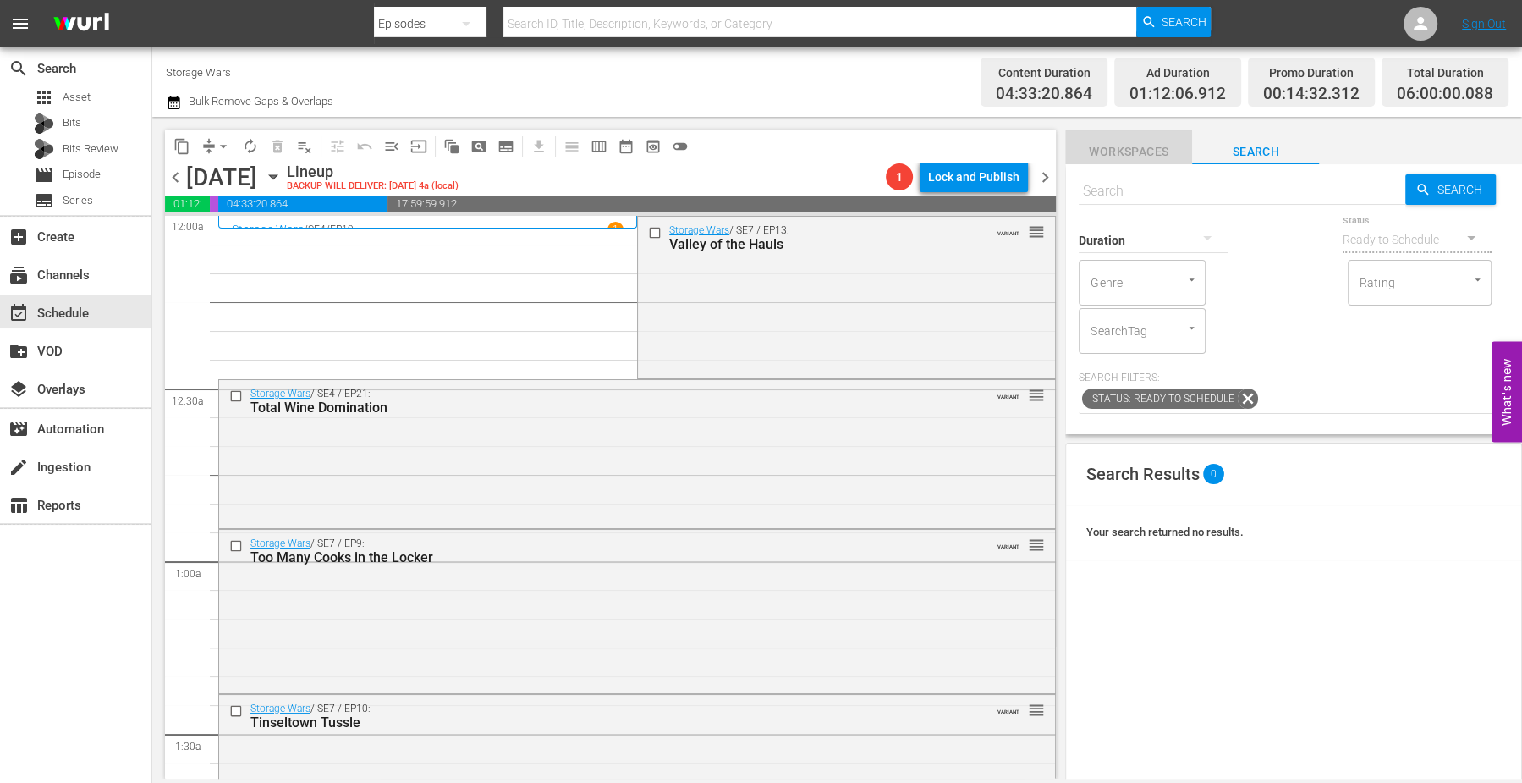
click at [1105, 140] on button "Workspaces" at bounding box center [1128, 147] width 127 height 34
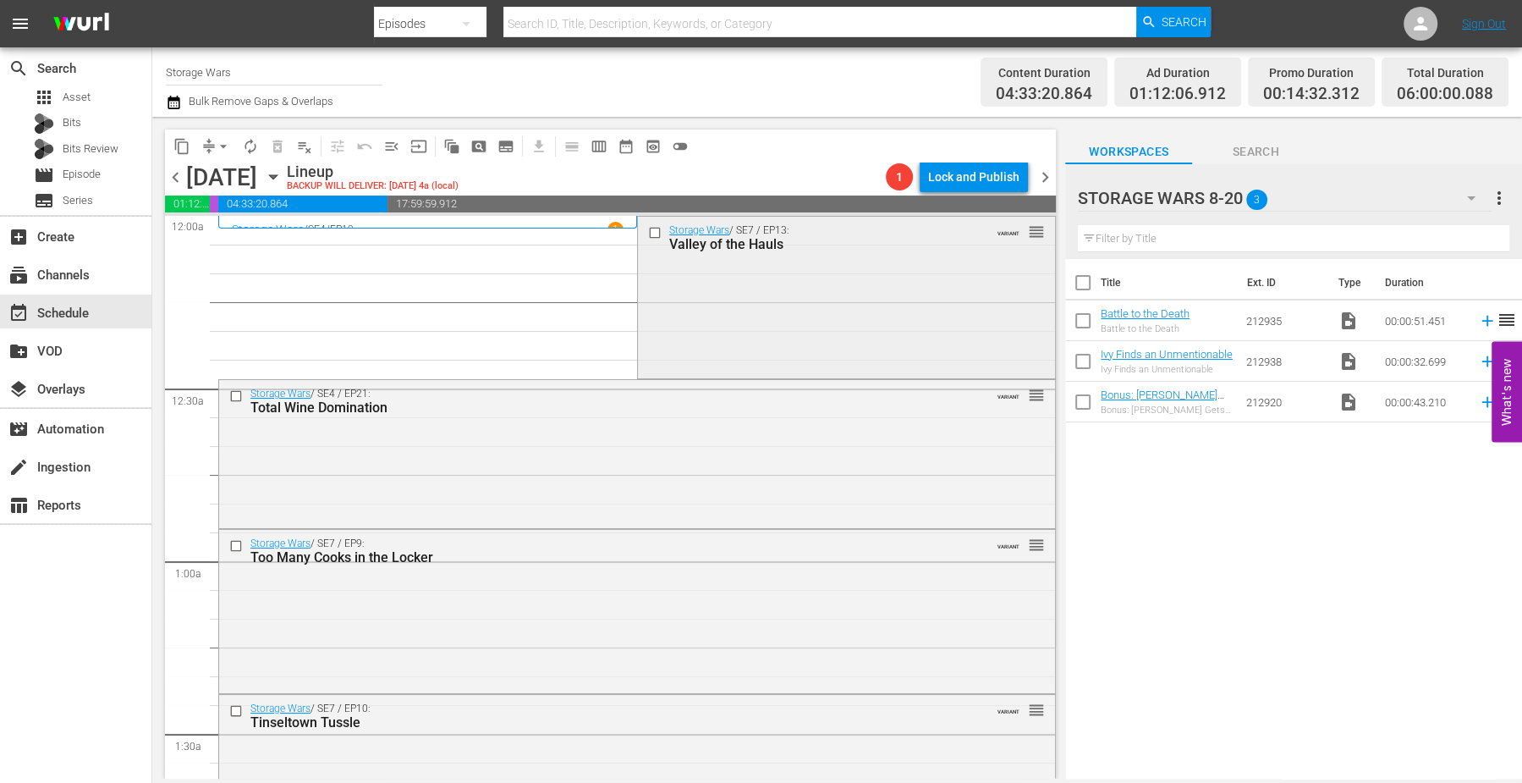
click at [768, 283] on div "Storage Wars / SE7 / EP13: Valley of the Hauls VARIANT reorder" at bounding box center [846, 296] width 417 height 159
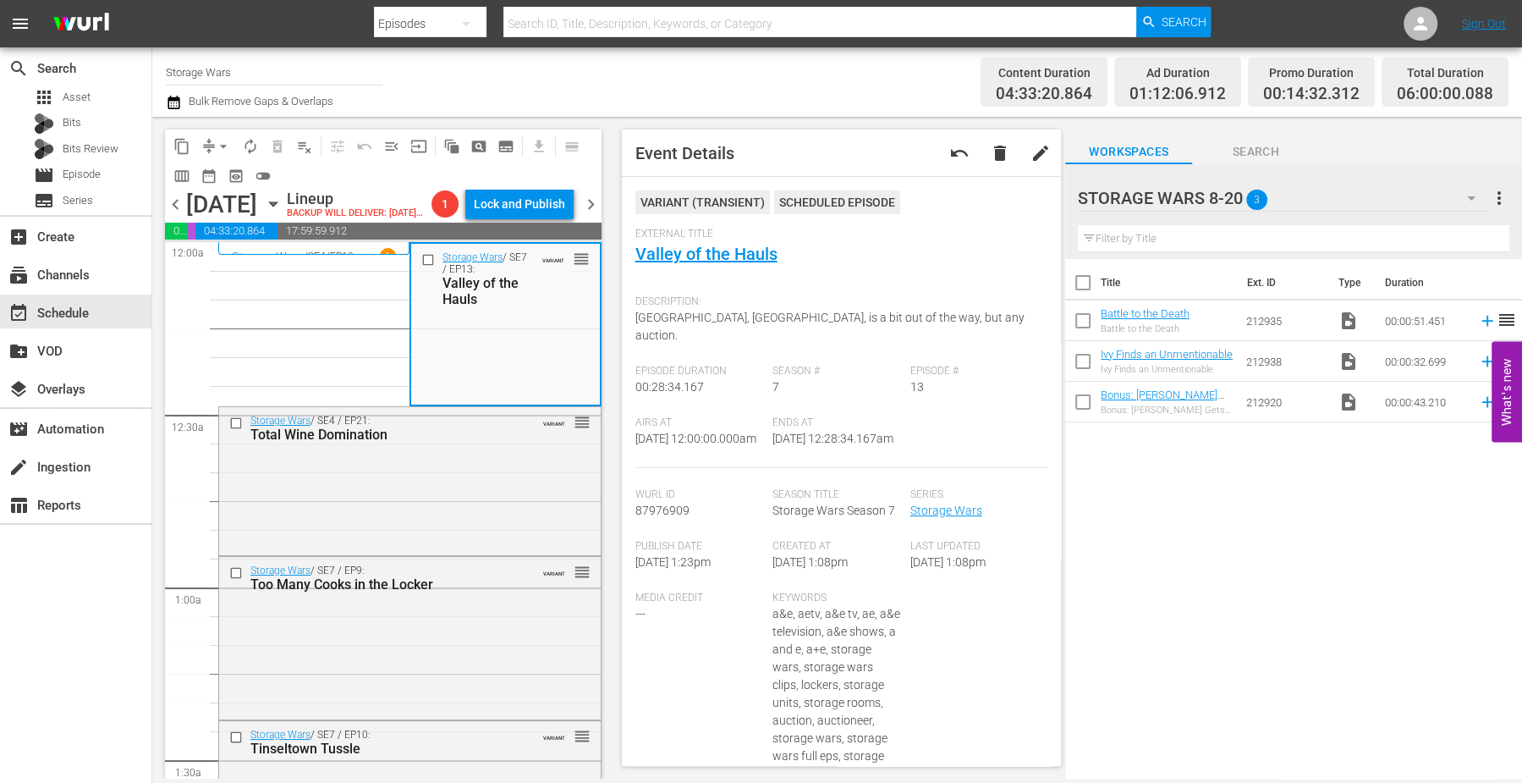
click at [1468, 195] on icon "button" at bounding box center [1471, 198] width 20 height 20
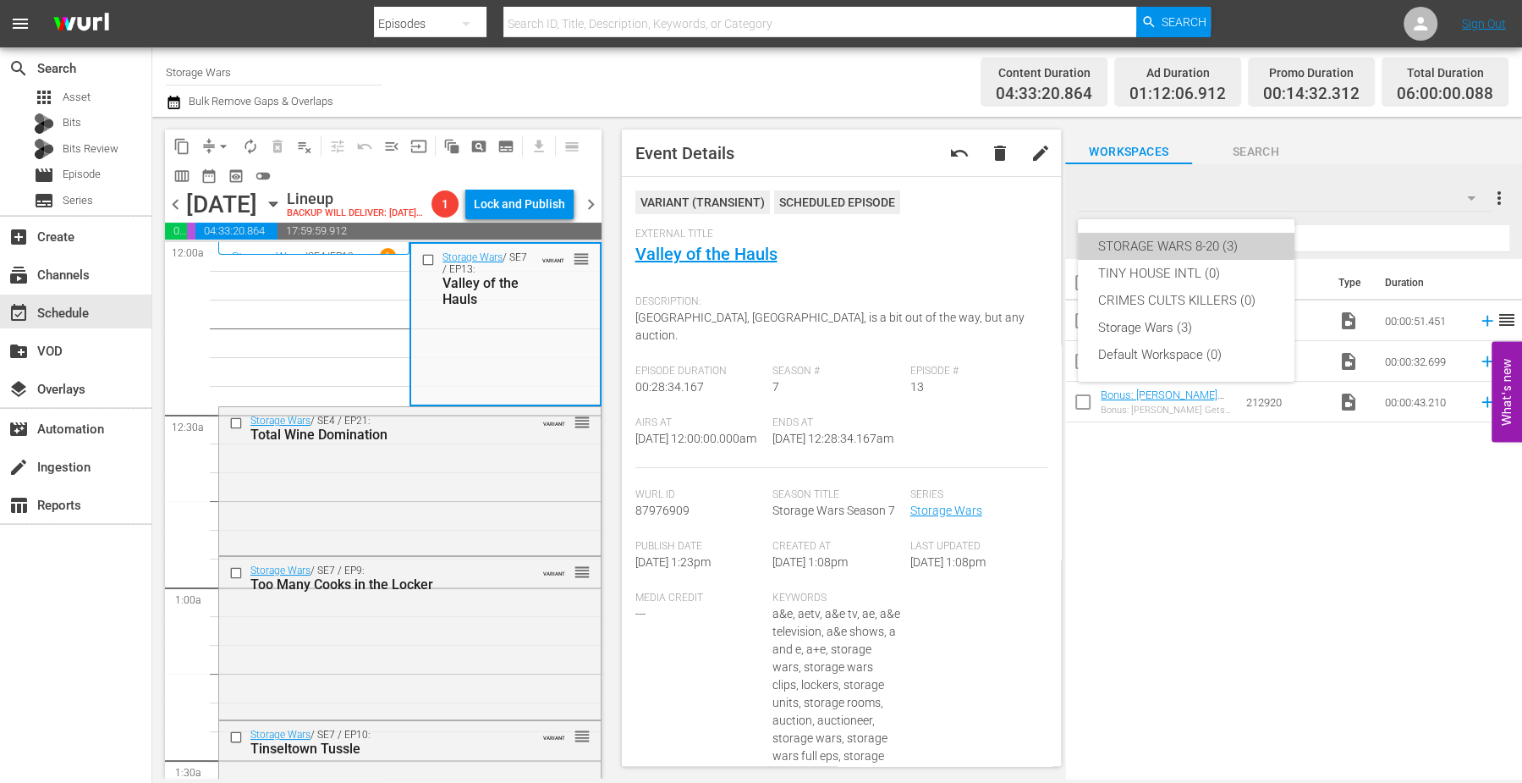
click at [1197, 241] on div "STORAGE WARS 8-20 (3)" at bounding box center [1186, 246] width 176 height 27
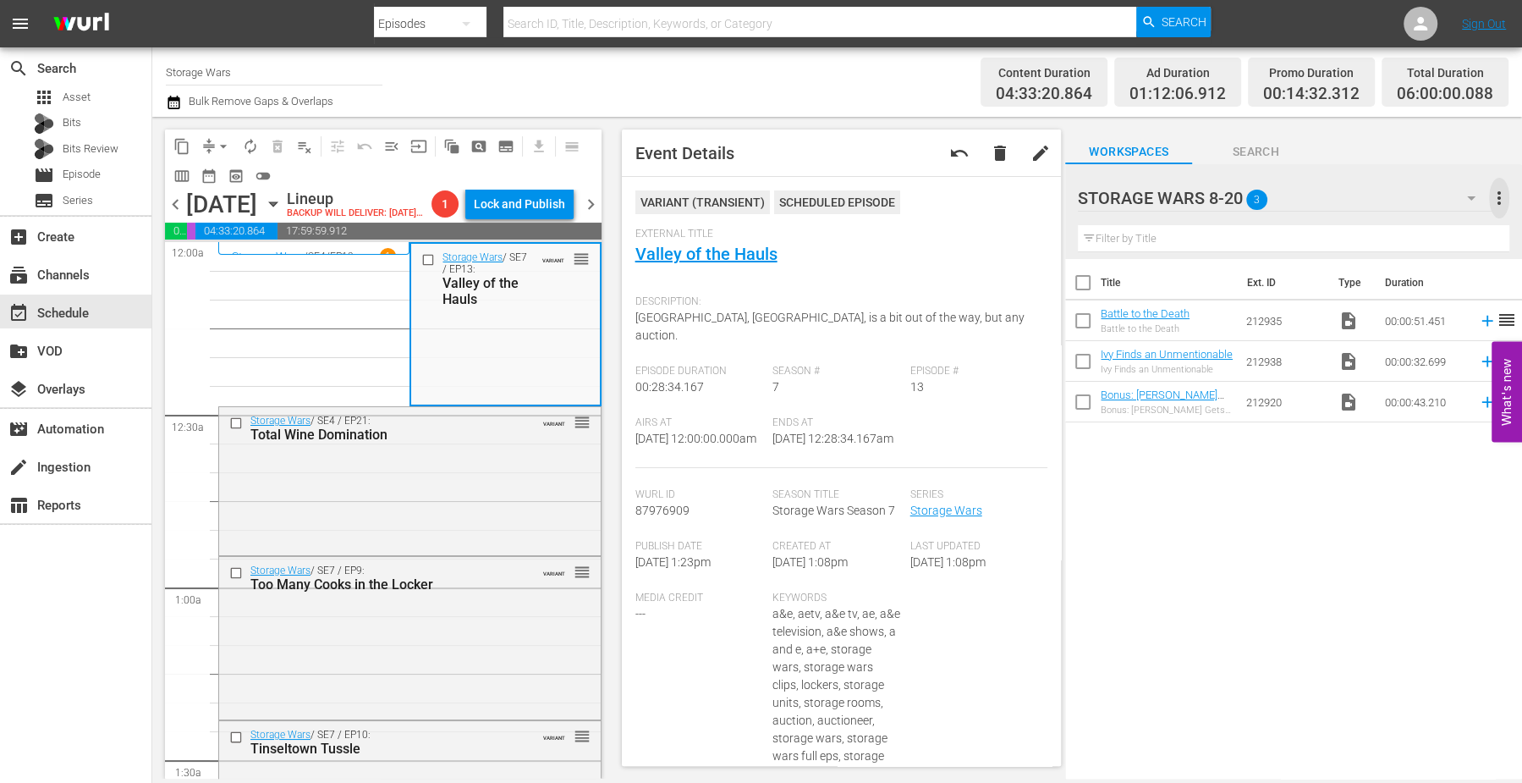
click at [1497, 191] on span "more_vert" at bounding box center [1499, 198] width 20 height 20
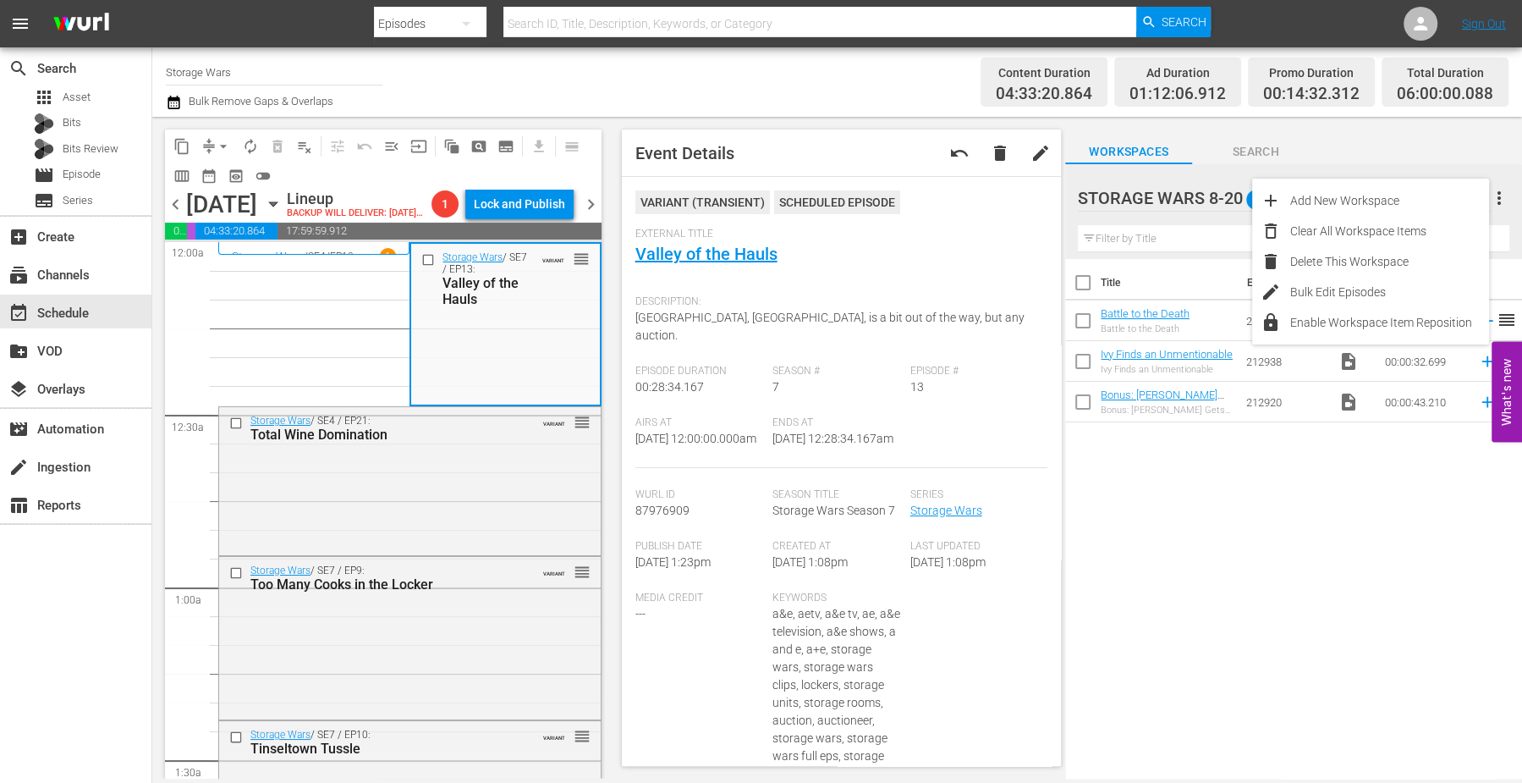
click at [1208, 563] on div "Title Ext. ID Type Duration Battle to the Death Battle to the Death 212935 vide…" at bounding box center [1293, 520] width 457 height 522
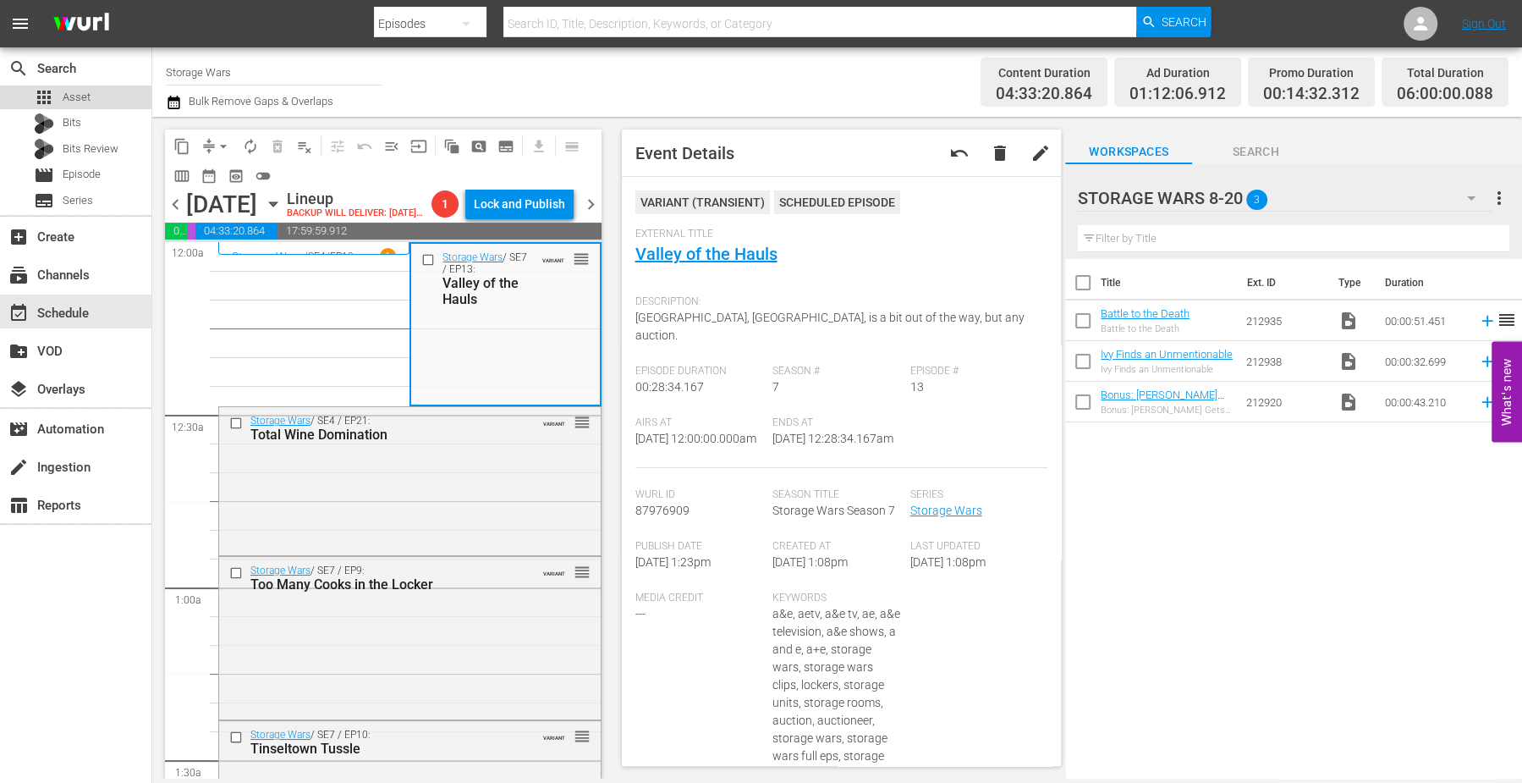
click at [73, 87] on div "apps Asset" at bounding box center [62, 97] width 57 height 24
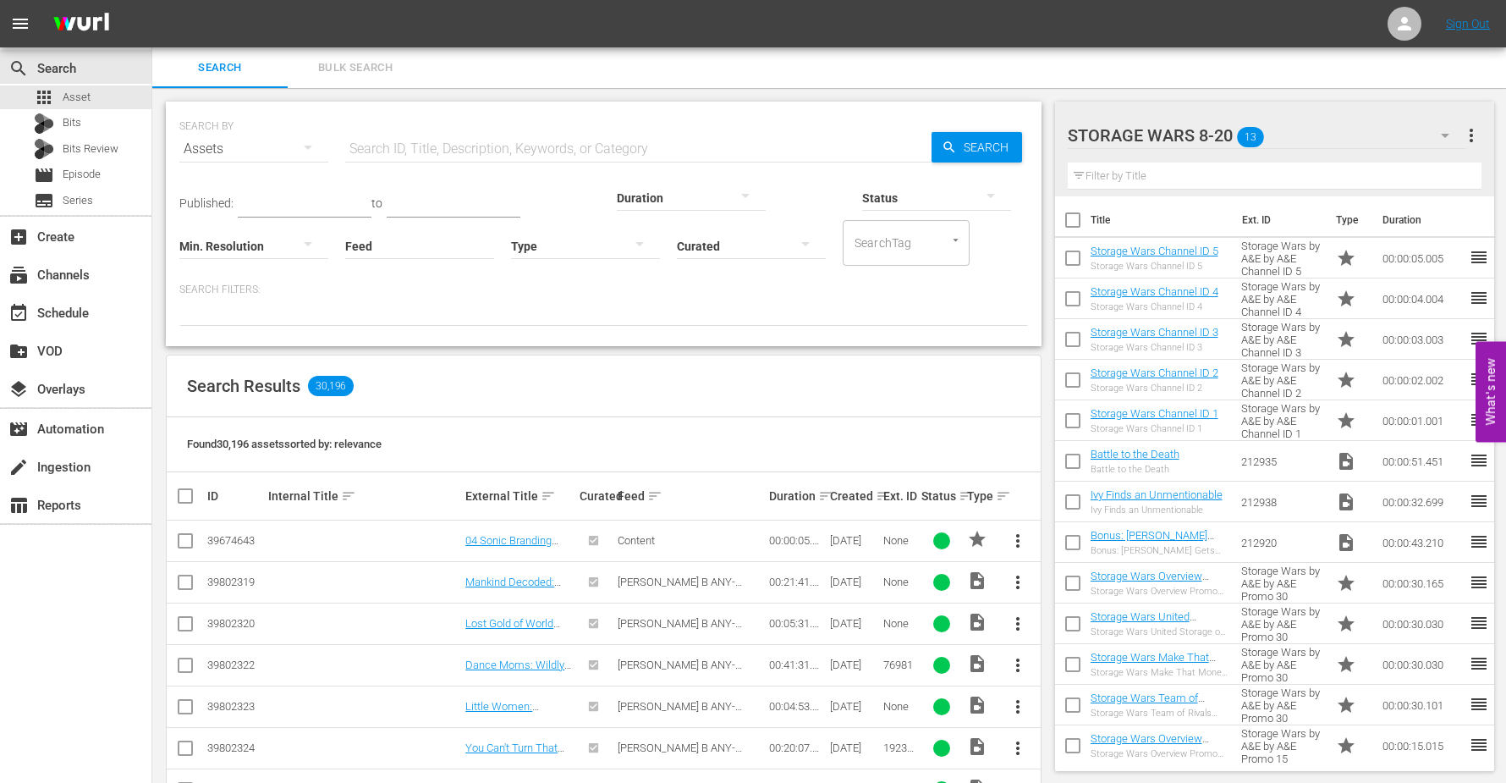
click at [843, 250] on div "SearchTag" at bounding box center [906, 243] width 127 height 46
click at [785, 255] on button "button" at bounding box center [805, 243] width 41 height 41
click at [596, 191] on div "Curated Uncurated" at bounding box center [753, 391] width 1506 height 783
click at [617, 184] on div at bounding box center [691, 196] width 149 height 47
click at [558, 191] on div "0-1m" at bounding box center [599, 195] width 149 height 27
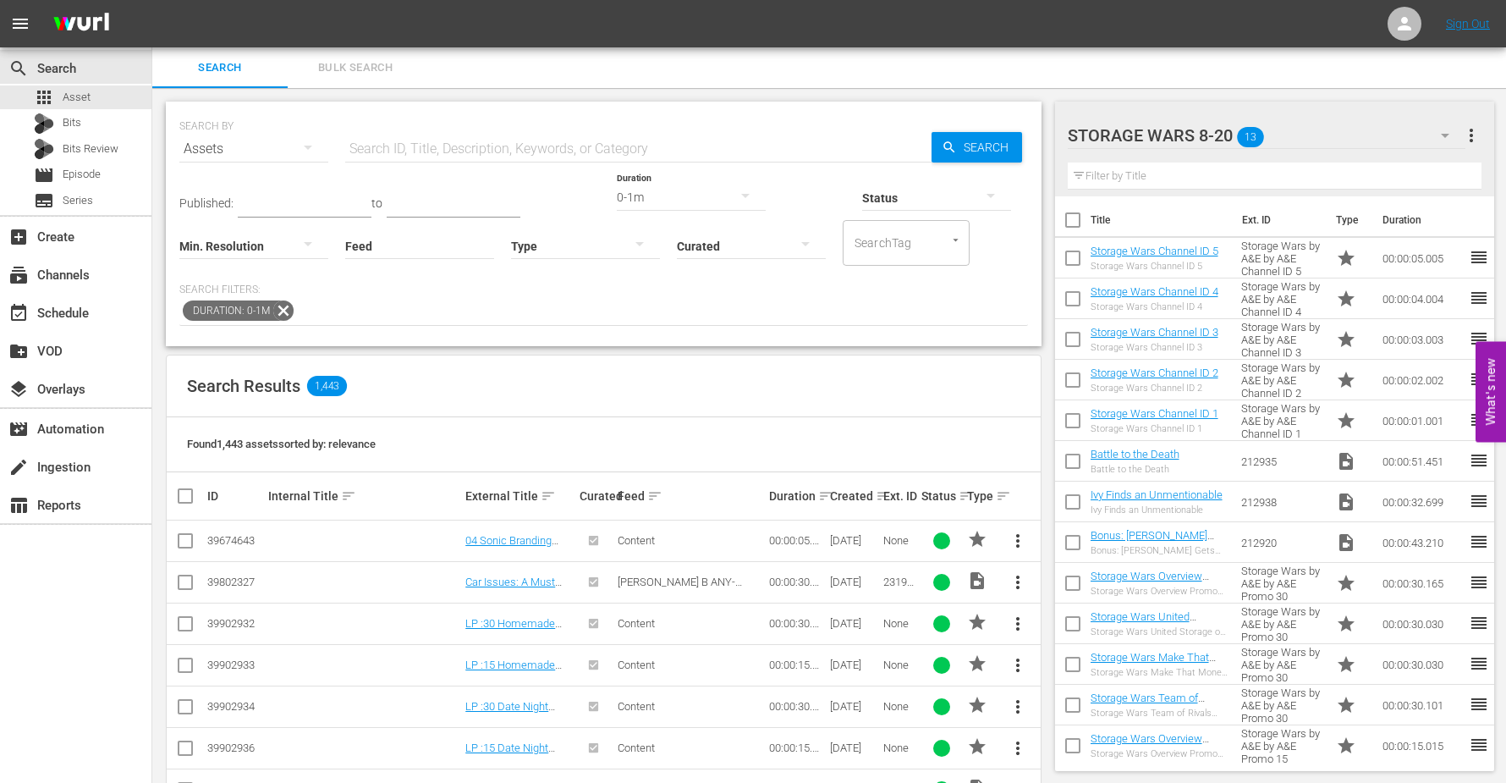
click at [315, 144] on icon "button" at bounding box center [308, 147] width 20 height 20
click at [220, 208] on div "Channels" at bounding box center [234, 208] width 68 height 27
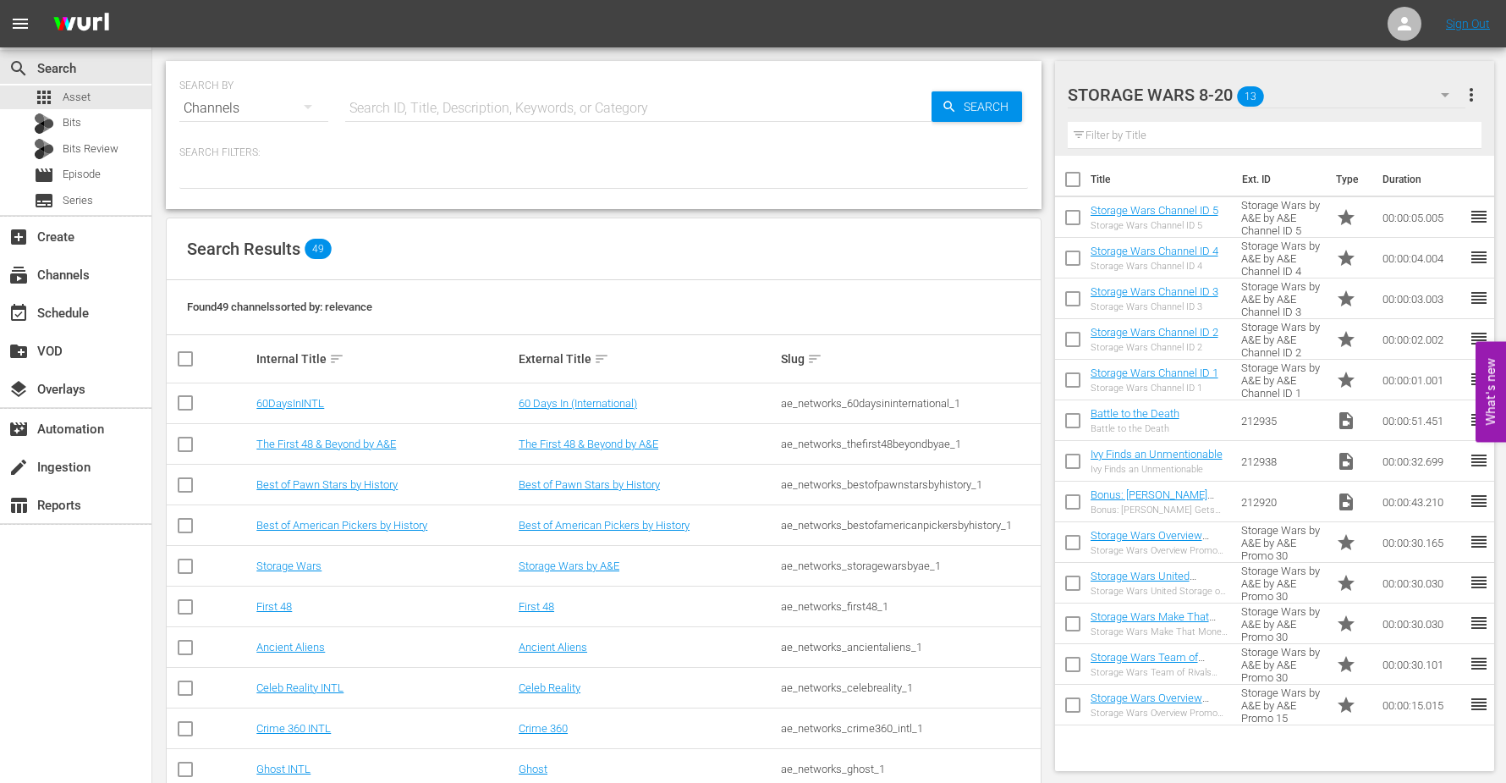
click at [1074, 173] on input "checkbox" at bounding box center [1073, 183] width 36 height 36
checkbox input "true"
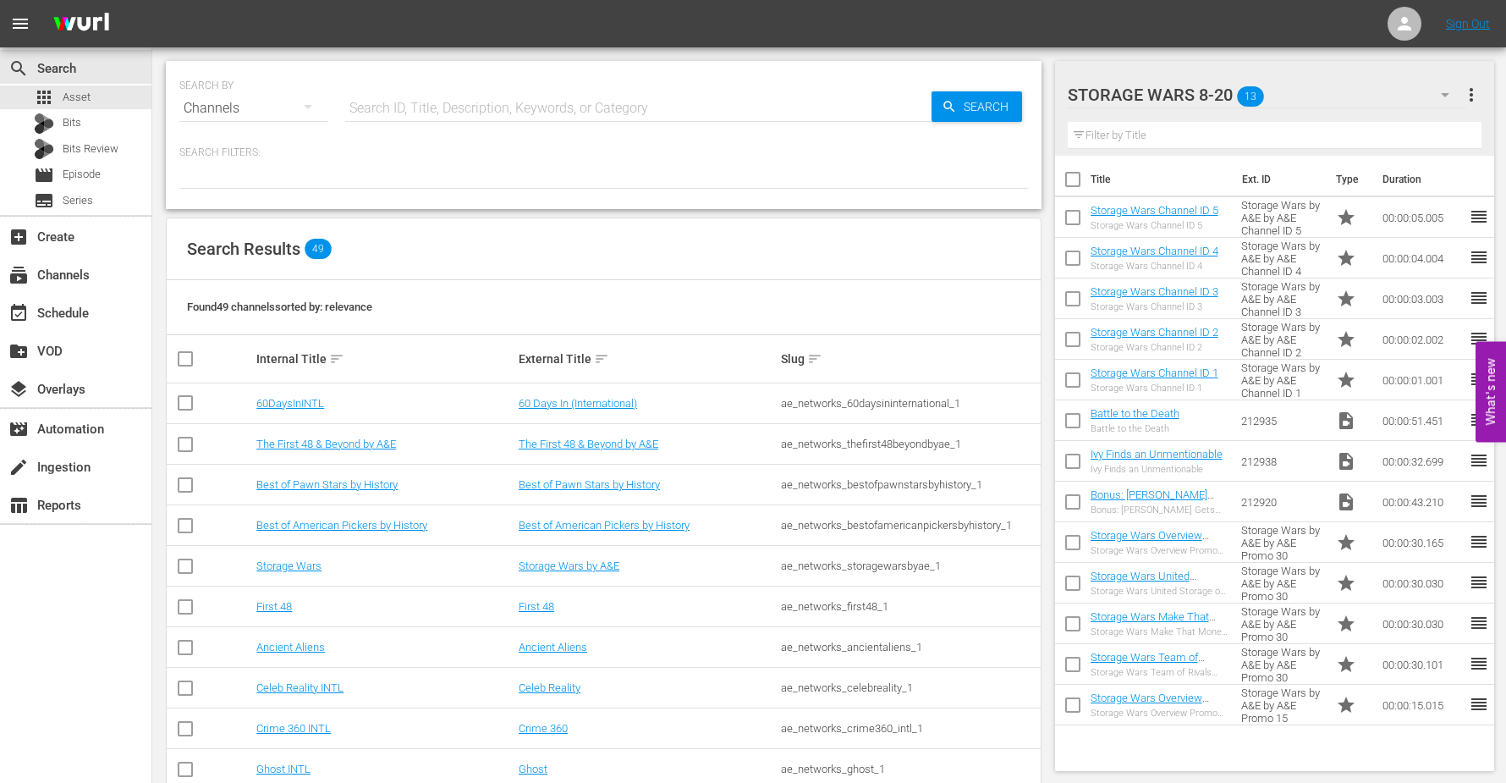
checkbox input "true"
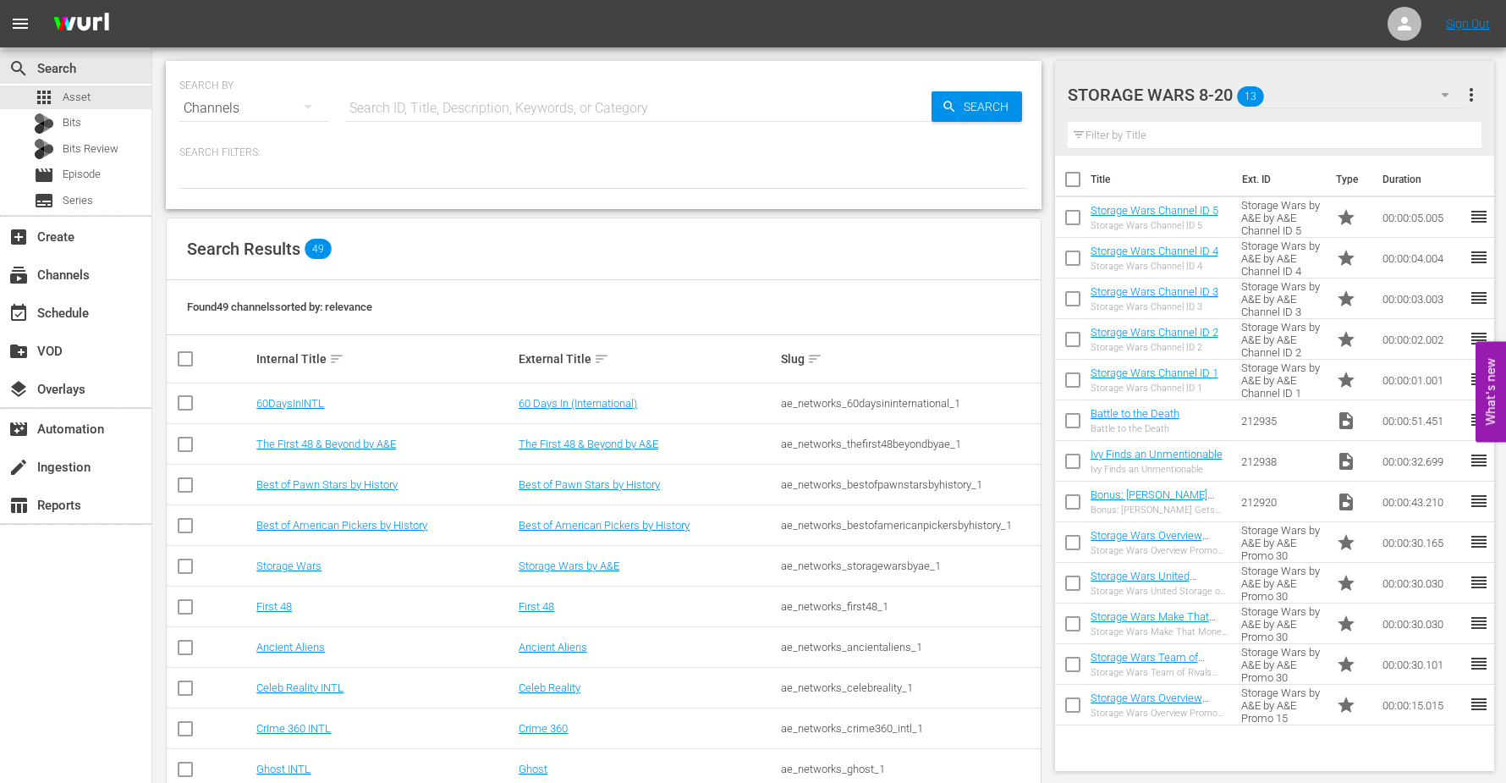
checkbox input "true"
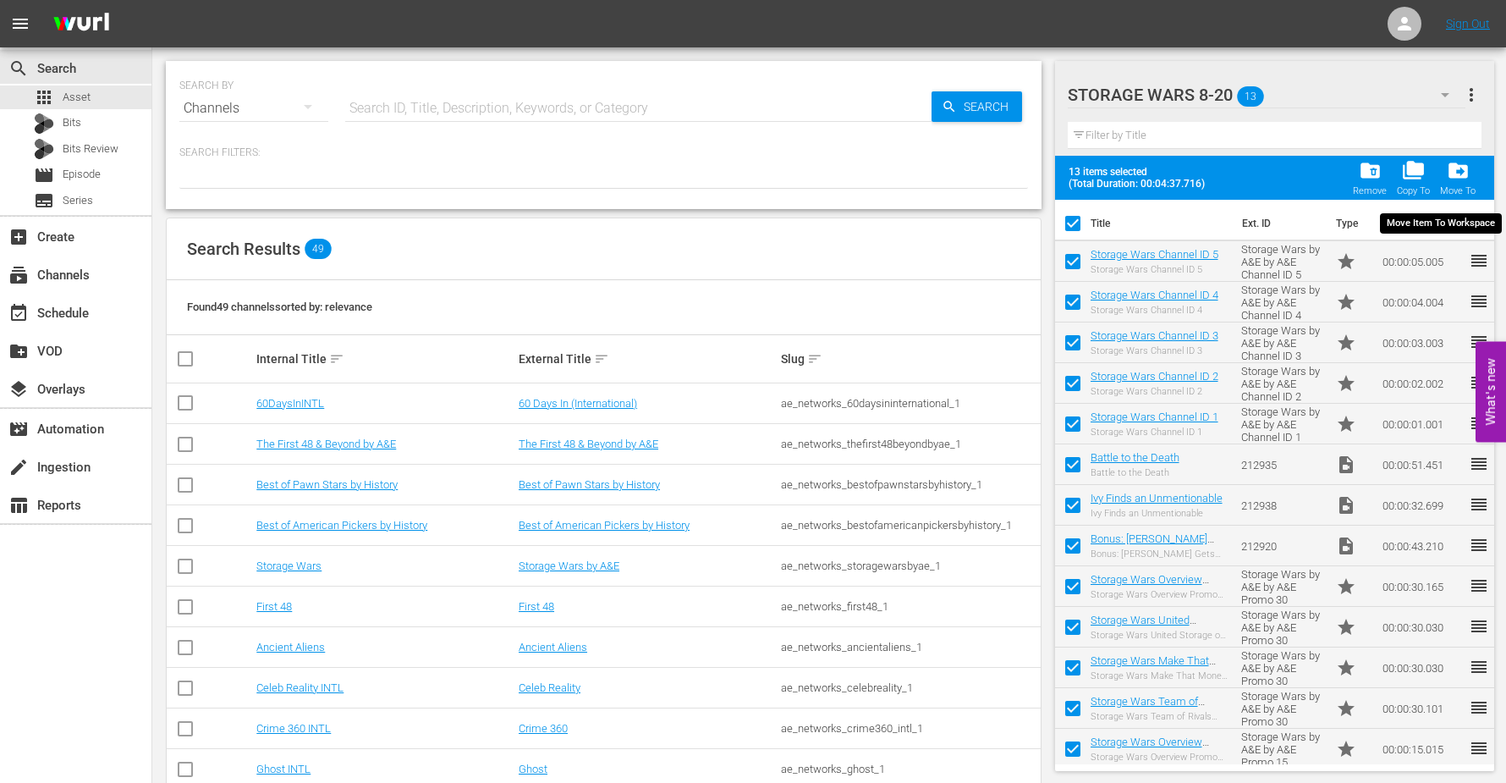
click at [1455, 169] on span "drive_file_move" at bounding box center [1458, 170] width 23 height 23
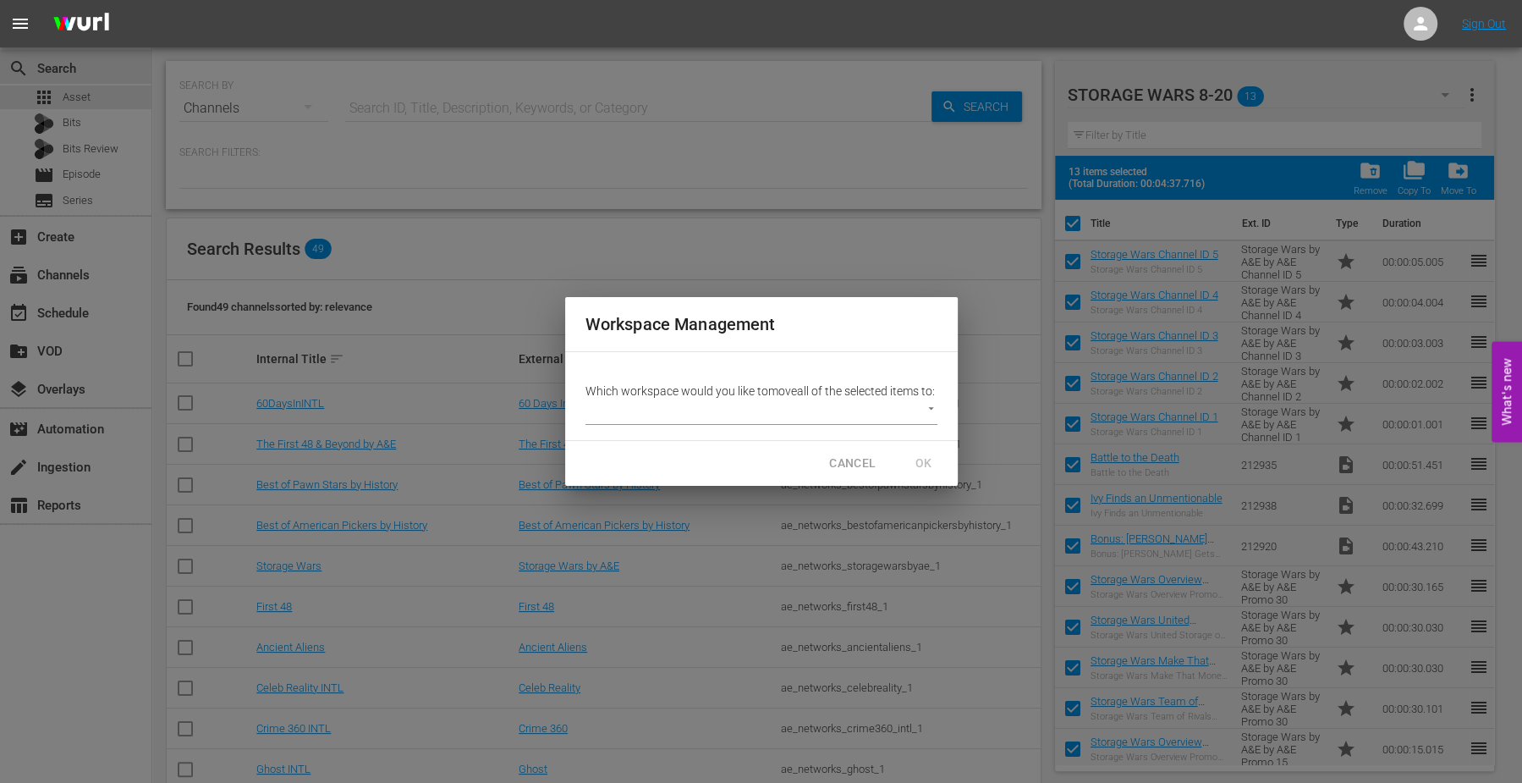
click at [733, 415] on body "menu Sign Out search Search apps Asset Bits Bits Review movie Episode subtitles…" at bounding box center [761, 391] width 1522 height 783
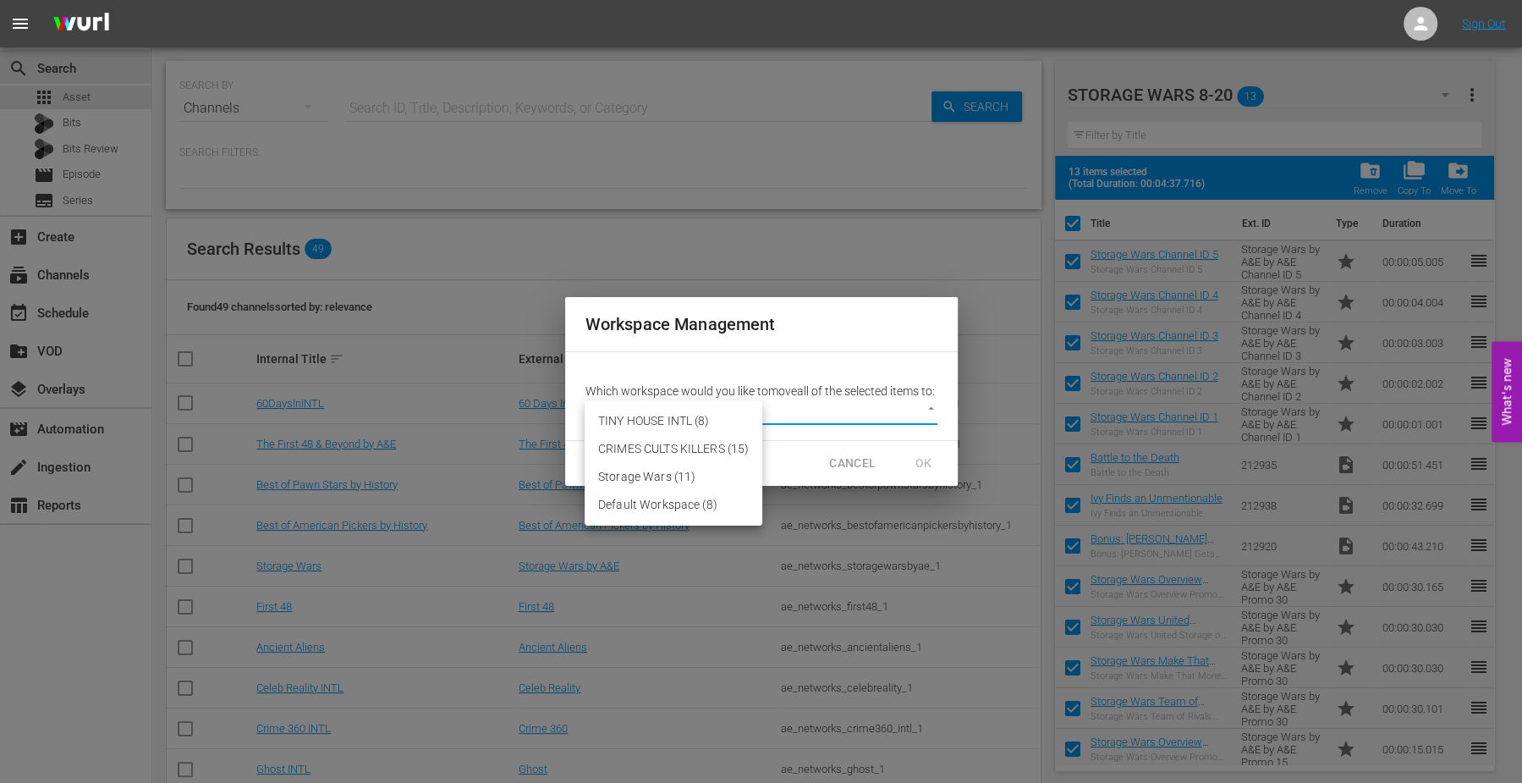
click at [855, 469] on div at bounding box center [761, 391] width 1522 height 783
click at [855, 470] on span "CANCEL" at bounding box center [852, 463] width 47 height 21
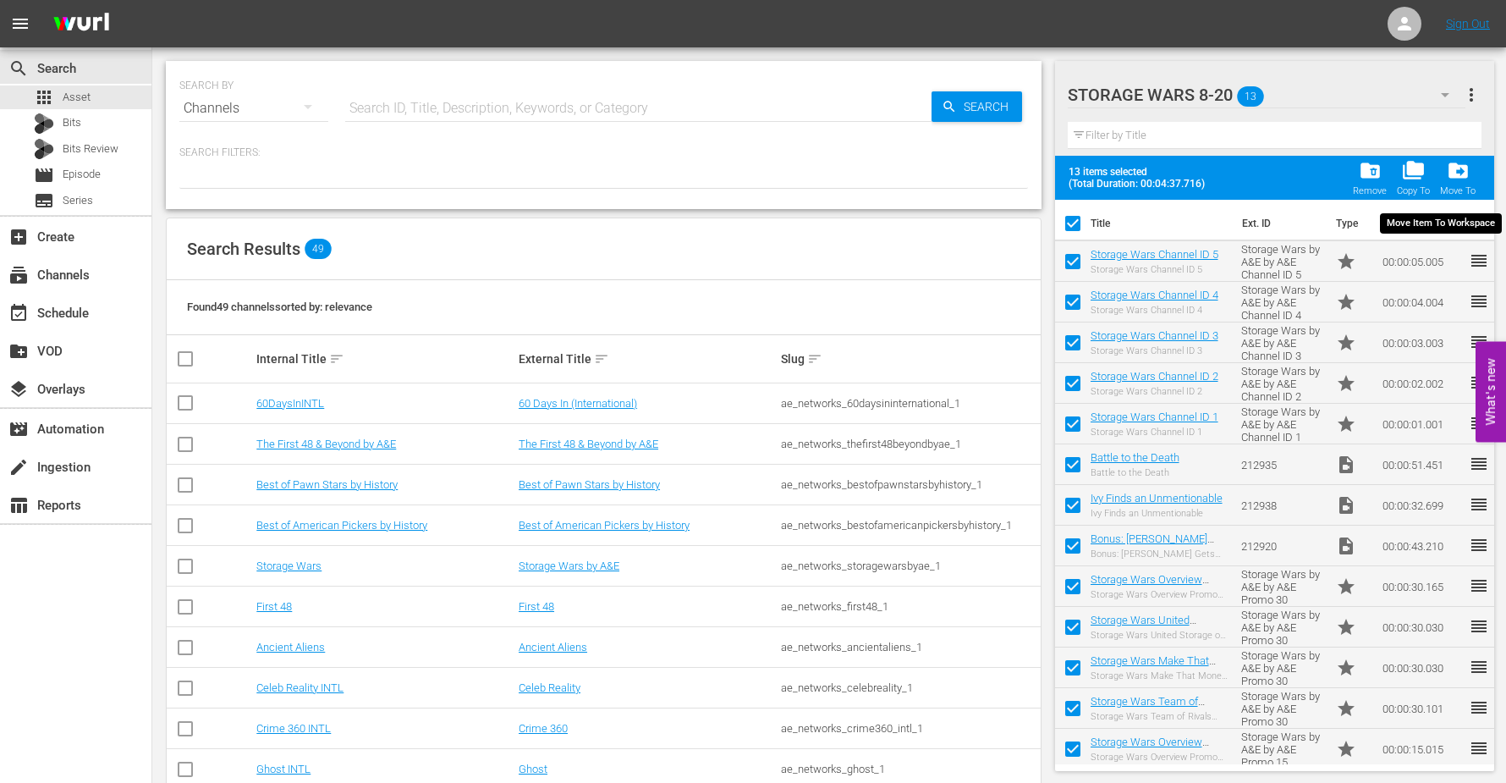
click at [1460, 172] on span "drive_file_move" at bounding box center [1458, 170] width 23 height 23
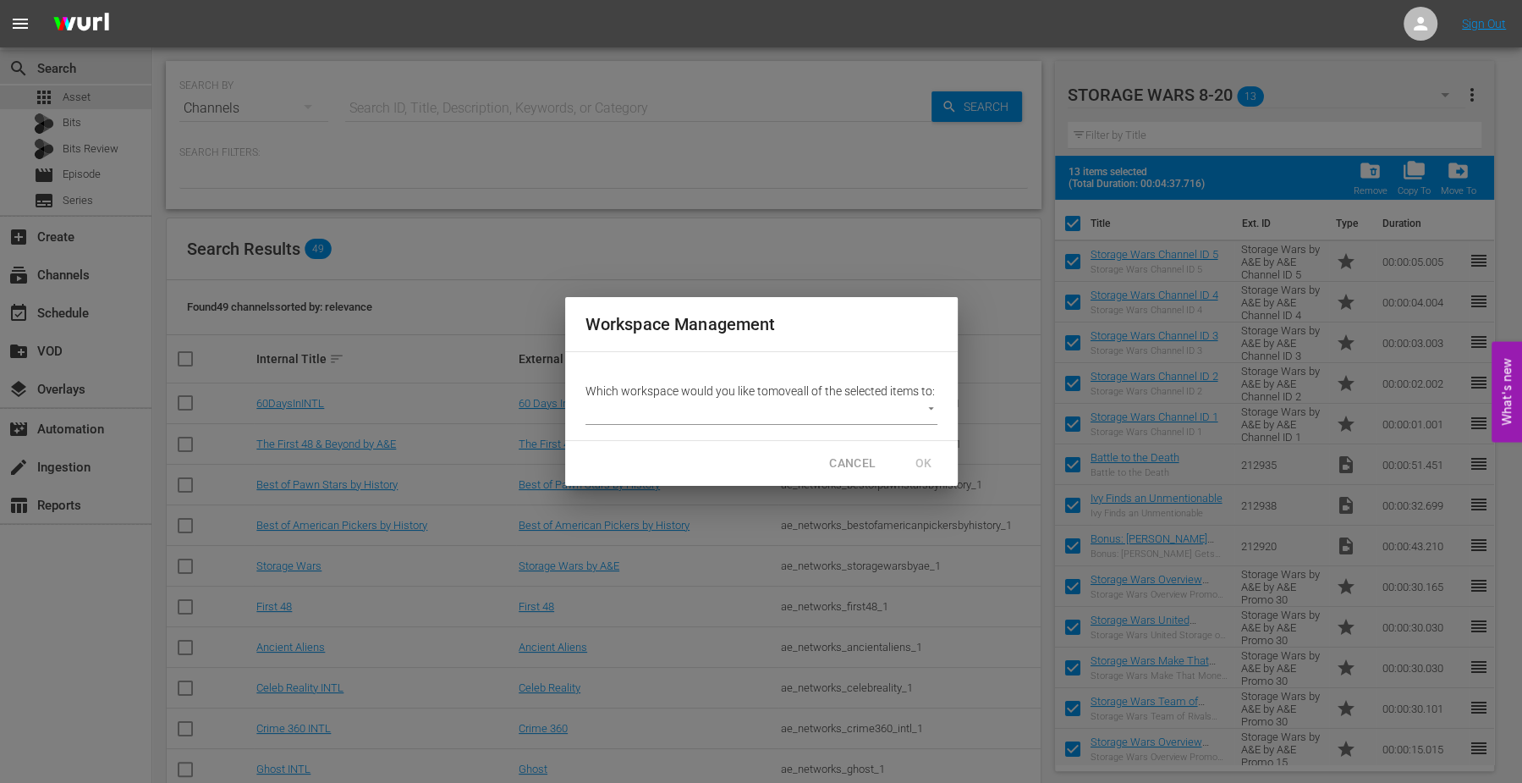
click at [893, 408] on body "menu Sign Out search Search apps Asset Bits Bits Review movie Episode subtitles…" at bounding box center [761, 391] width 1522 height 783
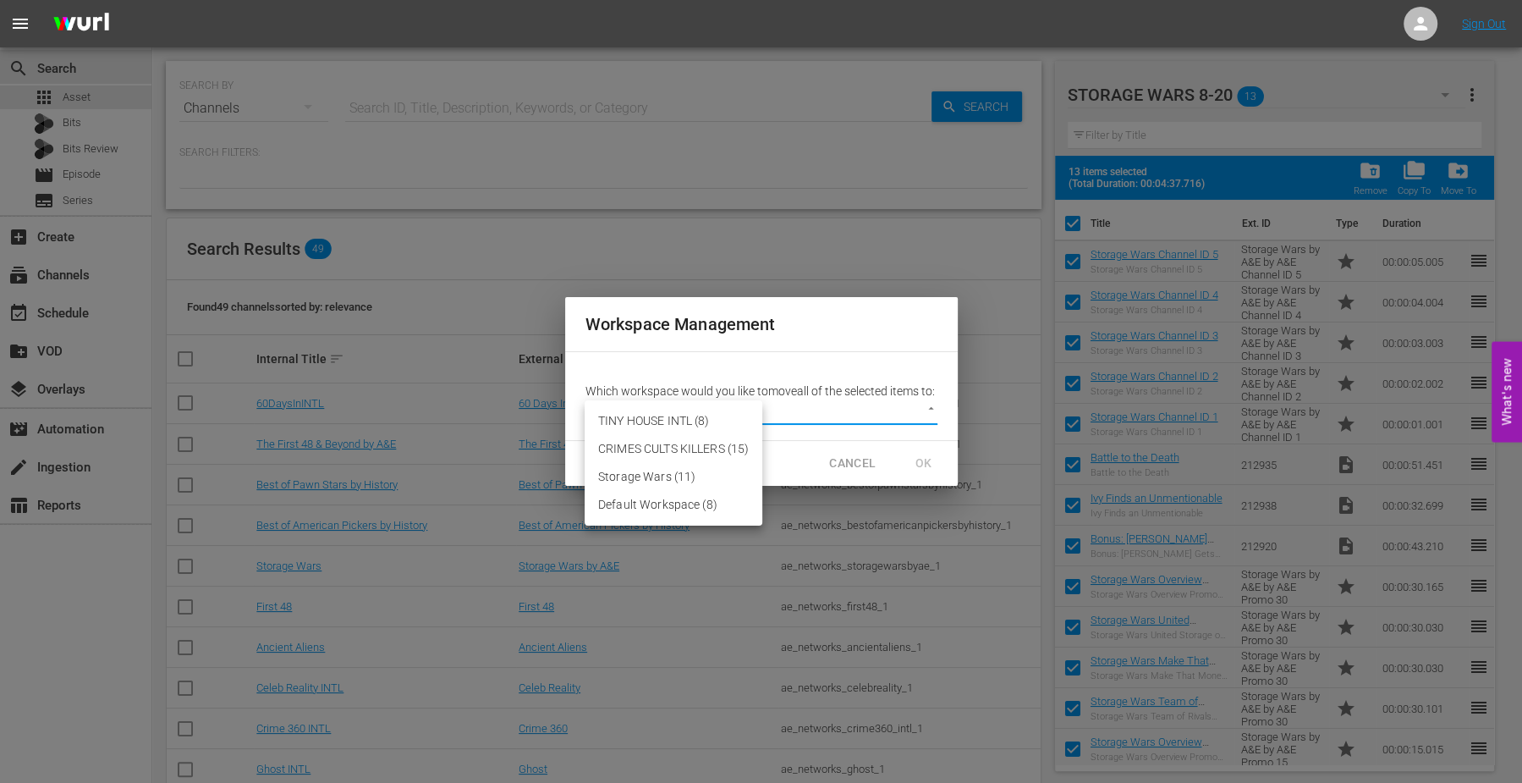
click at [853, 470] on div at bounding box center [761, 391] width 1522 height 783
click at [836, 466] on span "CANCEL" at bounding box center [852, 463] width 47 height 21
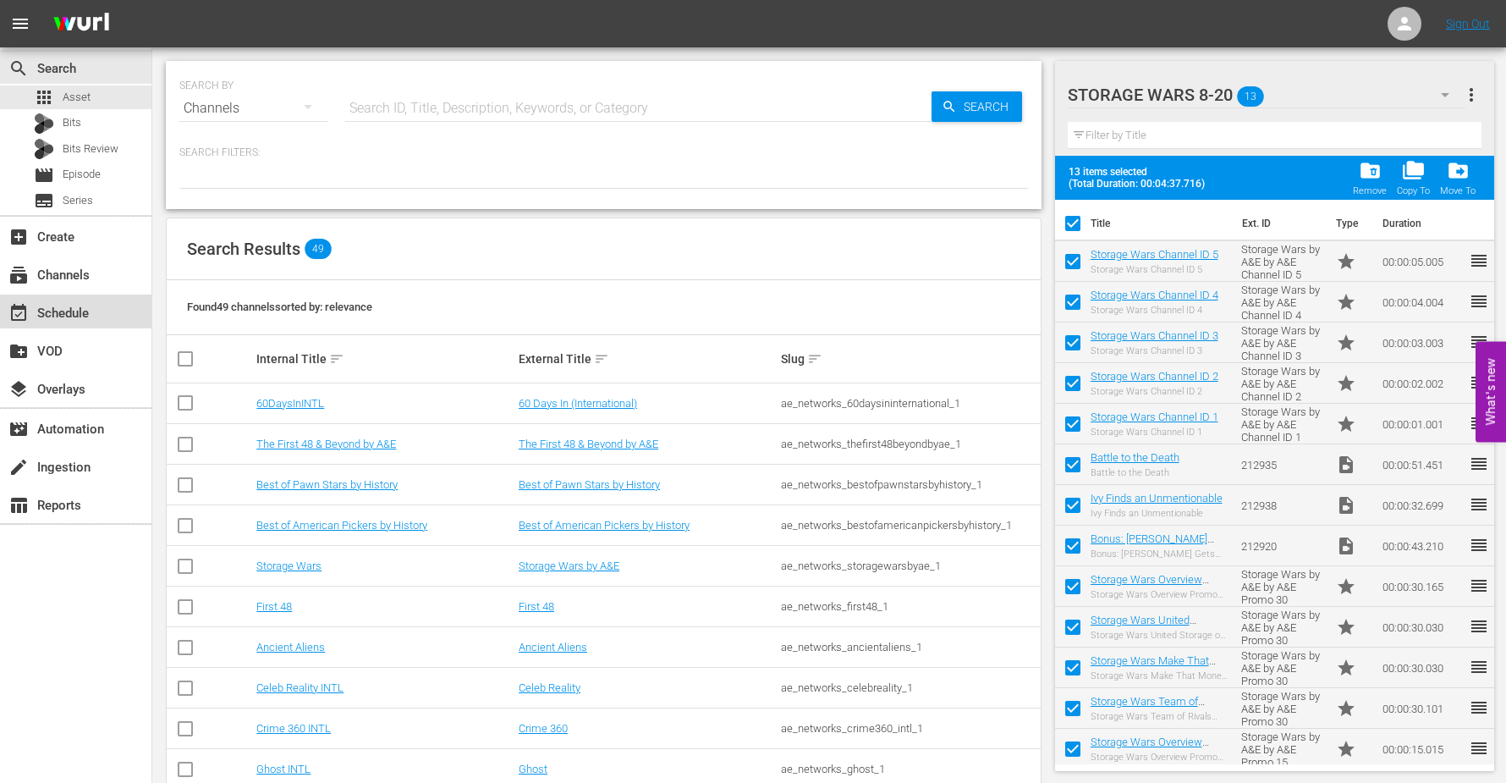
click at [59, 312] on div "event_available Schedule" at bounding box center [47, 310] width 95 height 15
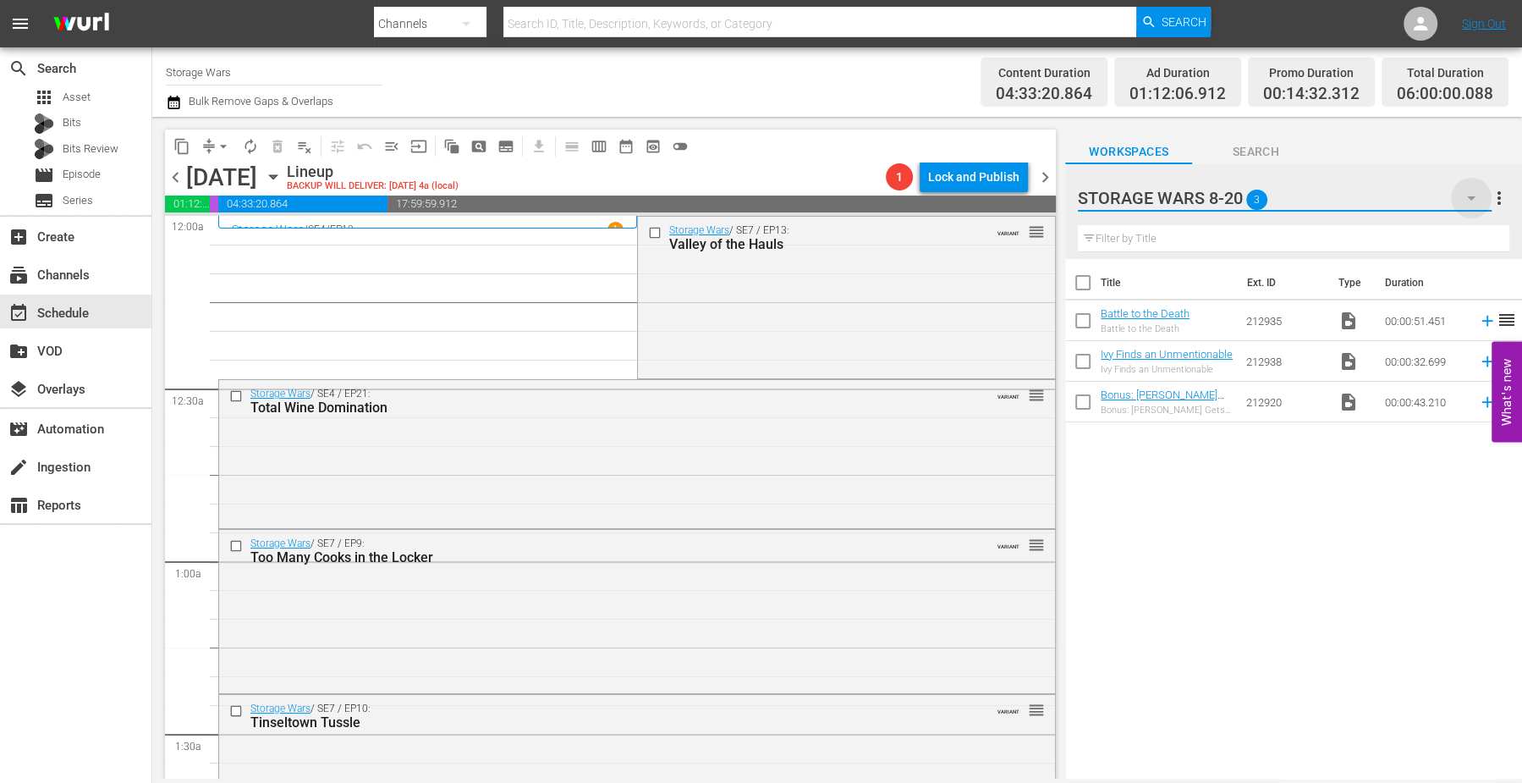
click at [1471, 200] on icon "button" at bounding box center [1471, 198] width 8 height 4
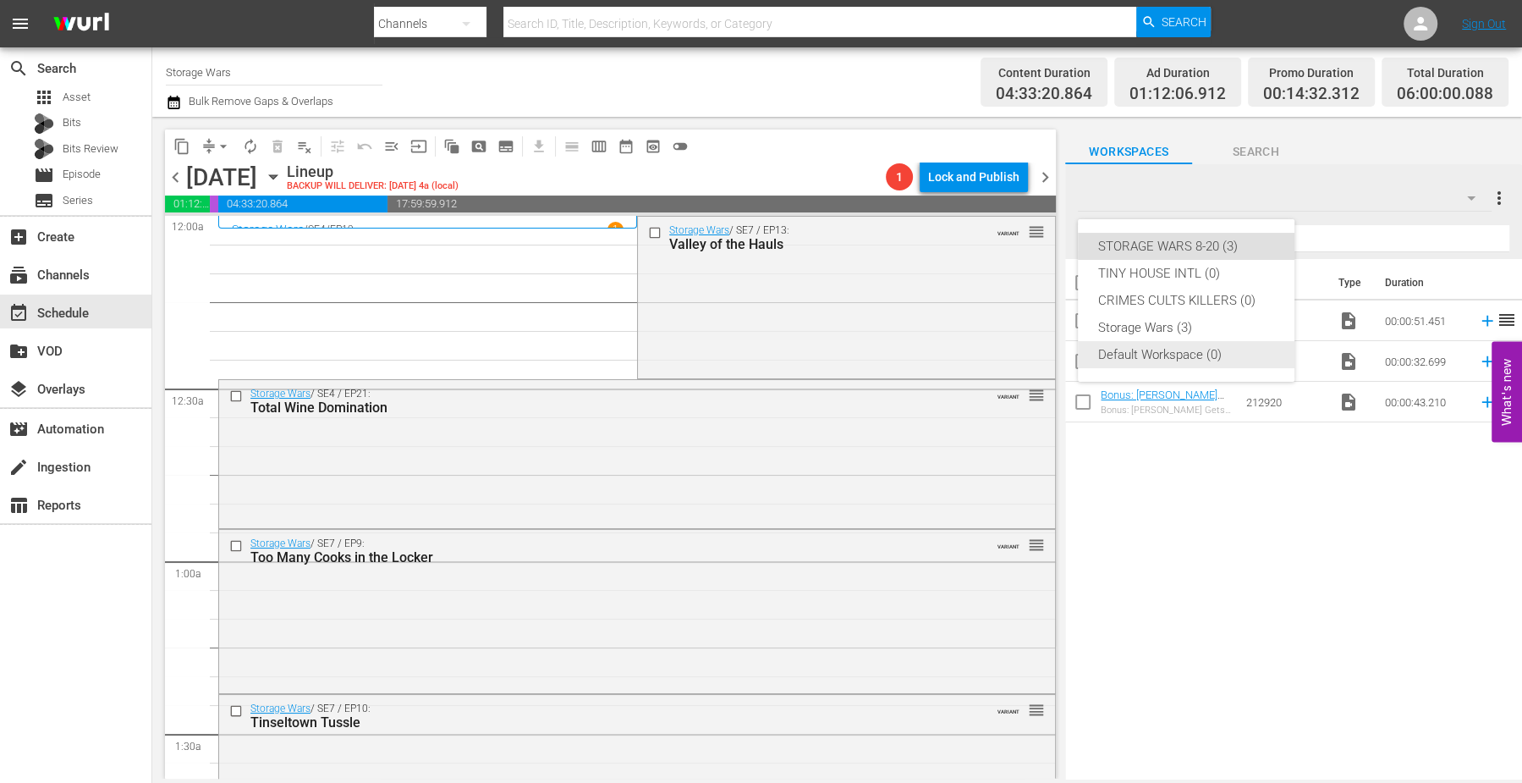
click at [1147, 354] on div "Default Workspace (0)" at bounding box center [1186, 354] width 176 height 27
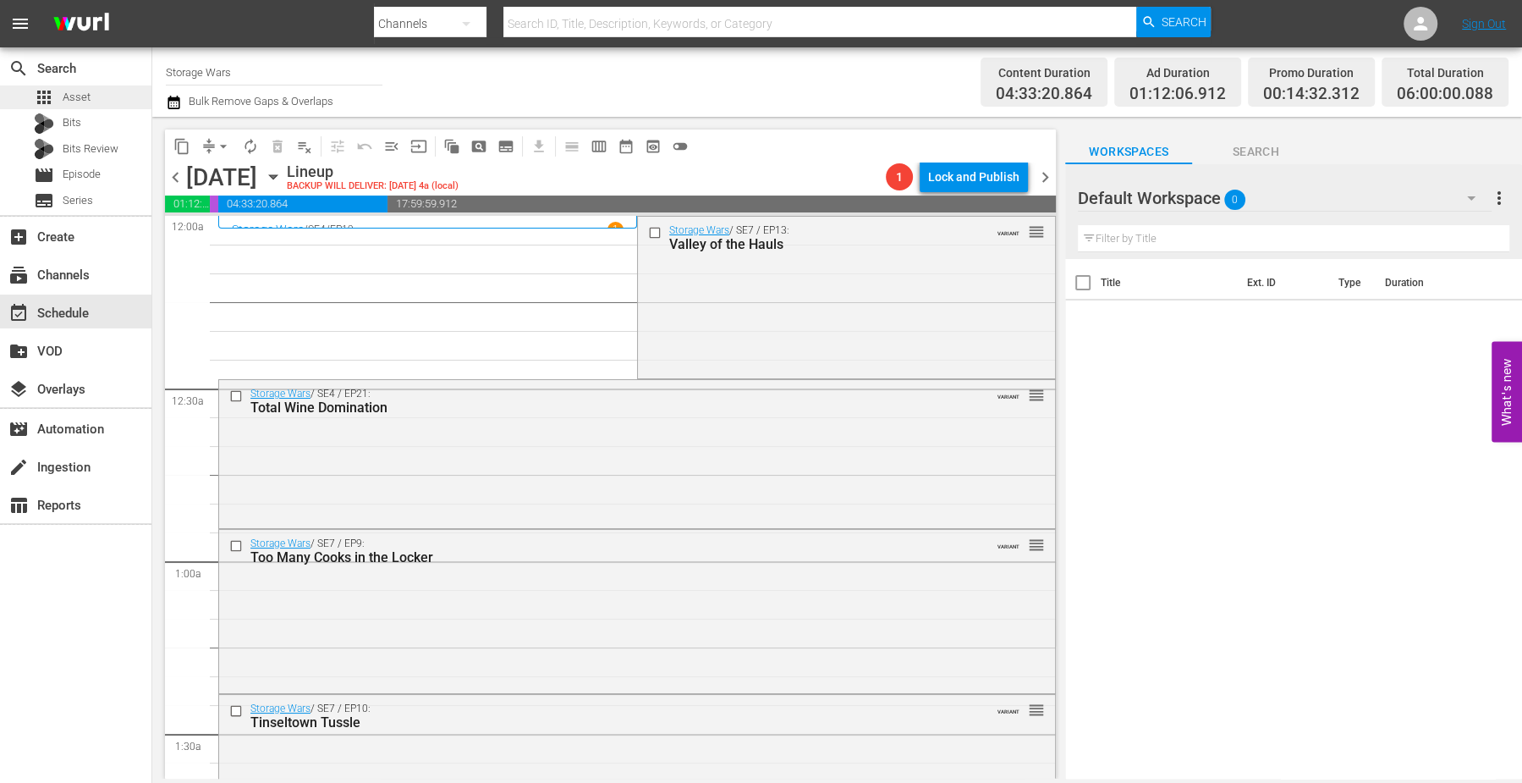
click at [80, 97] on span "Asset" at bounding box center [77, 97] width 28 height 17
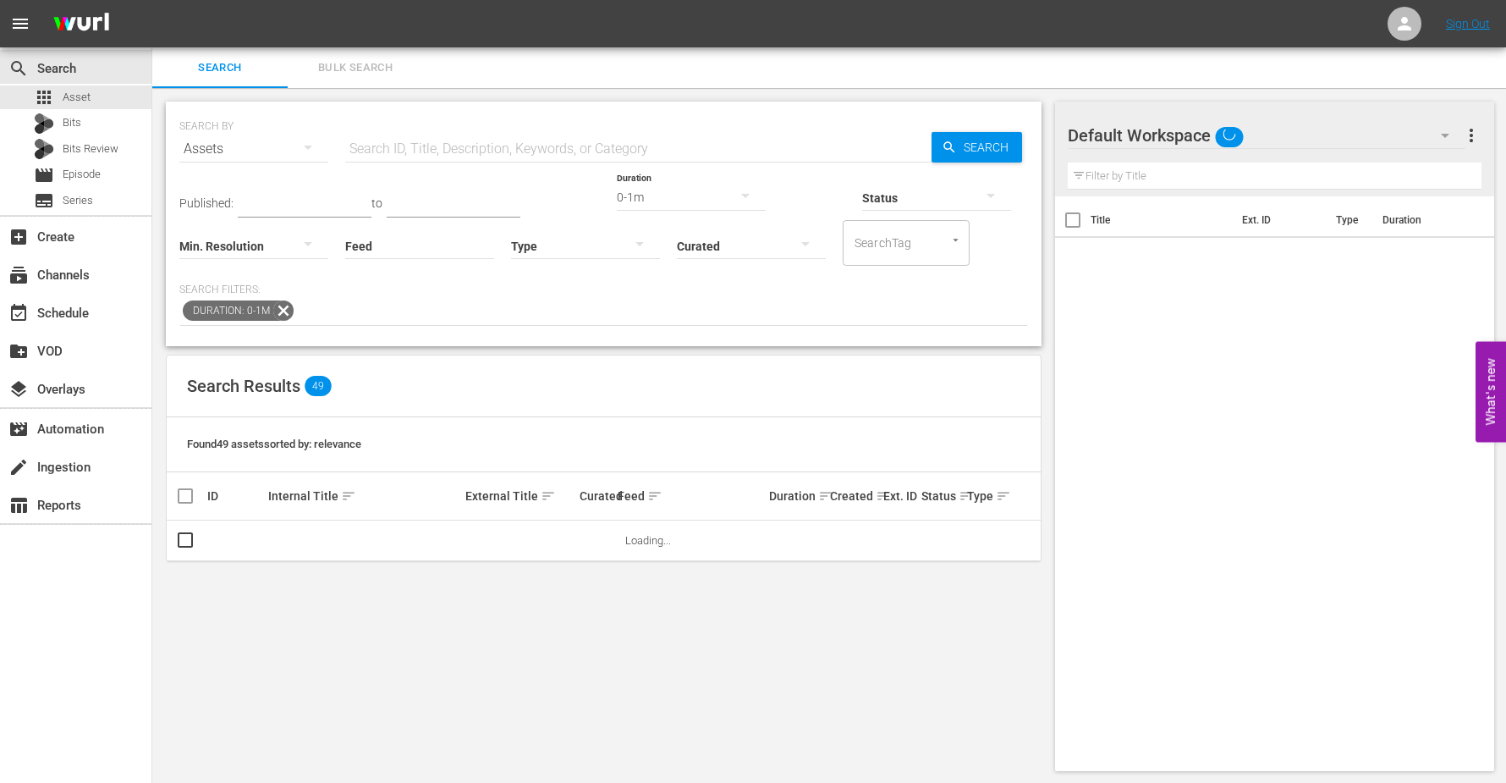
click at [617, 190] on div "0-1m" at bounding box center [691, 196] width 149 height 47
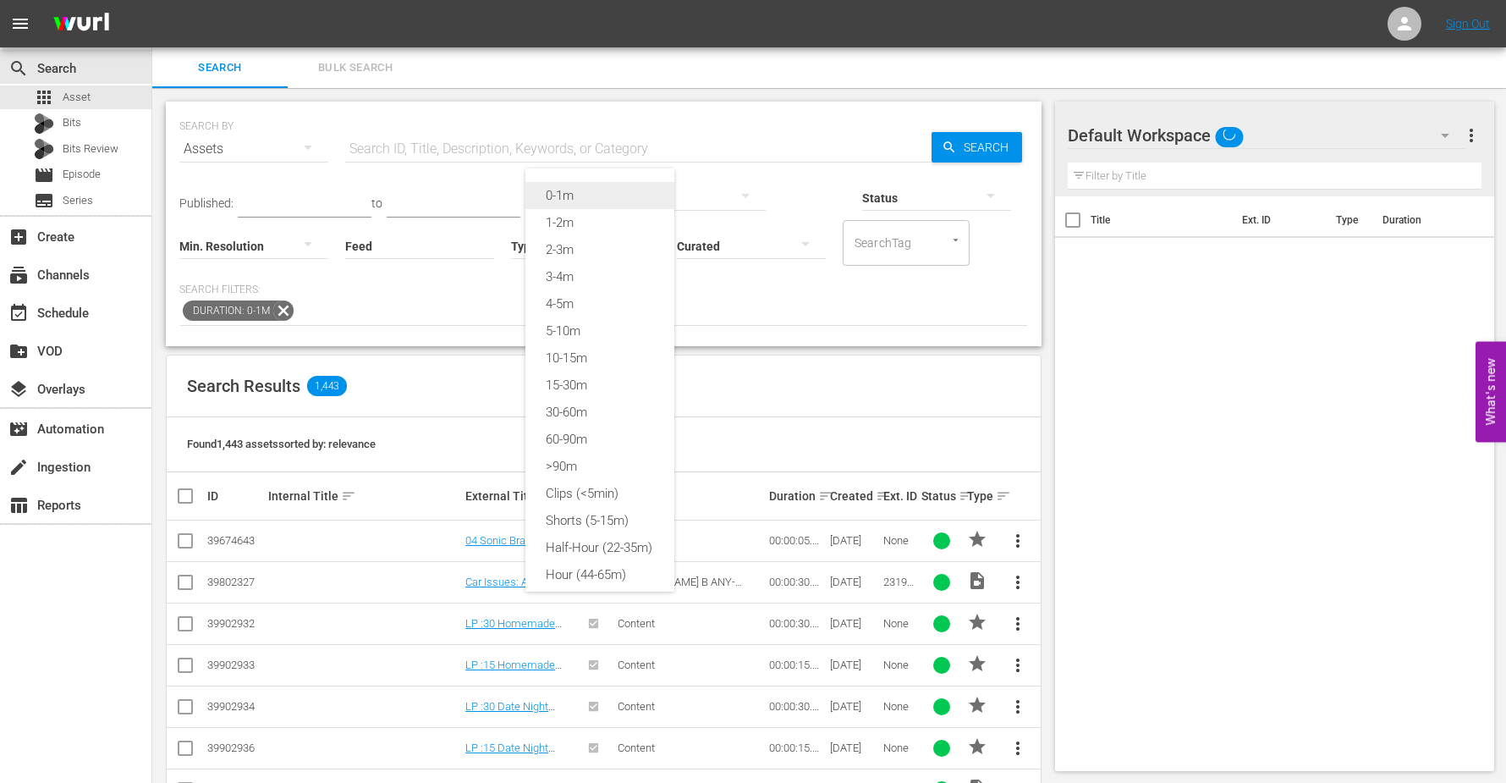
click at [550, 191] on div "0-1m" at bounding box center [599, 195] width 149 height 27
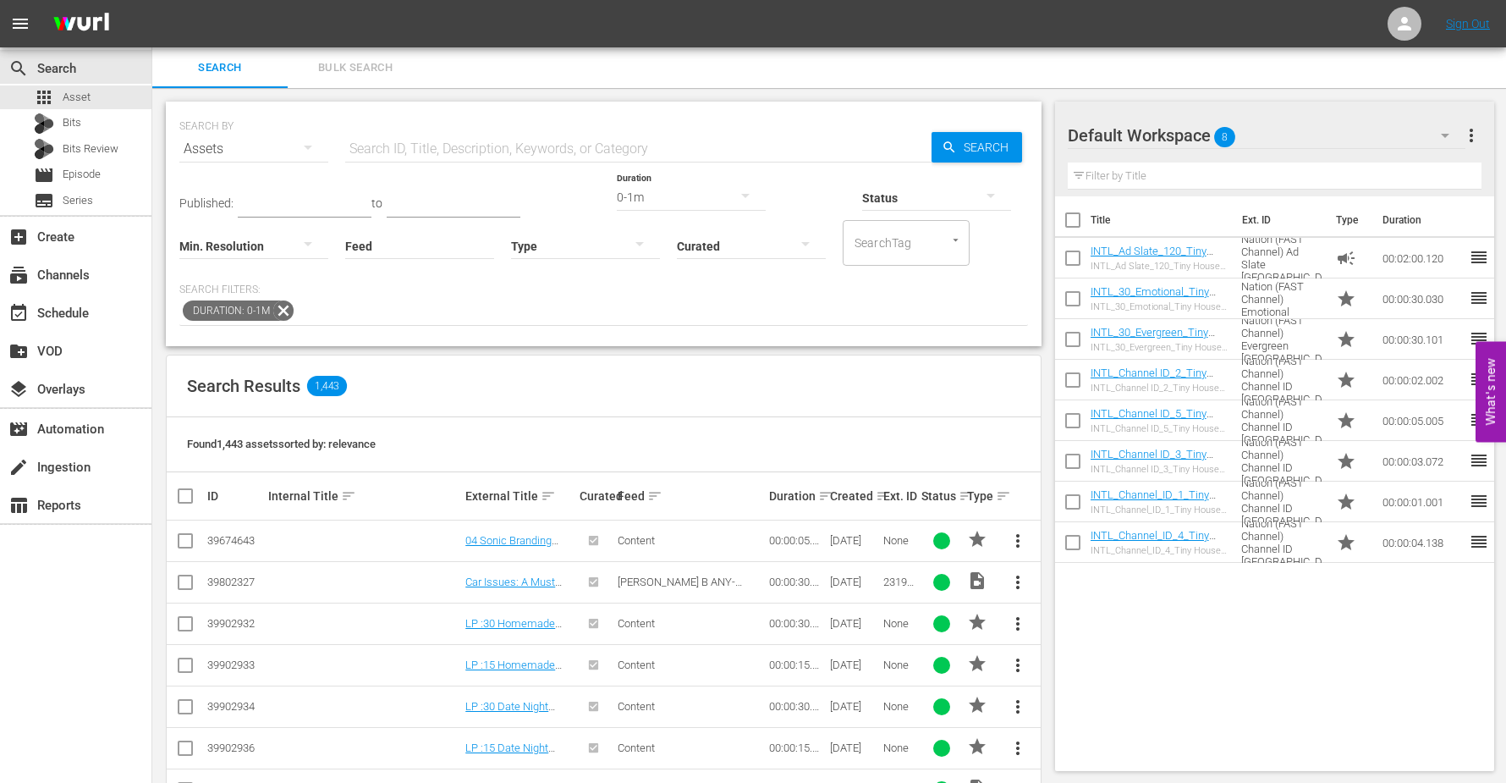
click at [376, 144] on input "text" at bounding box center [638, 149] width 586 height 41
type input "Storage Wars"
click at [1224, 135] on span "8" at bounding box center [1224, 137] width 21 height 36
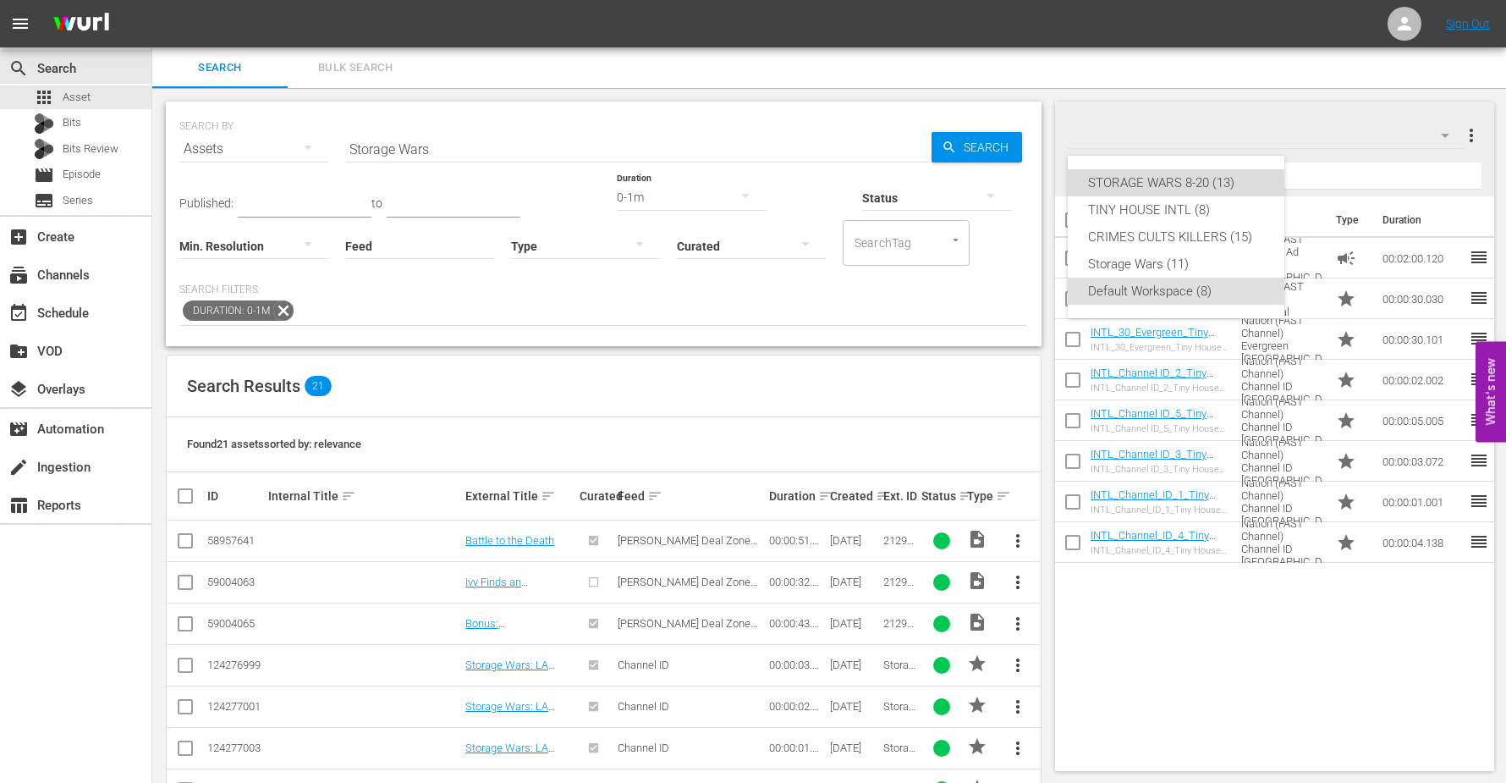
click at [1117, 183] on div "STORAGE WARS 8-20 (13)" at bounding box center [1176, 182] width 176 height 27
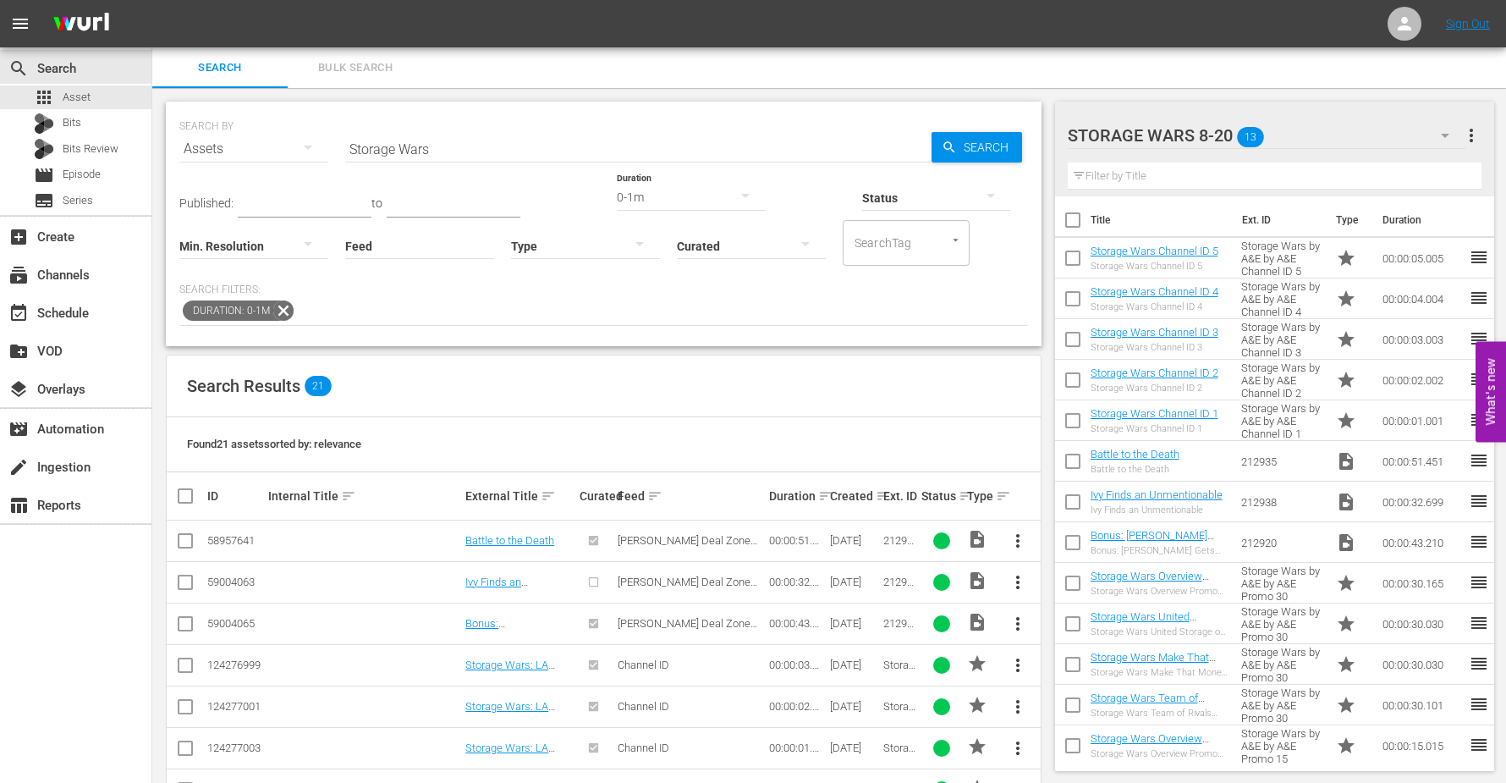
click at [1069, 217] on input "checkbox" at bounding box center [1073, 224] width 36 height 36
checkbox input "true"
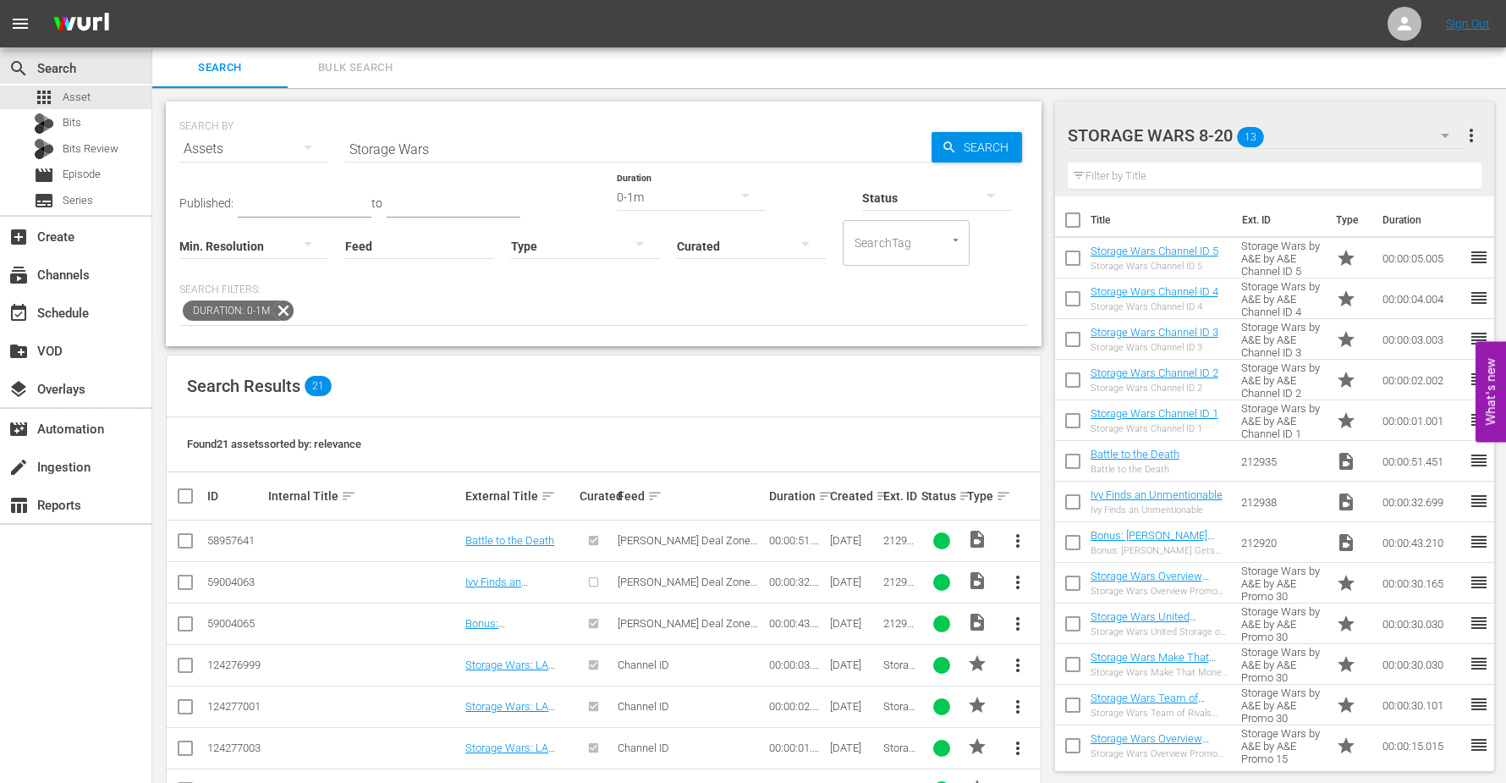
checkbox input "true"
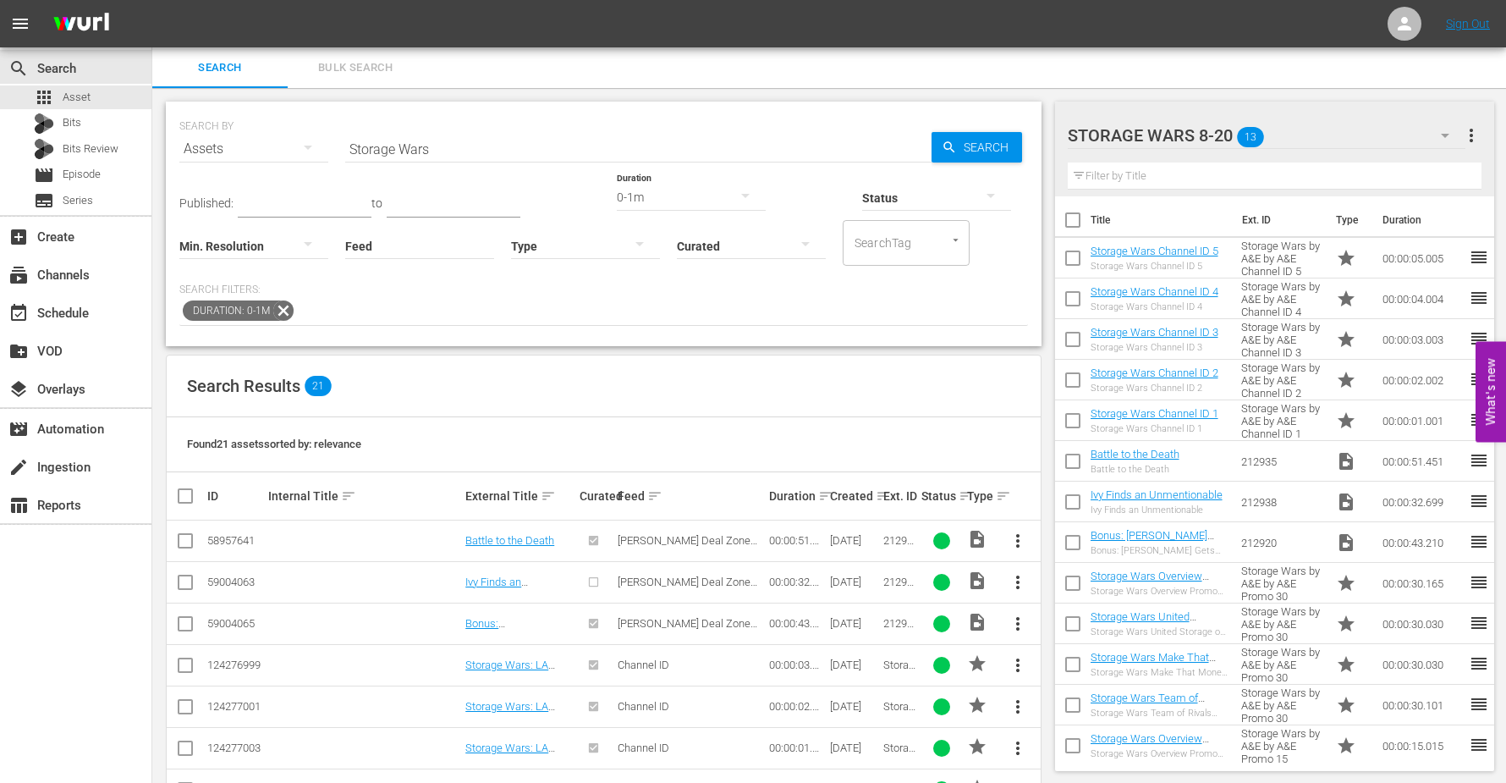
checkbox input "true"
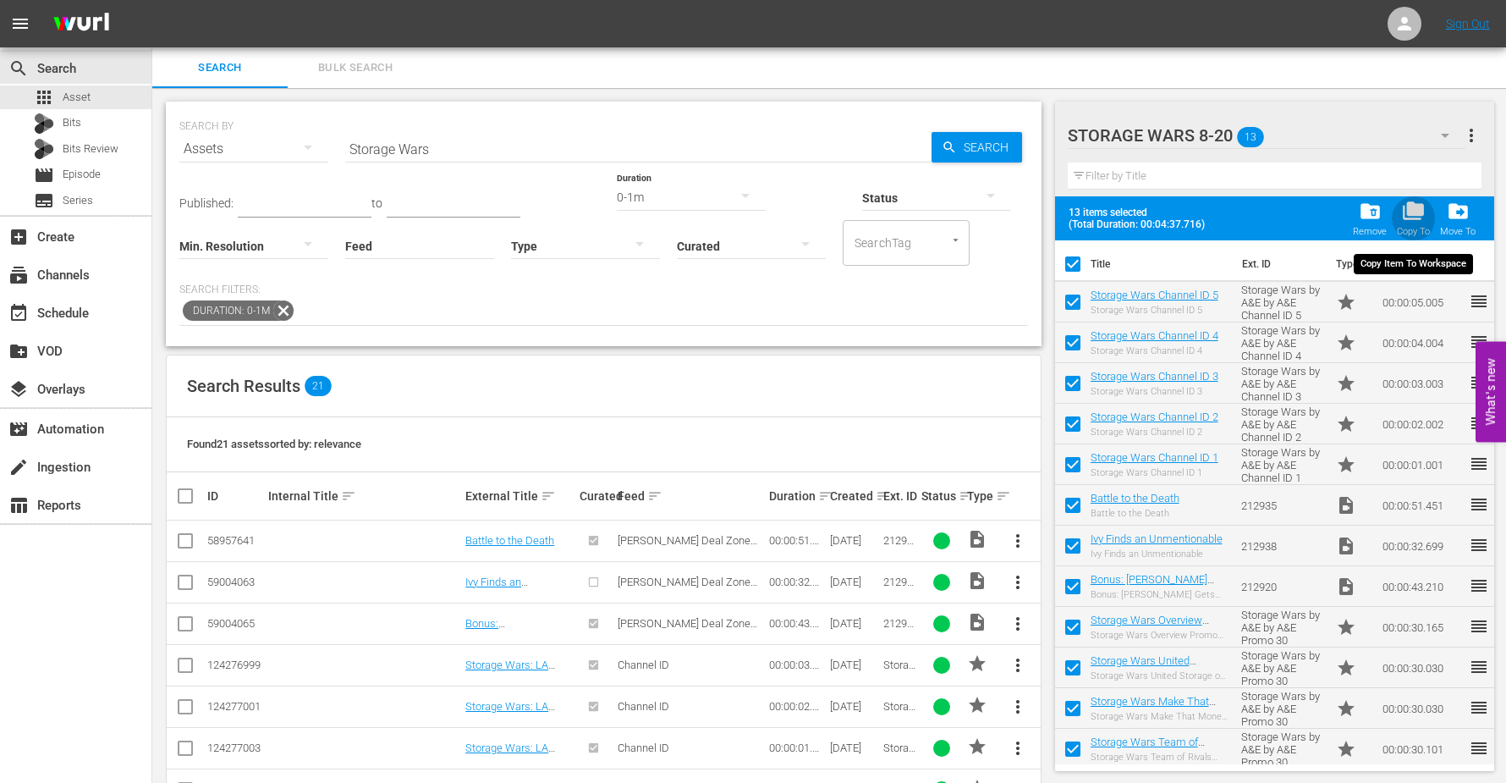
click at [1410, 209] on span "folder_copy" at bounding box center [1413, 211] width 23 height 23
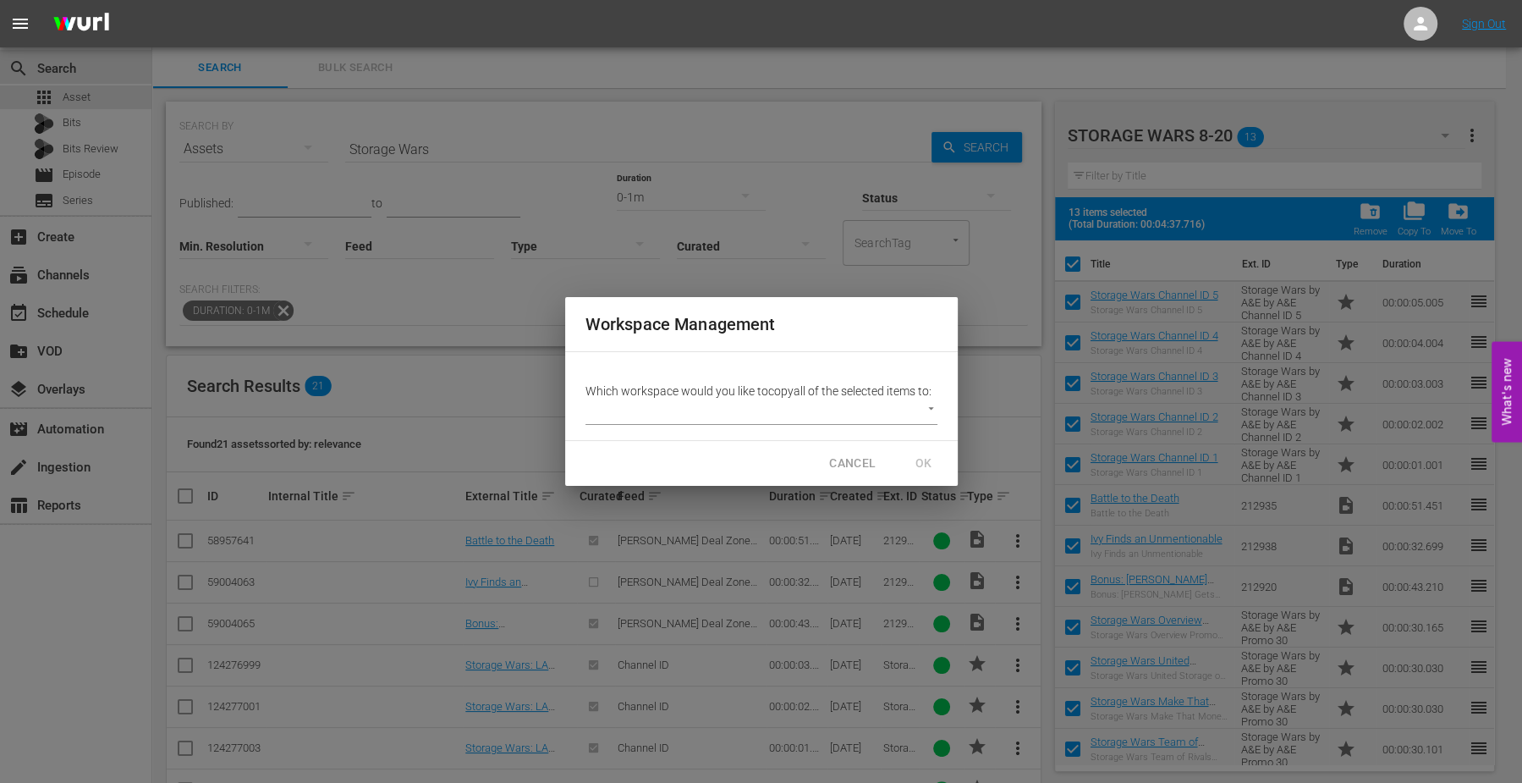
click at [796, 406] on body "menu Sign Out search Search apps Asset Bits Bits Review movie Episode subtitles…" at bounding box center [761, 391] width 1522 height 783
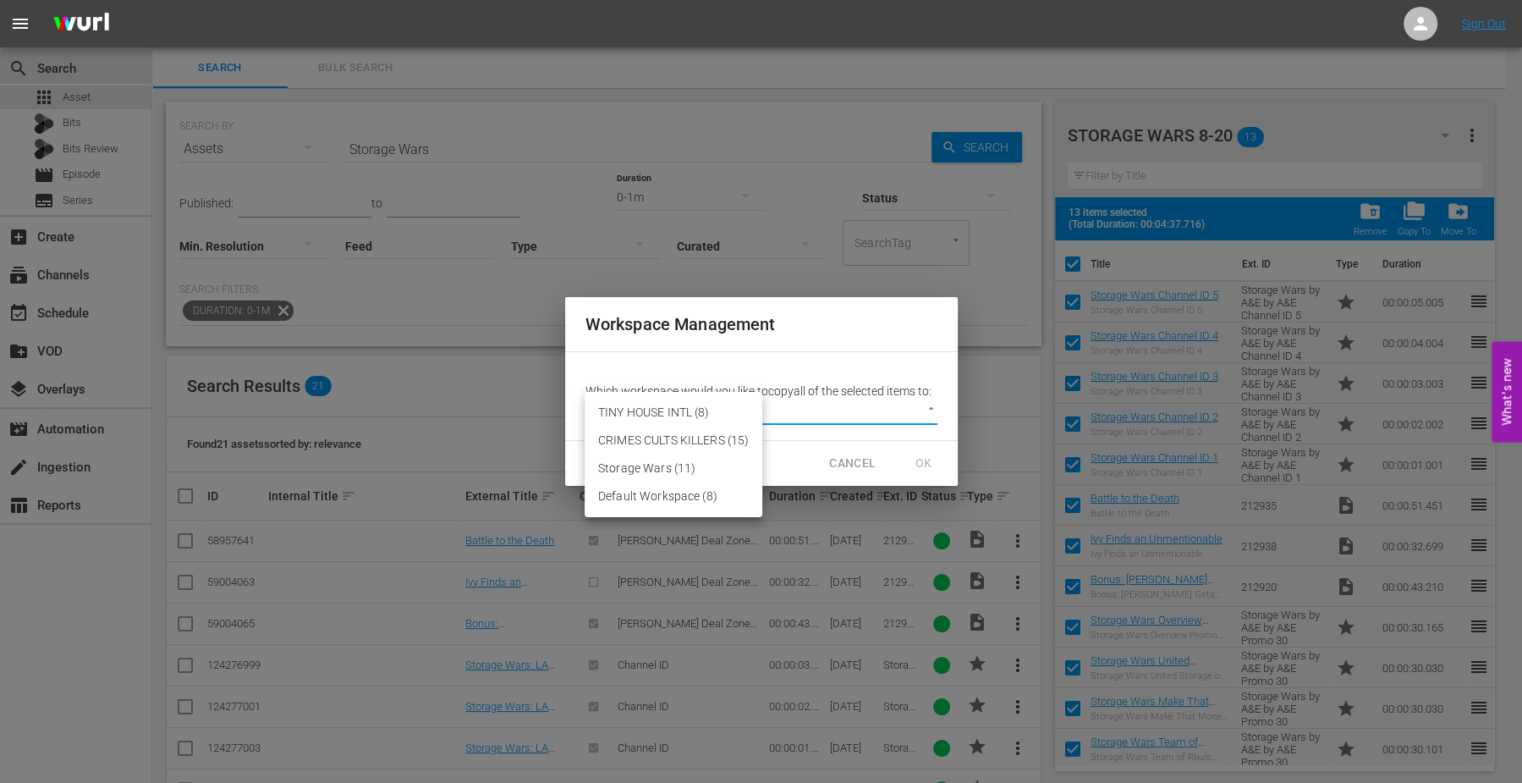
click at [610, 465] on li "Storage Wars (11)" at bounding box center [674, 468] width 178 height 28
type input "3624"
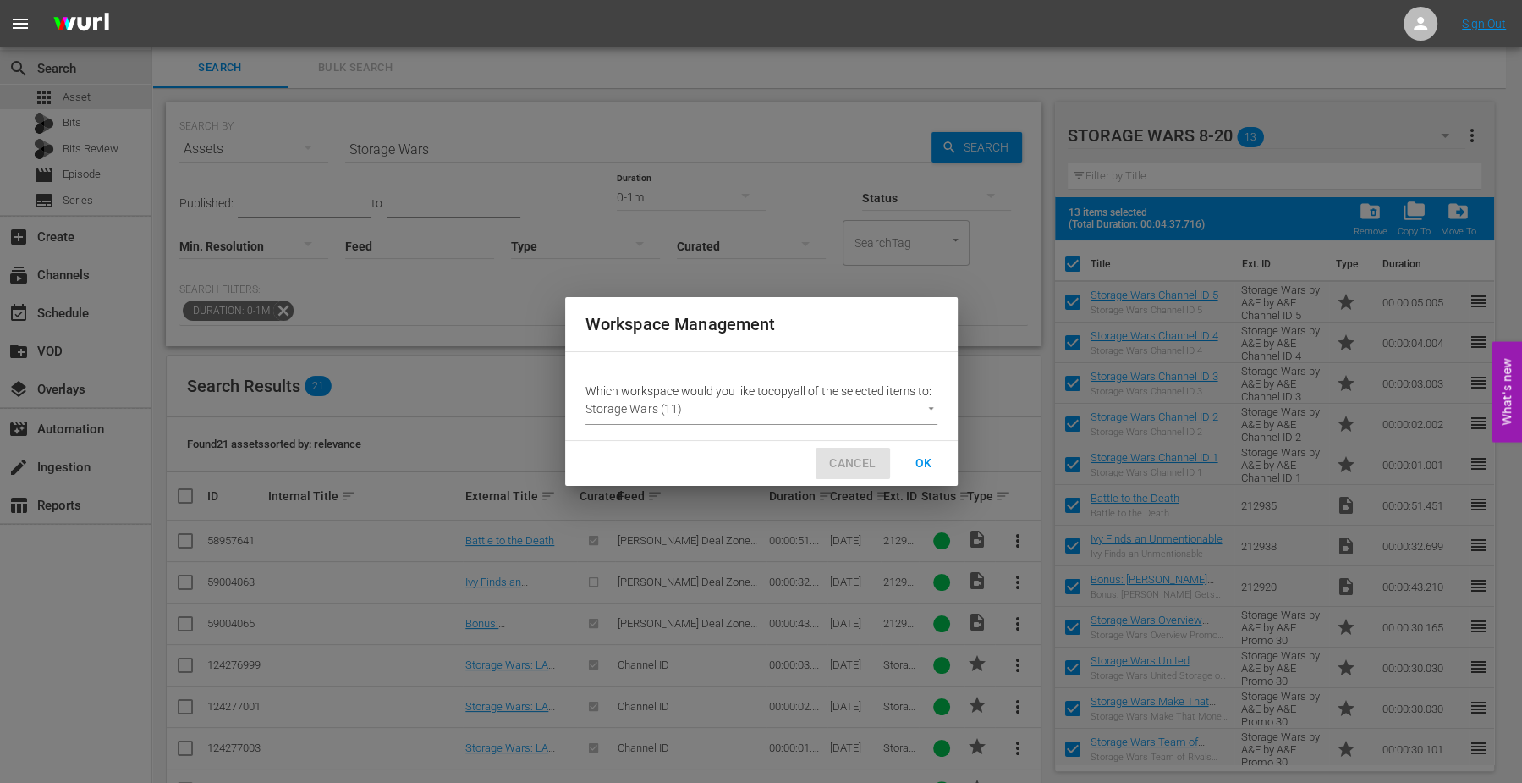
click at [857, 458] on span "CANCEL" at bounding box center [852, 463] width 47 height 21
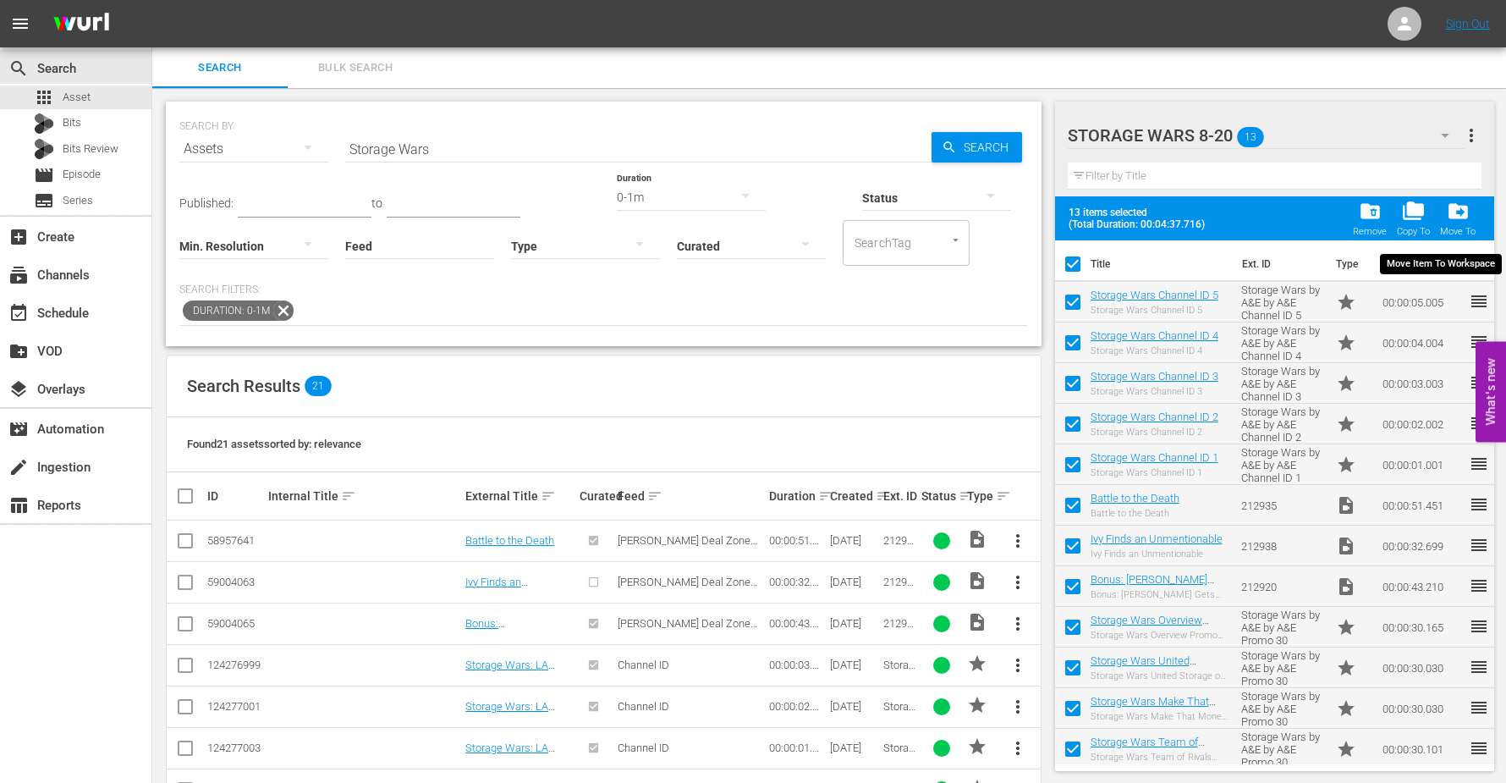
click at [1462, 204] on span "drive_file_move" at bounding box center [1458, 211] width 23 height 23
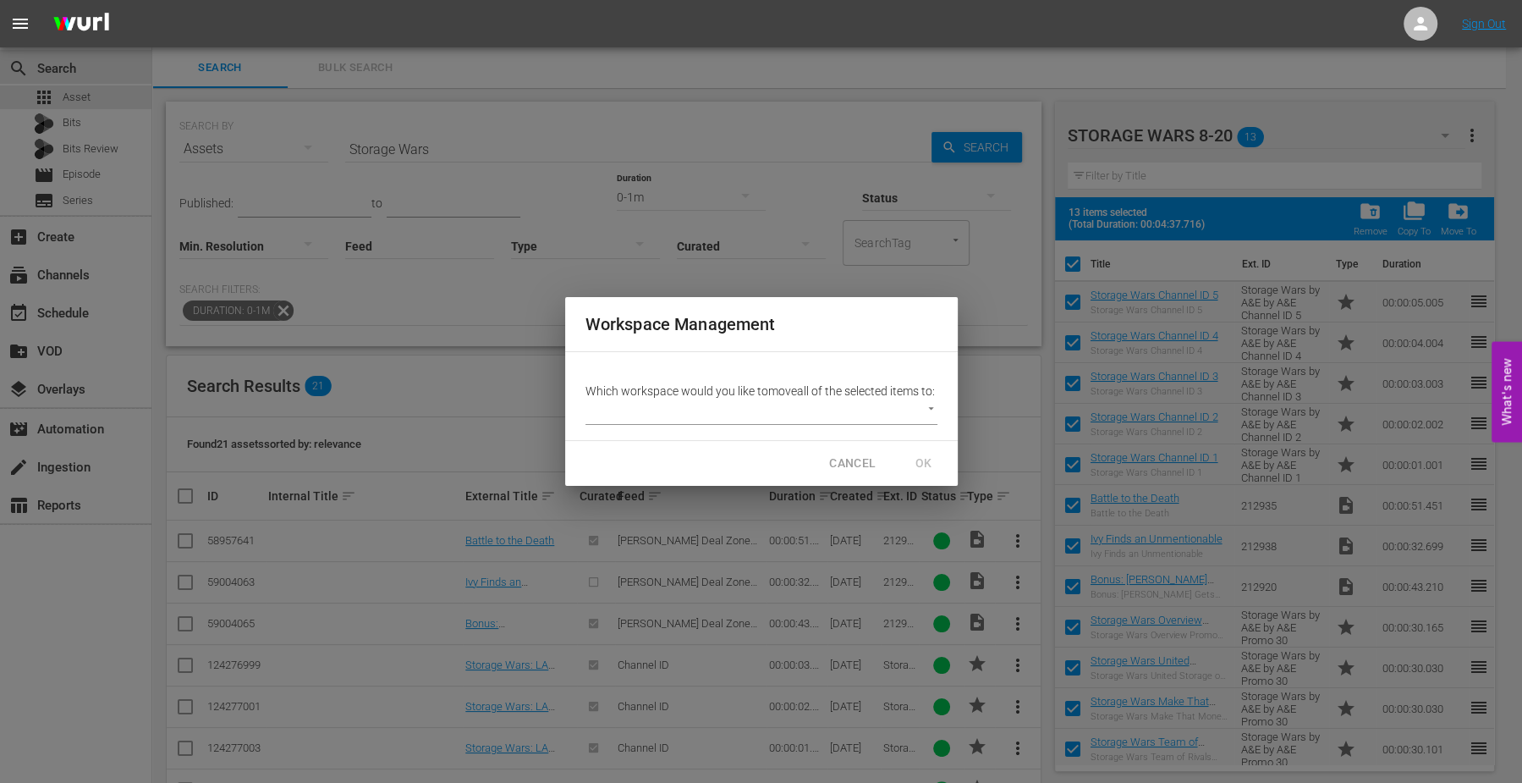
click at [923, 415] on body "menu Sign Out search Search apps Asset Bits Bits Review movie Episode subtitles…" at bounding box center [761, 391] width 1522 height 783
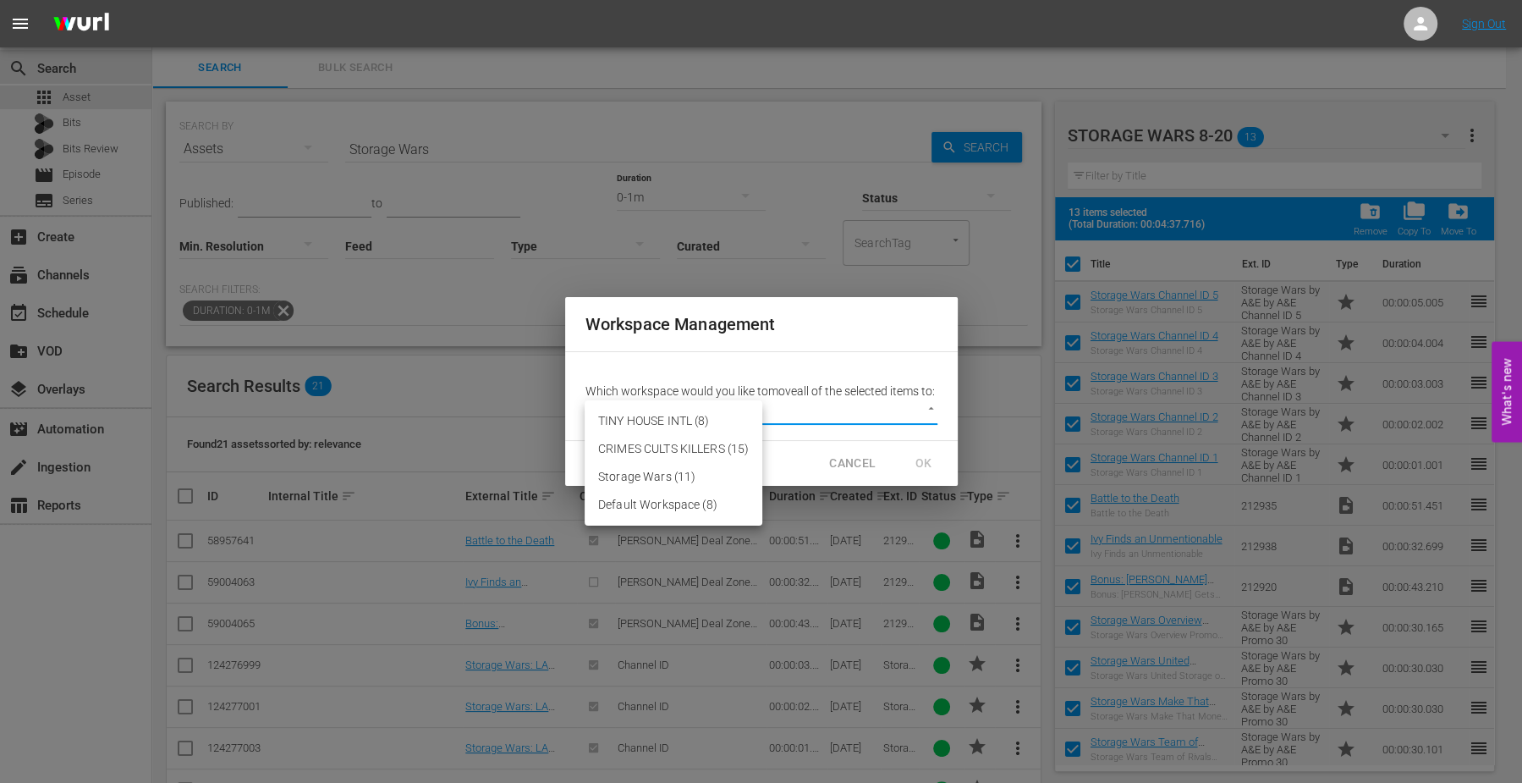
click at [844, 466] on div at bounding box center [761, 391] width 1522 height 783
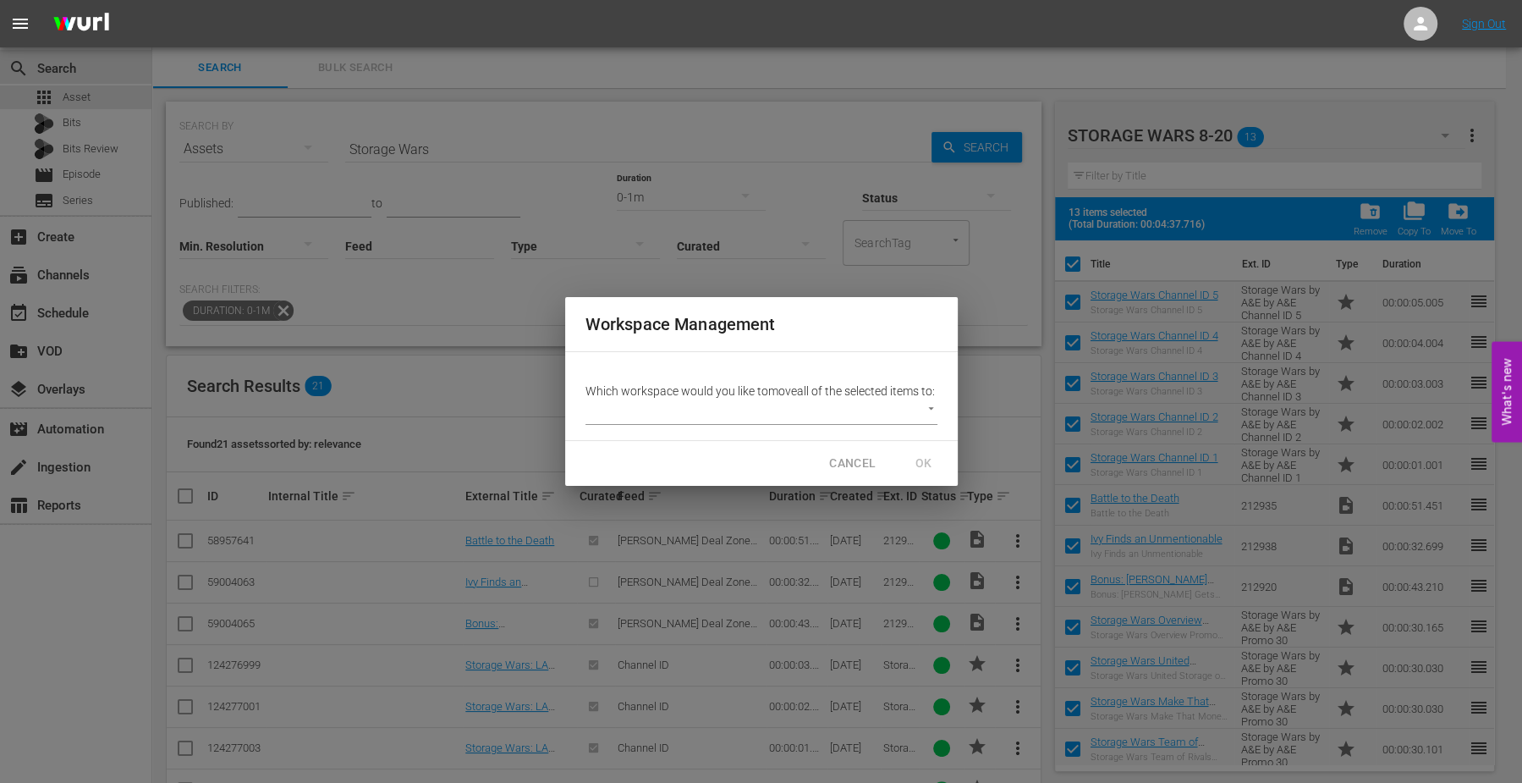
click at [1113, 29] on nav "menu Sign Out" at bounding box center [761, 23] width 1522 height 47
click at [58, 650] on div "Workspace Management Which workspace would you like to move all of the selected…" at bounding box center [761, 391] width 1522 height 783
click at [849, 464] on span "CANCEL" at bounding box center [852, 463] width 47 height 21
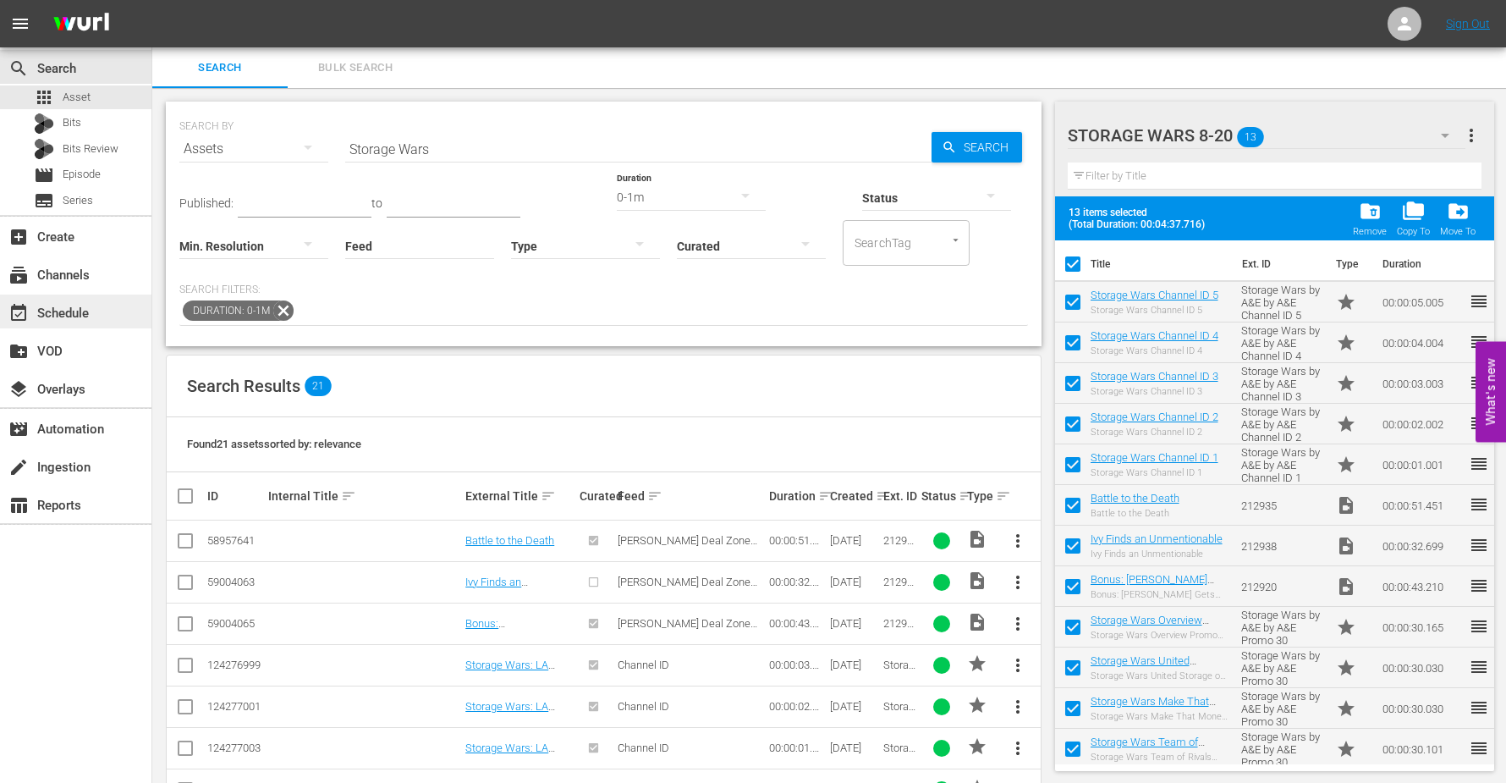
click at [53, 305] on div "event_available Schedule" at bounding box center [47, 310] width 95 height 15
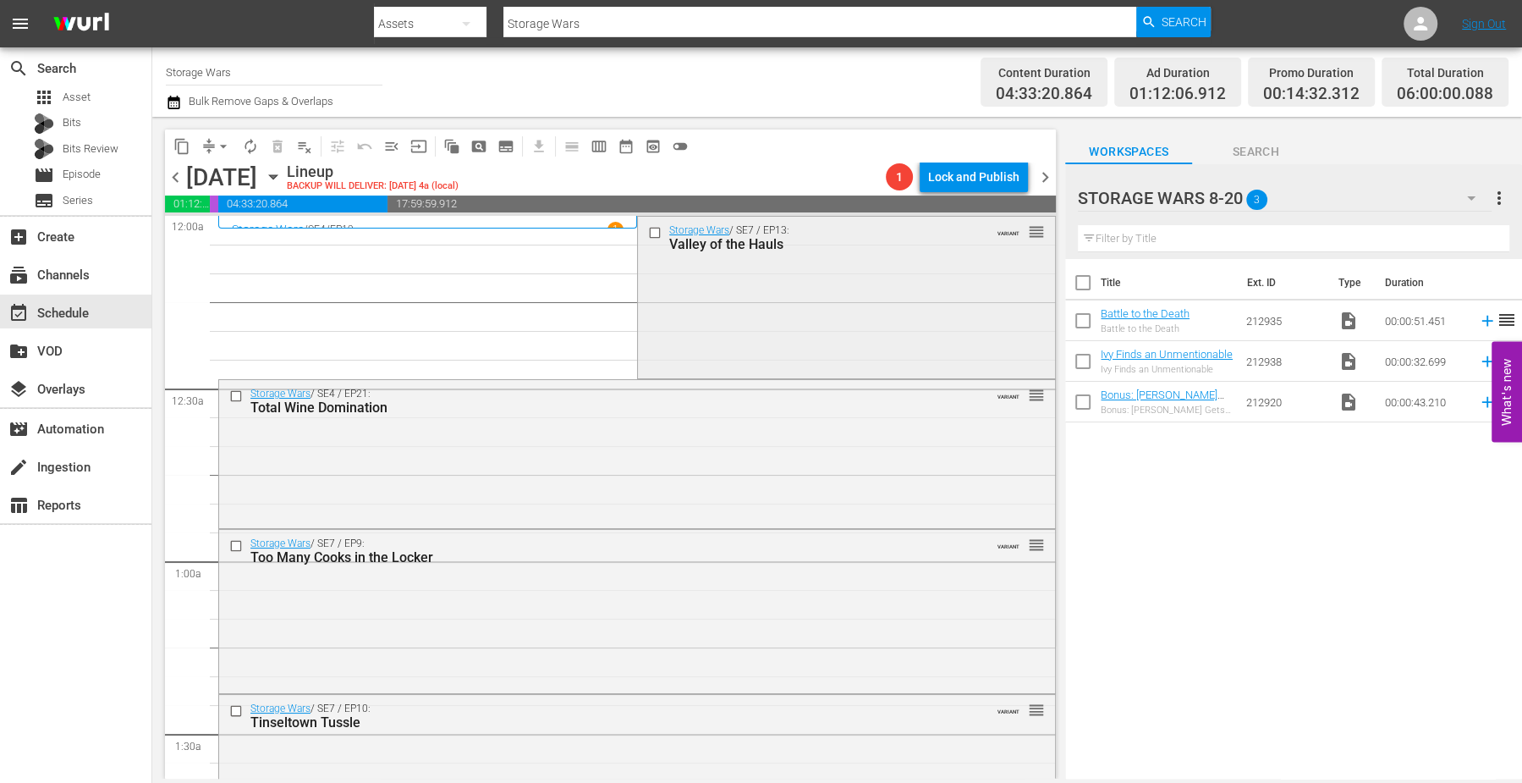
click at [684, 303] on div "Storage Wars / SE7 / EP13: Valley of the Hauls VARIANT reorder" at bounding box center [846, 296] width 417 height 159
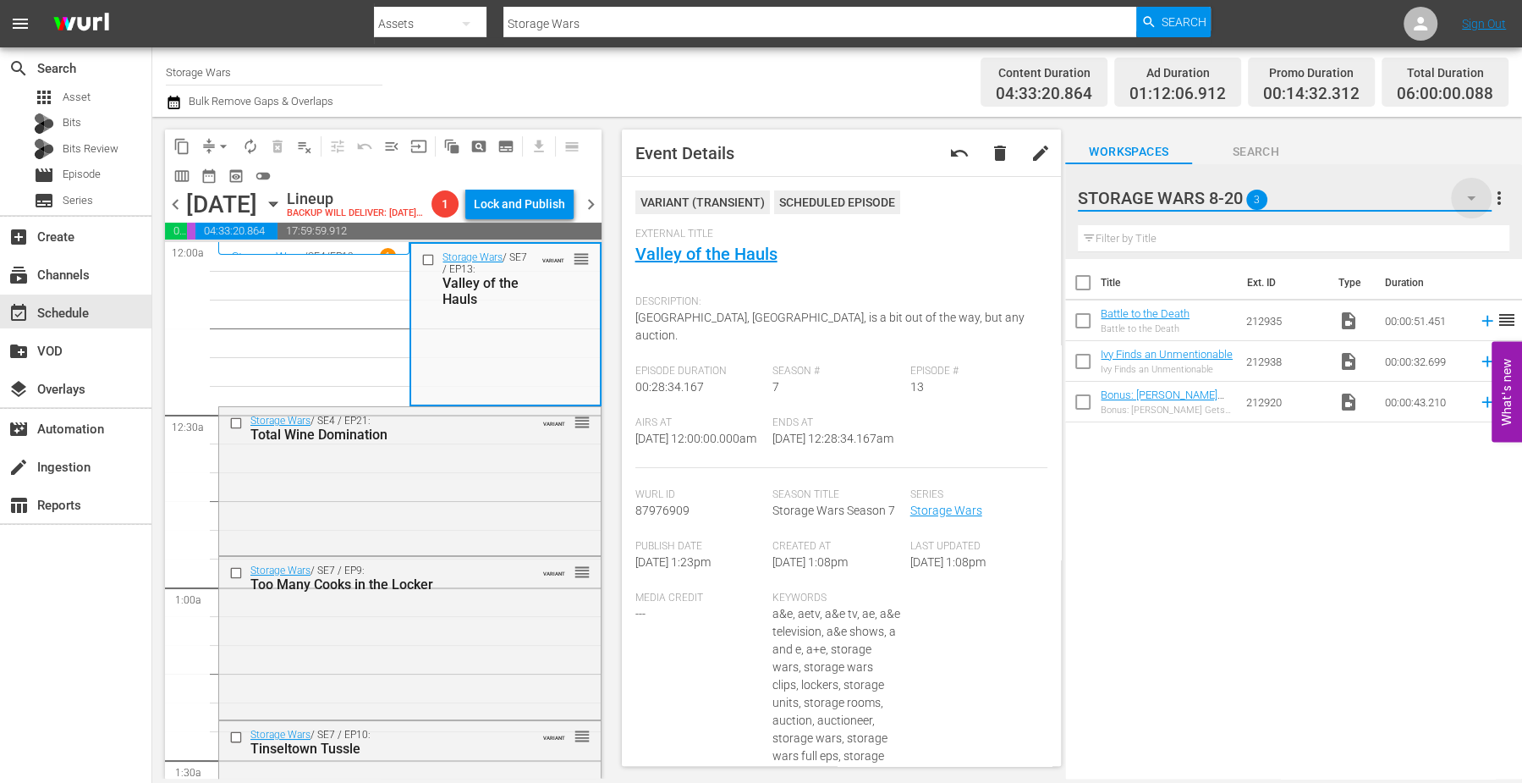
click at [1470, 198] on icon "button" at bounding box center [1471, 198] width 8 height 4
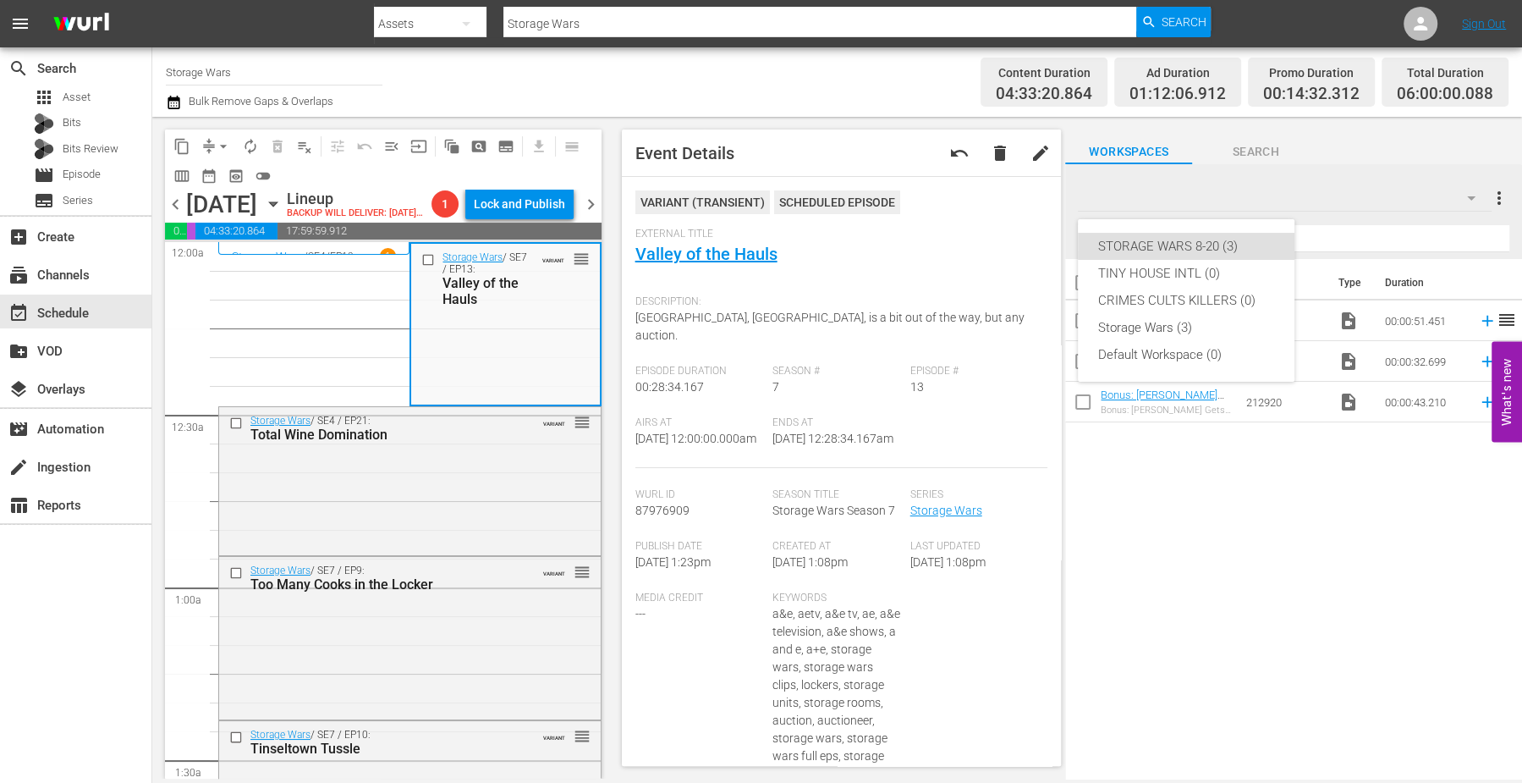
click at [1249, 647] on div "STORAGE WARS 8-20 (3) TINY HOUSE INTL (0) CRIMES CULTS KILLERS (0) Storage Wars…" at bounding box center [761, 391] width 1522 height 783
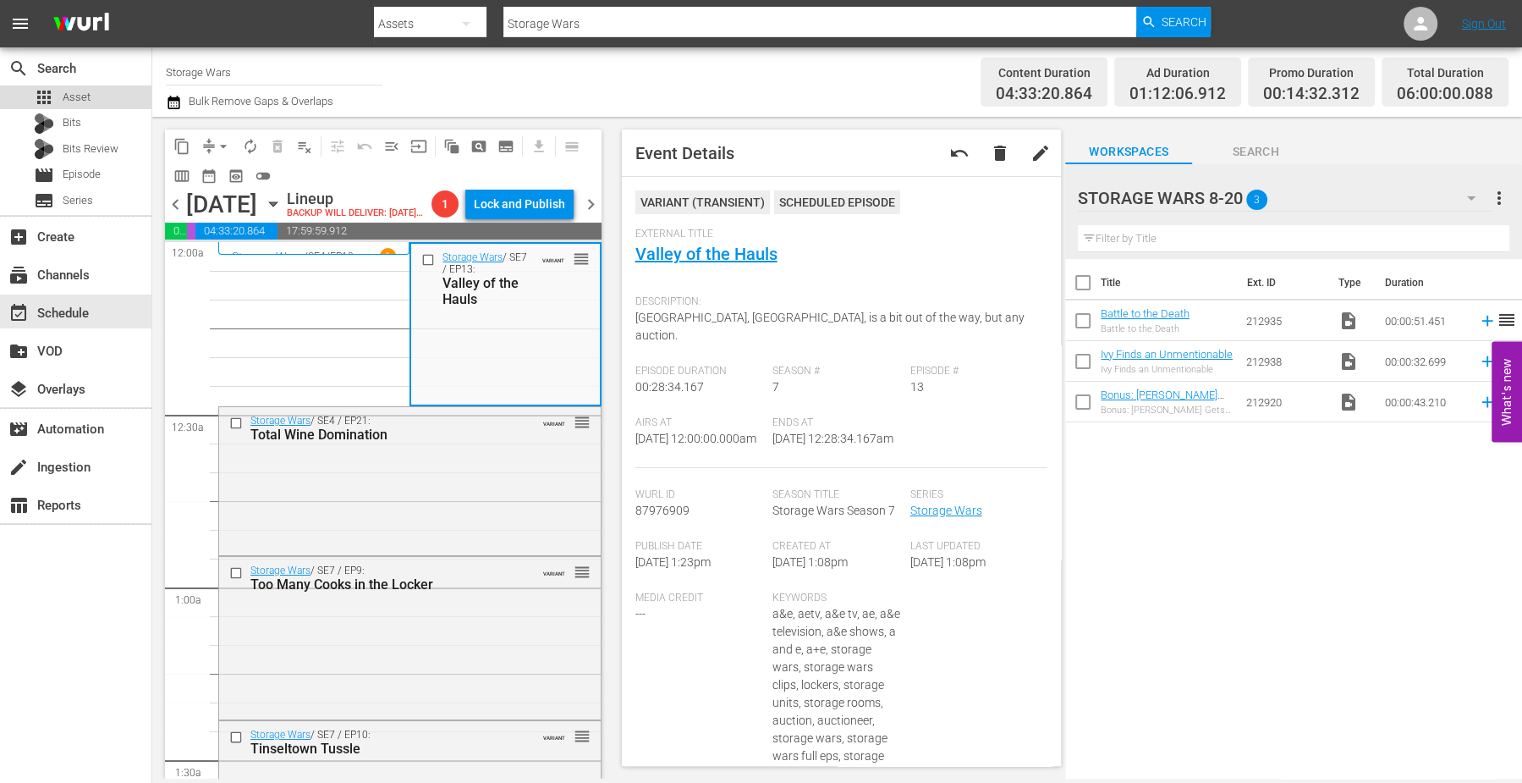
click at [77, 100] on span "Asset" at bounding box center [77, 97] width 28 height 17
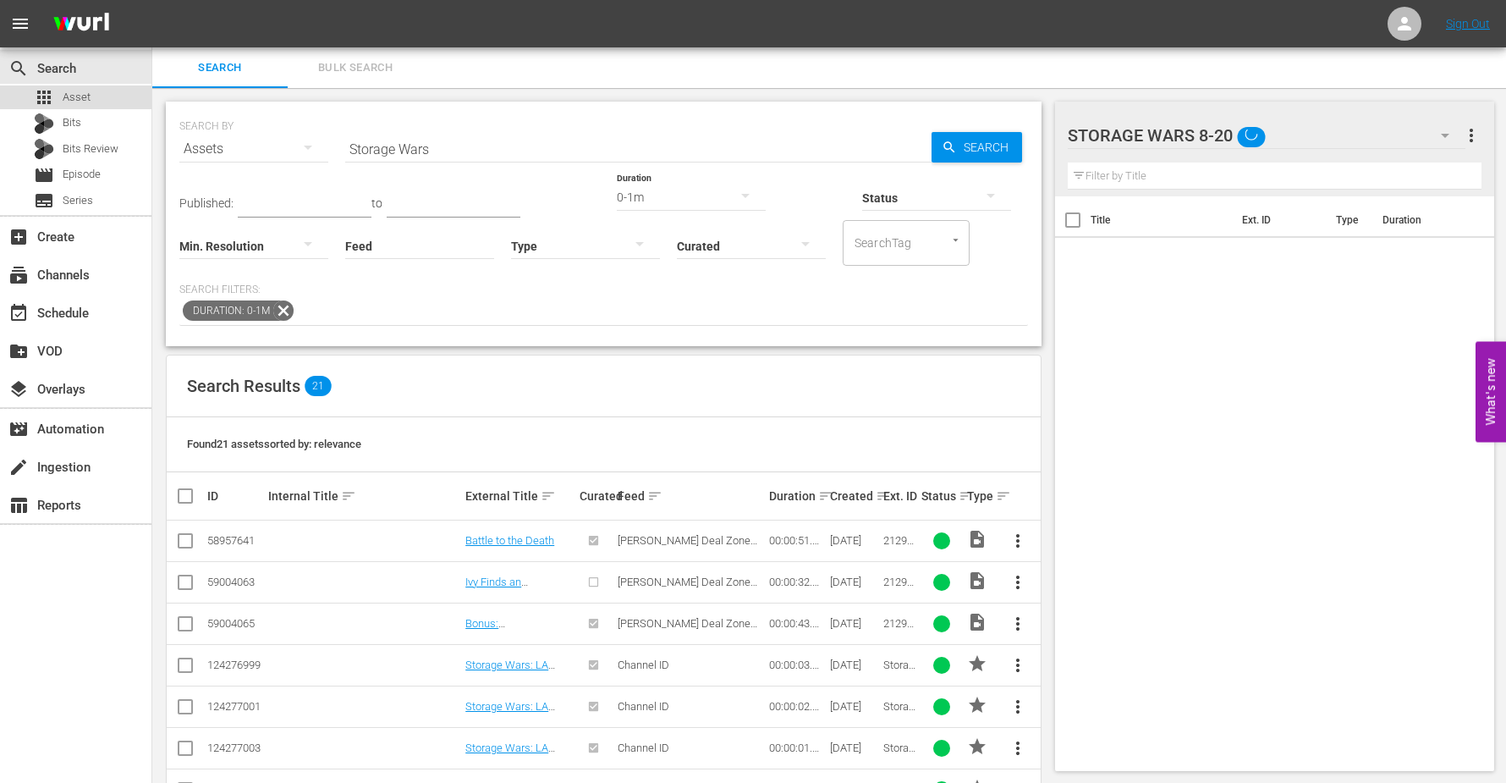
click at [75, 94] on span "Asset" at bounding box center [77, 97] width 28 height 17
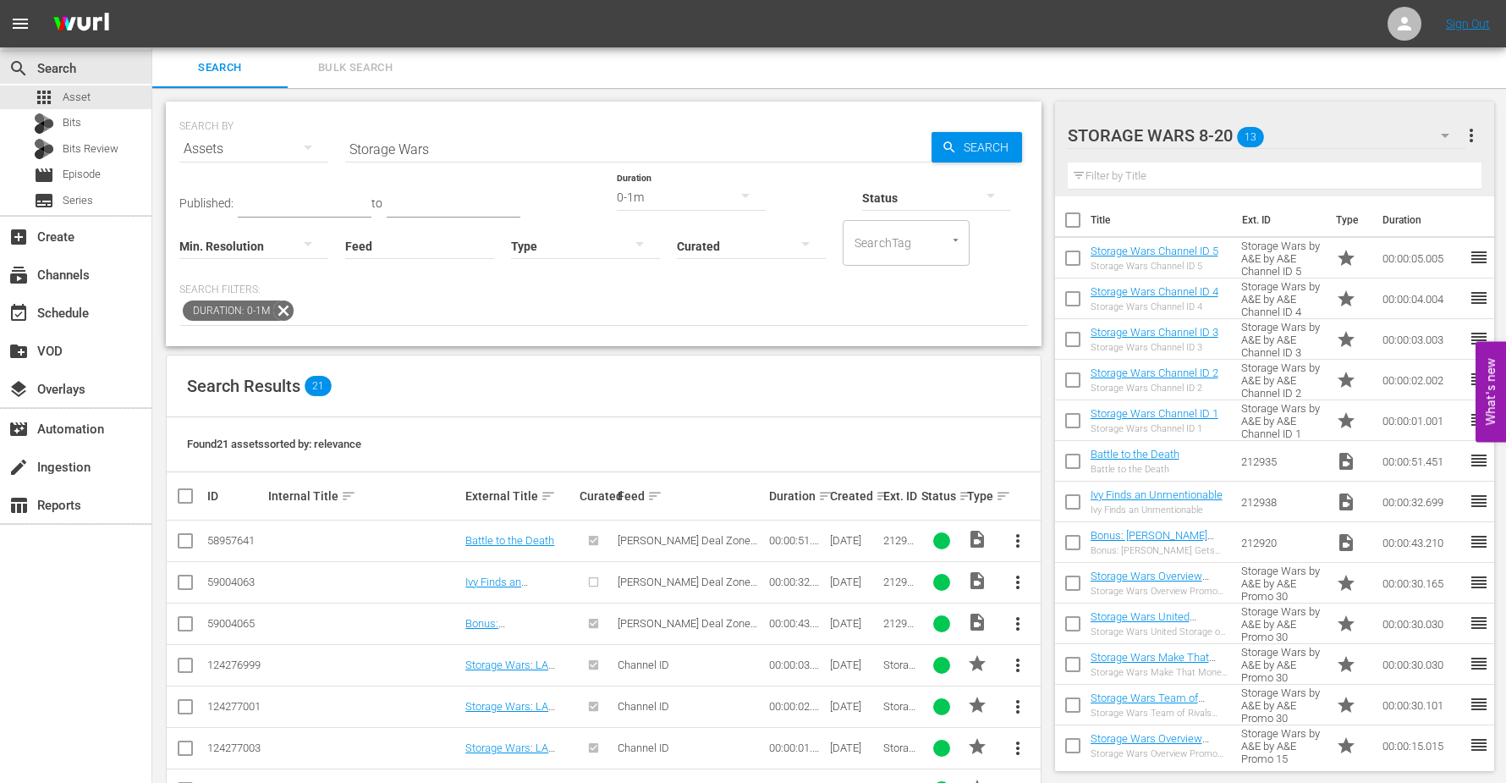
click at [1074, 225] on input "checkbox" at bounding box center [1073, 224] width 36 height 36
checkbox input "true"
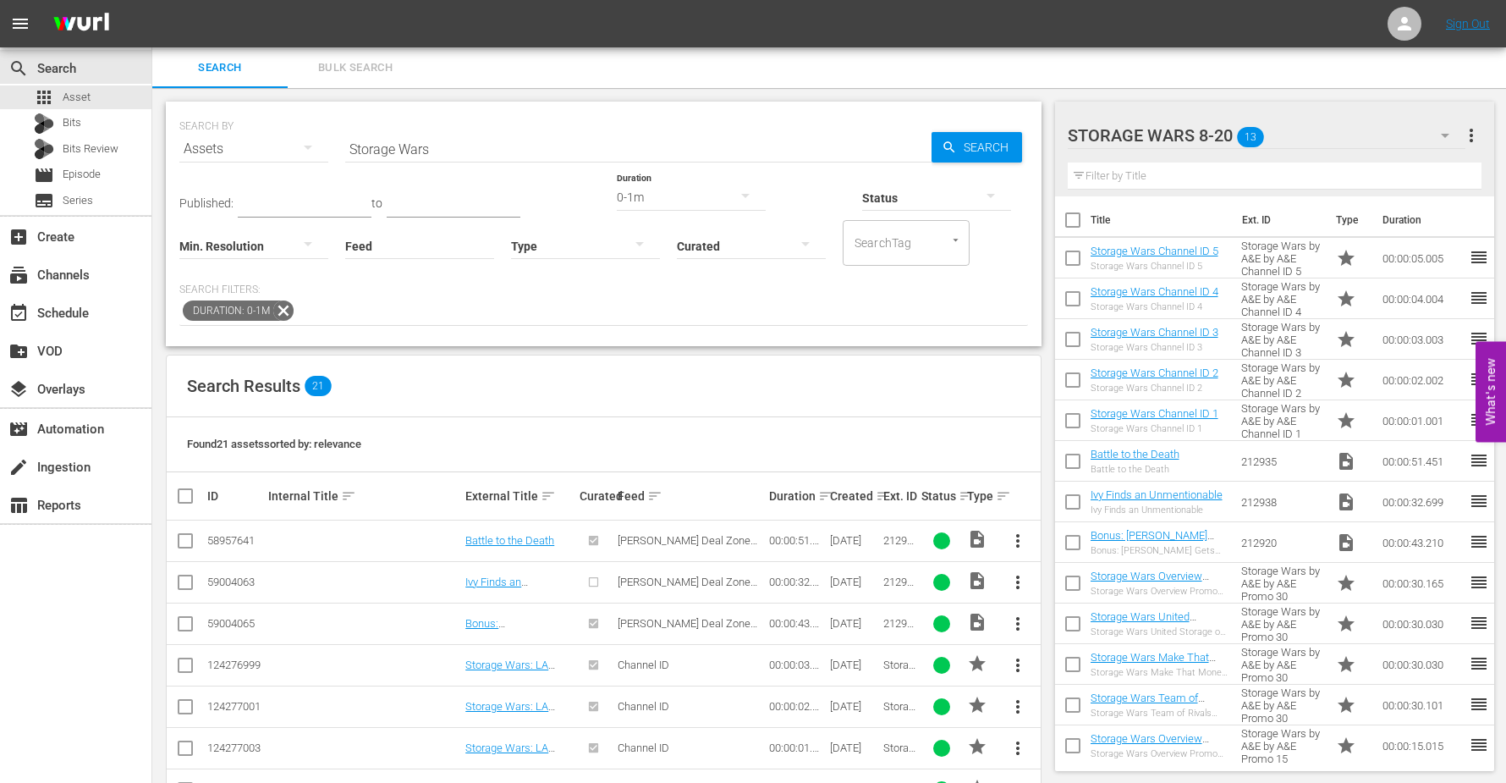
checkbox input "true"
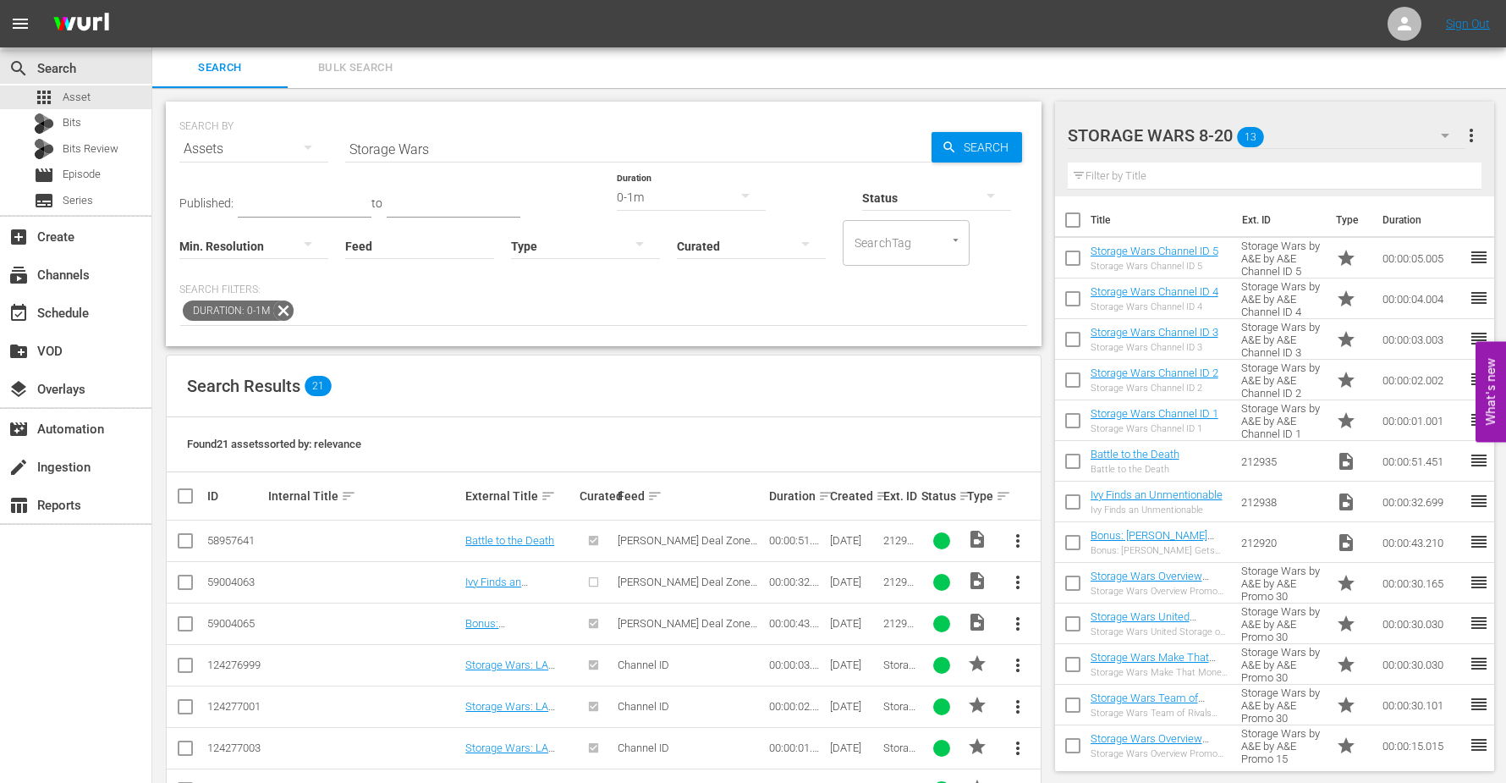
checkbox input "true"
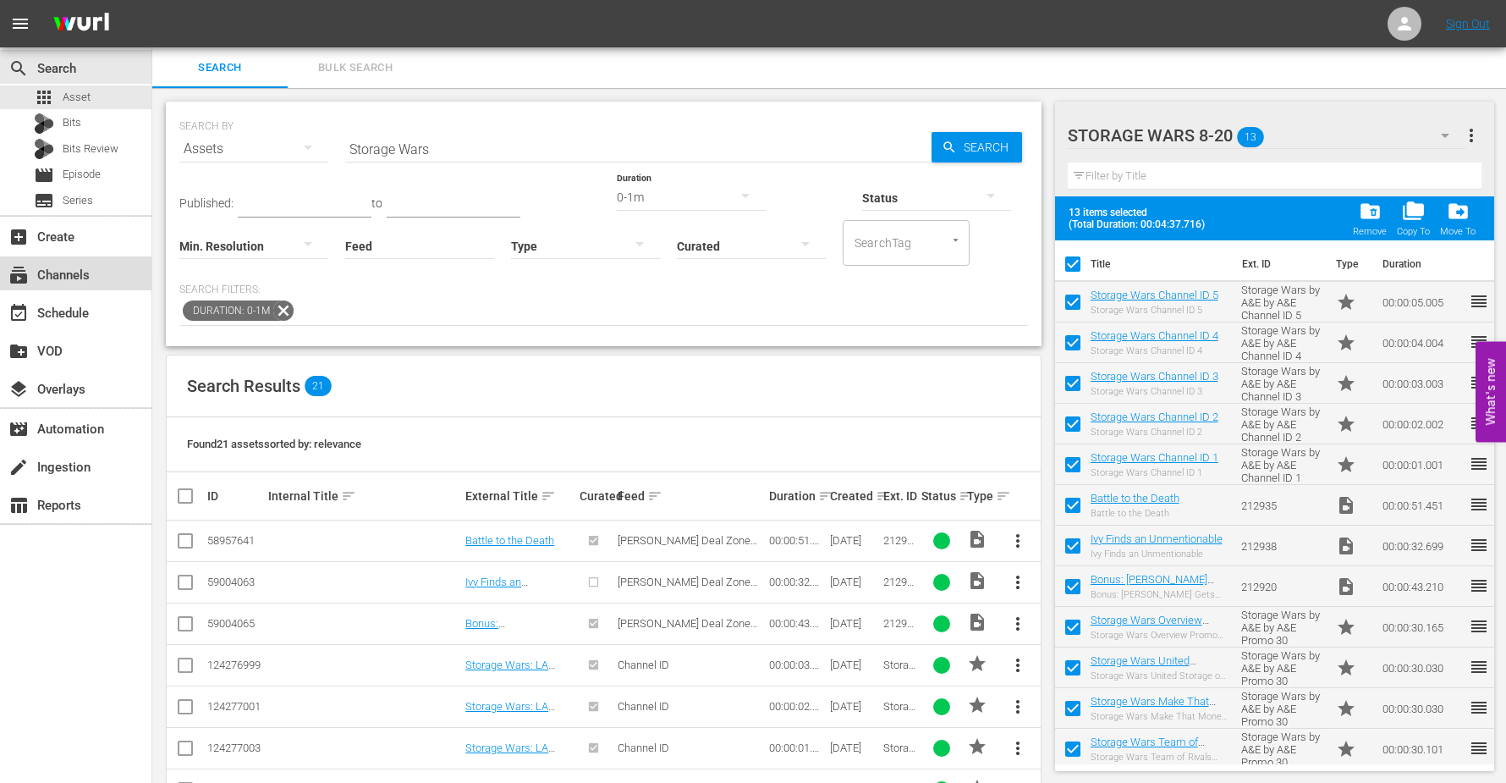
click at [60, 274] on div "subscriptions Channels" at bounding box center [47, 272] width 95 height 15
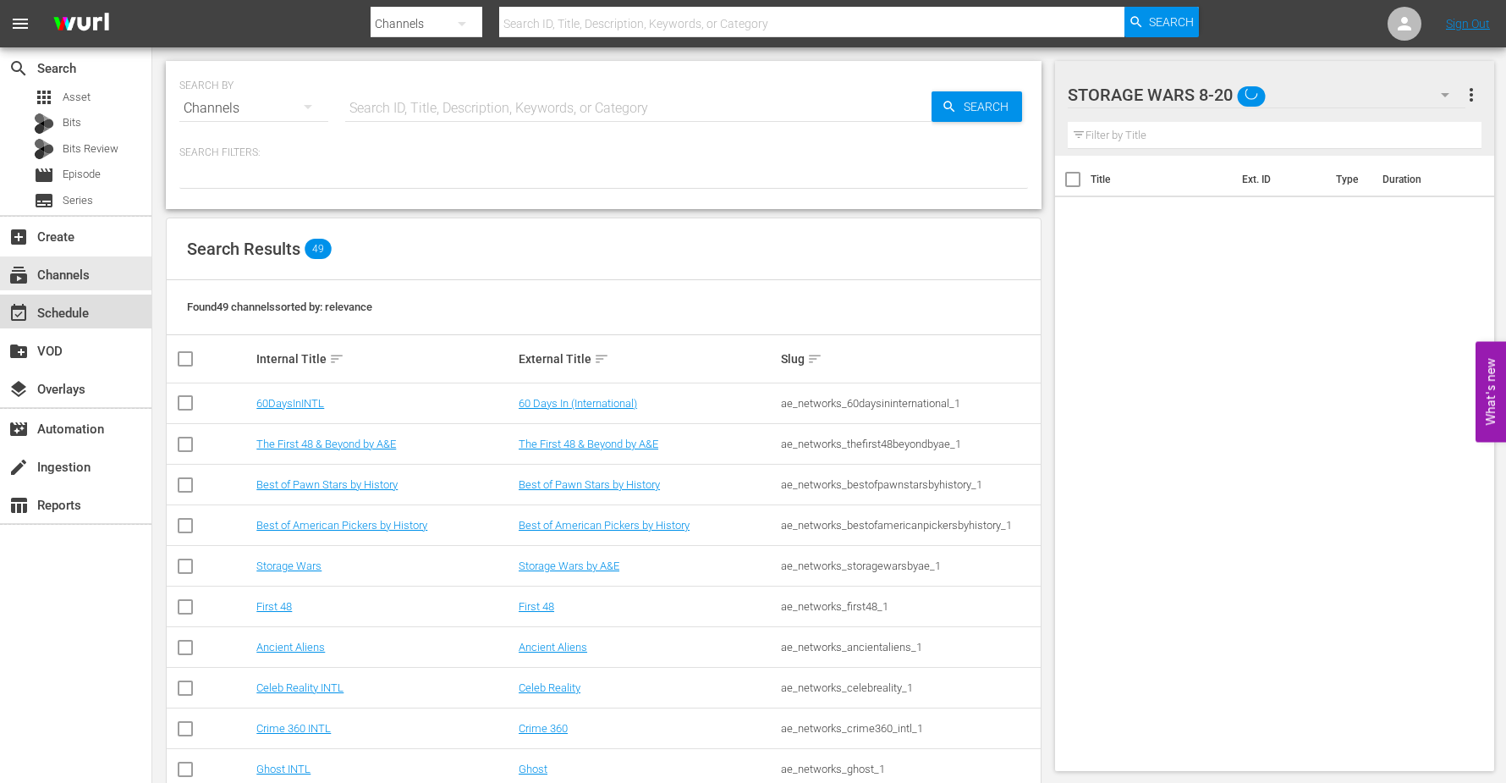
click at [52, 309] on div "event_available Schedule" at bounding box center [47, 310] width 95 height 15
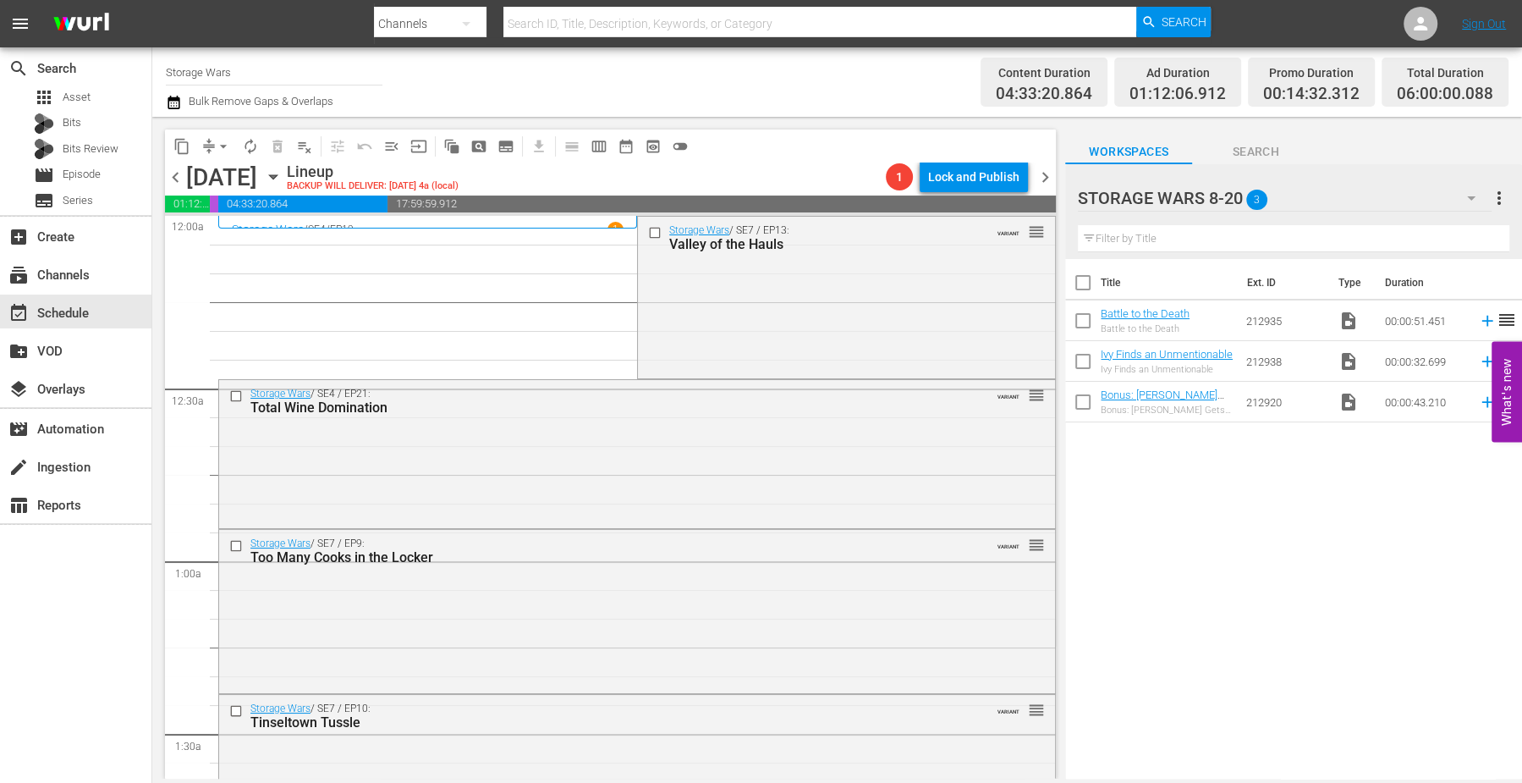
click at [1479, 199] on icon "button" at bounding box center [1471, 198] width 20 height 20
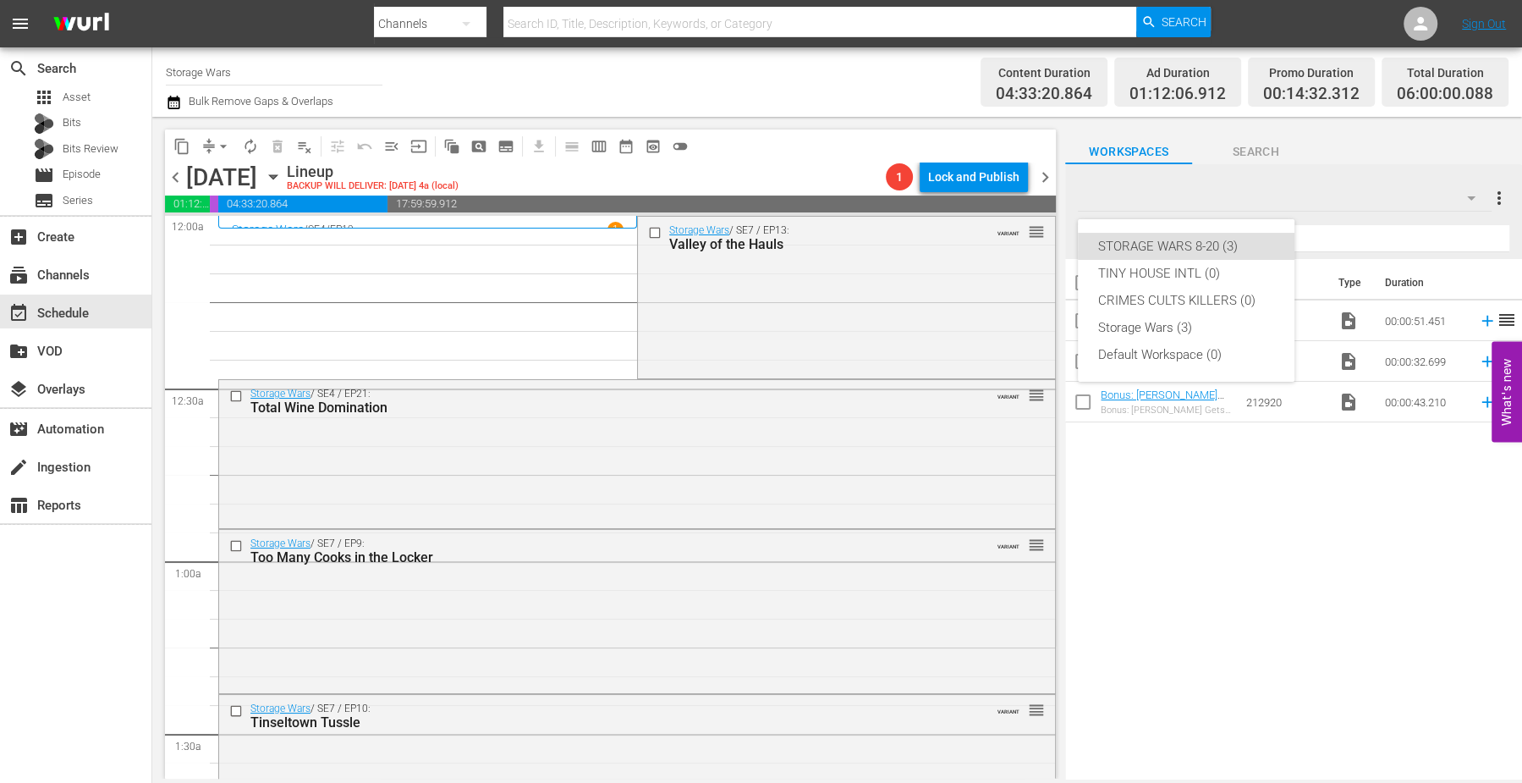
click at [1396, 203] on div "STORAGE WARS 8-20 (3) TINY HOUSE INTL (0) CRIMES CULTS KILLERS (0) Storage Wars…" at bounding box center [761, 391] width 1522 height 783
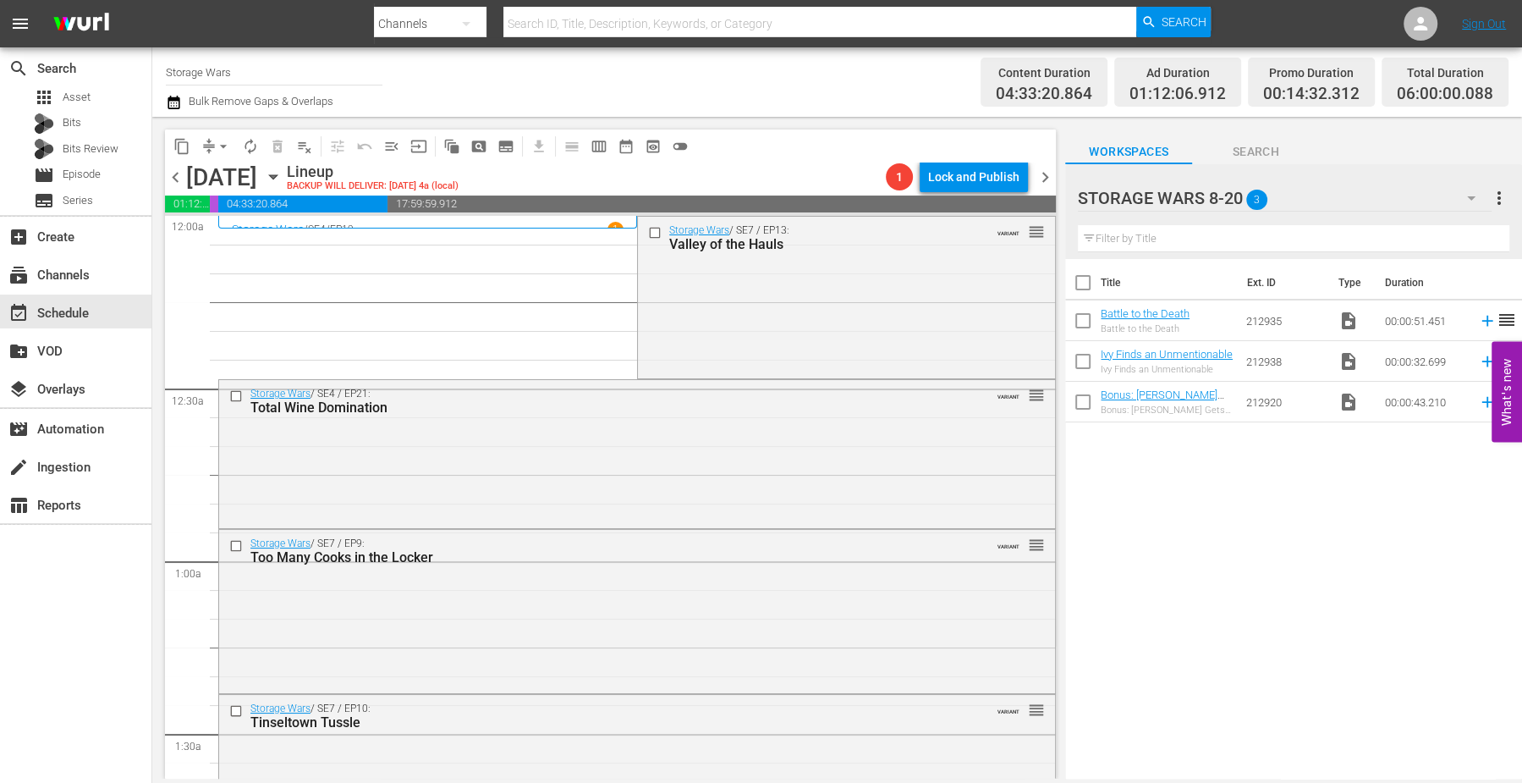
click at [1470, 199] on icon "button" at bounding box center [1471, 198] width 8 height 4
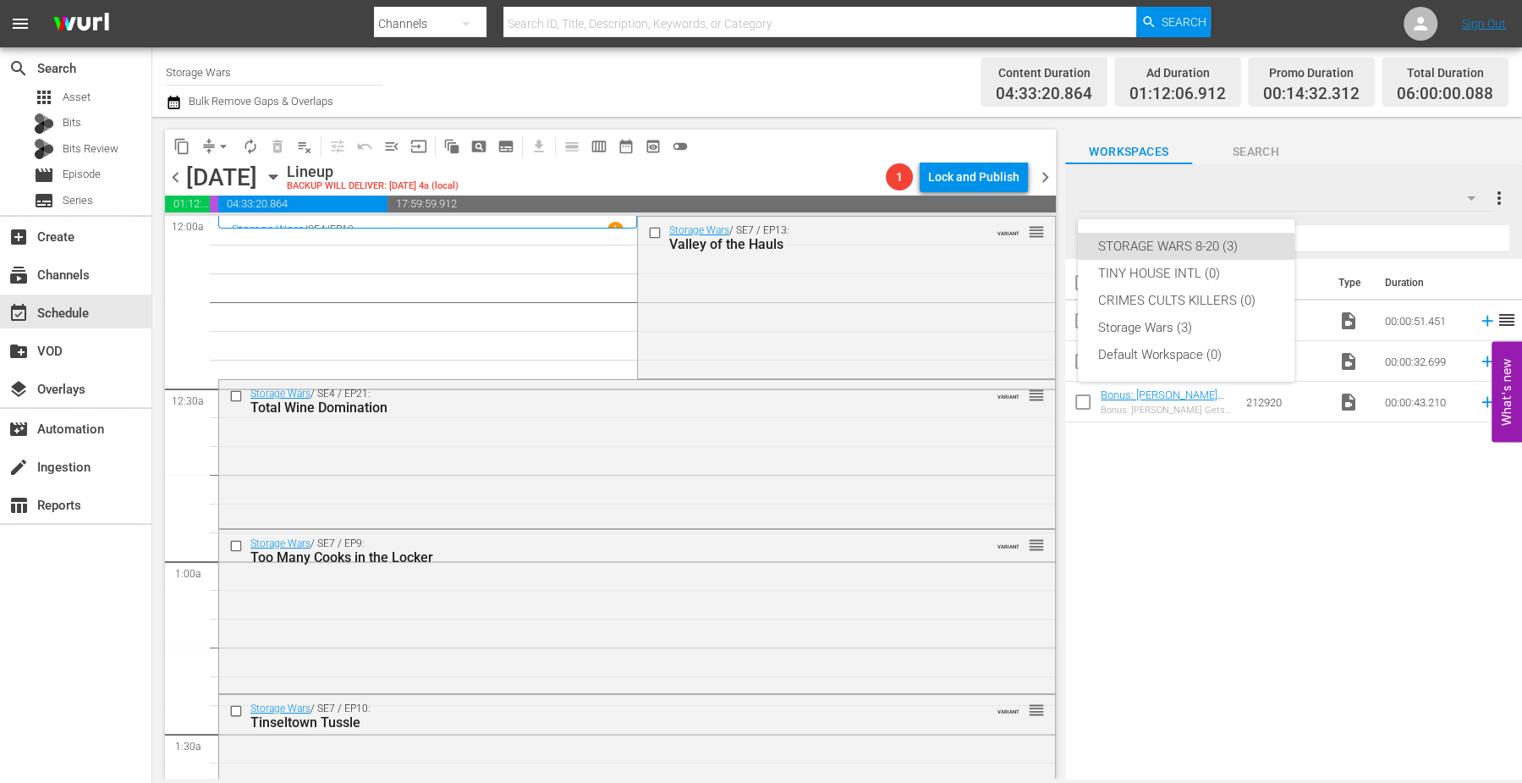
click at [1492, 194] on div "STORAGE WARS 8-20 (3) TINY HOUSE INTL (0) CRIMES CULTS KILLERS (0) Storage Wars…" at bounding box center [761, 391] width 1522 height 783
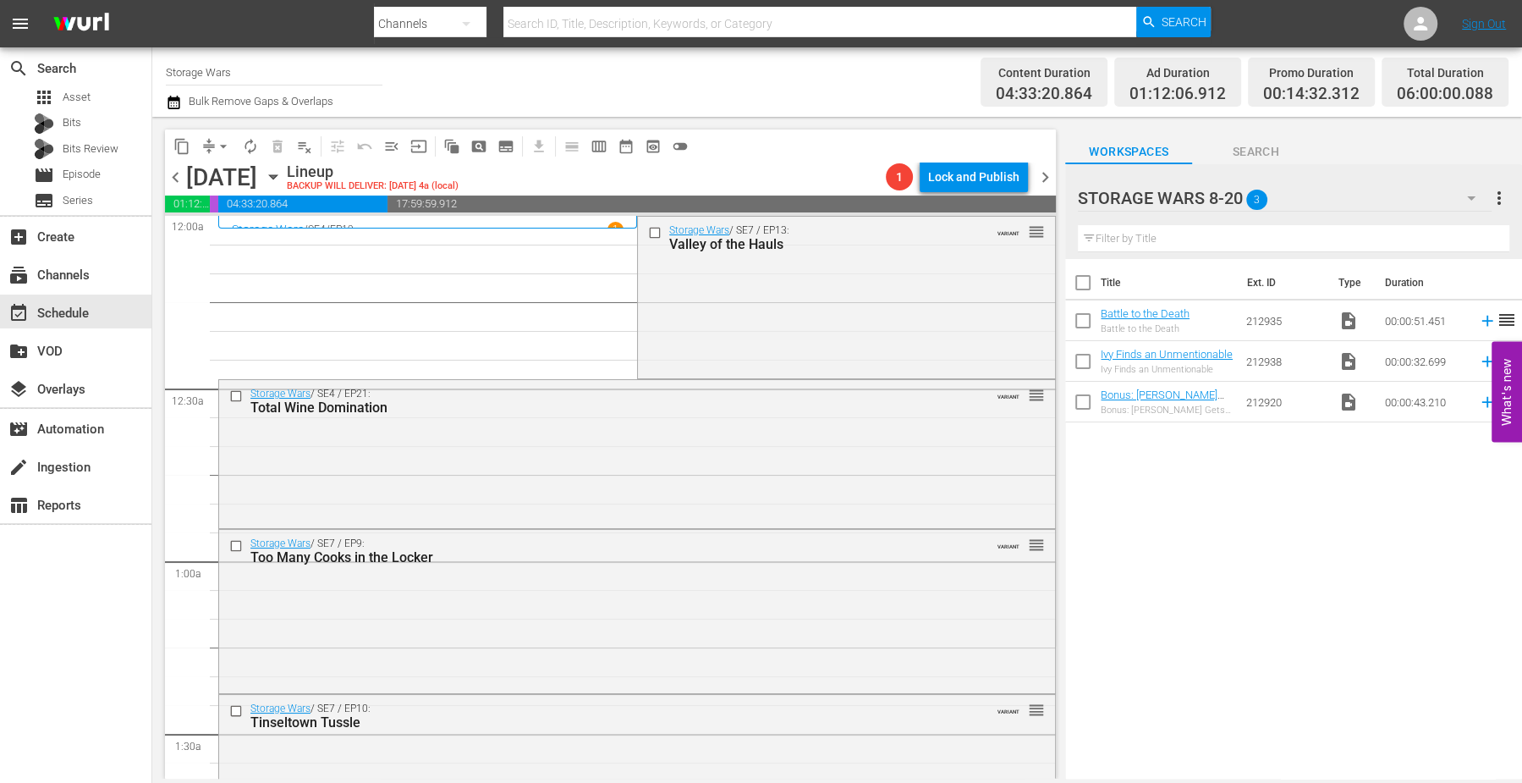
click at [1495, 193] on span "more_vert" at bounding box center [1499, 198] width 20 height 20
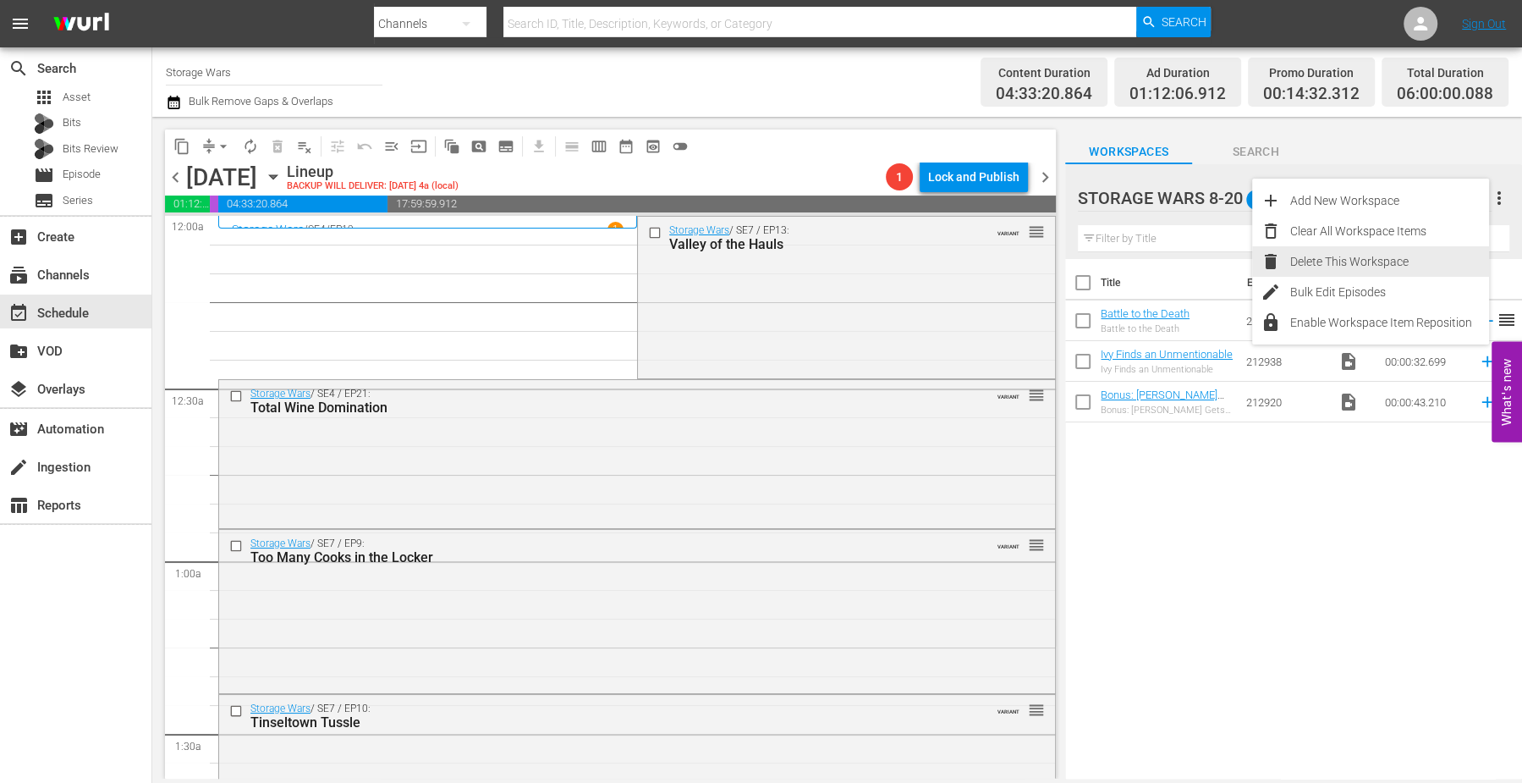
click at [1305, 261] on div "Delete This Workspace" at bounding box center [1389, 261] width 199 height 30
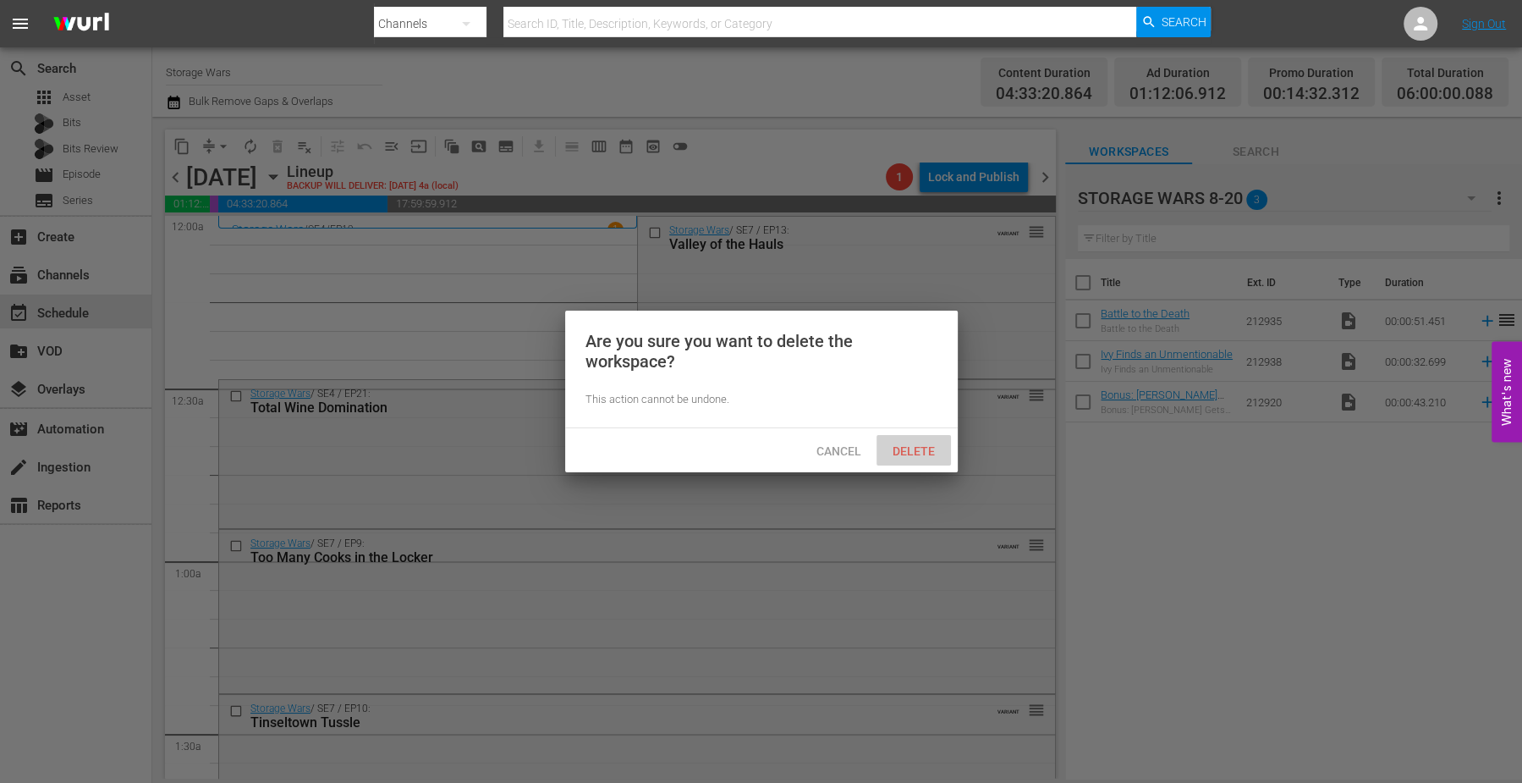
click at [919, 444] on span "Delete" at bounding box center [913, 451] width 69 height 14
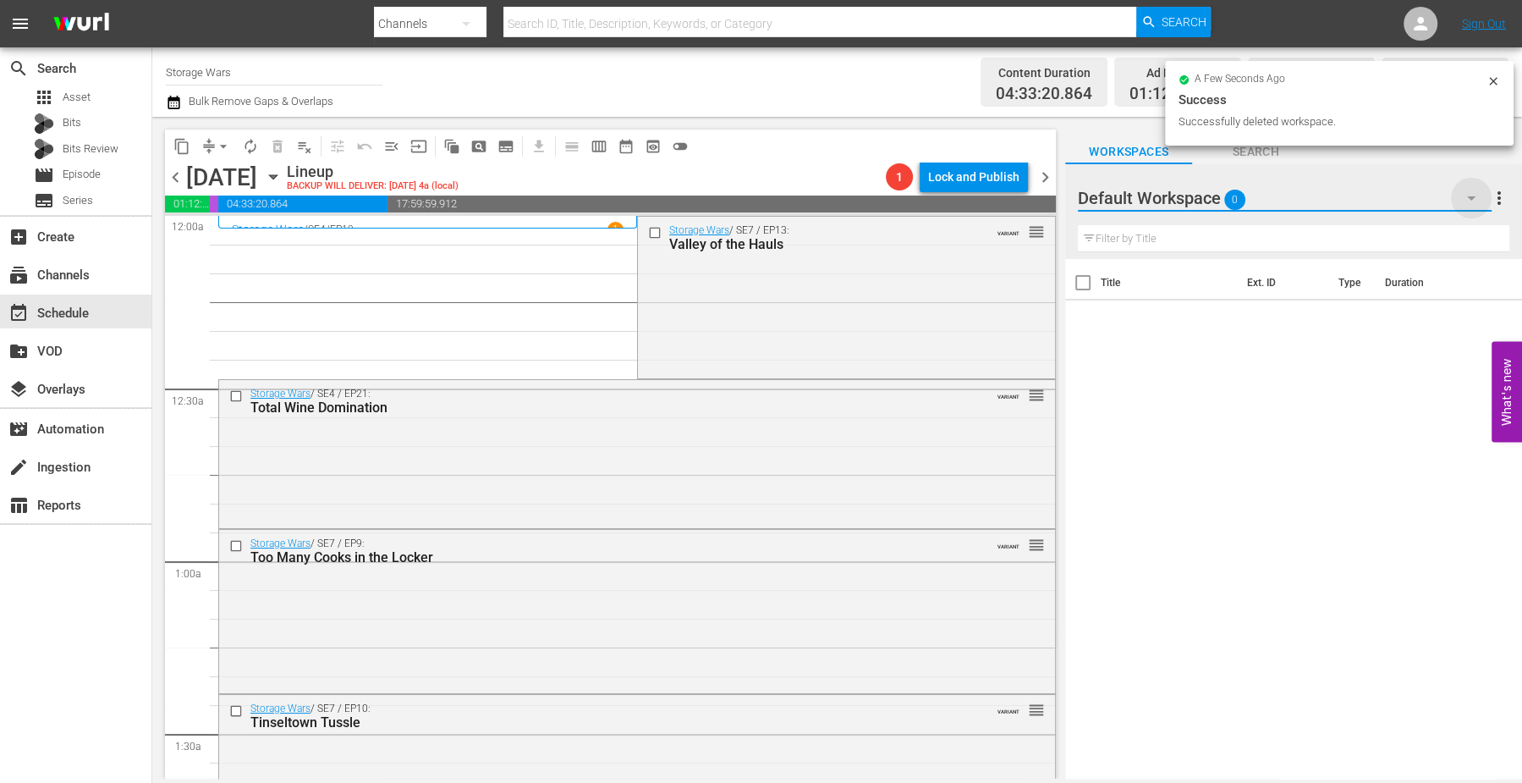
click at [1476, 201] on icon "button" at bounding box center [1471, 198] width 20 height 20
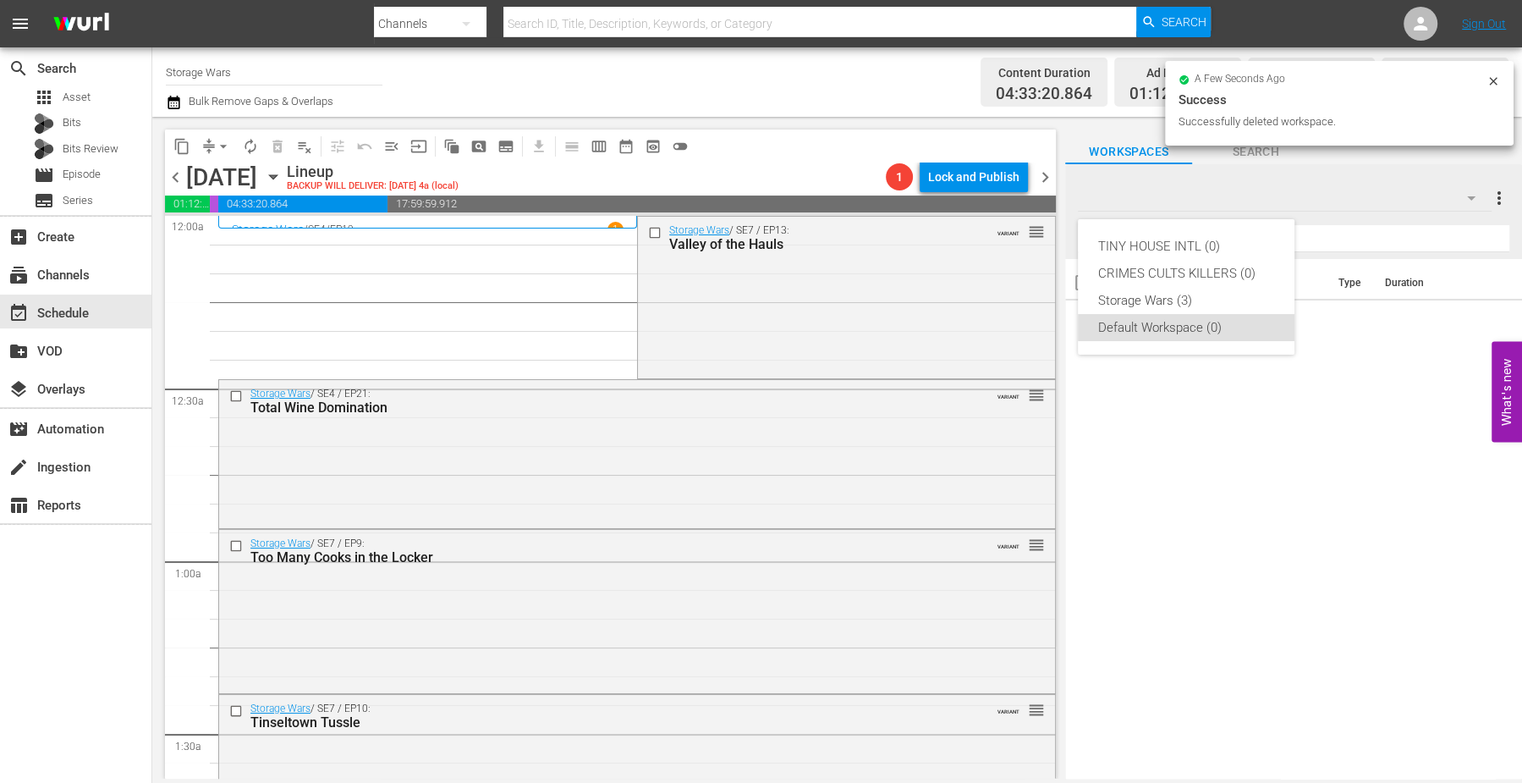
click at [1382, 499] on div "TINY HOUSE INTL (0) CRIMES CULTS KILLERS (0) Storage Wars (3) Default Workspace…" at bounding box center [761, 391] width 1522 height 783
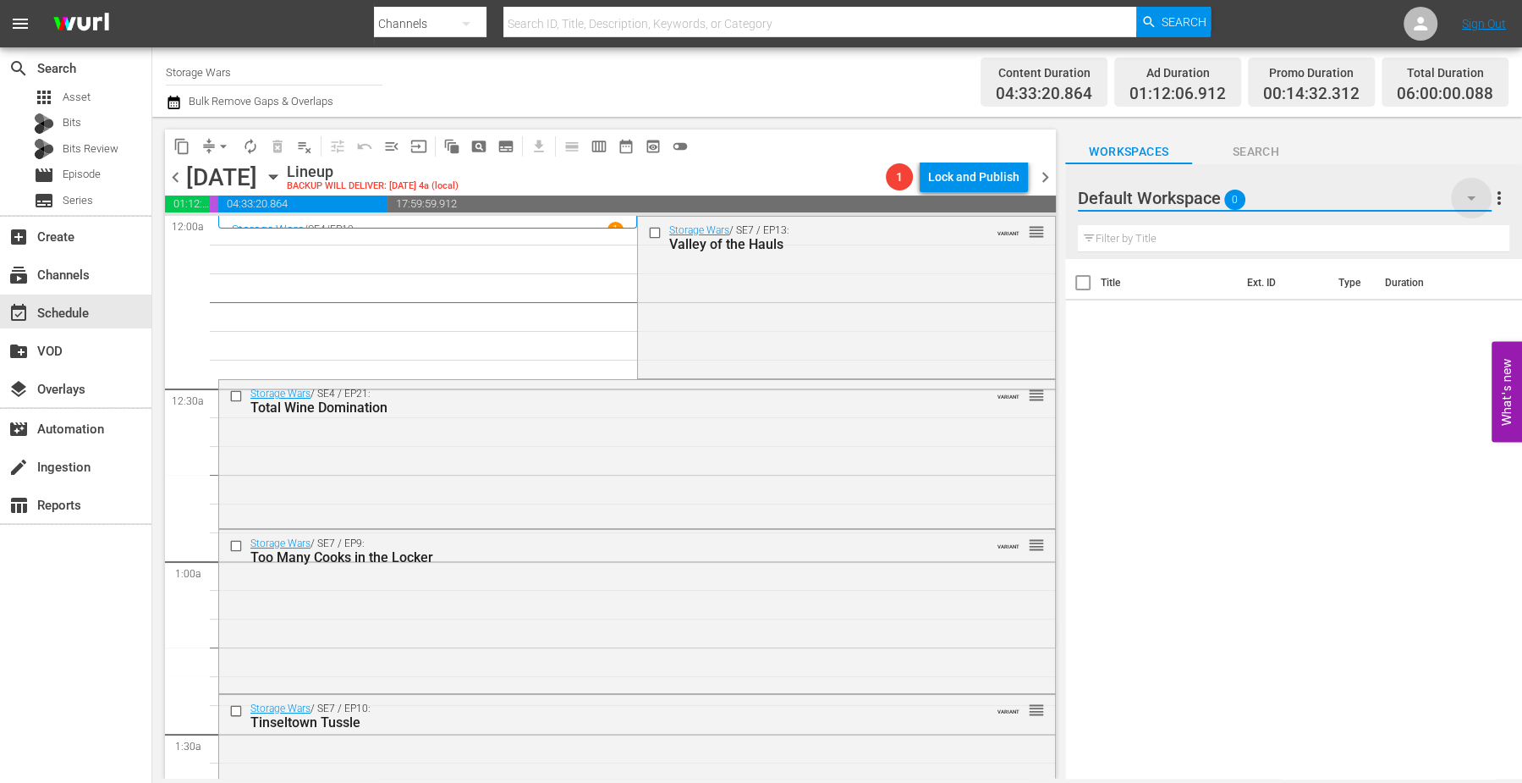
click at [1473, 191] on icon "button" at bounding box center [1471, 198] width 20 height 20
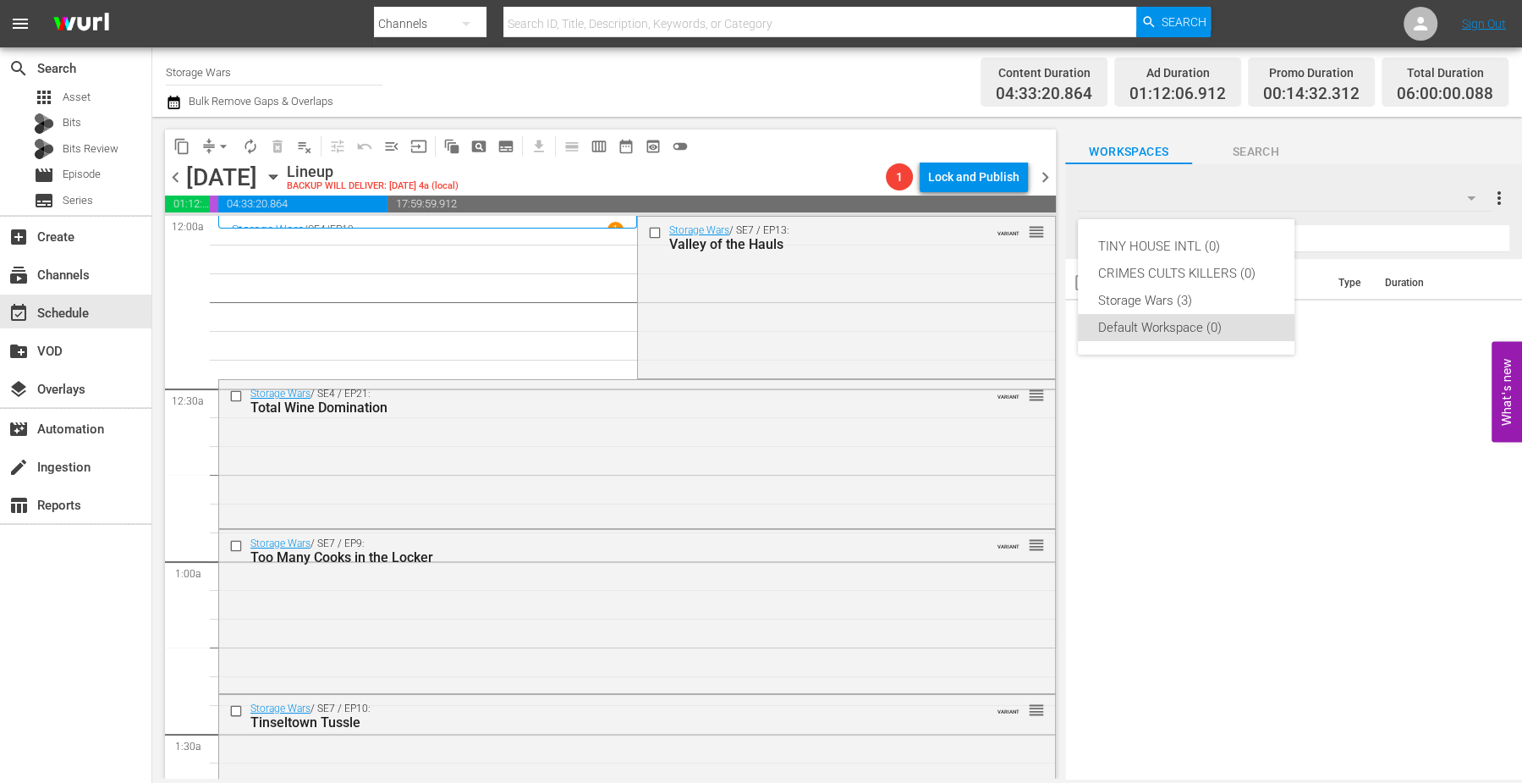
click at [1473, 191] on div "TINY HOUSE INTL (0) CRIMES CULTS KILLERS (0) Storage Wars (3) Default Workspace…" at bounding box center [761, 391] width 1522 height 783
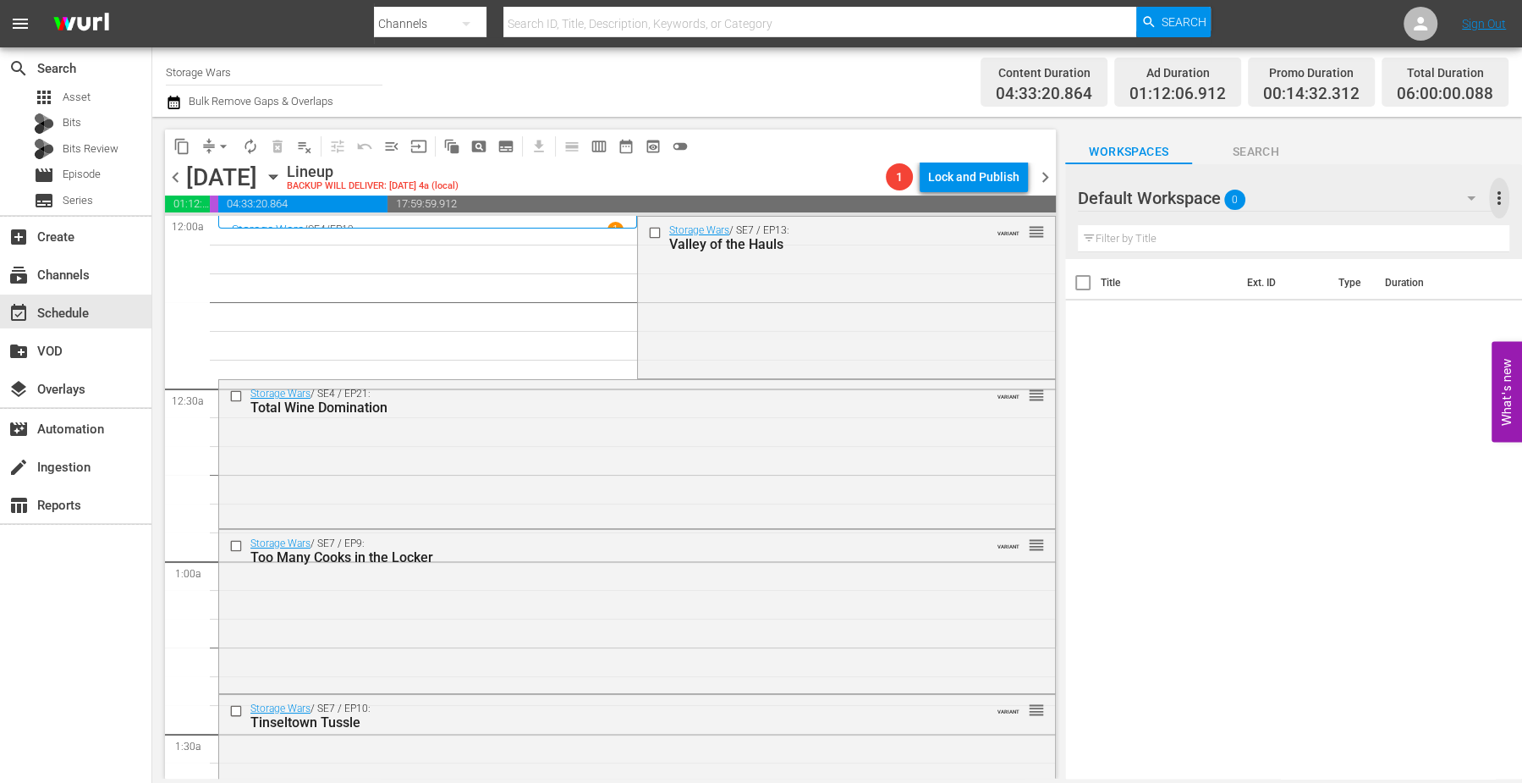
click at [1494, 199] on span "more_vert" at bounding box center [1499, 198] width 20 height 20
click at [1317, 191] on div "Add New Workspace" at bounding box center [1389, 200] width 199 height 30
drag, startPoint x: 1201, startPoint y: 196, endPoint x: 1085, endPoint y: 198, distance: 115.1
click at [1085, 198] on div at bounding box center [1222, 199] width 288 height 42
drag, startPoint x: 1175, startPoint y: 199, endPoint x: 1074, endPoint y: 190, distance: 101.9
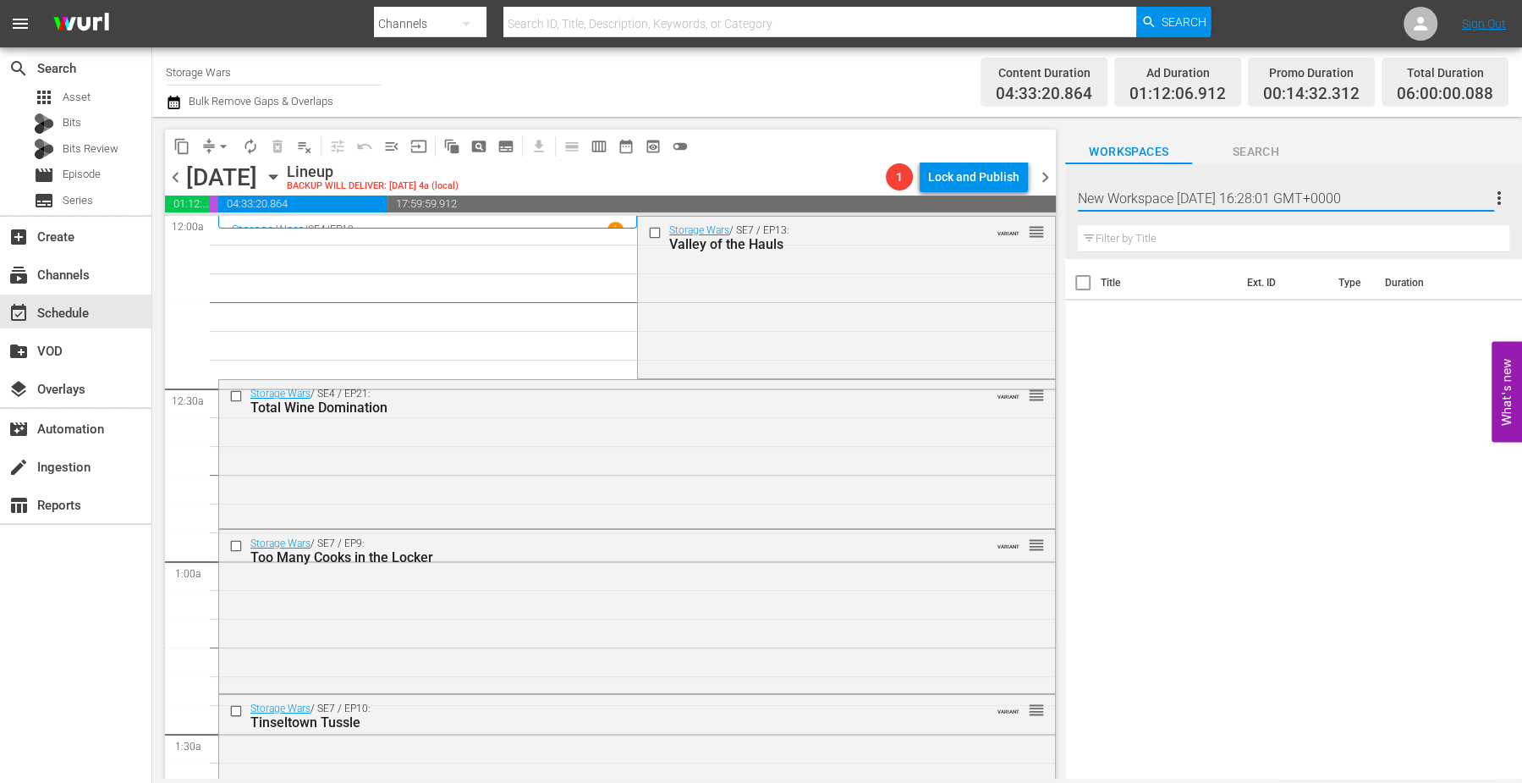
click at [1074, 190] on div "New Workspace [DATE] 16:28:01 GMT+0000 more_vert Filter by Title" at bounding box center [1293, 211] width 457 height 95
drag, startPoint x: 1242, startPoint y: 198, endPoint x: 1388, endPoint y: 201, distance: 146.4
click at [1388, 201] on input "Storage Wars [DATE] 16:28:01 GMT+0000" at bounding box center [1286, 198] width 416 height 41
type input "Storage Wars [DATE]"
click at [1289, 480] on div "Title Ext. ID Type Duration" at bounding box center [1293, 520] width 457 height 522
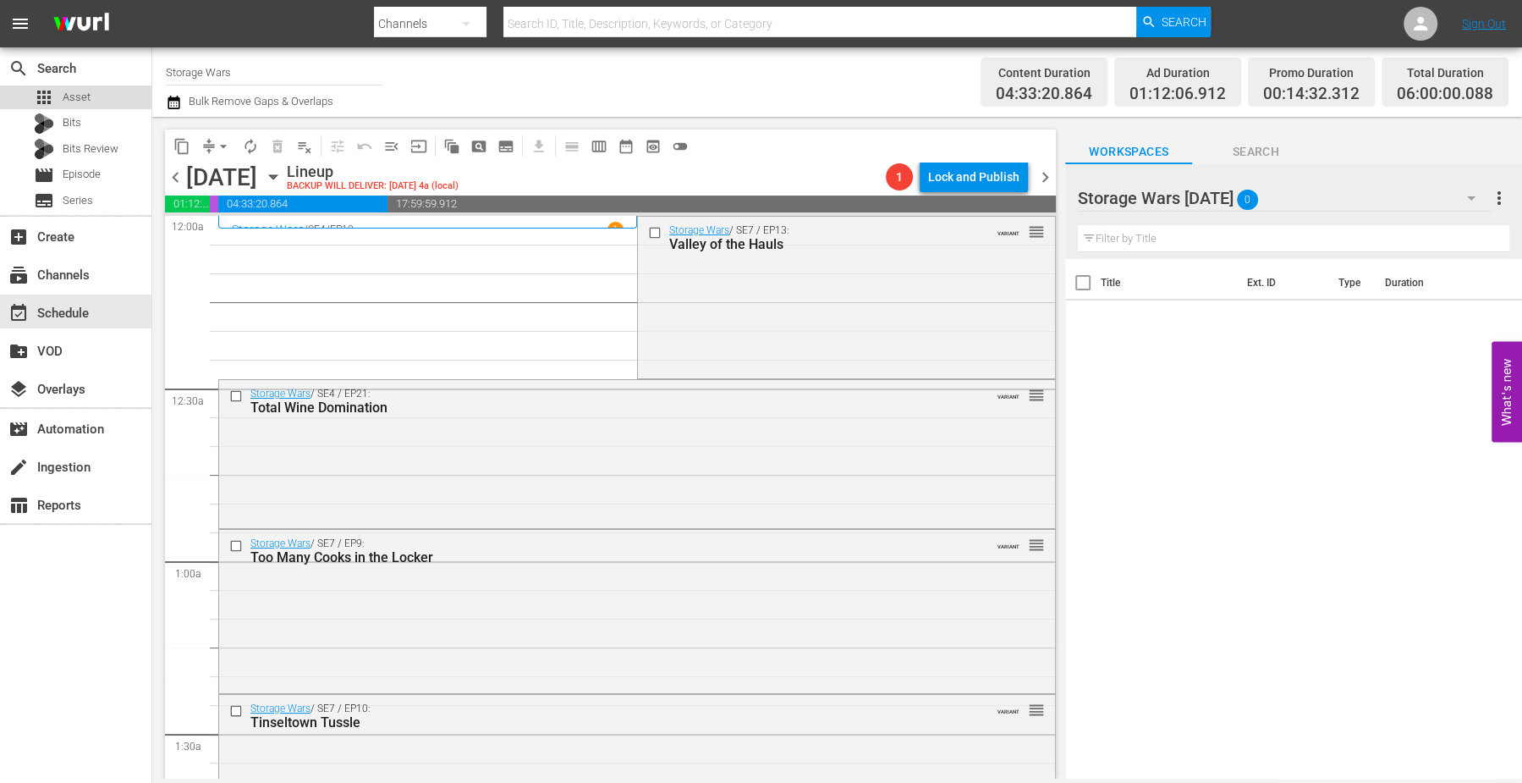
click at [76, 94] on span "Asset" at bounding box center [77, 97] width 28 height 17
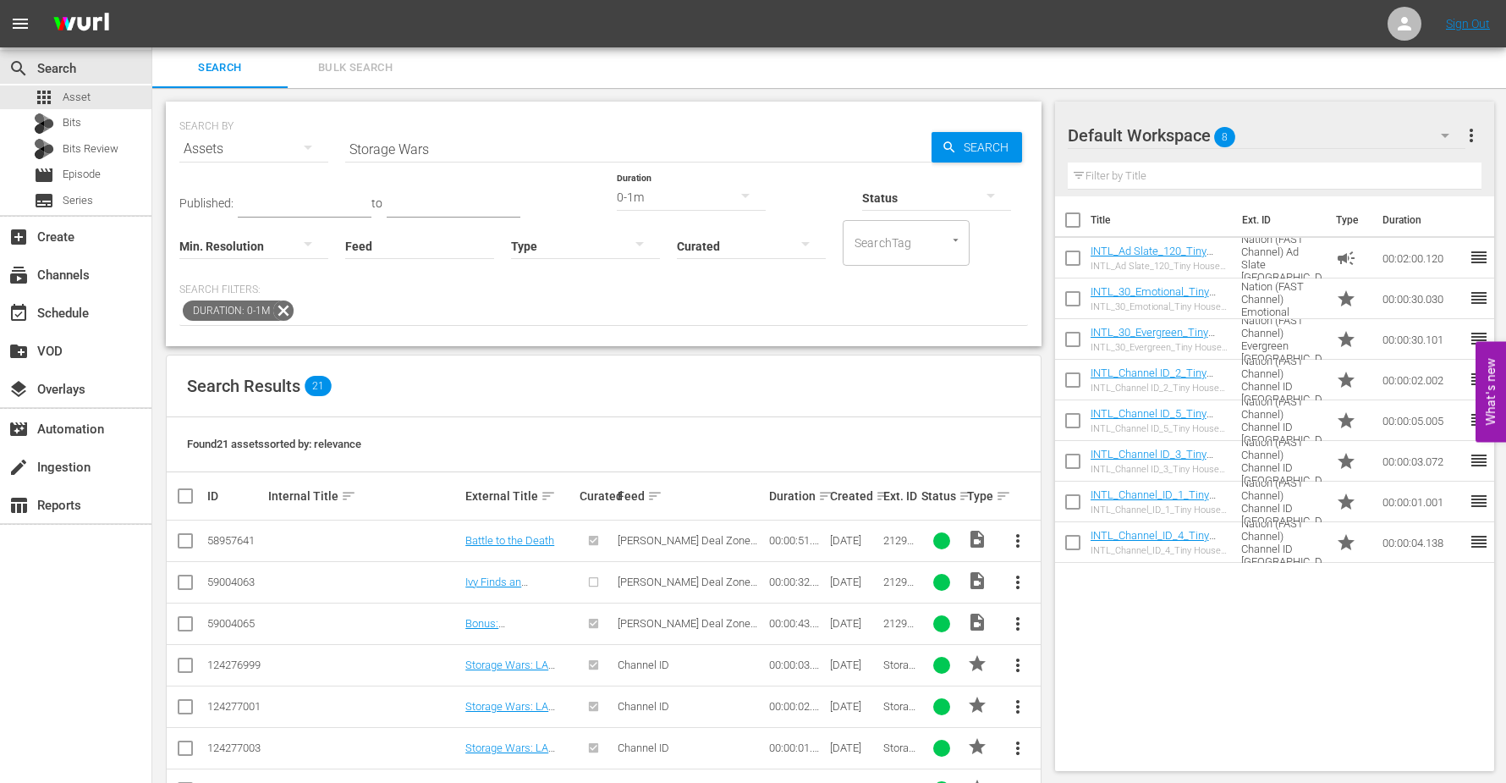
scroll to position [212, 0]
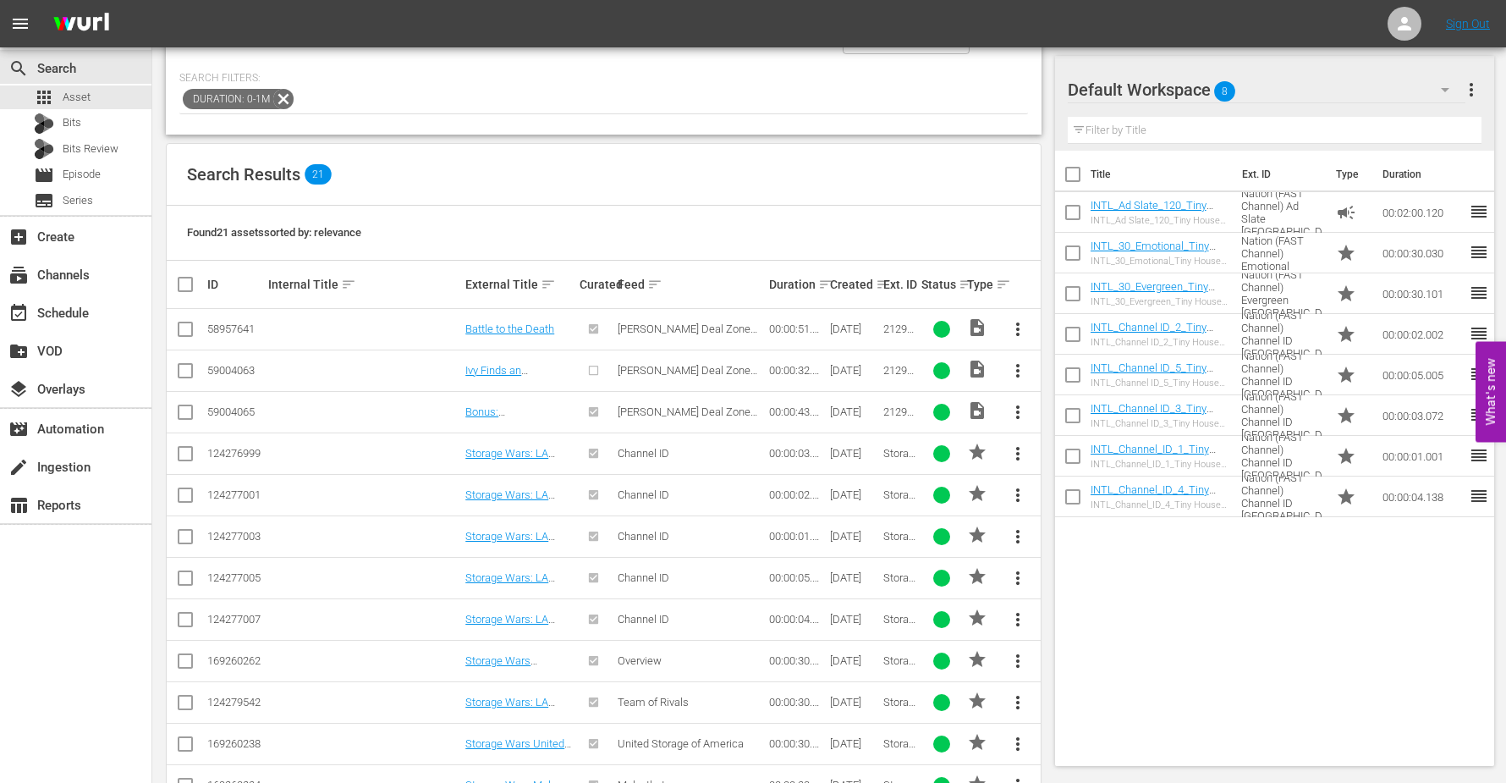
click at [1442, 92] on icon "button" at bounding box center [1445, 90] width 20 height 20
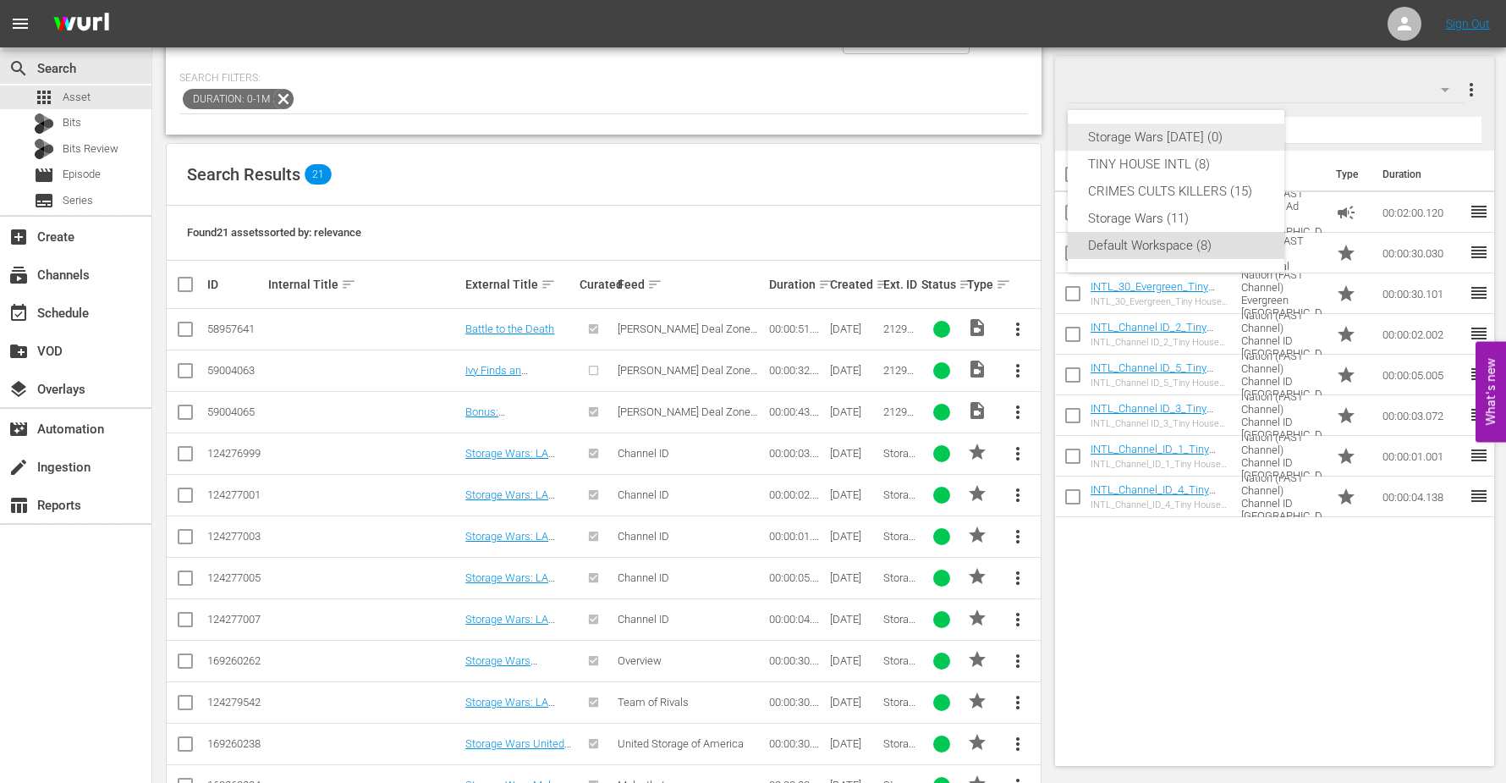
click at [1160, 132] on div "Storage Wars [DATE] (0)" at bounding box center [1176, 137] width 176 height 27
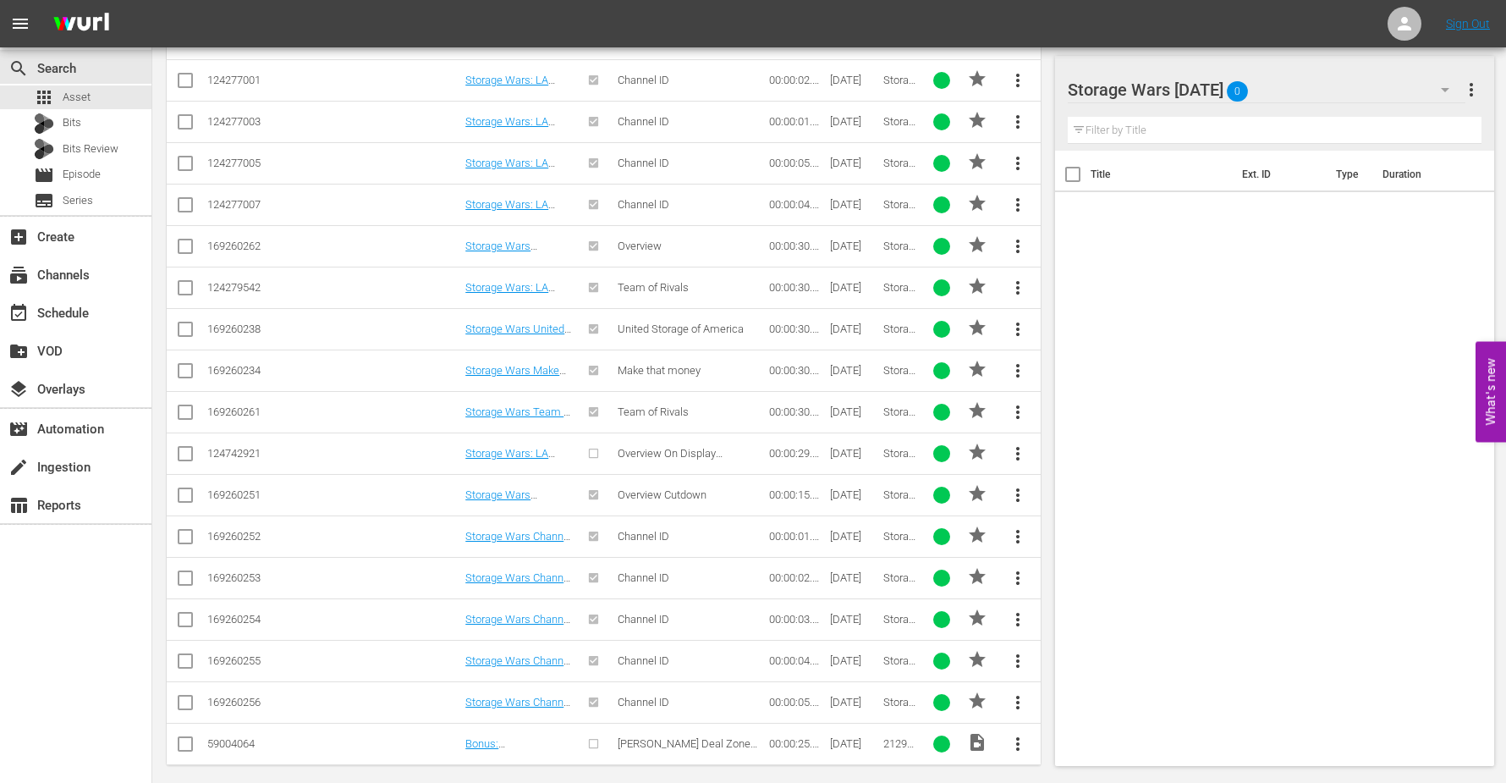
scroll to position [631, 0]
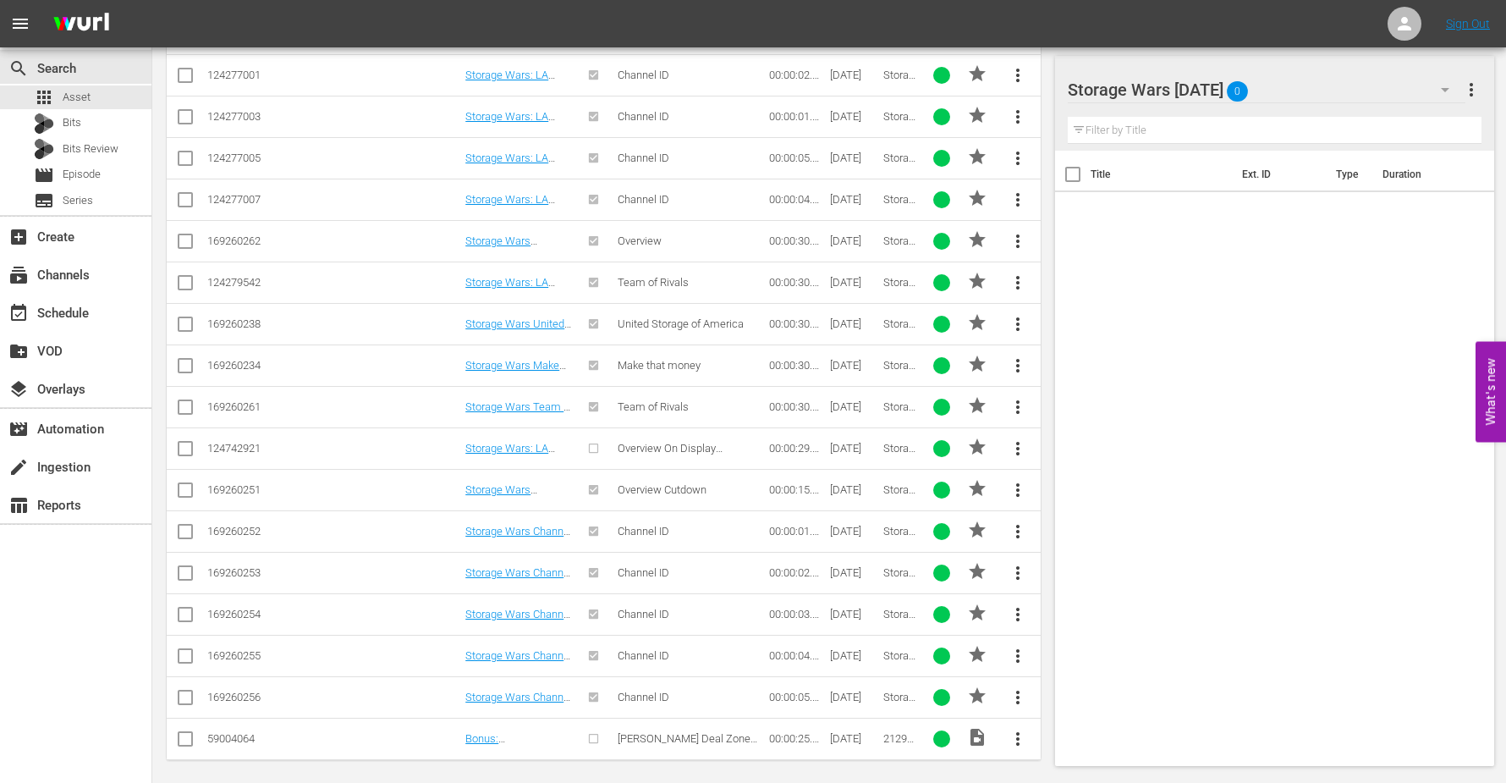
click at [183, 732] on input "checkbox" at bounding box center [185, 742] width 20 height 20
checkbox input "true"
click at [179, 690] on input "checkbox" at bounding box center [185, 700] width 20 height 20
checkbox input "true"
click at [187, 649] on input "checkbox" at bounding box center [185, 659] width 20 height 20
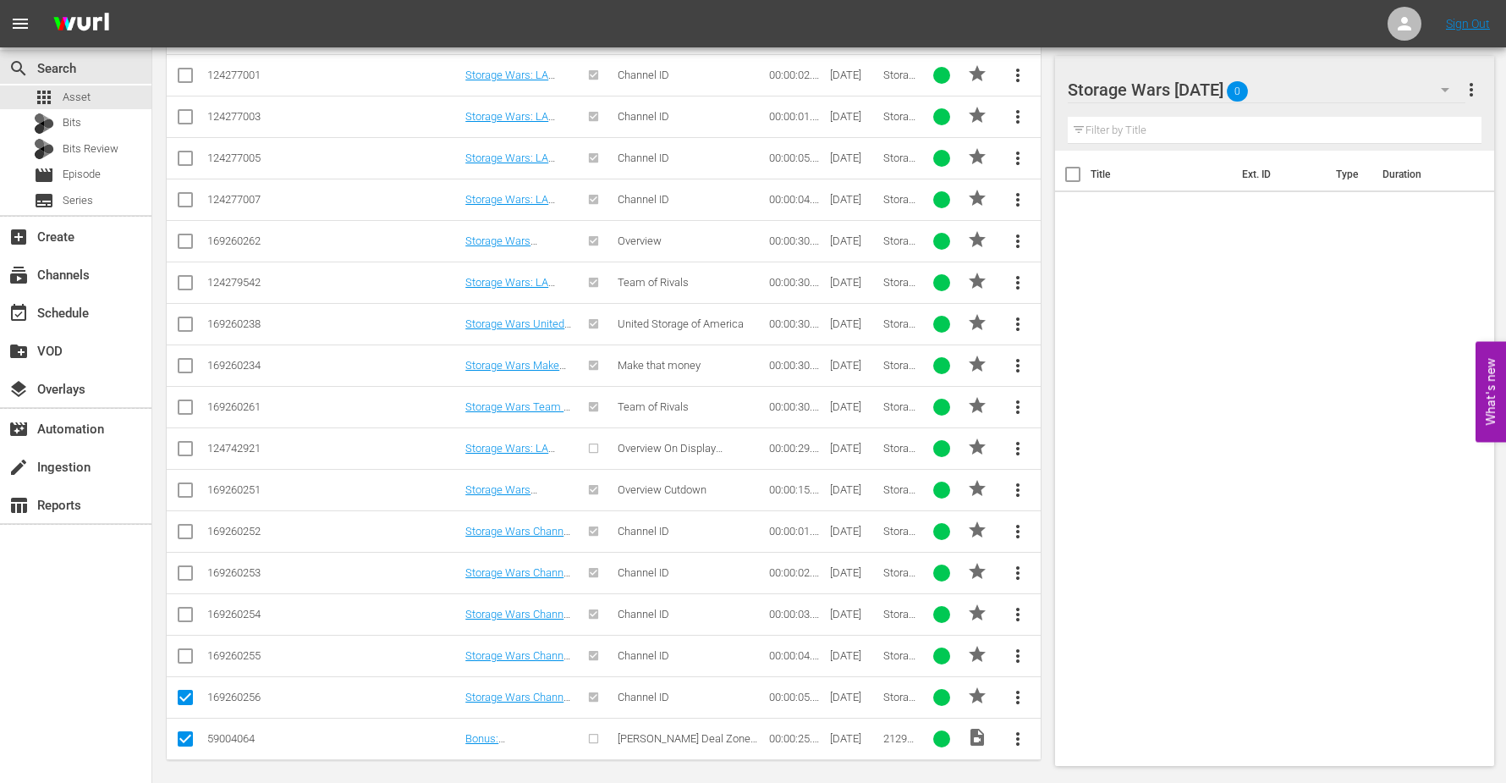
checkbox input "true"
click at [187, 607] on input "checkbox" at bounding box center [185, 617] width 20 height 20
checkbox input "true"
click at [188, 569] on input "checkbox" at bounding box center [185, 576] width 20 height 20
checkbox input "true"
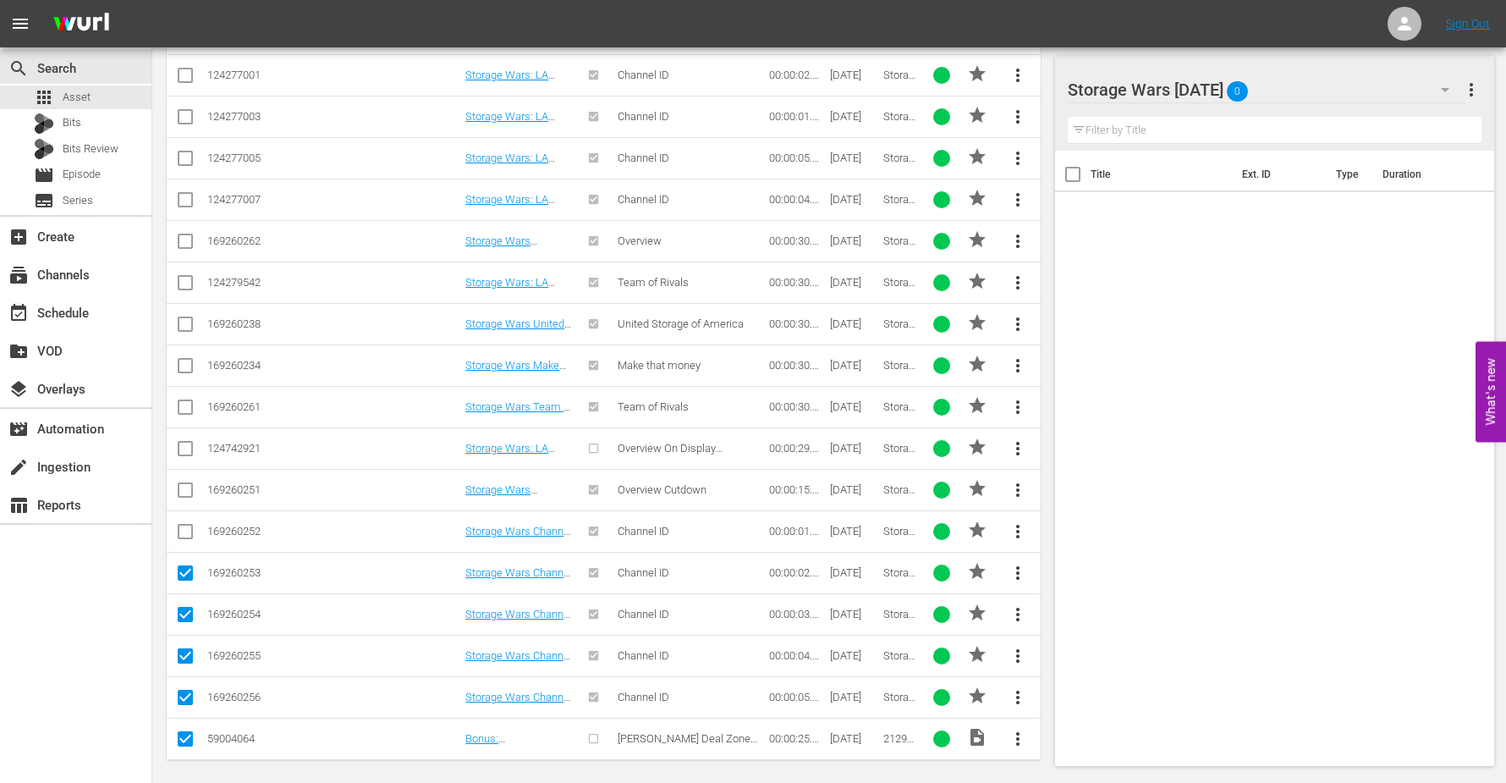
click at [182, 524] on icon at bounding box center [185, 531] width 15 height 15
click at [184, 525] on input "checkbox" at bounding box center [185, 535] width 20 height 20
checkbox input "true"
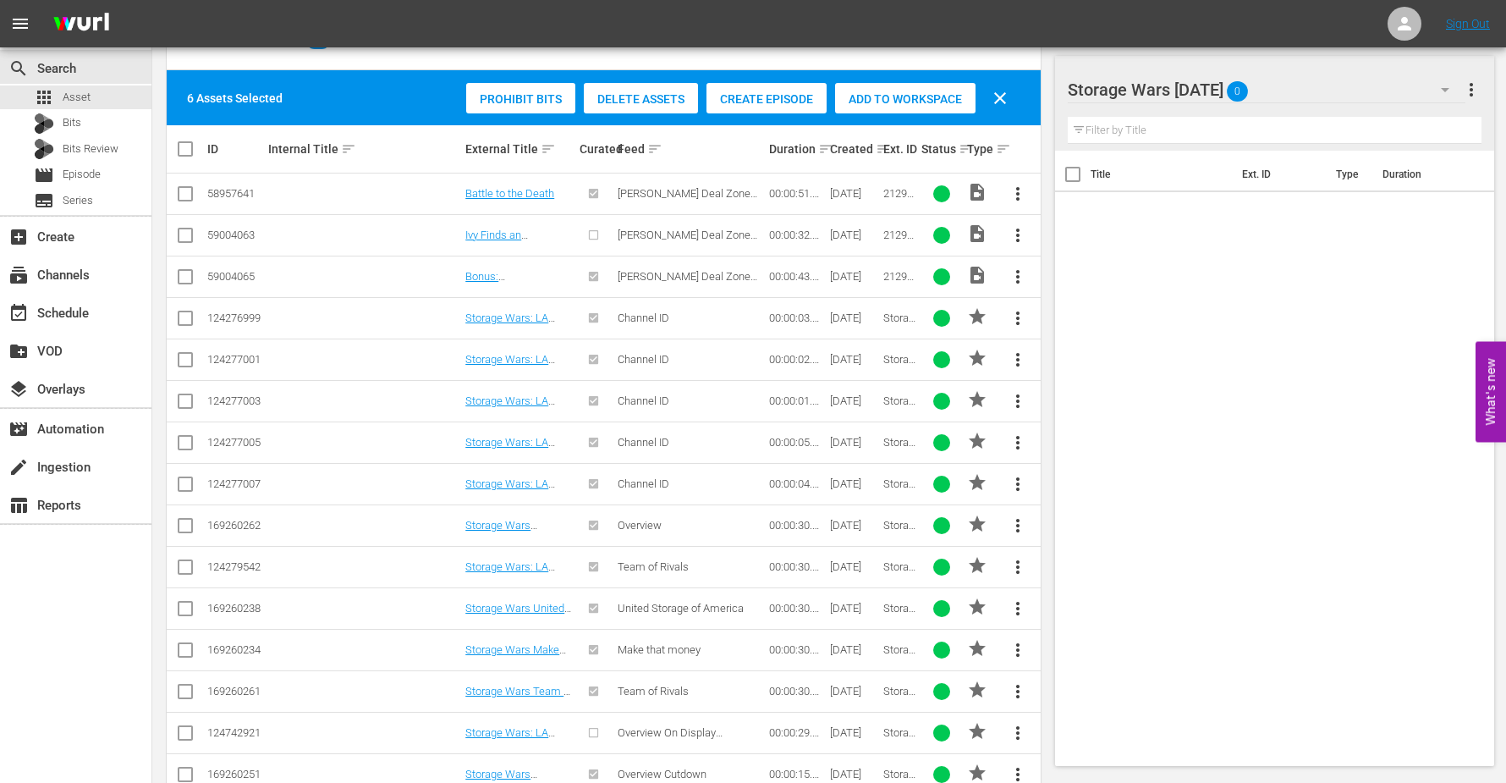
scroll to position [314, 0]
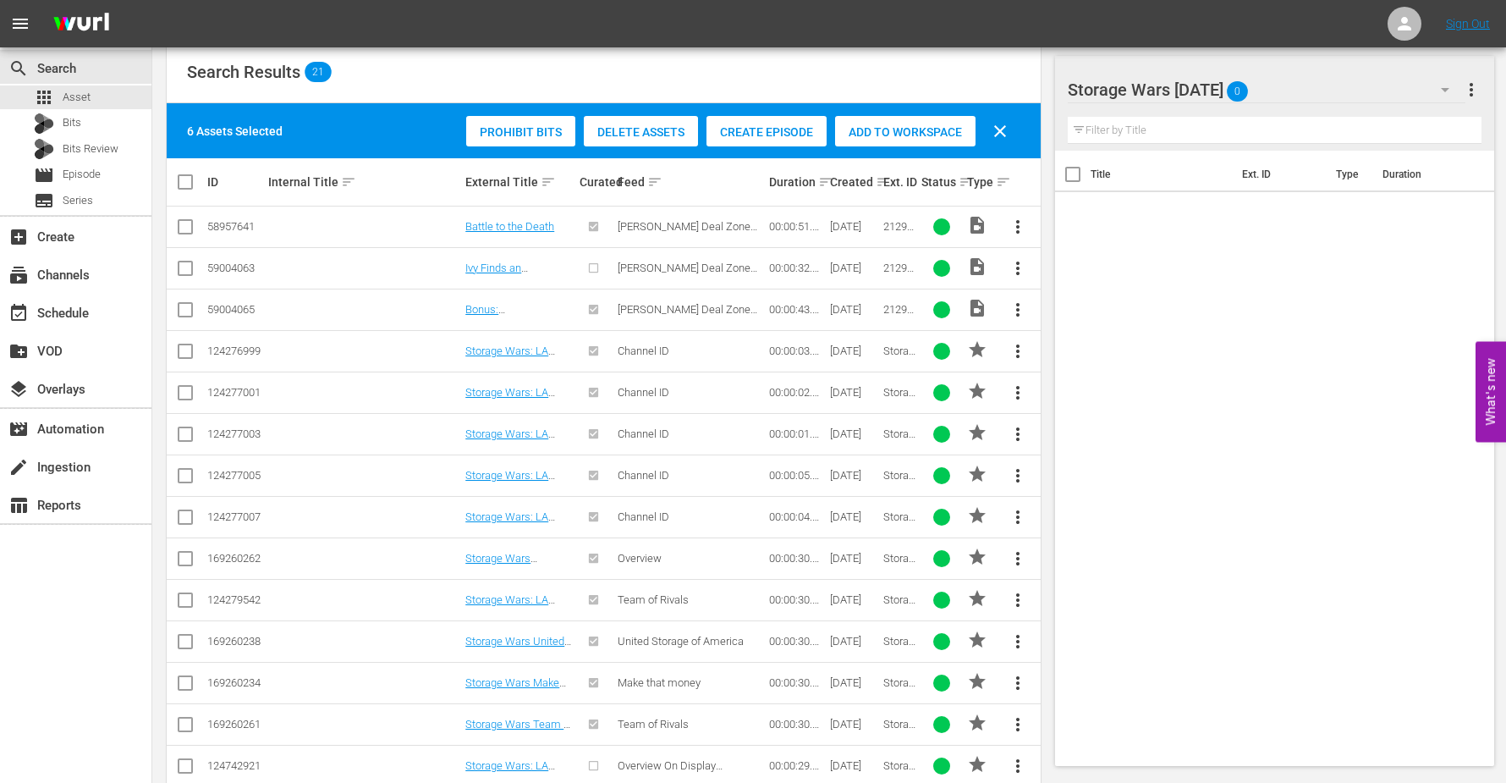
click at [186, 222] on input "checkbox" at bounding box center [185, 230] width 20 height 20
checkbox input "true"
click at [185, 262] on input "checkbox" at bounding box center [185, 271] width 20 height 20
checkbox input "true"
click at [184, 309] on input "checkbox" at bounding box center [185, 313] width 20 height 20
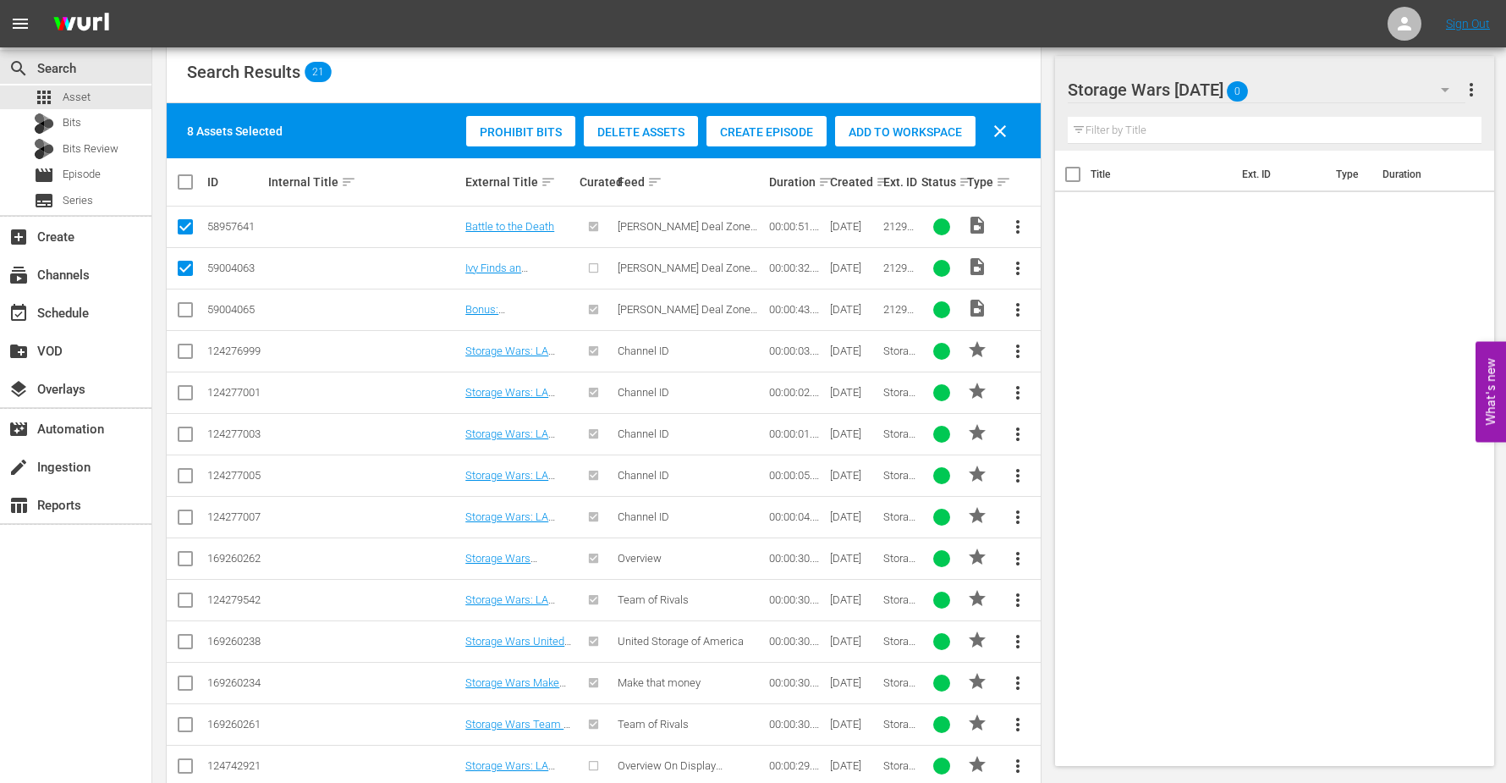
checkbox input "true"
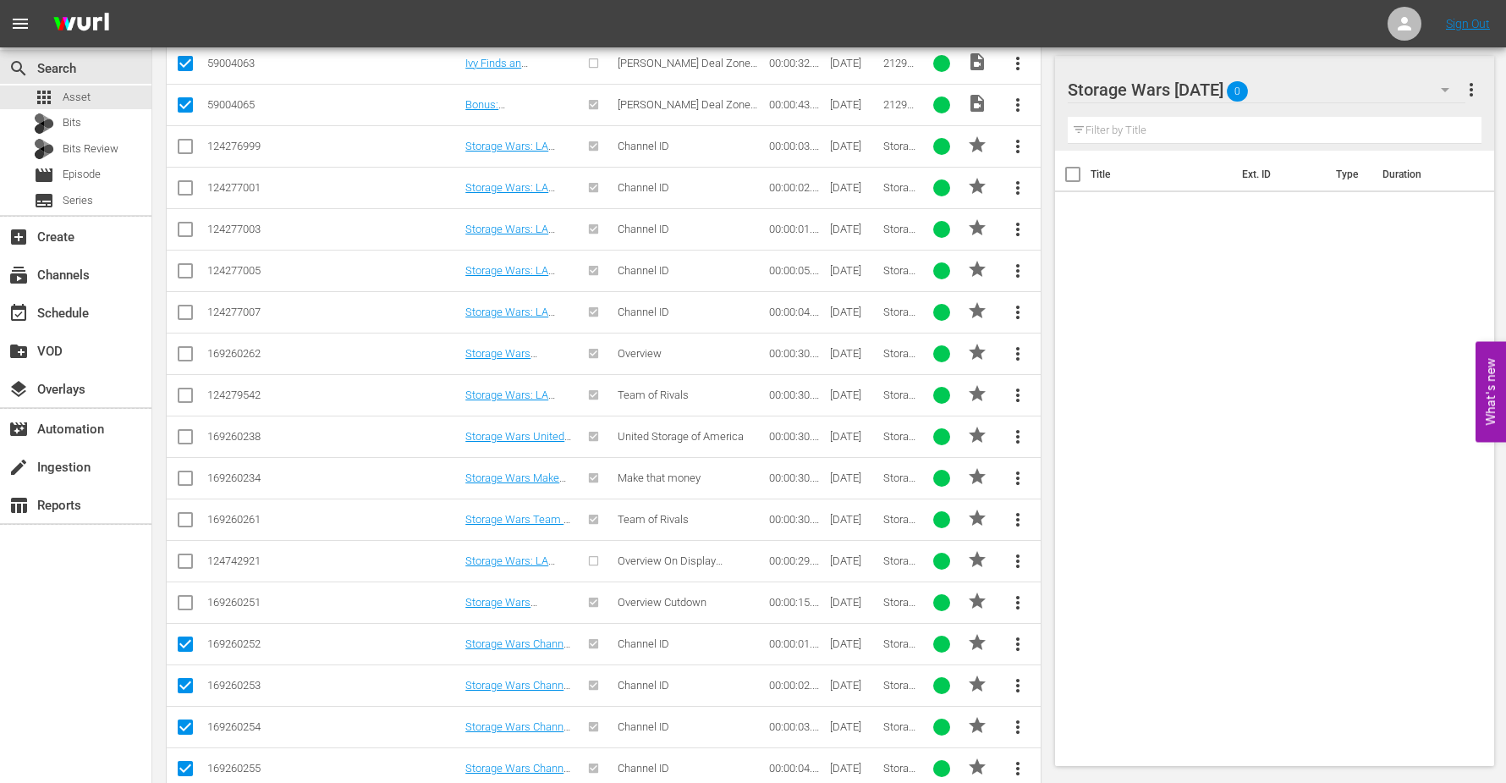
scroll to position [525, 0]
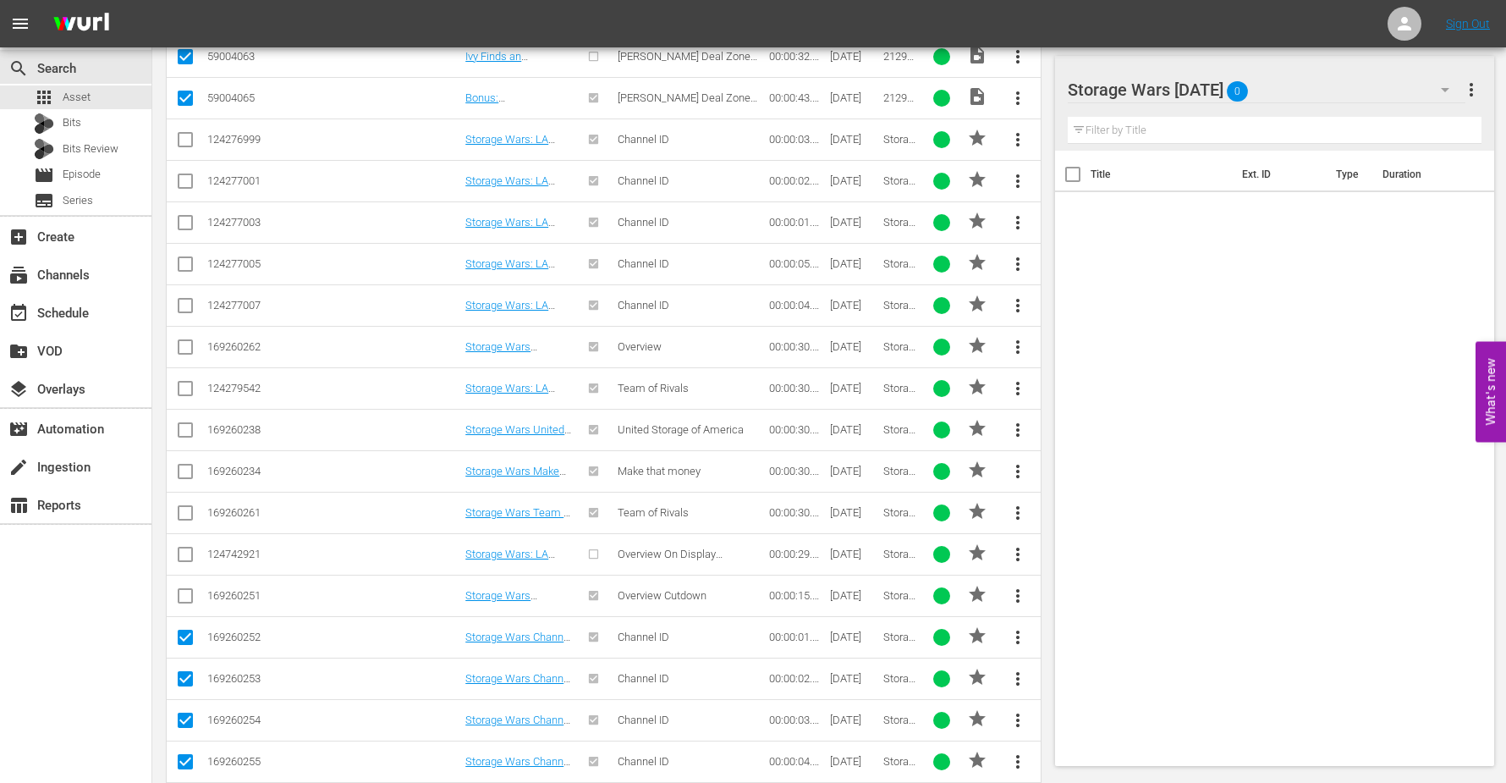
click at [184, 343] on input "checkbox" at bounding box center [185, 350] width 20 height 20
checkbox input "true"
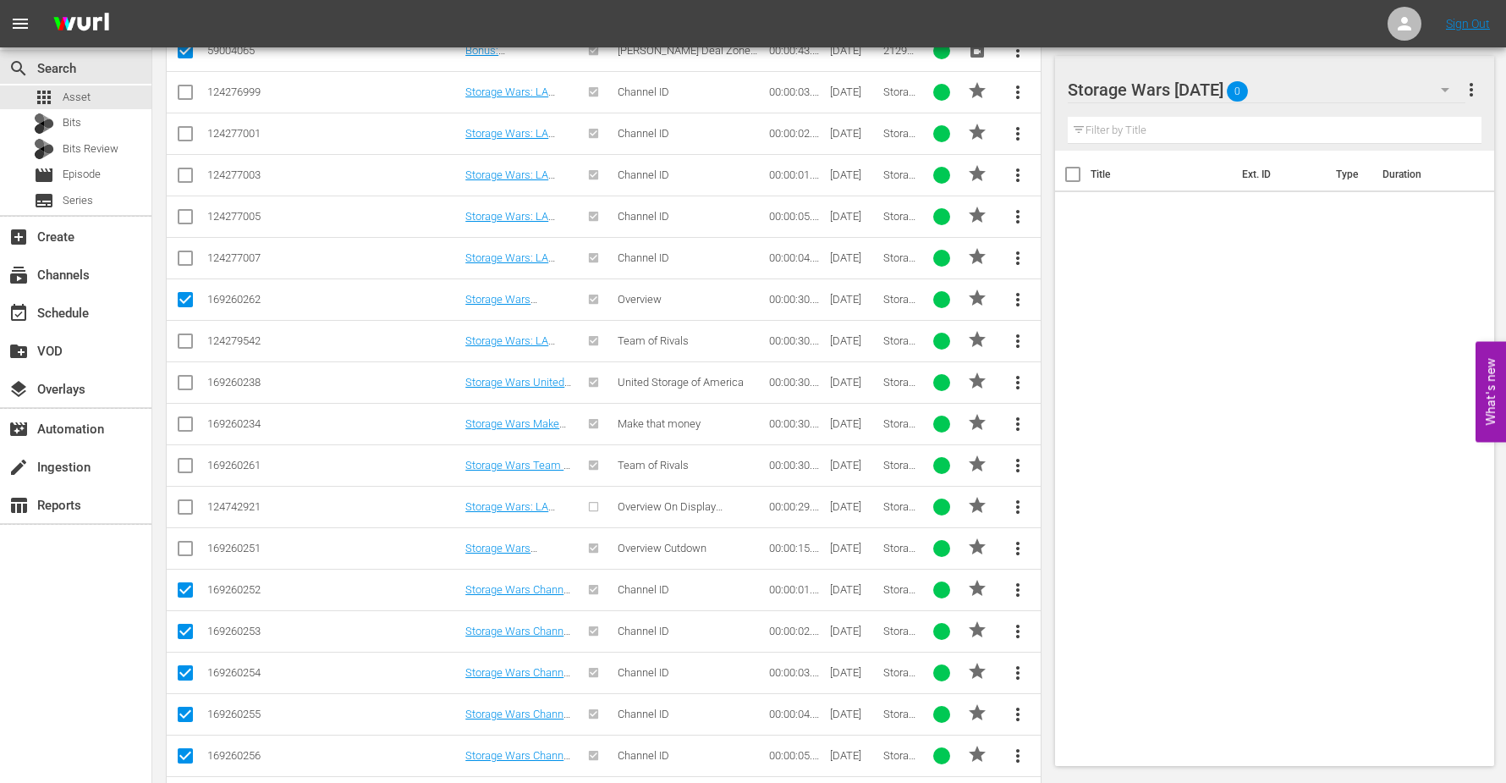
scroll to position [631, 0]
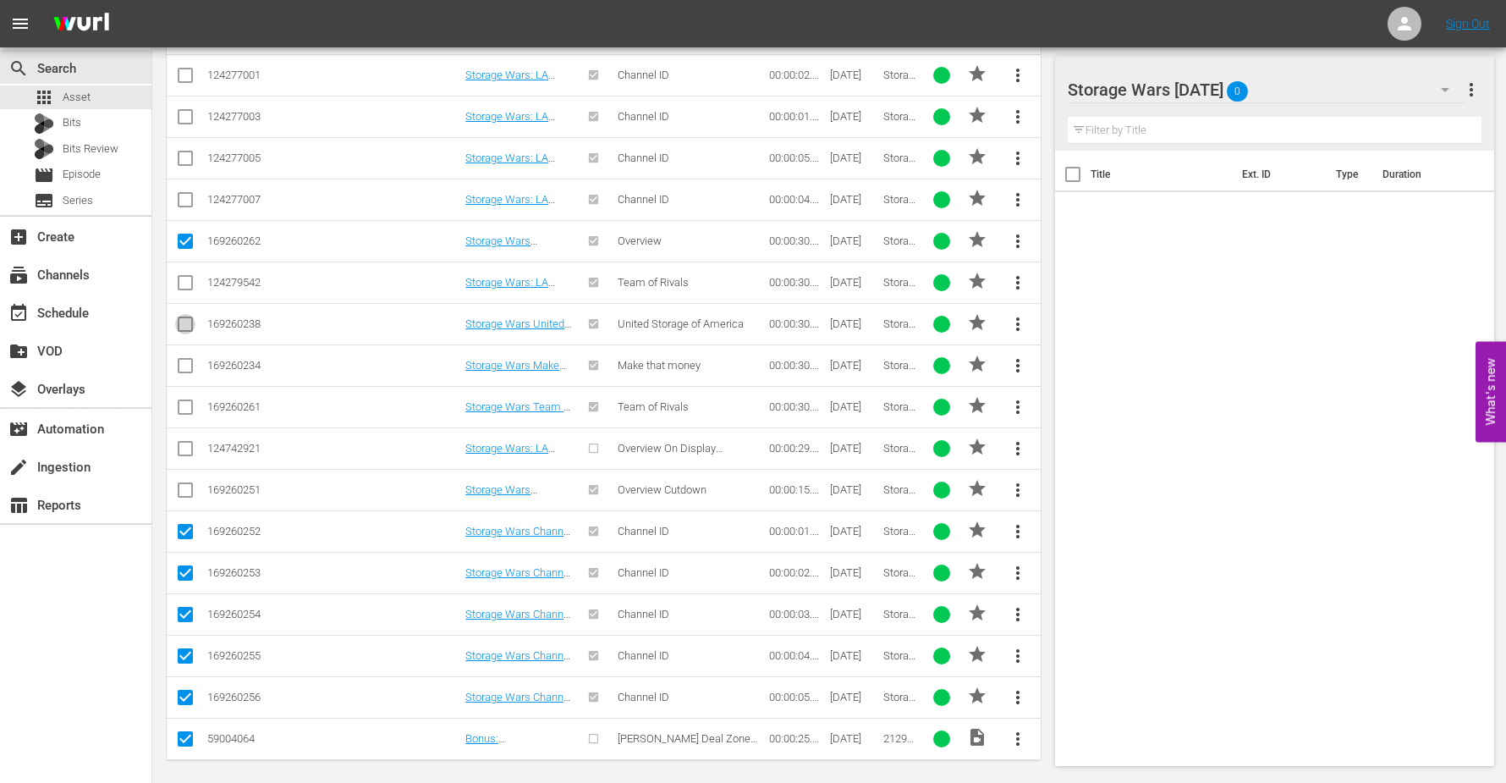
click at [184, 317] on input "checkbox" at bounding box center [185, 327] width 20 height 20
checkbox input "true"
click at [184, 363] on input "checkbox" at bounding box center [185, 369] width 20 height 20
checkbox input "true"
click at [187, 403] on input "checkbox" at bounding box center [185, 410] width 20 height 20
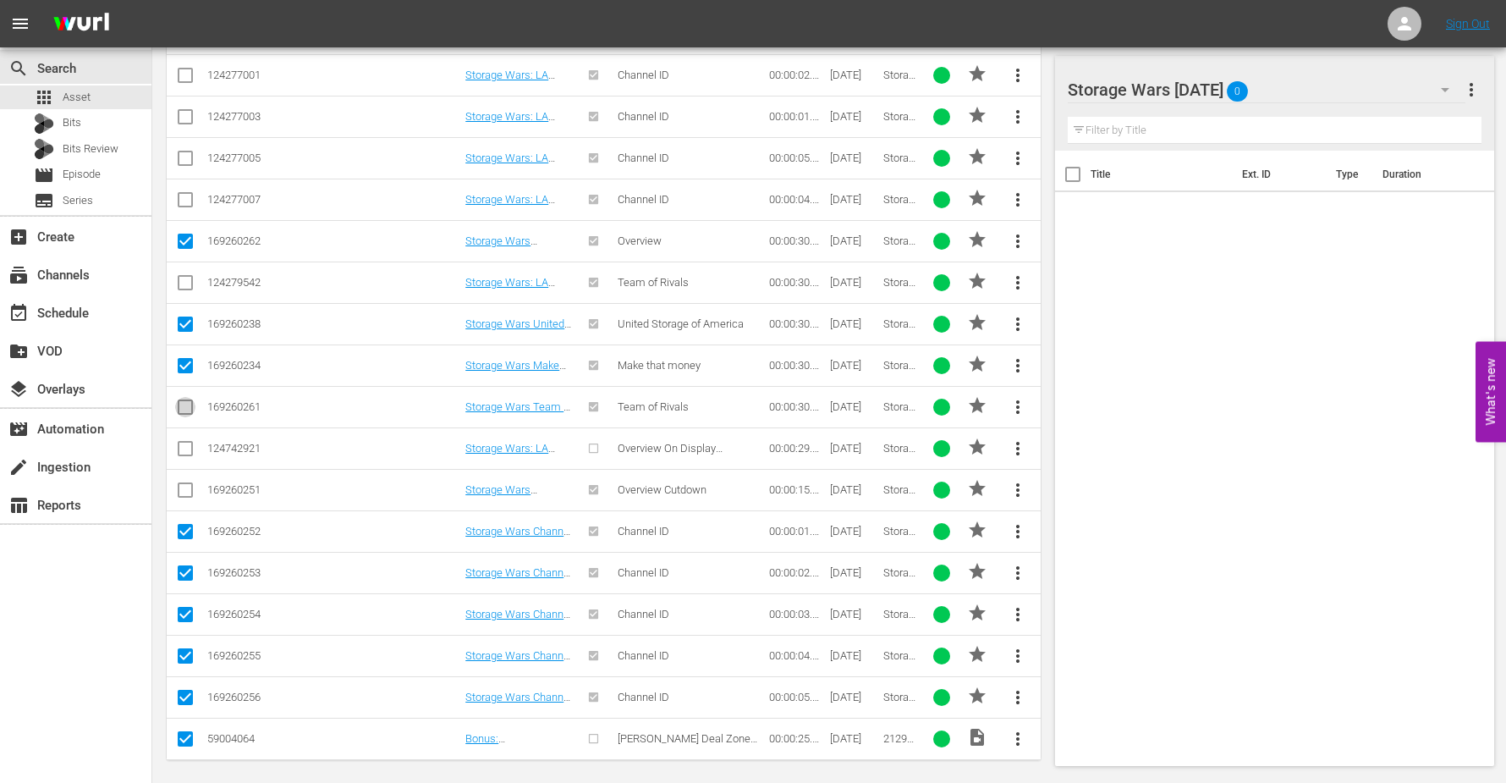
checkbox input "true"
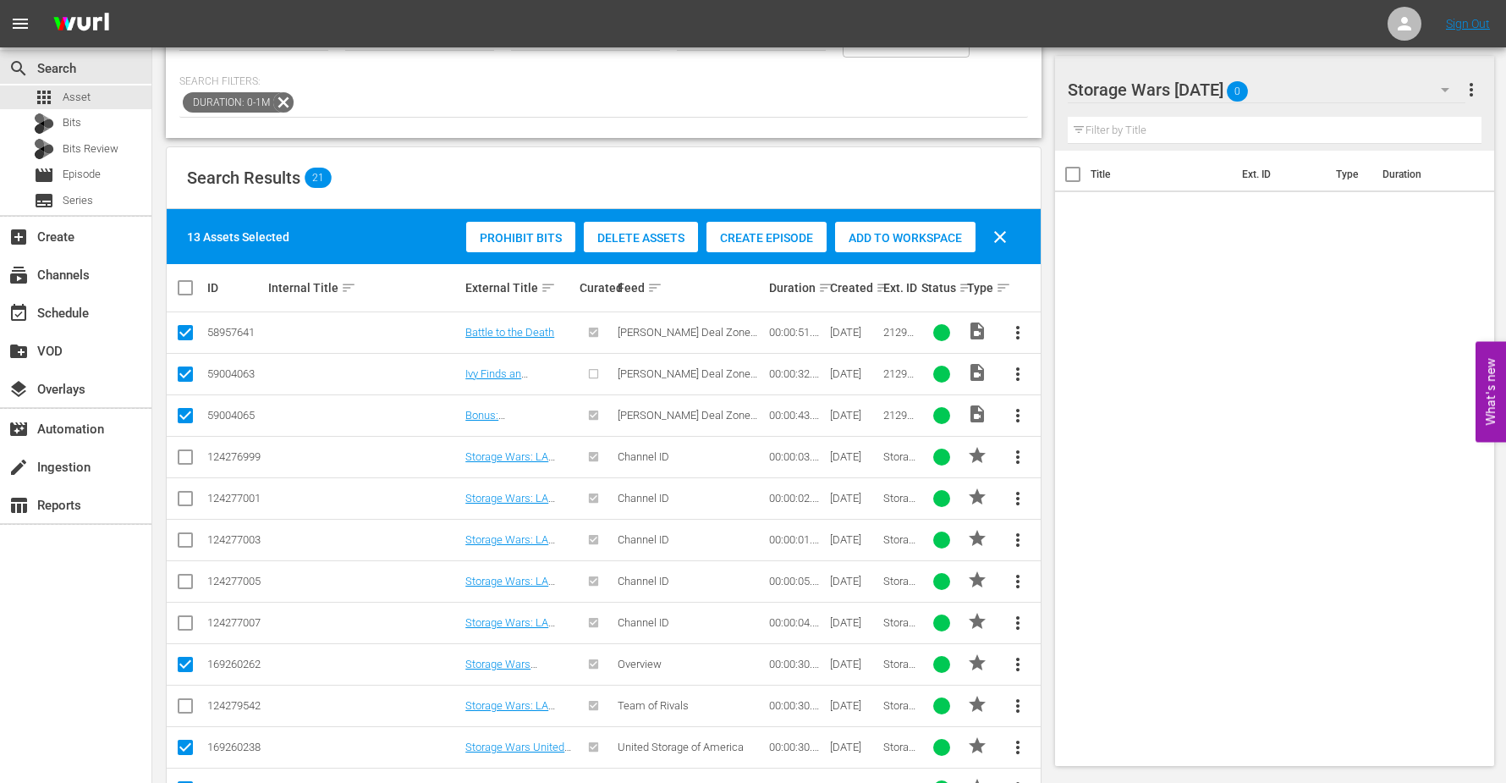
scroll to position [0, 0]
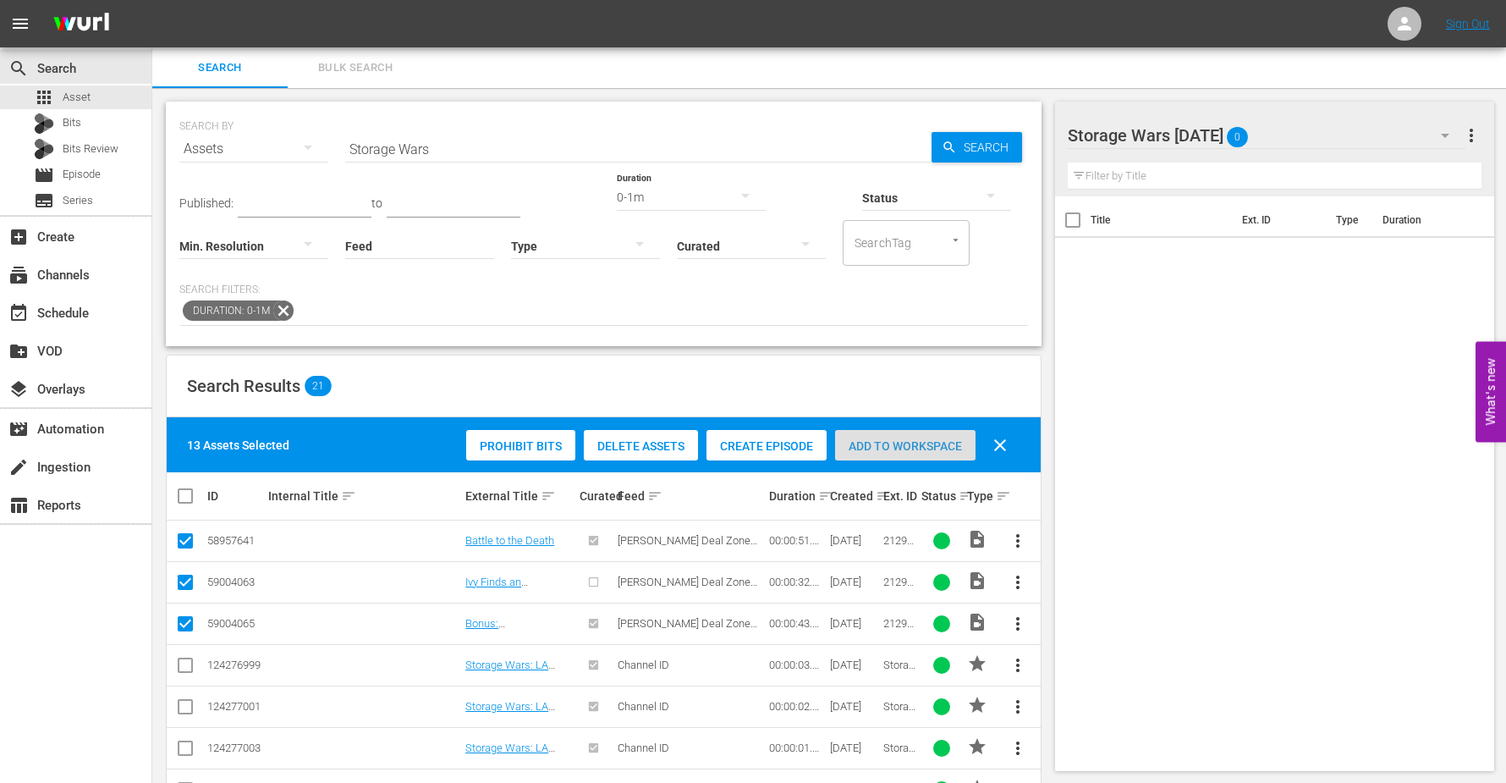
click at [886, 437] on div "Add to Workspace" at bounding box center [905, 446] width 140 height 32
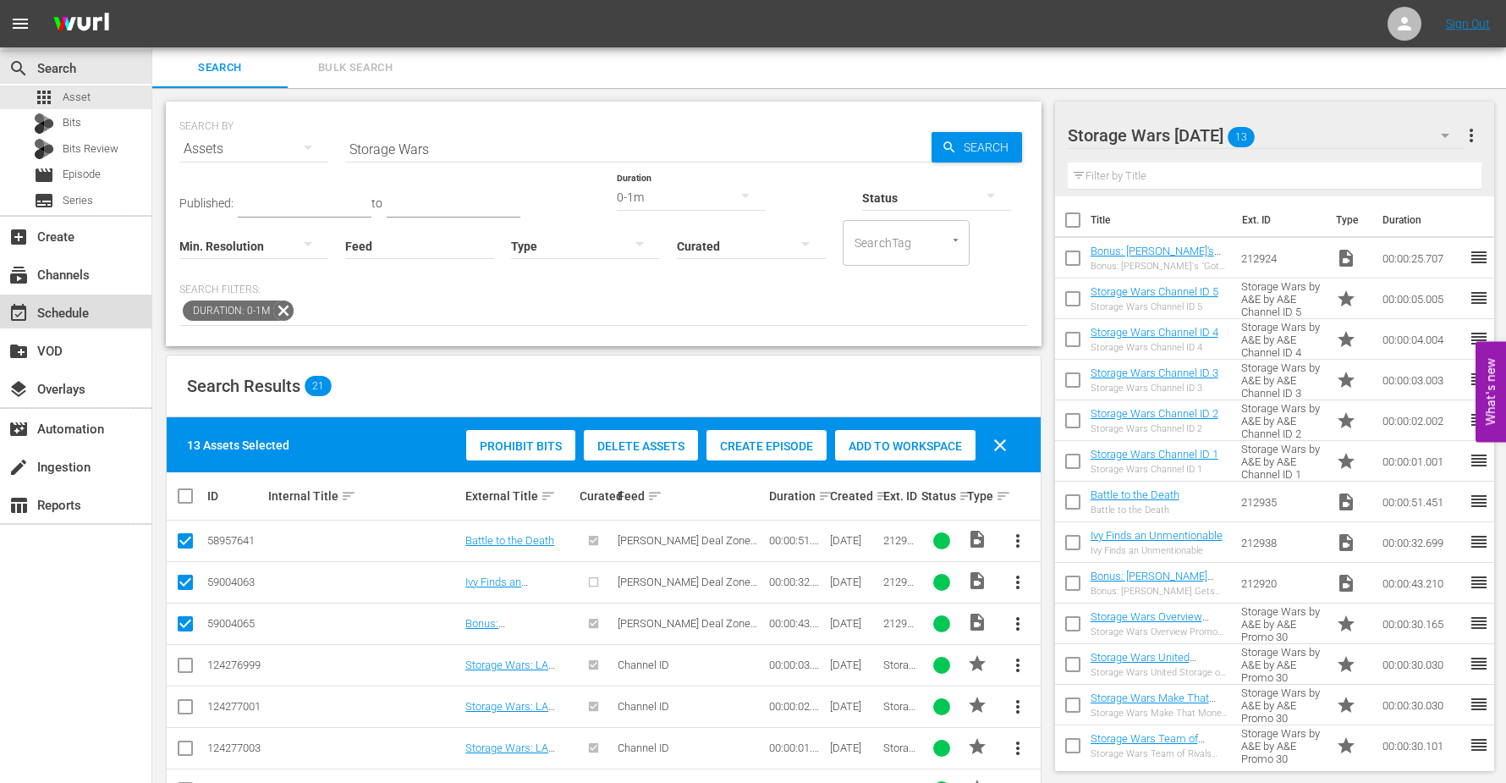
click at [58, 308] on div "event_available Schedule" at bounding box center [47, 310] width 95 height 15
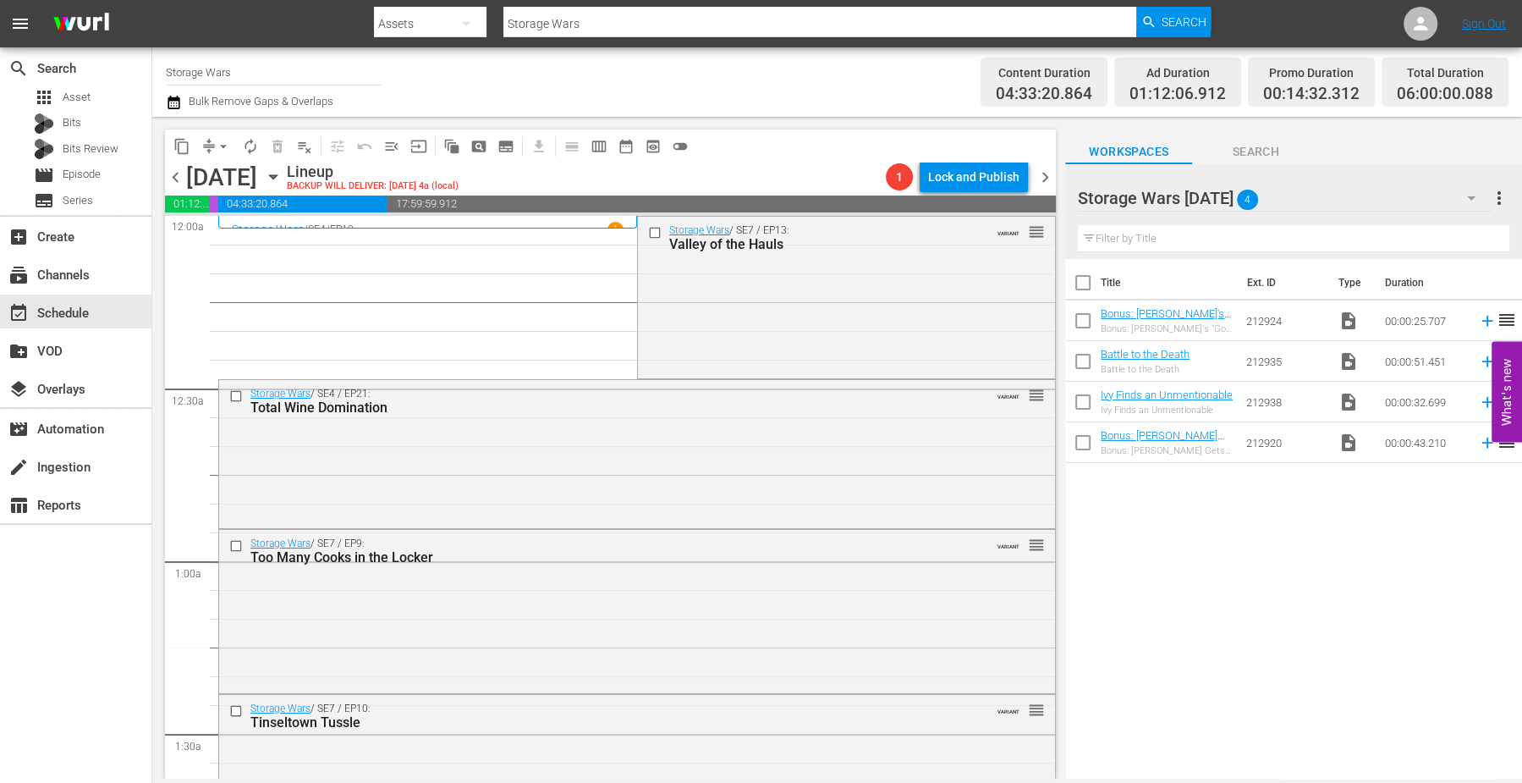
click at [1087, 283] on input "checkbox" at bounding box center [1083, 286] width 36 height 36
checkbox input "true"
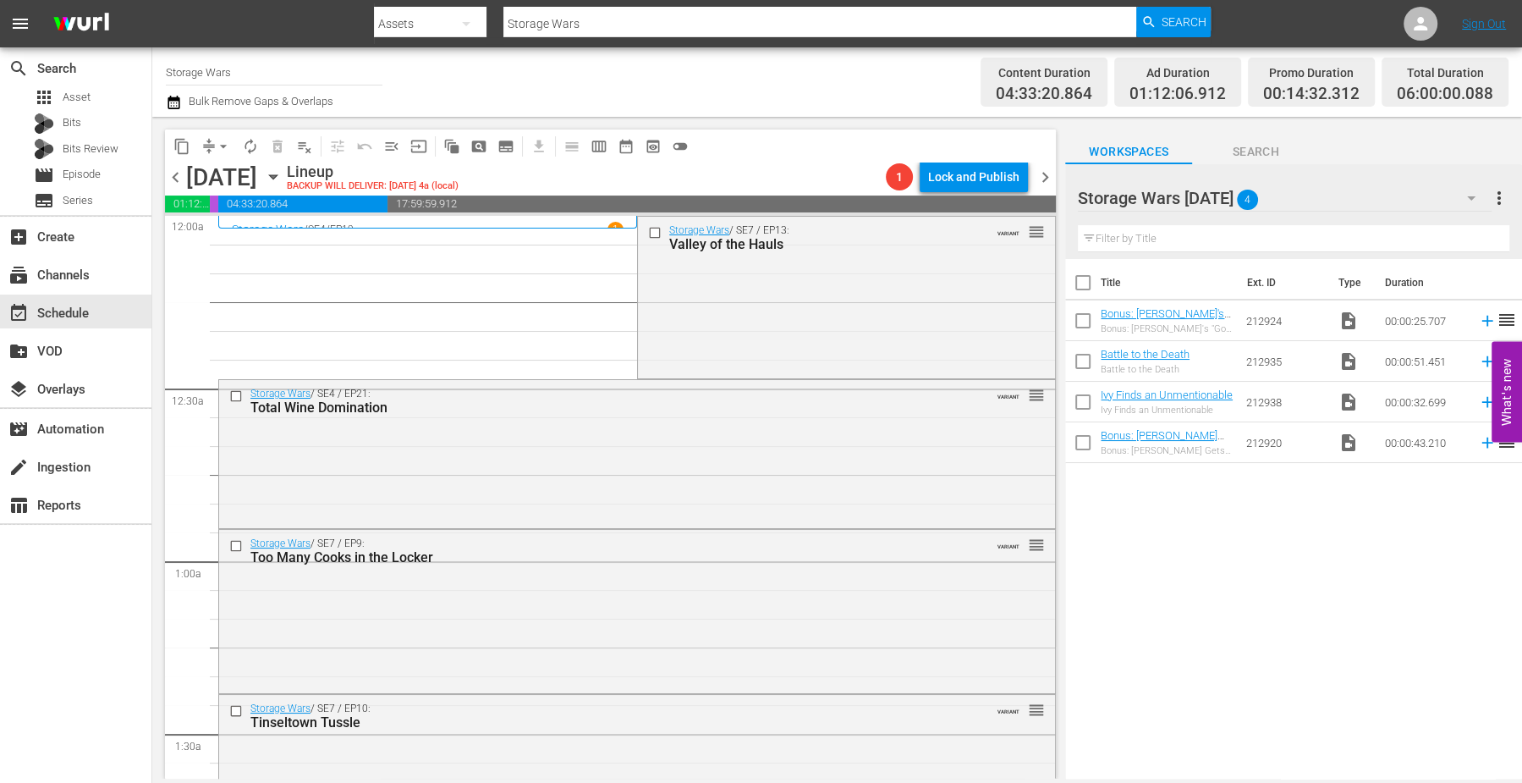
checkbox input "true"
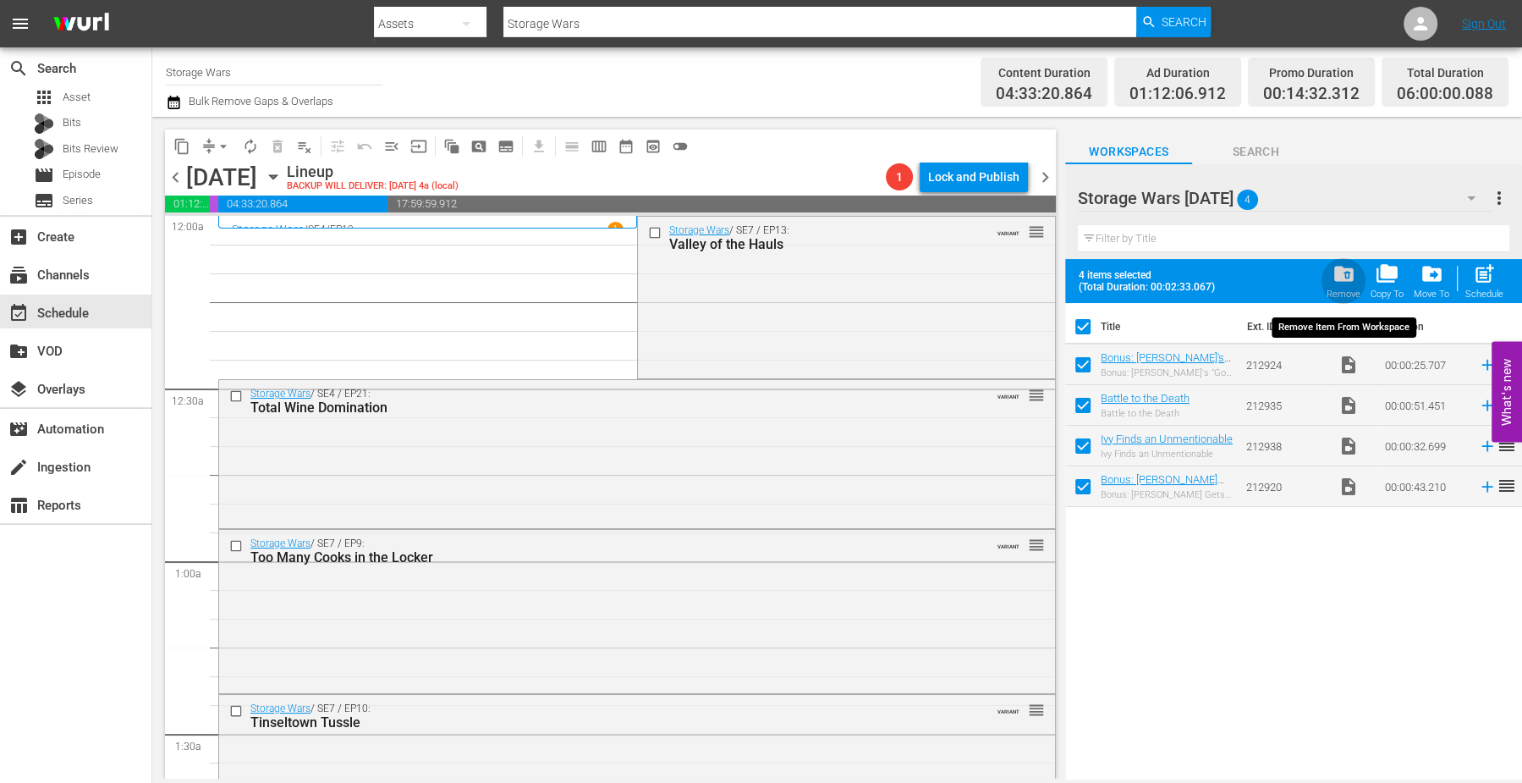
click at [1348, 275] on span "folder_delete" at bounding box center [1343, 273] width 23 height 23
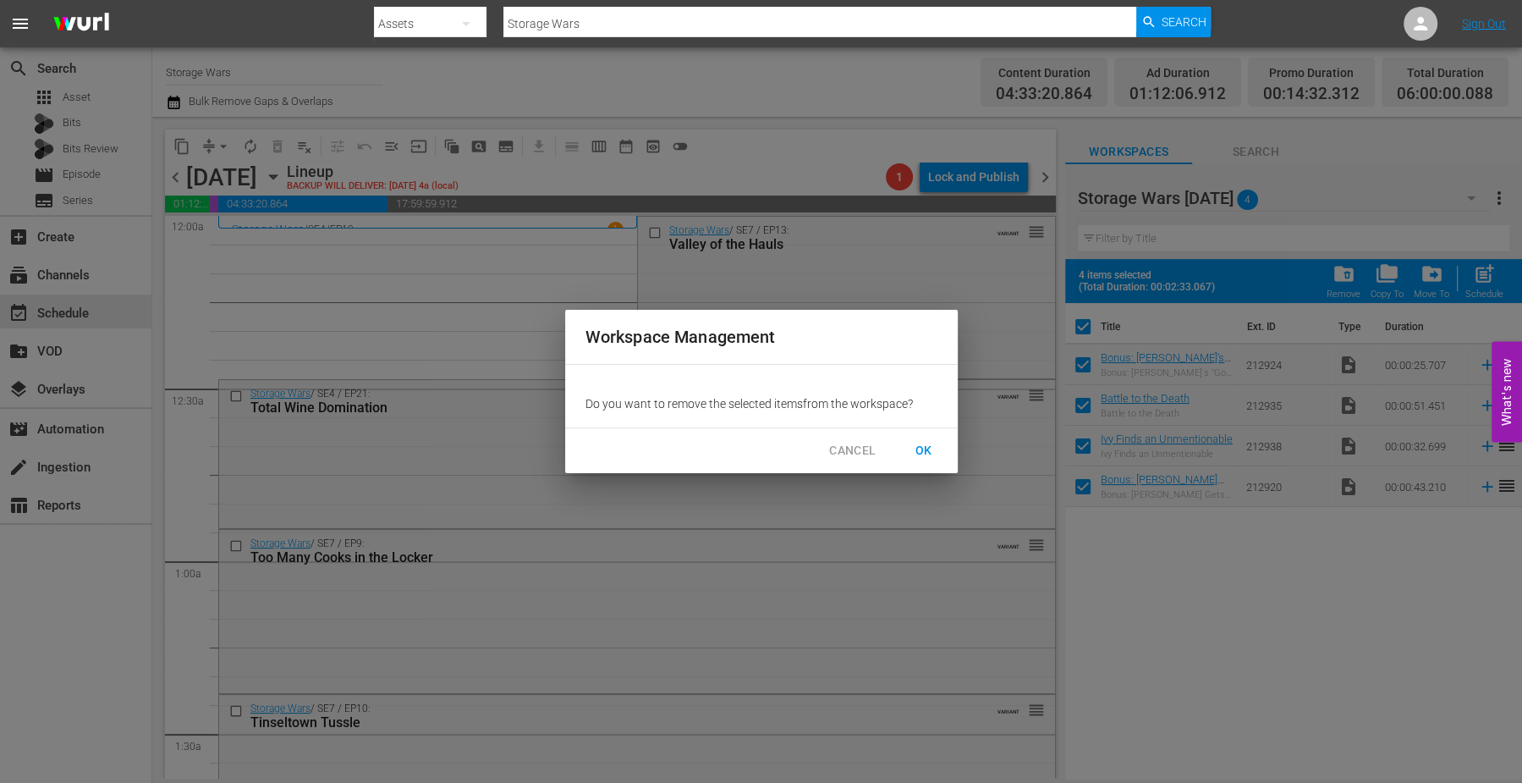
click at [924, 447] on span "OK" at bounding box center [923, 450] width 27 height 21
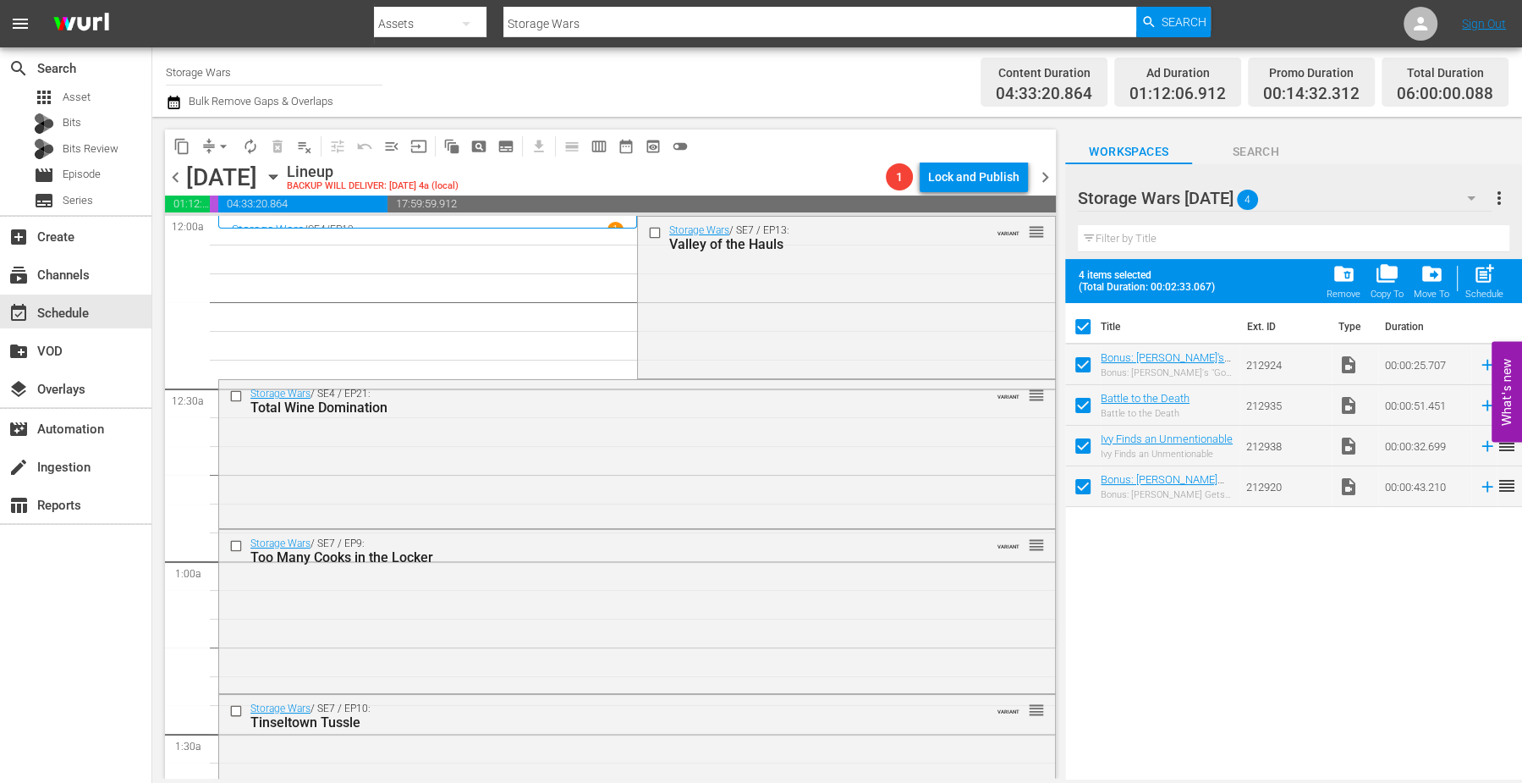
checkbox input "false"
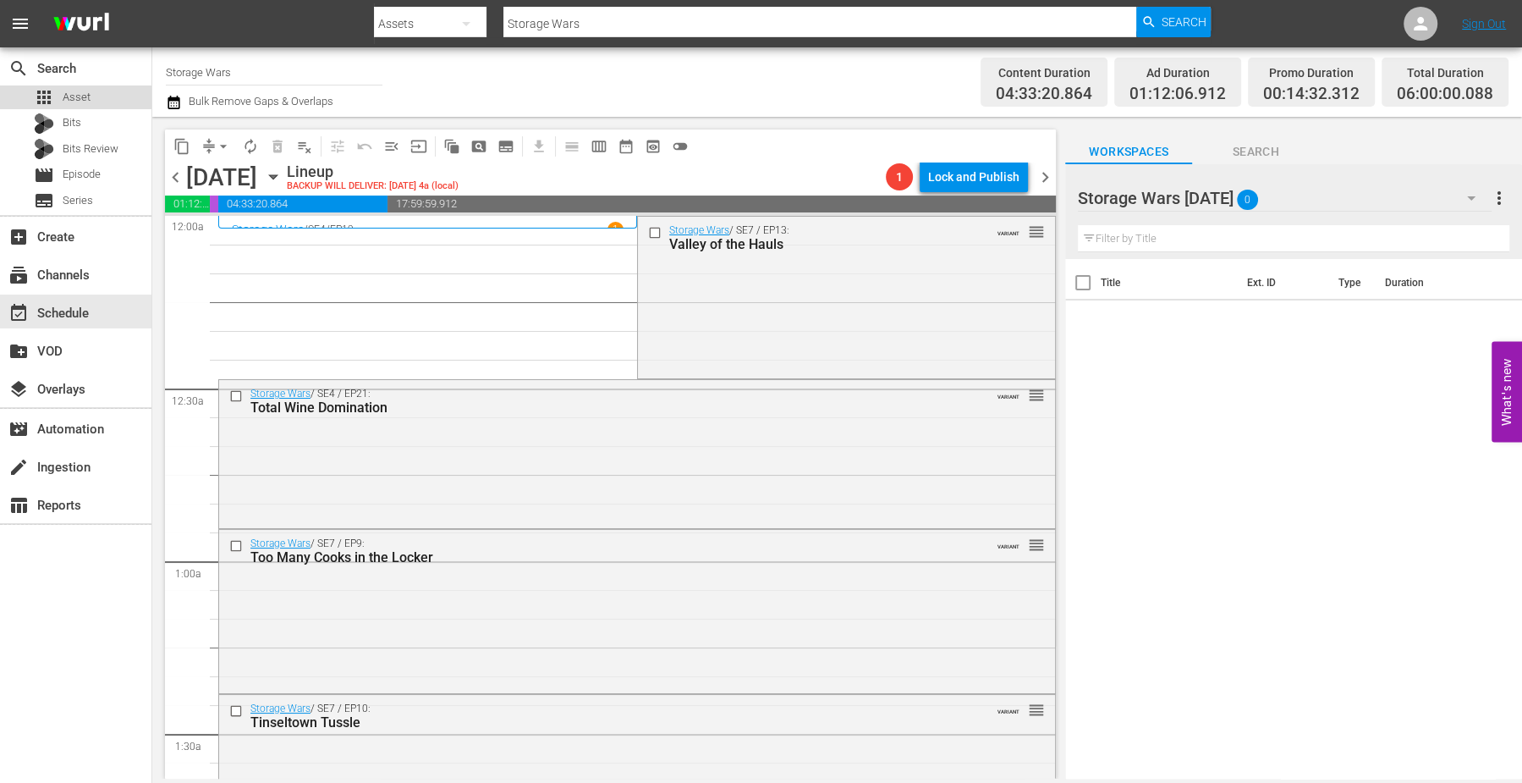
click at [66, 93] on span "Asset" at bounding box center [77, 97] width 28 height 17
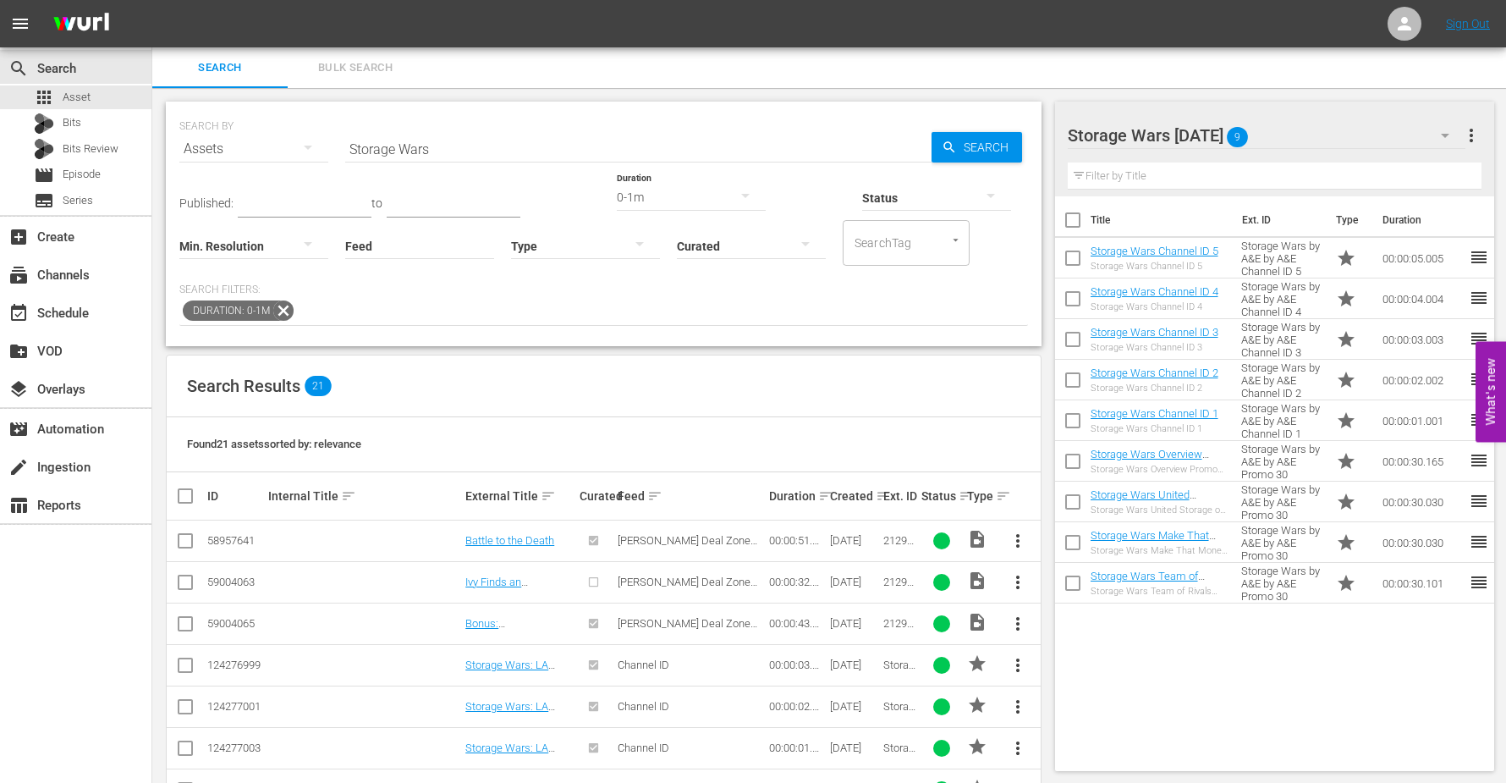
click at [1195, 673] on div "Title Ext. ID Type Duration Storage Wars Channel ID 5 Storage Wars Channel ID 5…" at bounding box center [1275, 480] width 440 height 568
click at [63, 275] on div "subscriptions Channels" at bounding box center [47, 272] width 95 height 15
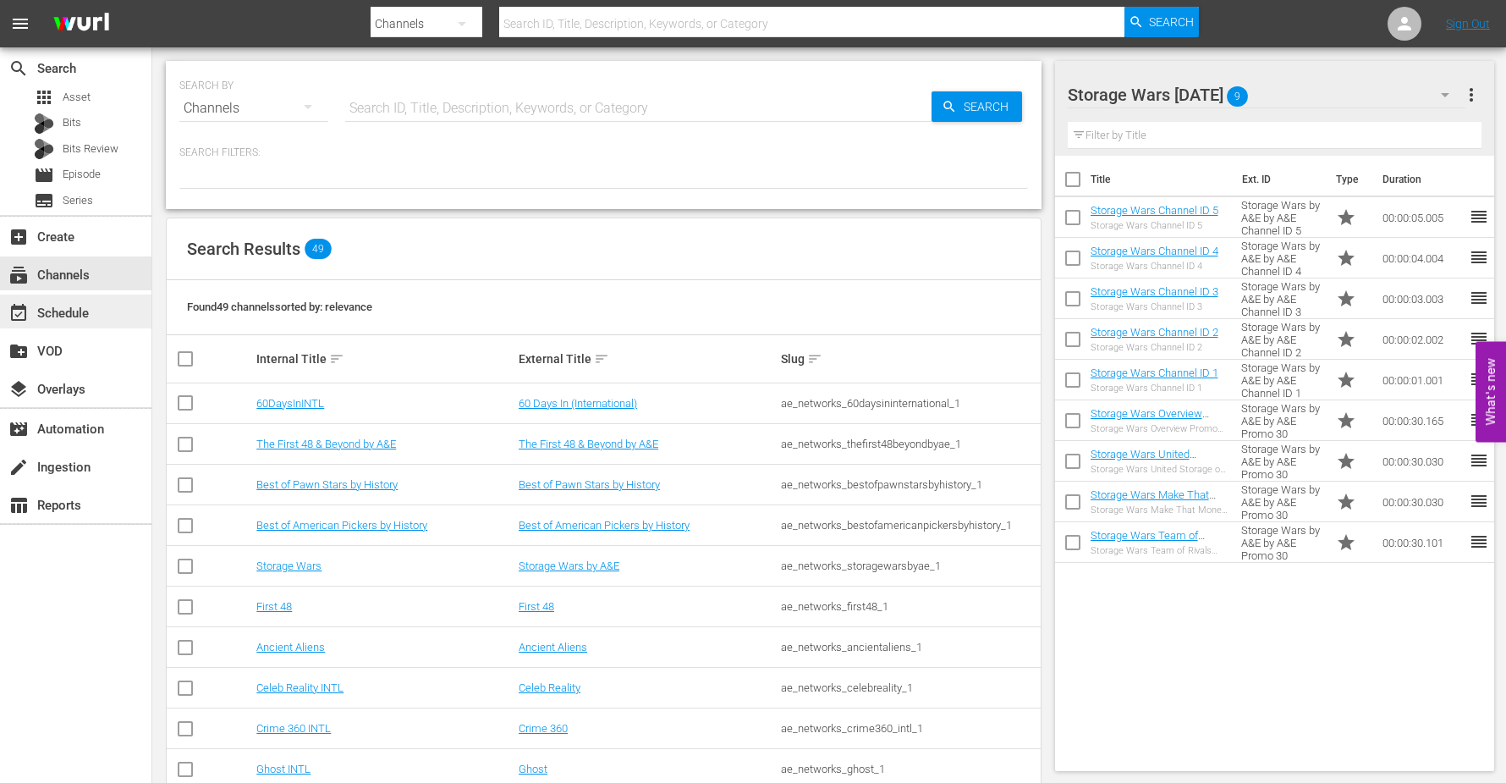
click at [63, 305] on div "event_available Schedule" at bounding box center [47, 310] width 95 height 15
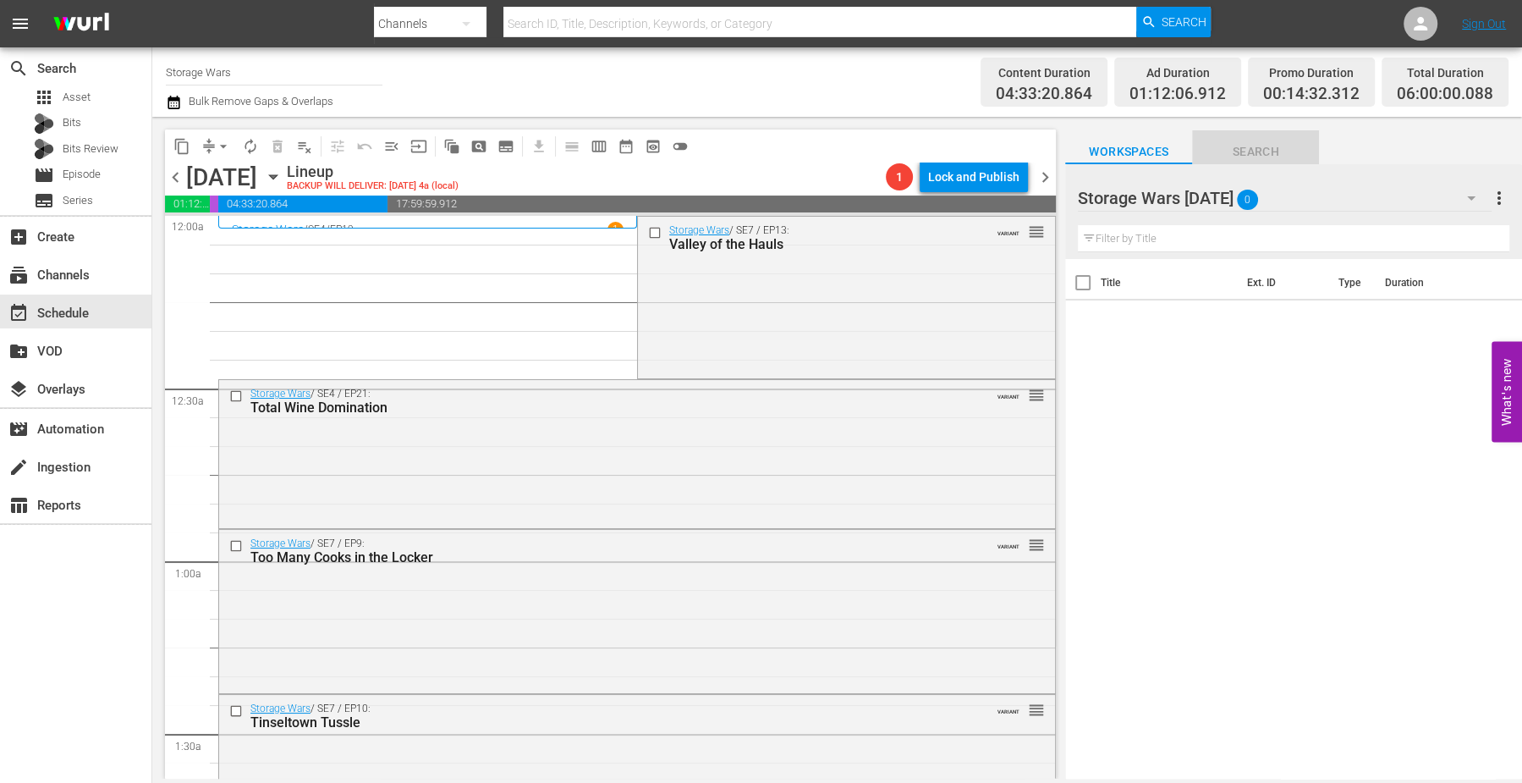
click at [1260, 149] on span "Search" at bounding box center [1255, 151] width 127 height 21
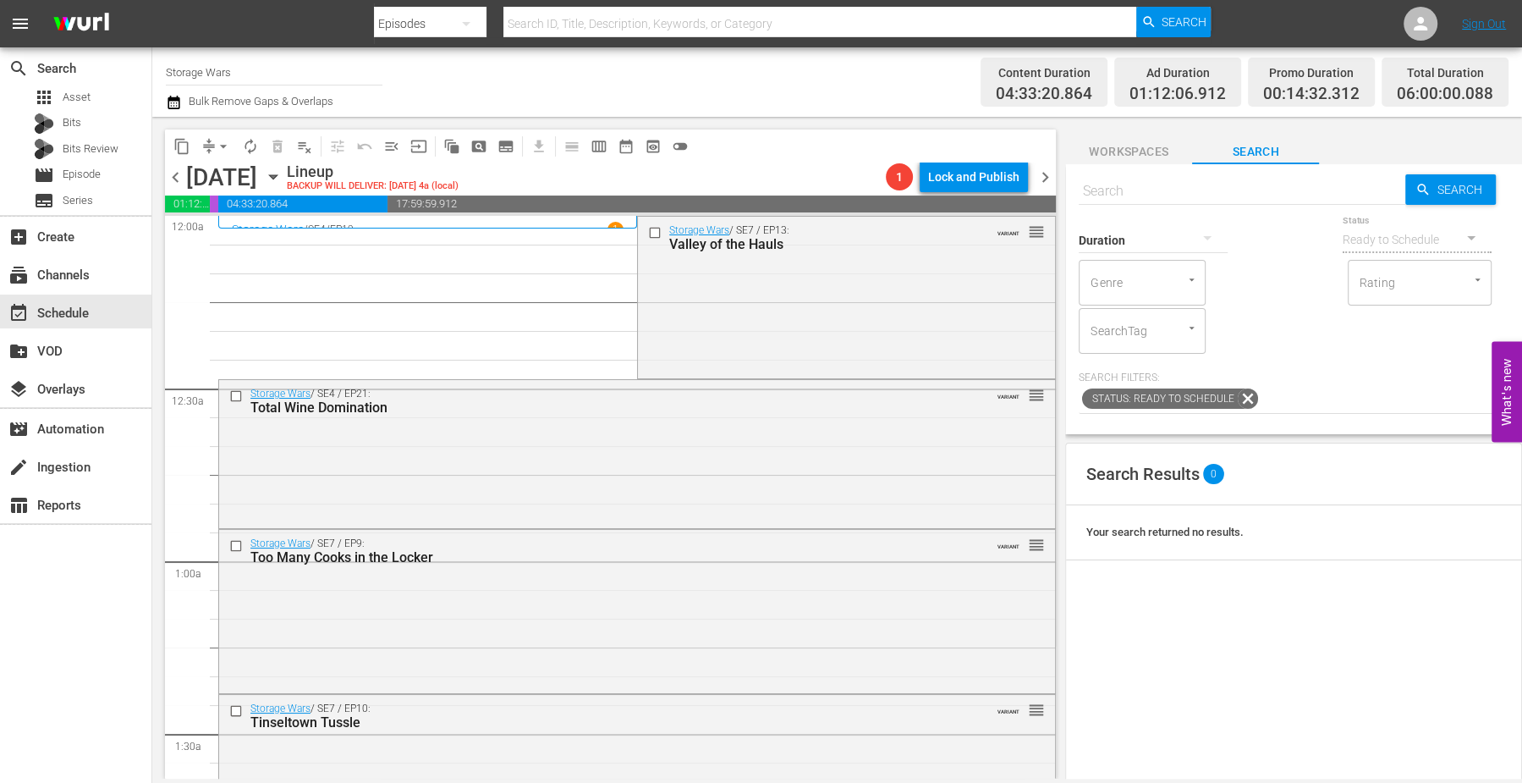
click at [1120, 152] on span "Workspaces" at bounding box center [1128, 151] width 127 height 21
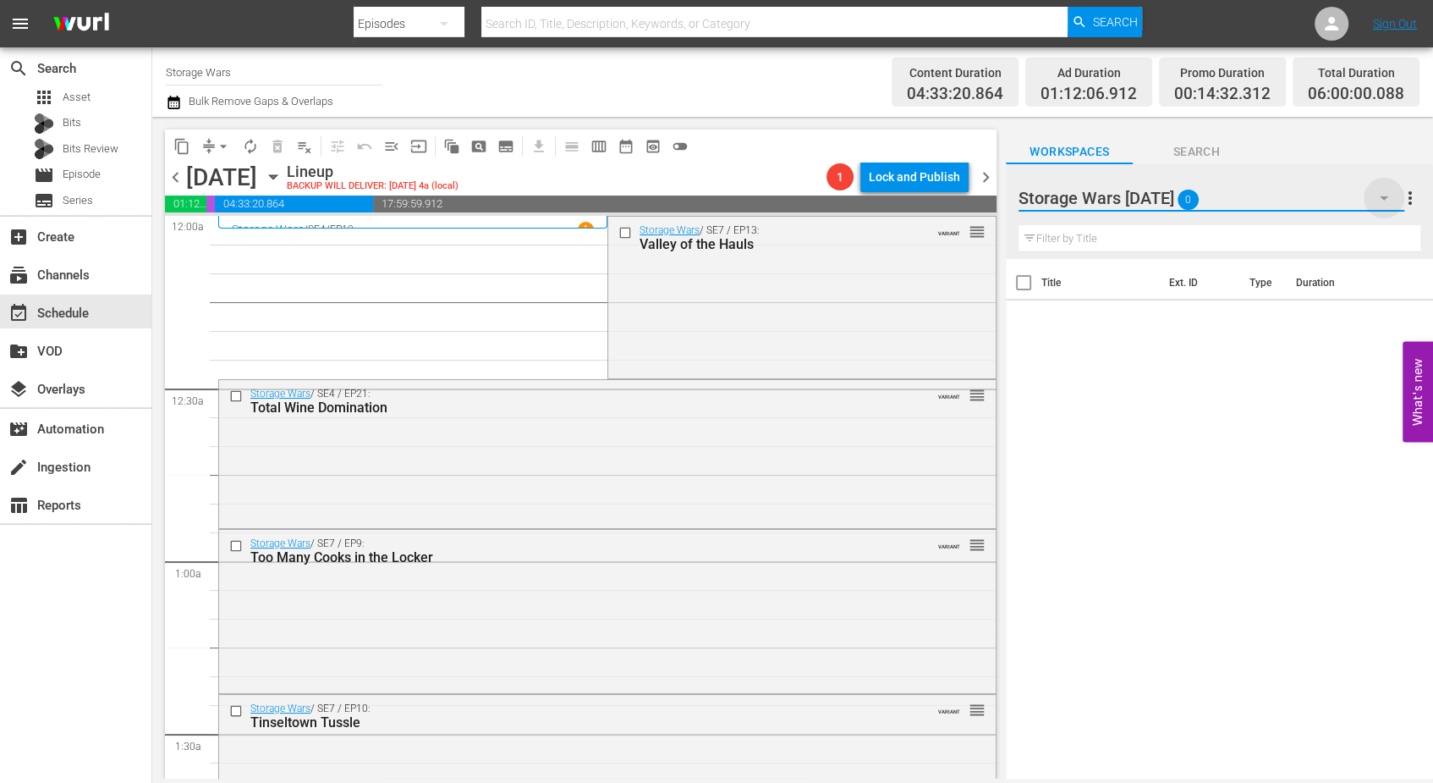
click at [1392, 195] on icon "button" at bounding box center [1384, 198] width 20 height 20
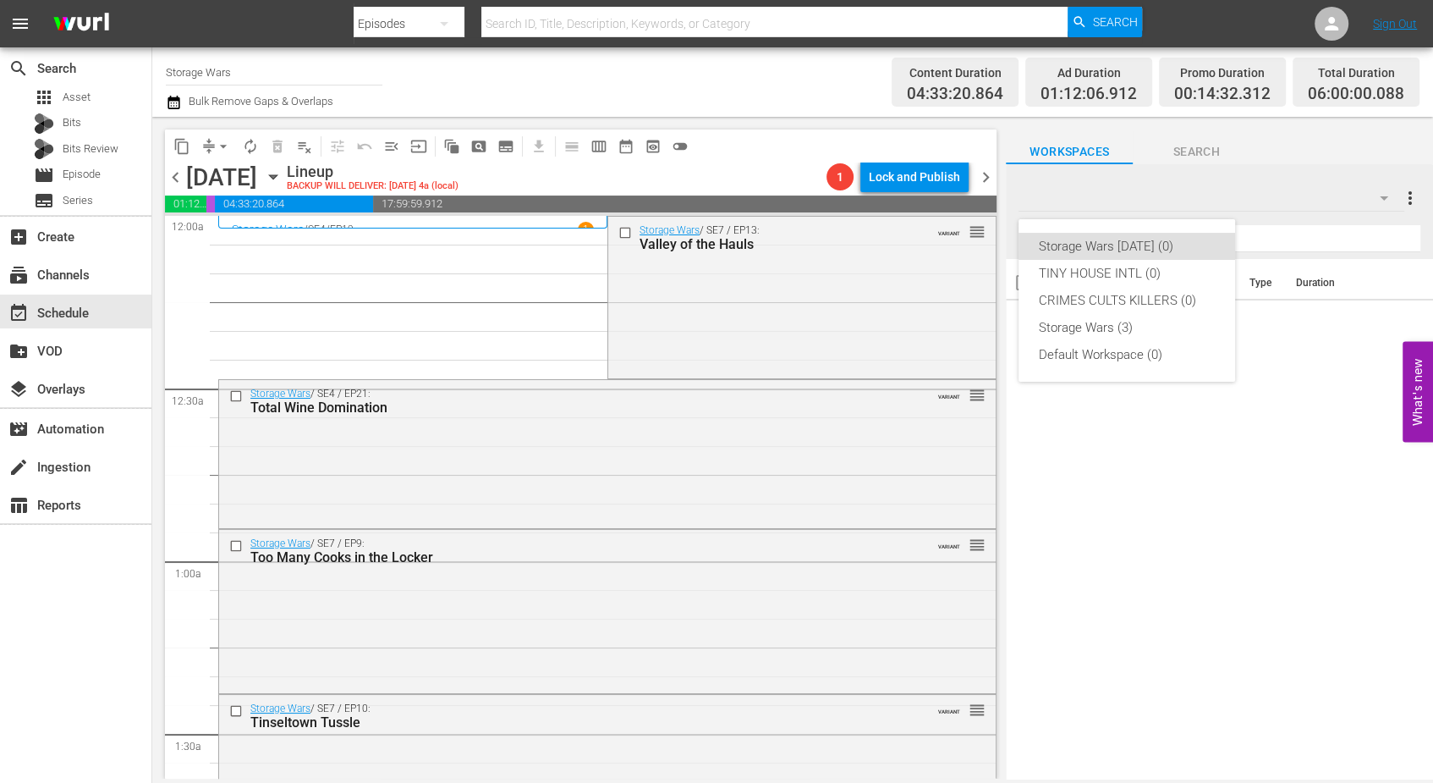
click at [1087, 242] on div "Storage Wars [DATE] (0)" at bounding box center [1127, 246] width 176 height 27
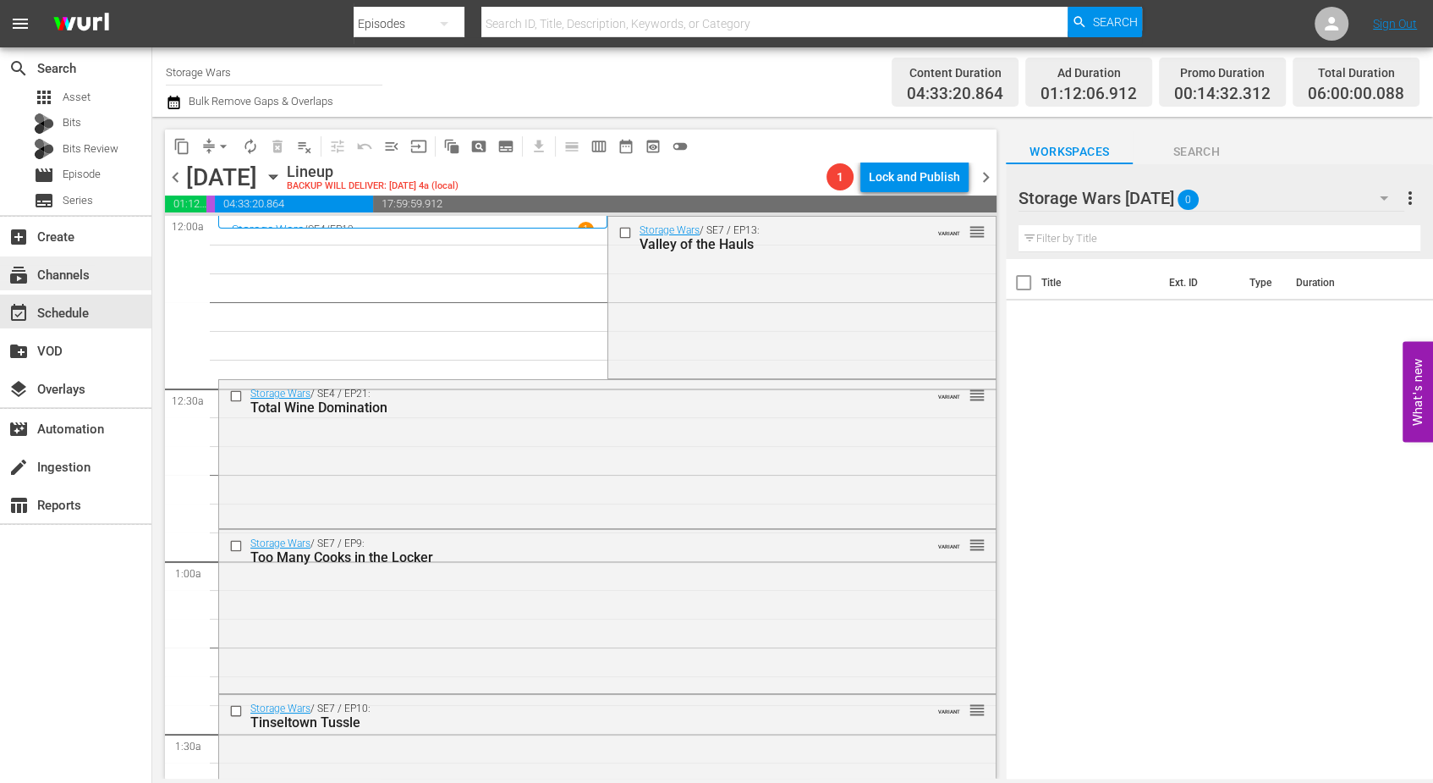
click at [65, 278] on div "subscriptions Channels" at bounding box center [47, 272] width 95 height 15
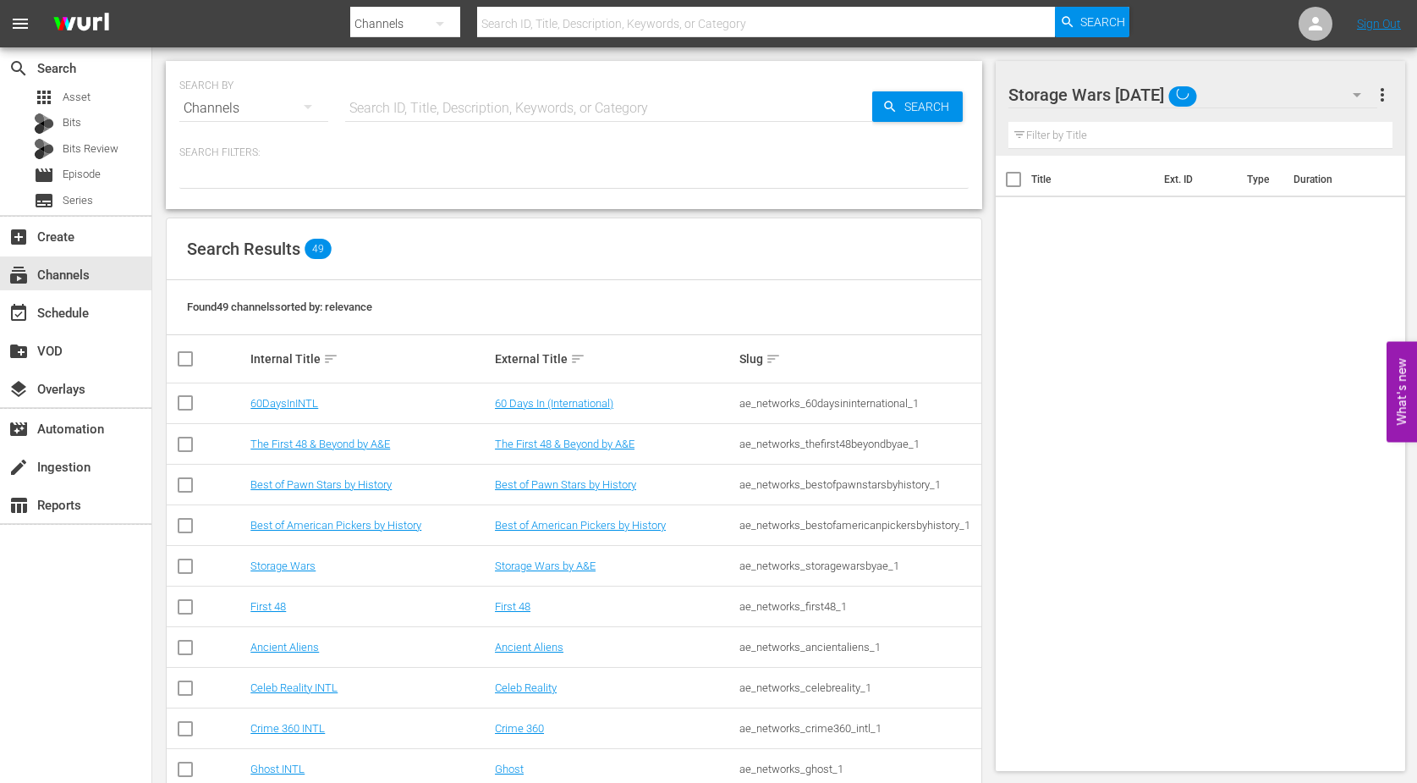
click at [349, 106] on input "text" at bounding box center [608, 108] width 527 height 41
type input "Storage Wars"
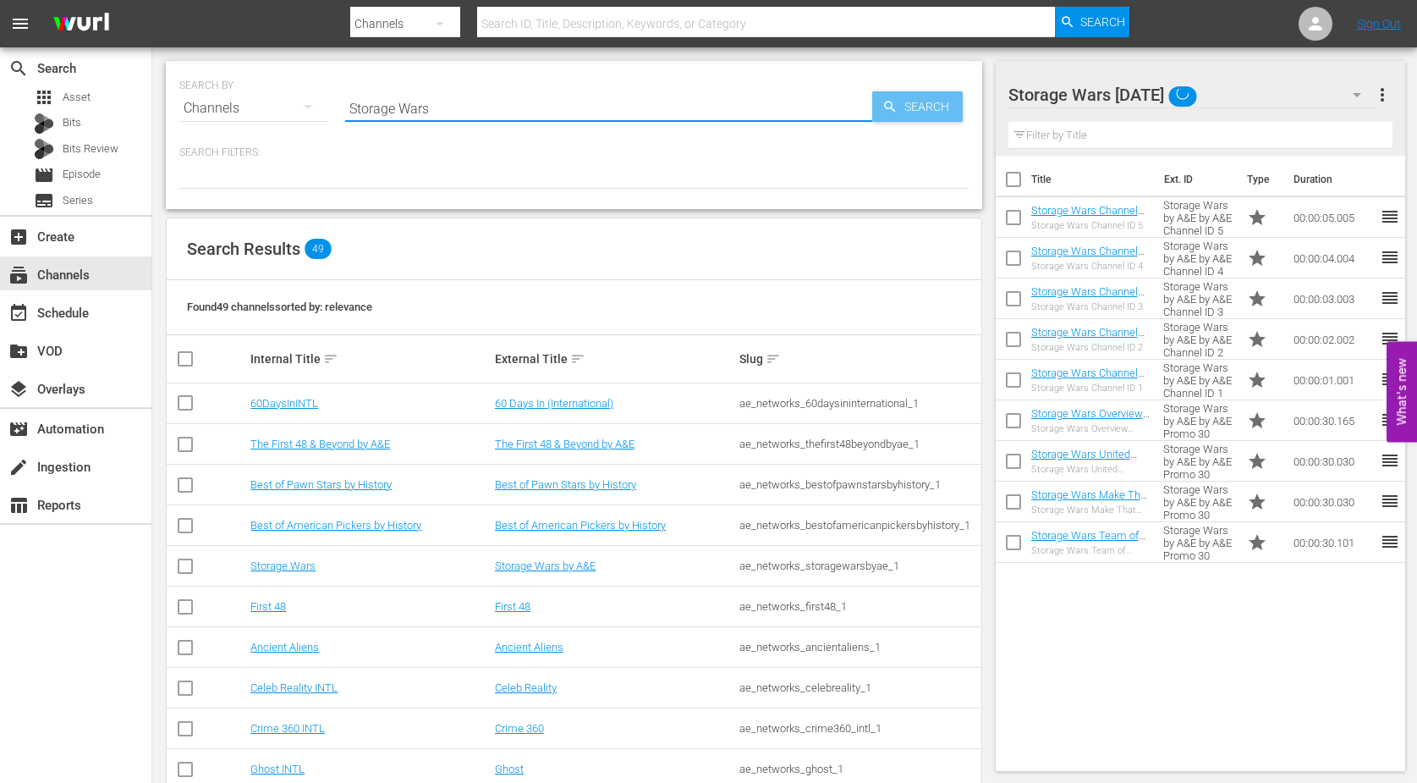
type input "Storage Wars"
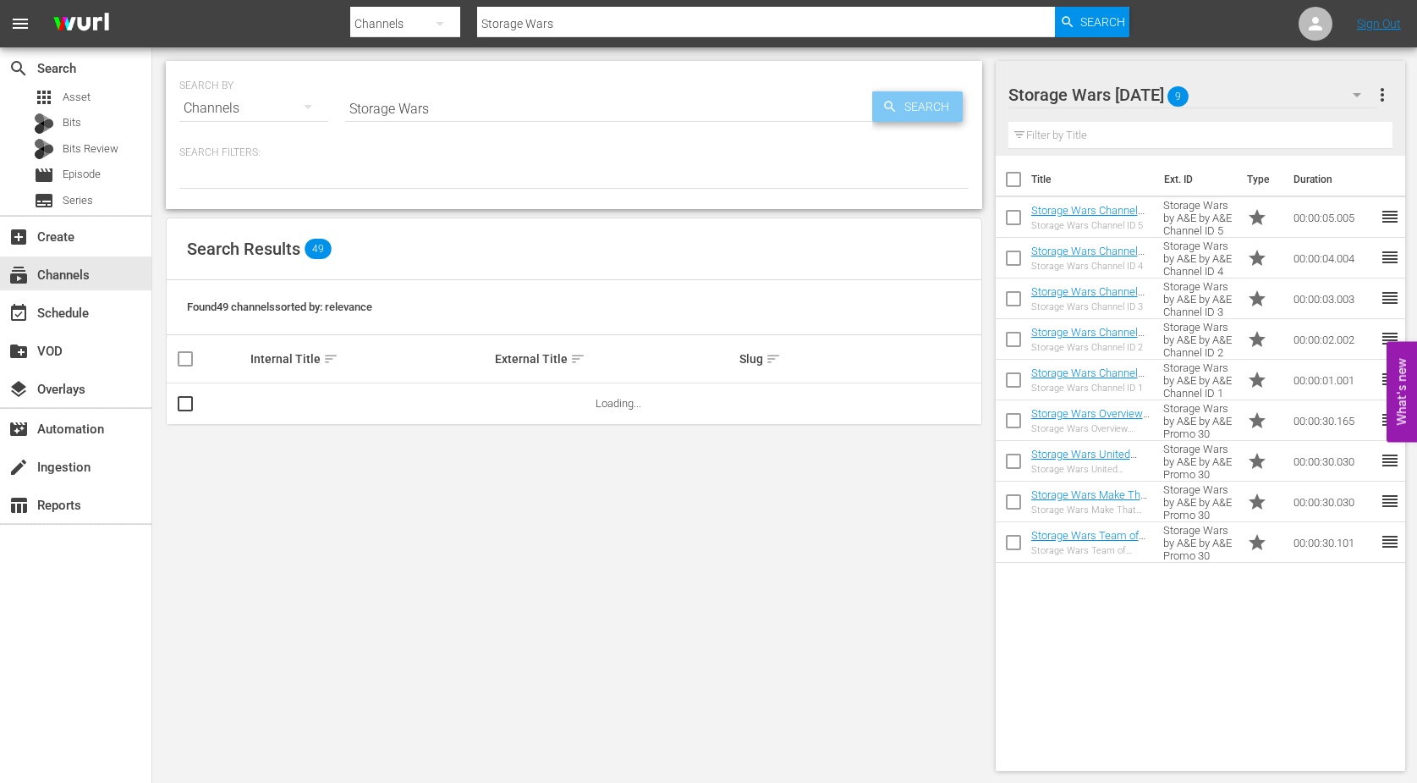
click at [928, 111] on span "Search" at bounding box center [930, 106] width 65 height 30
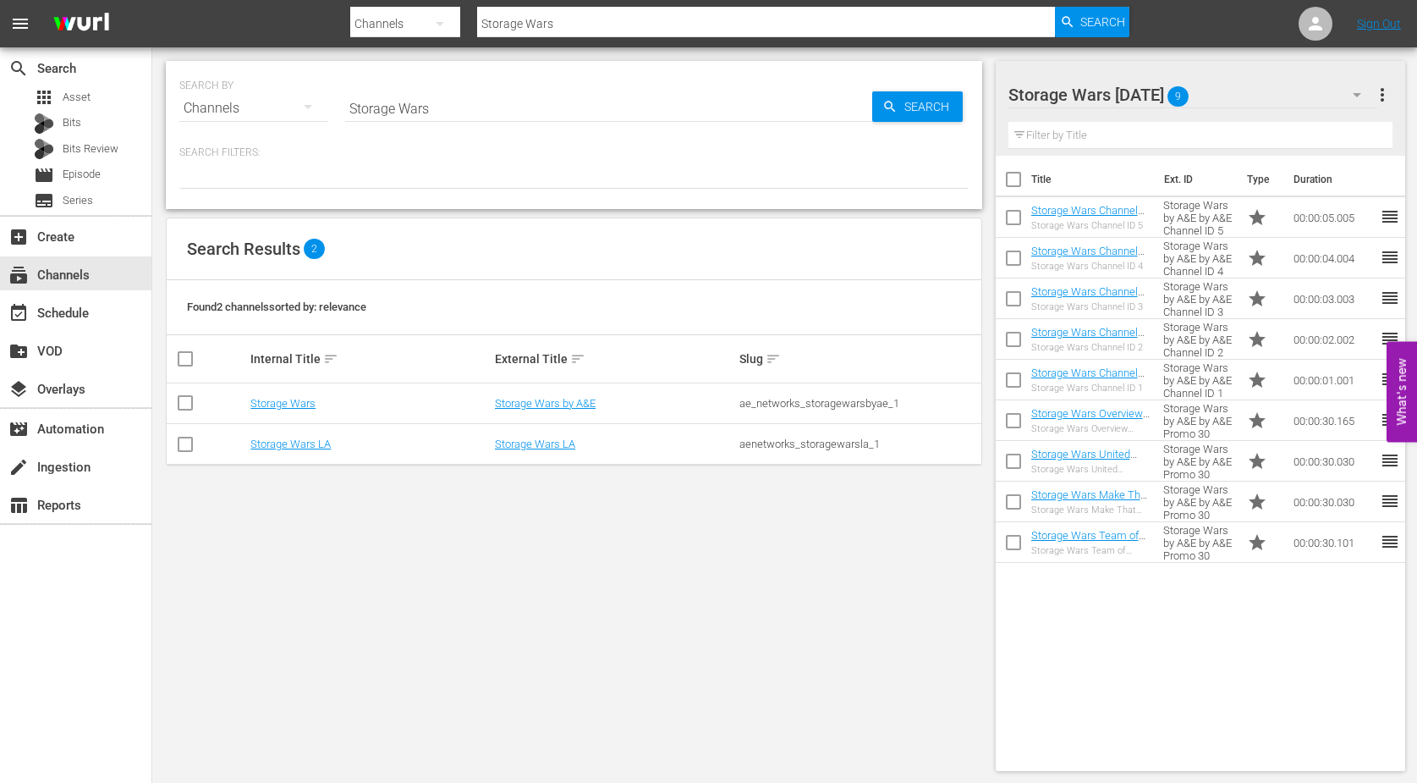
click at [1015, 173] on input "checkbox" at bounding box center [1014, 183] width 36 height 36
checkbox input "true"
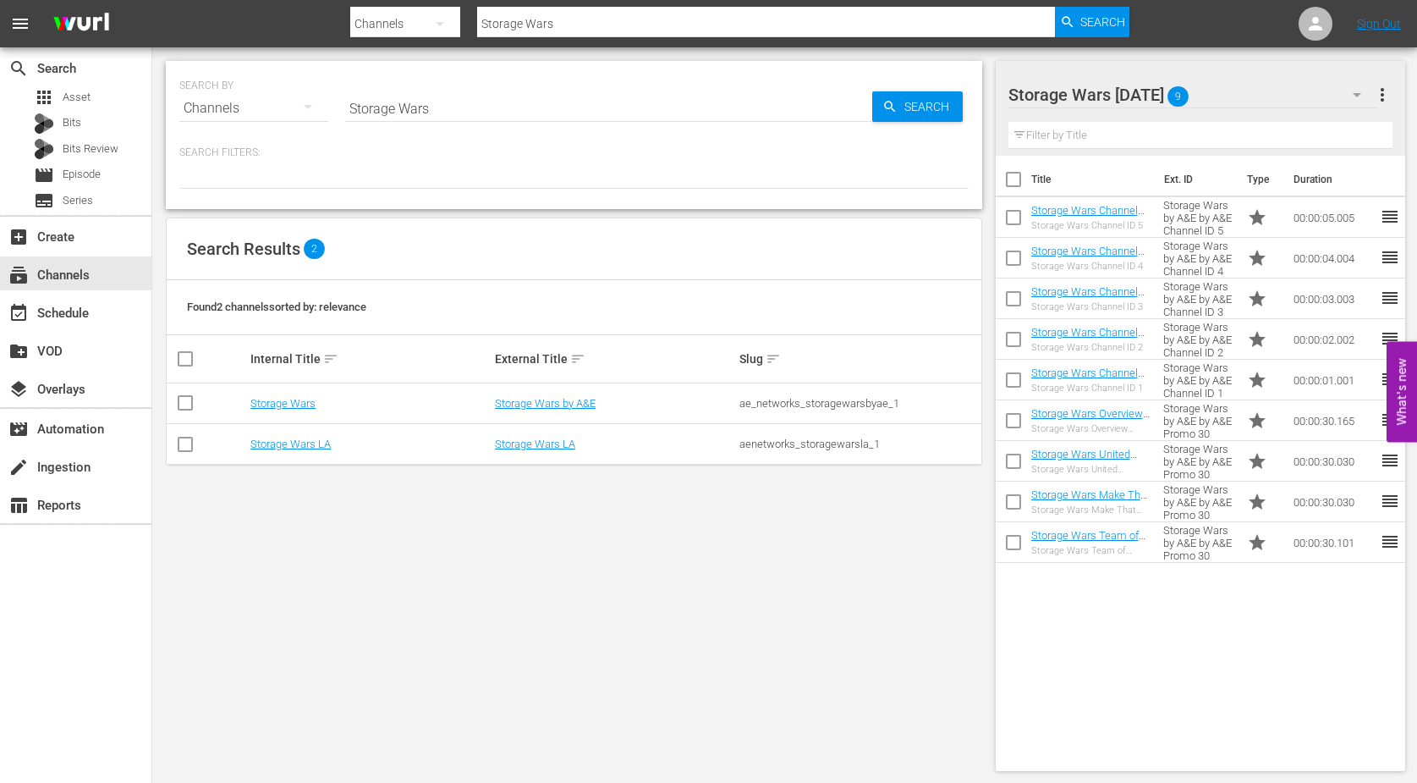
checkbox input "true"
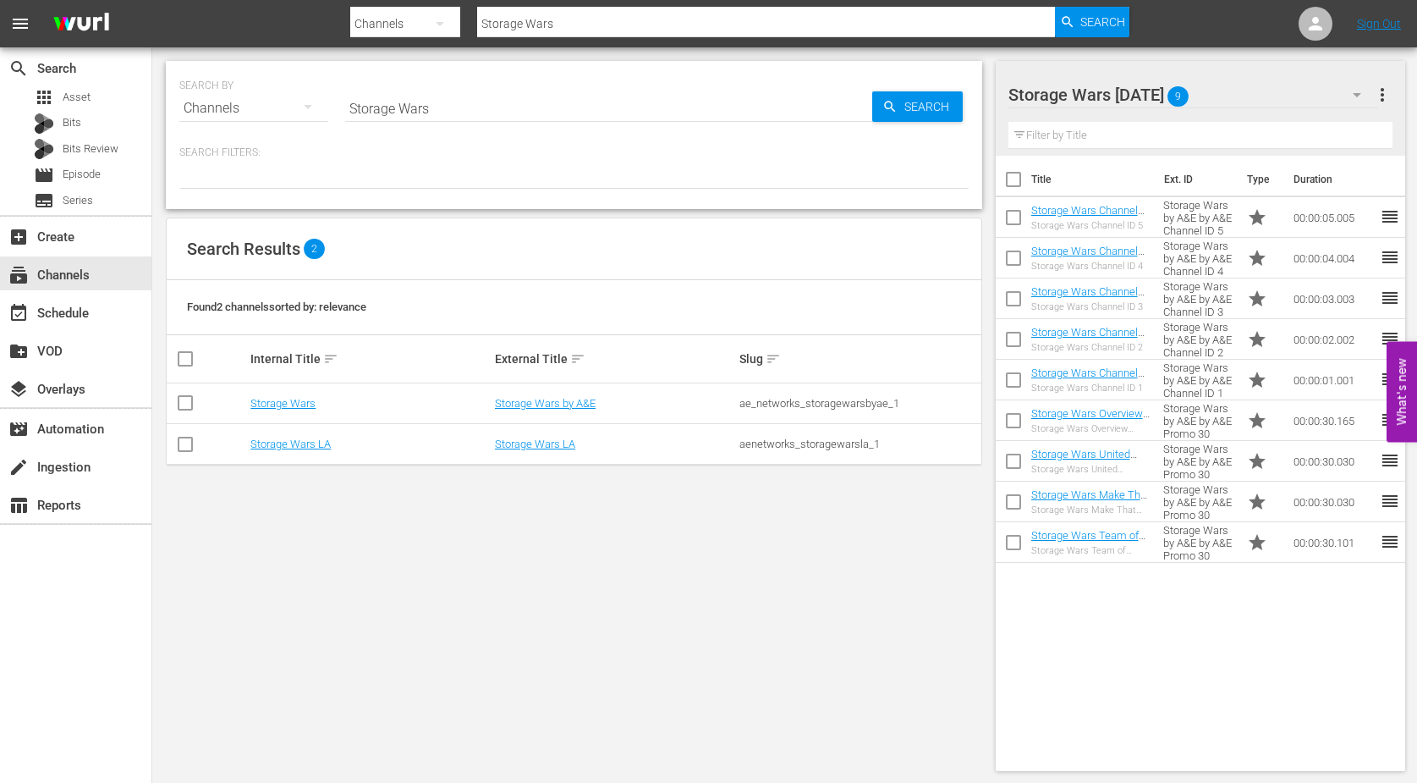
checkbox input "true"
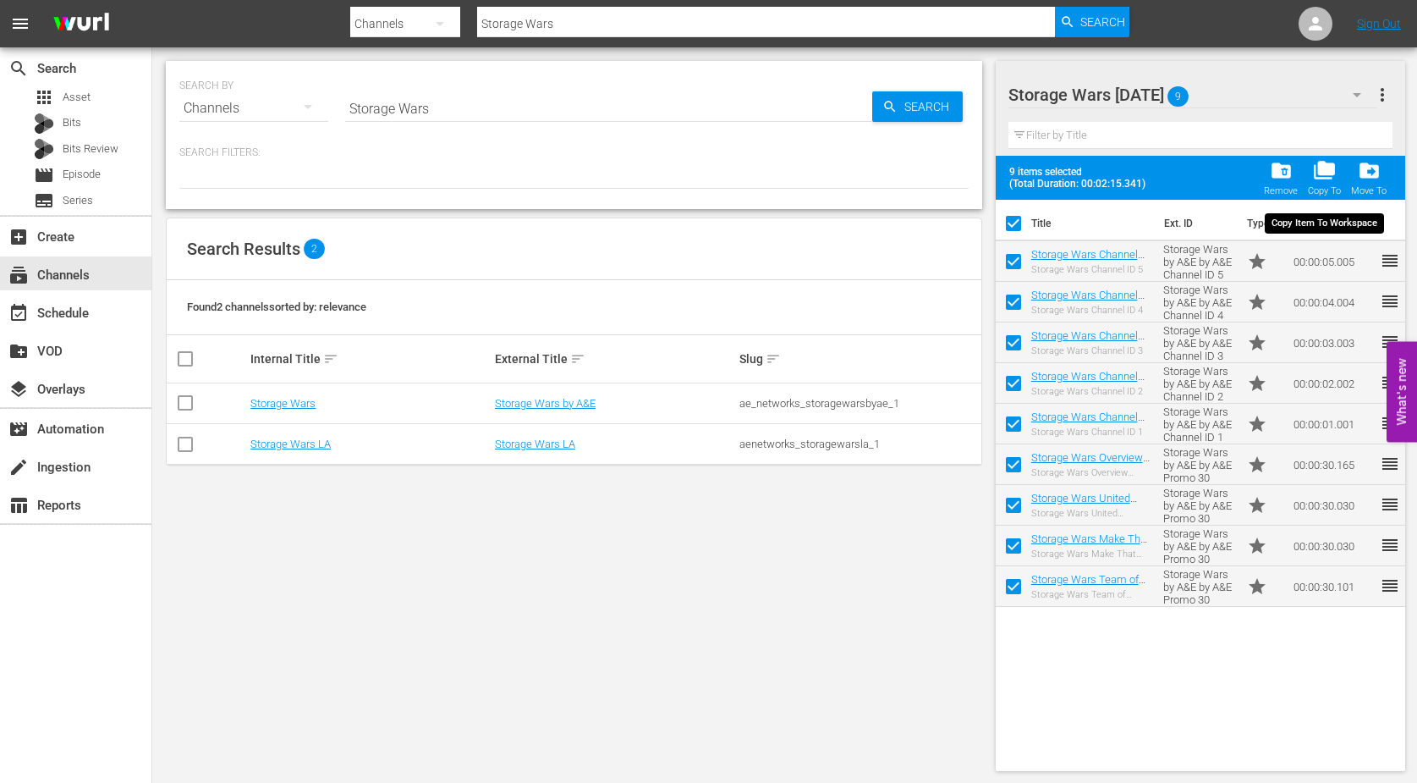
click at [1324, 166] on span "folder_copy" at bounding box center [1324, 170] width 23 height 23
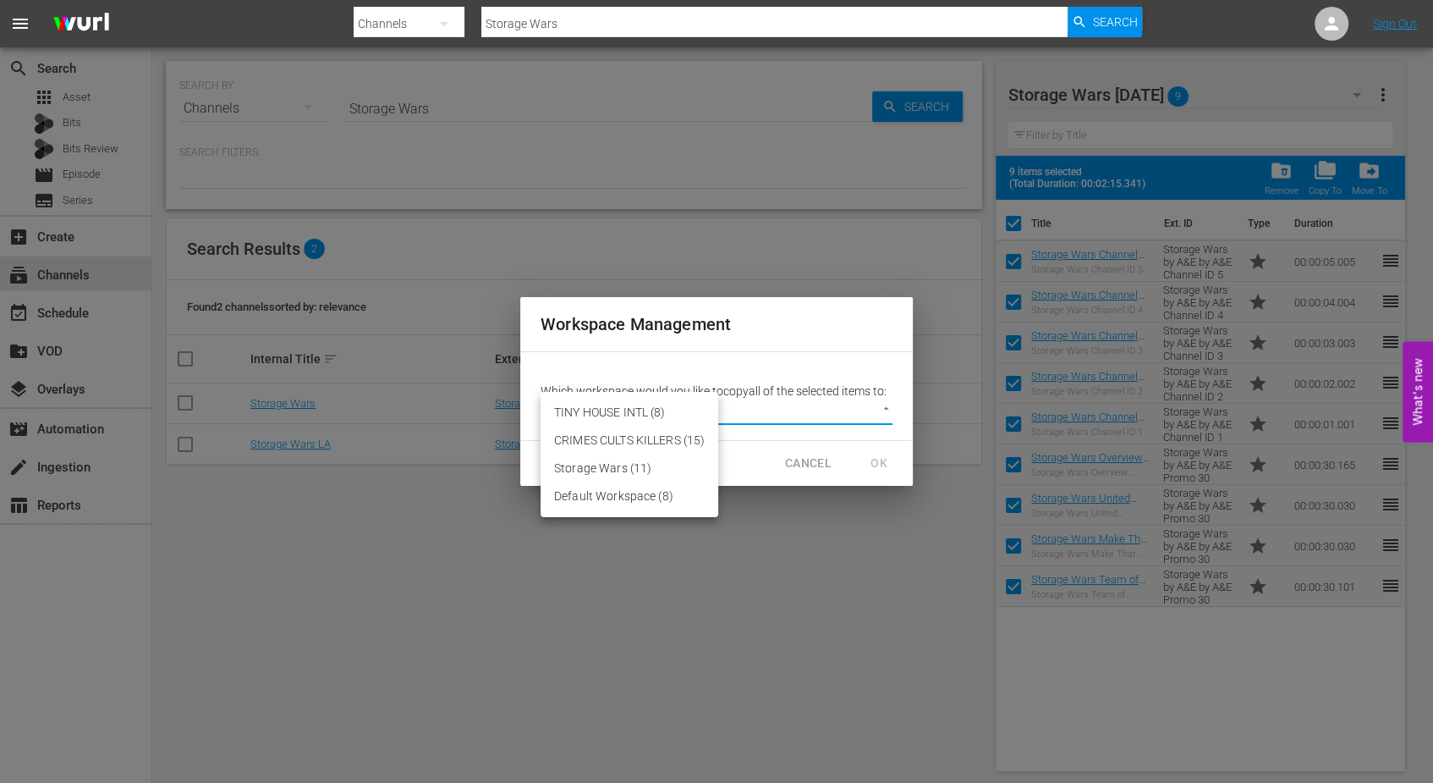
click at [886, 409] on body "menu Search By Channels Search ID, Title, Description, Keywords, or Category St…" at bounding box center [716, 391] width 1433 height 783
click at [795, 455] on div at bounding box center [716, 391] width 1433 height 783
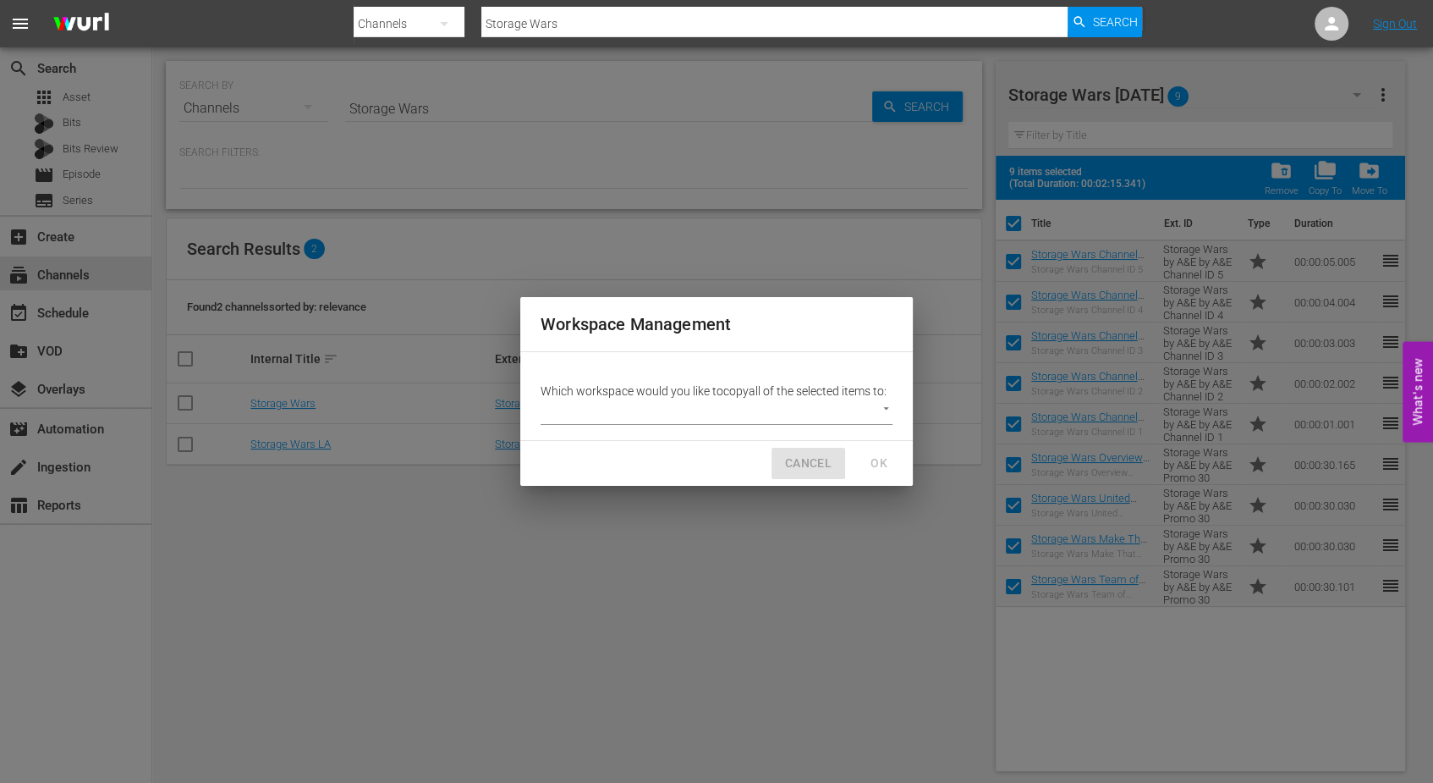
click at [797, 457] on button "CANCEL" at bounding box center [809, 463] width 74 height 31
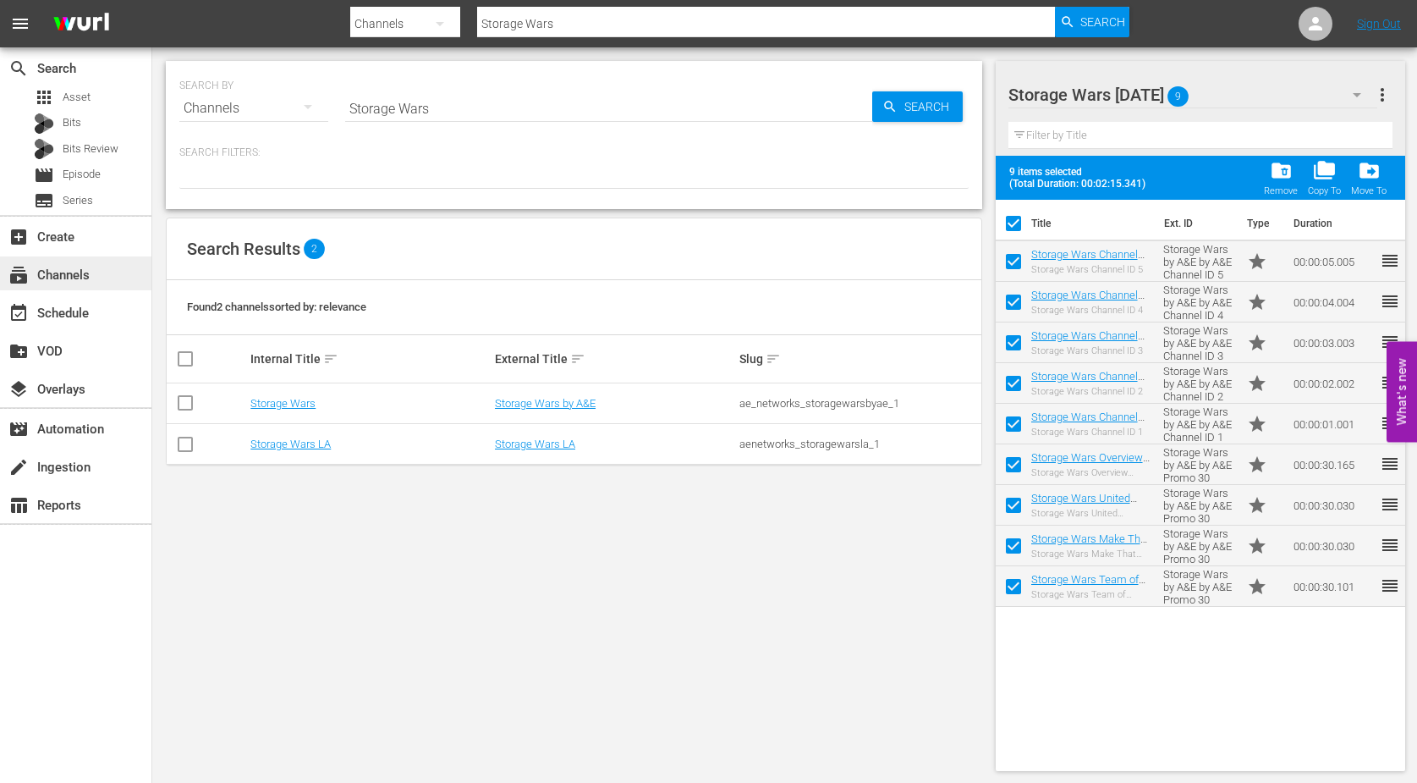
click at [61, 270] on div "subscriptions Channels" at bounding box center [47, 272] width 95 height 15
click at [65, 310] on div "event_available Schedule" at bounding box center [47, 310] width 95 height 15
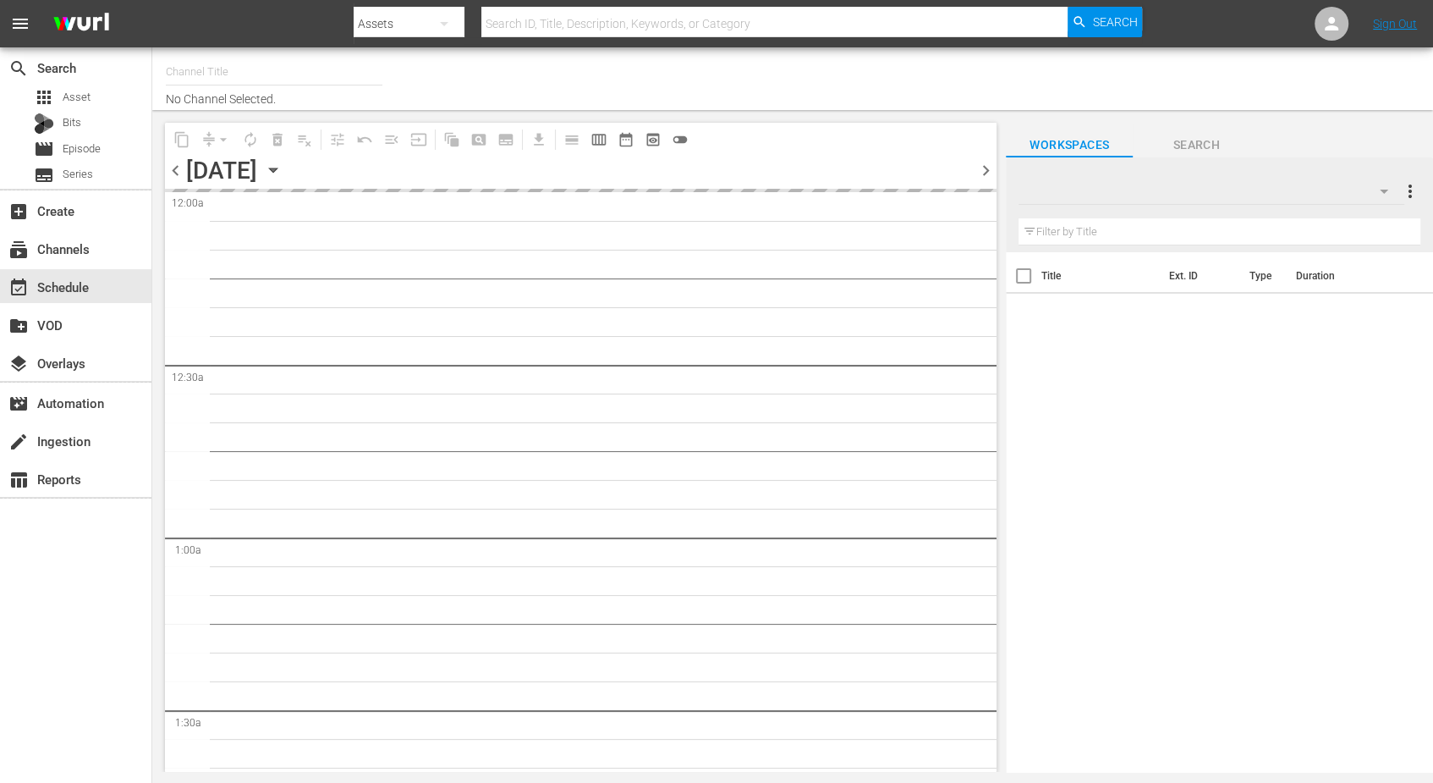
type input "Storage Wars (1967)"
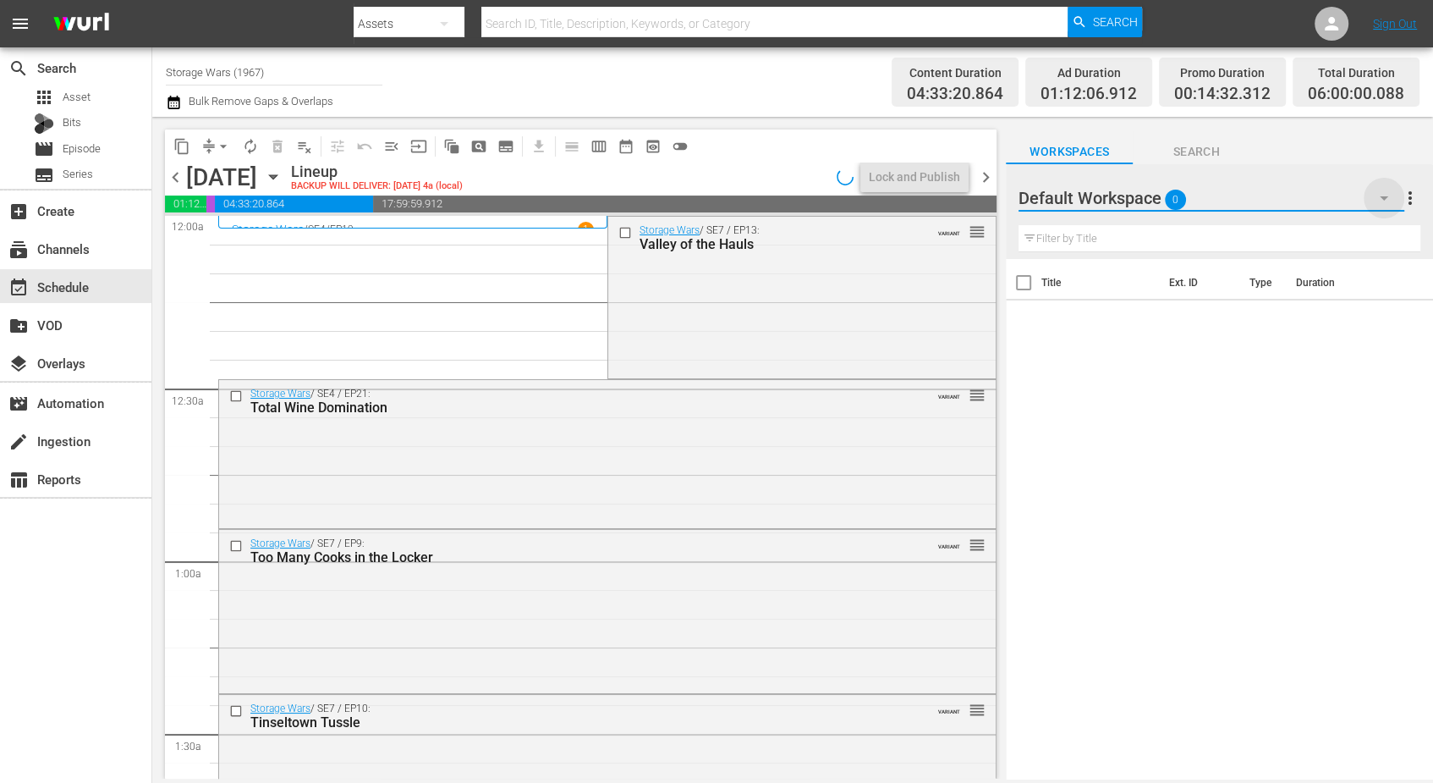
click at [1388, 197] on icon "button" at bounding box center [1384, 198] width 8 height 4
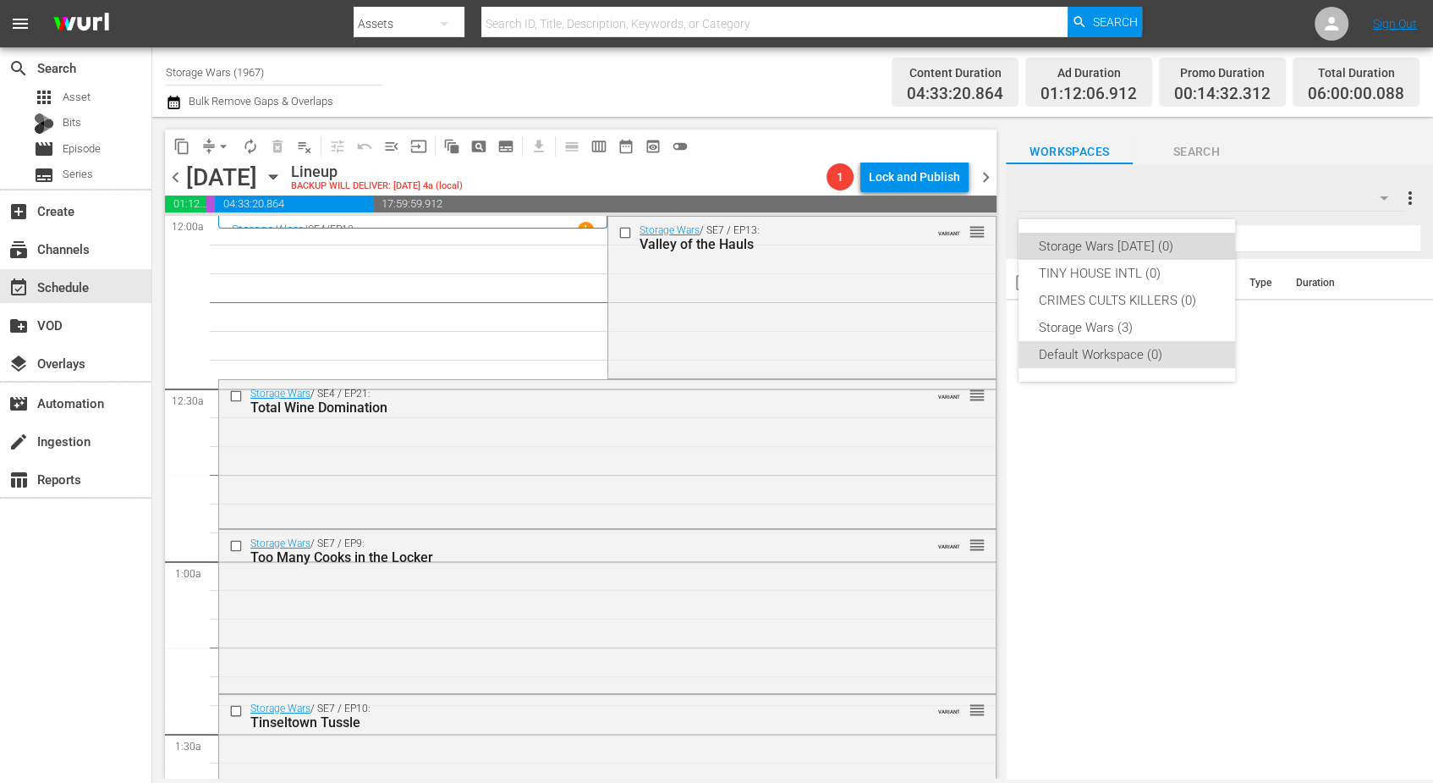
click at [1111, 244] on div "Storage Wars [DATE] (0)" at bounding box center [1127, 246] width 176 height 27
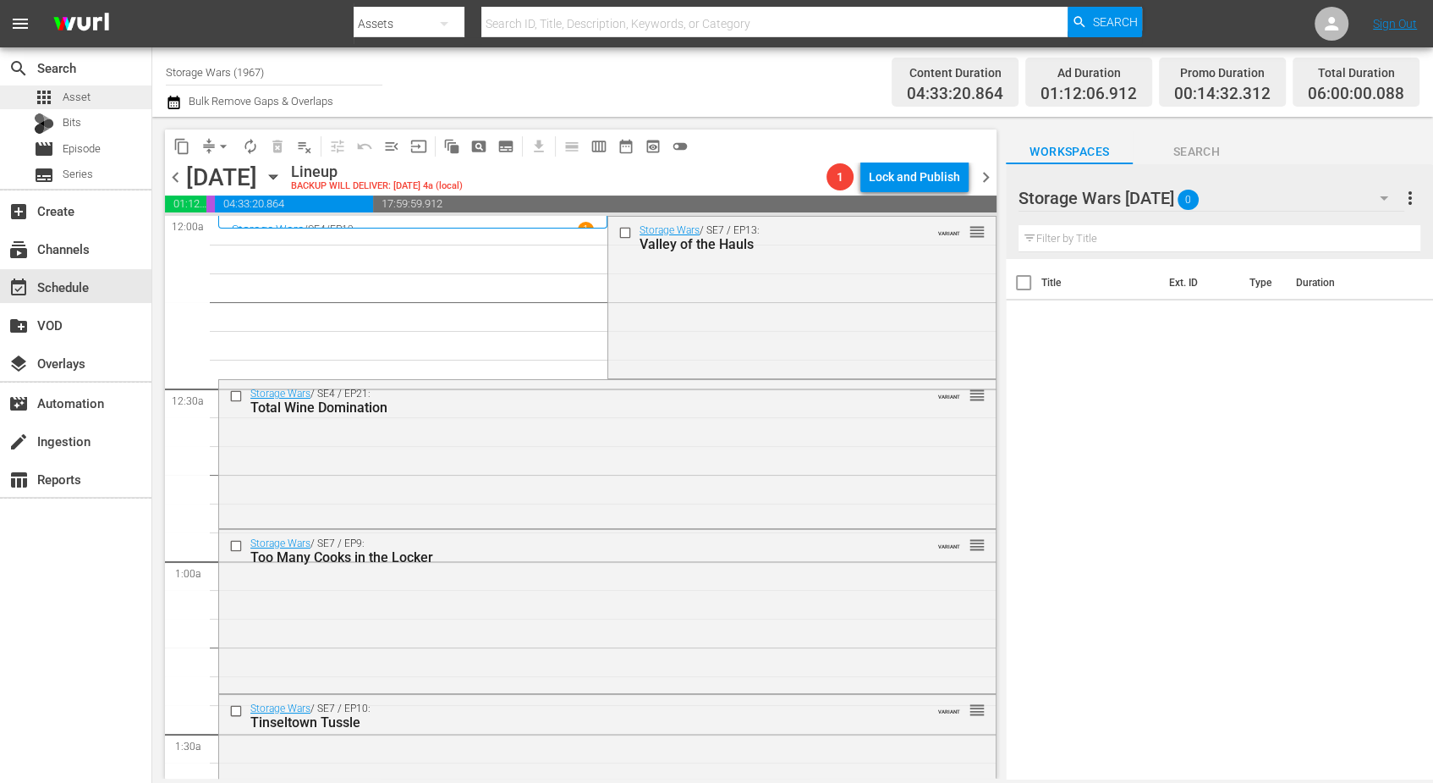
click at [62, 96] on div "apps Asset" at bounding box center [62, 97] width 57 height 24
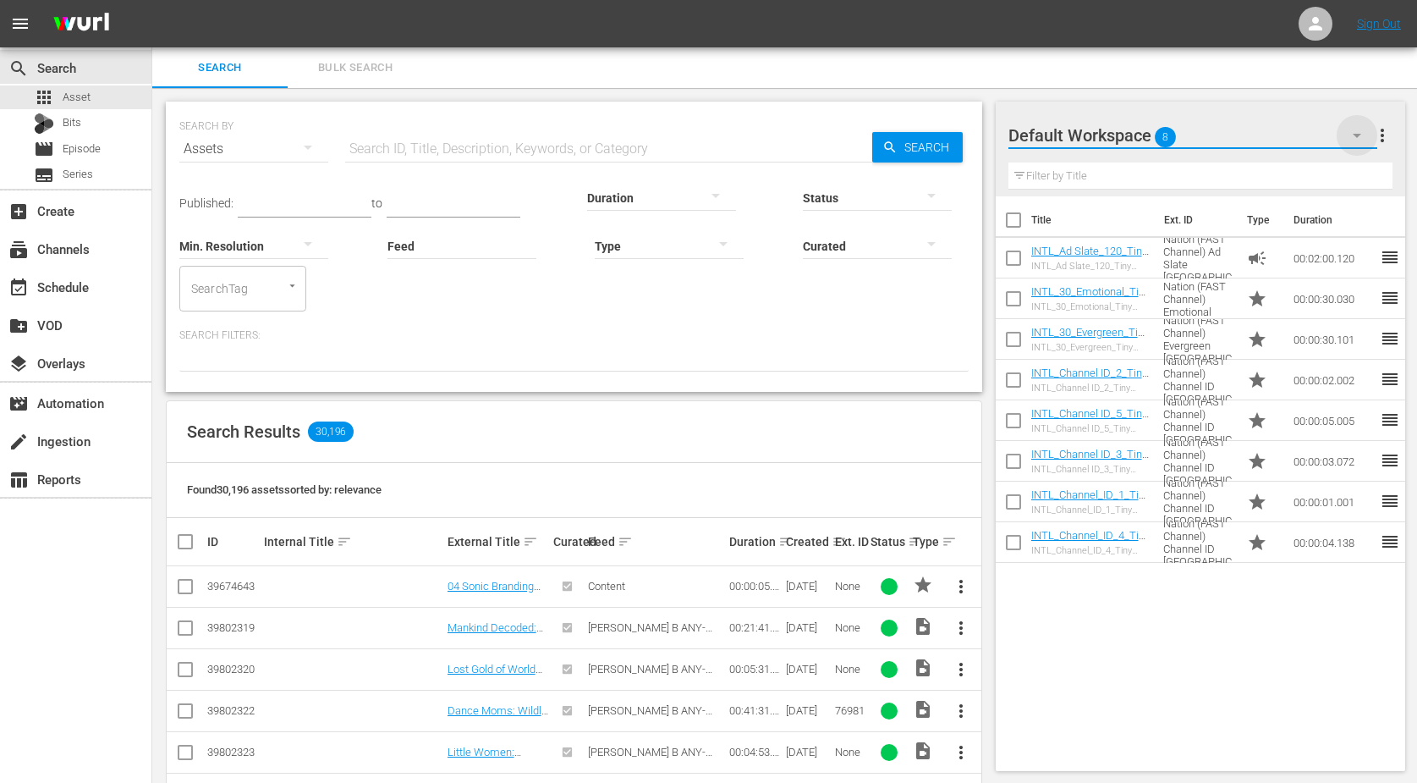
click at [1355, 135] on icon "button" at bounding box center [1357, 135] width 20 height 20
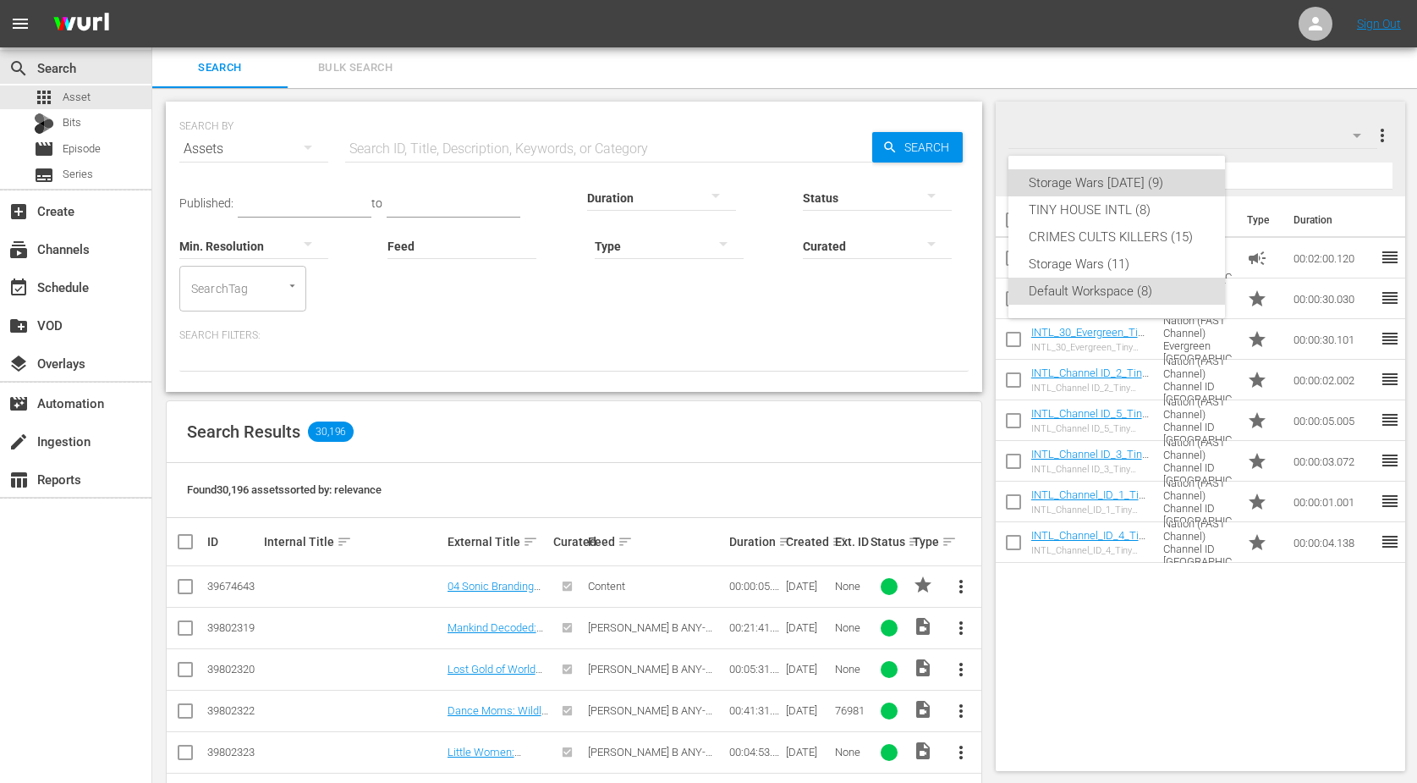
click at [1115, 179] on div "Storage Wars Wed Aug 20 (9)" at bounding box center [1117, 182] width 176 height 27
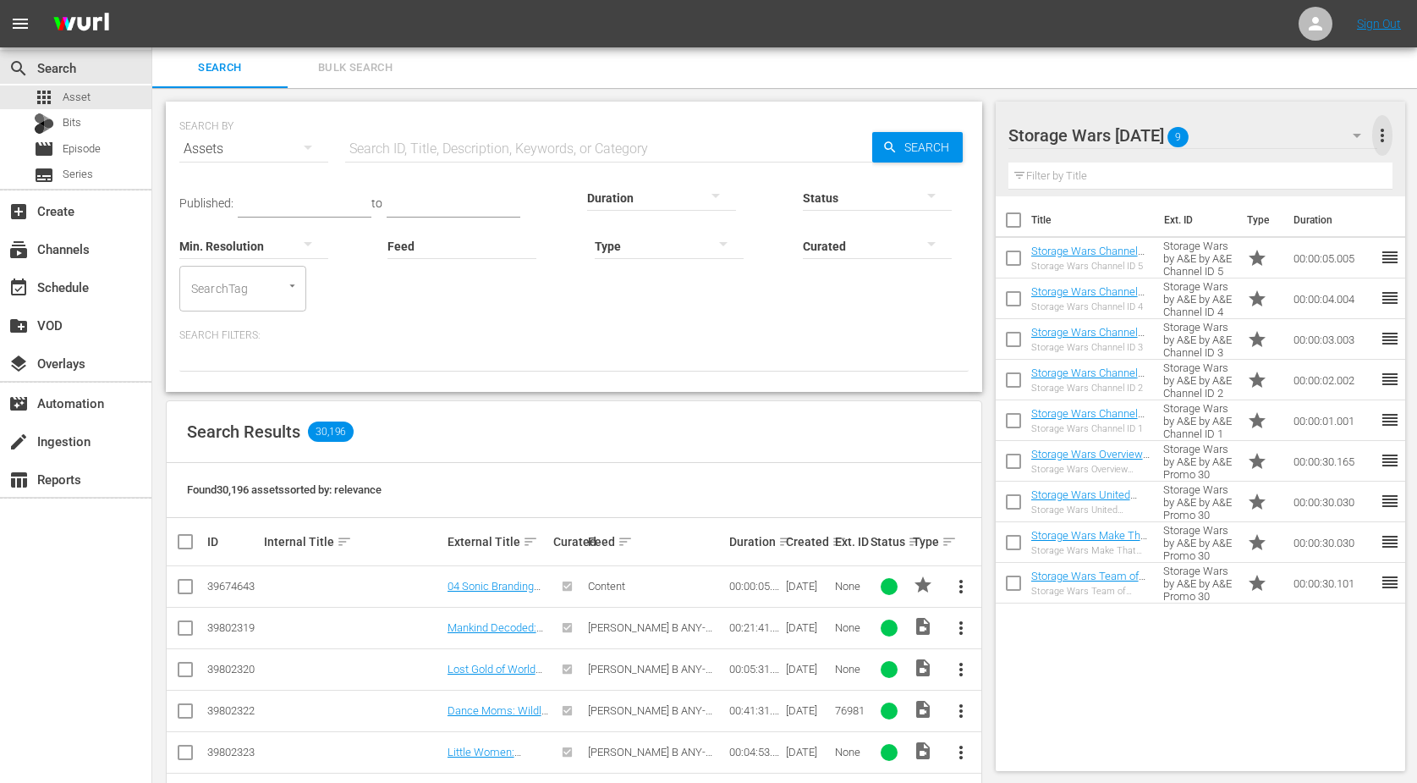
click at [1376, 131] on span "more_vert" at bounding box center [1382, 135] width 20 height 20
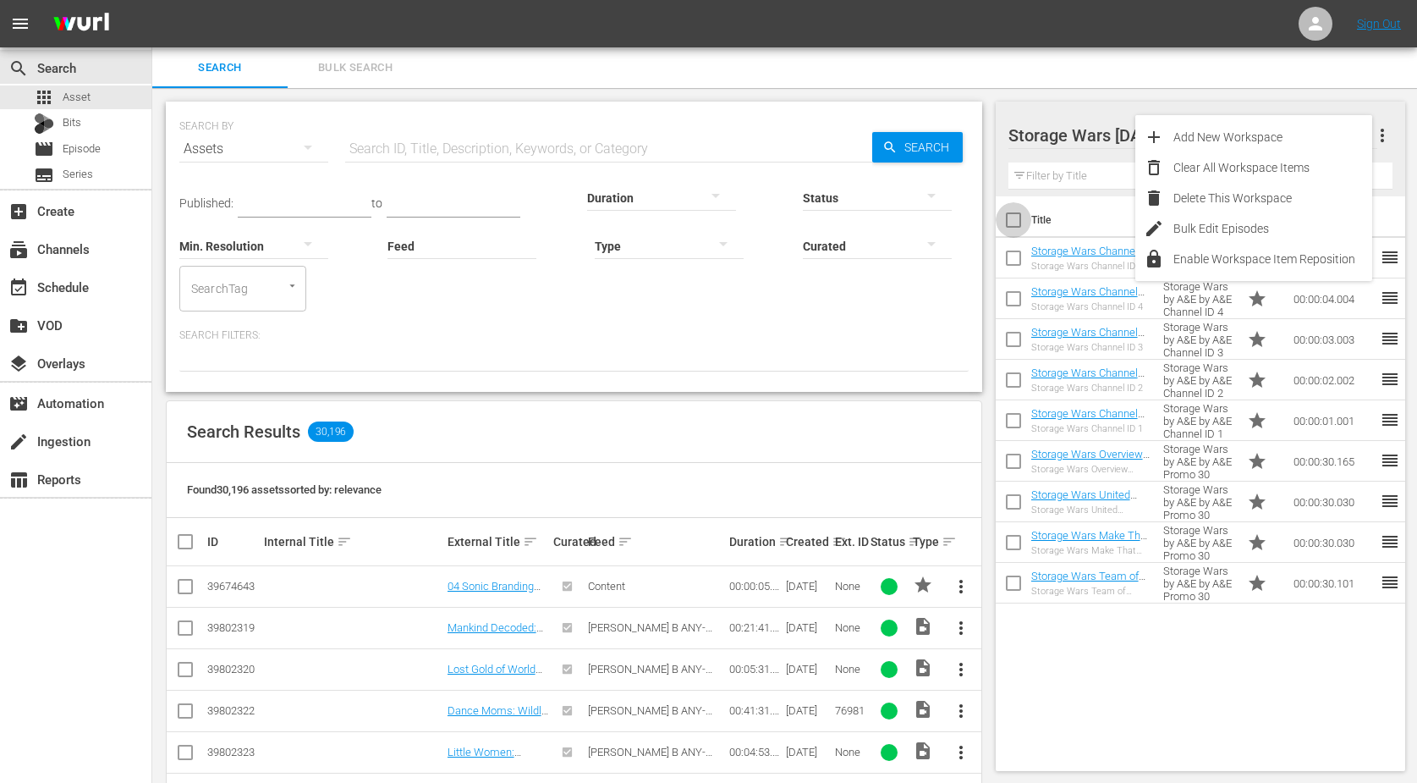
click at [1008, 215] on input "checkbox" at bounding box center [1014, 224] width 36 height 36
checkbox input "true"
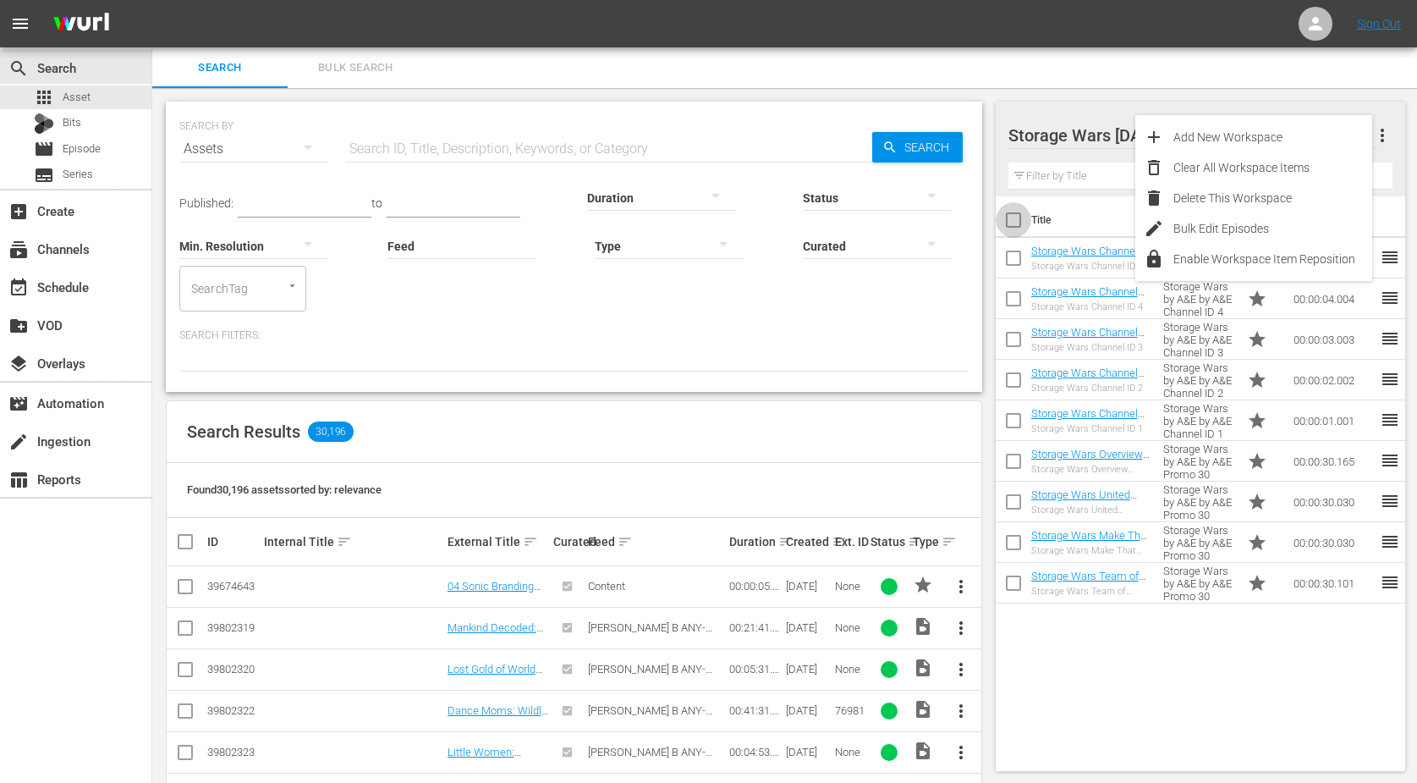
checkbox input "true"
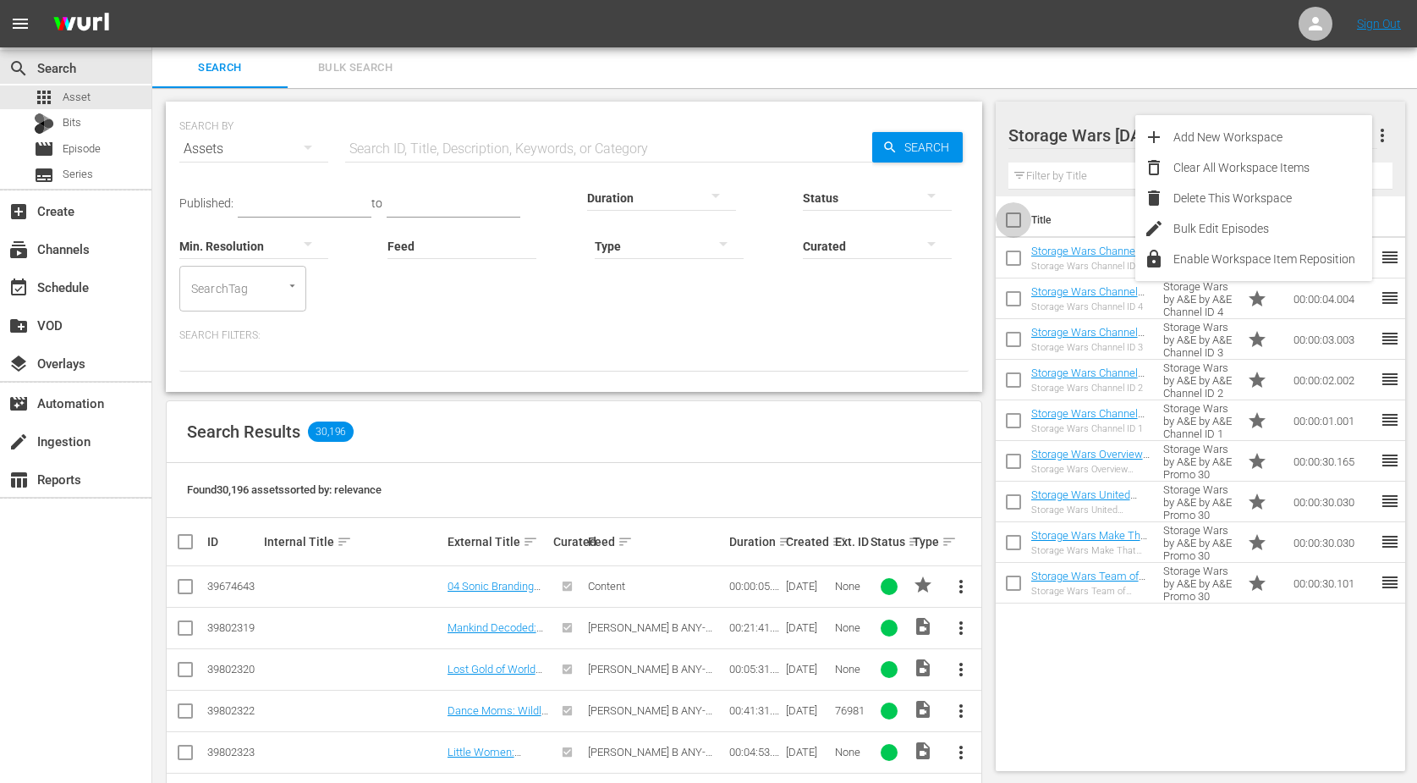
checkbox input "true"
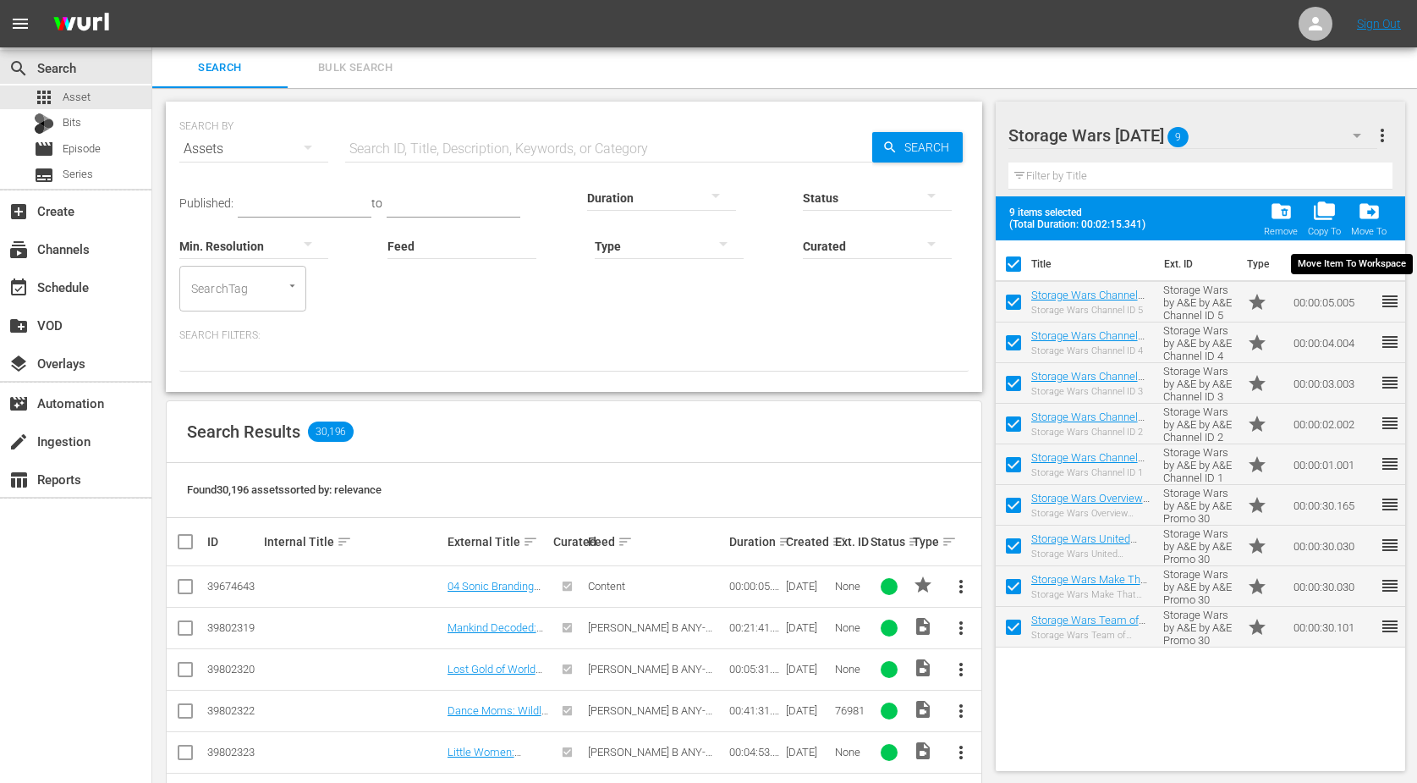
click at [1367, 206] on span "drive_file_move" at bounding box center [1369, 211] width 23 height 23
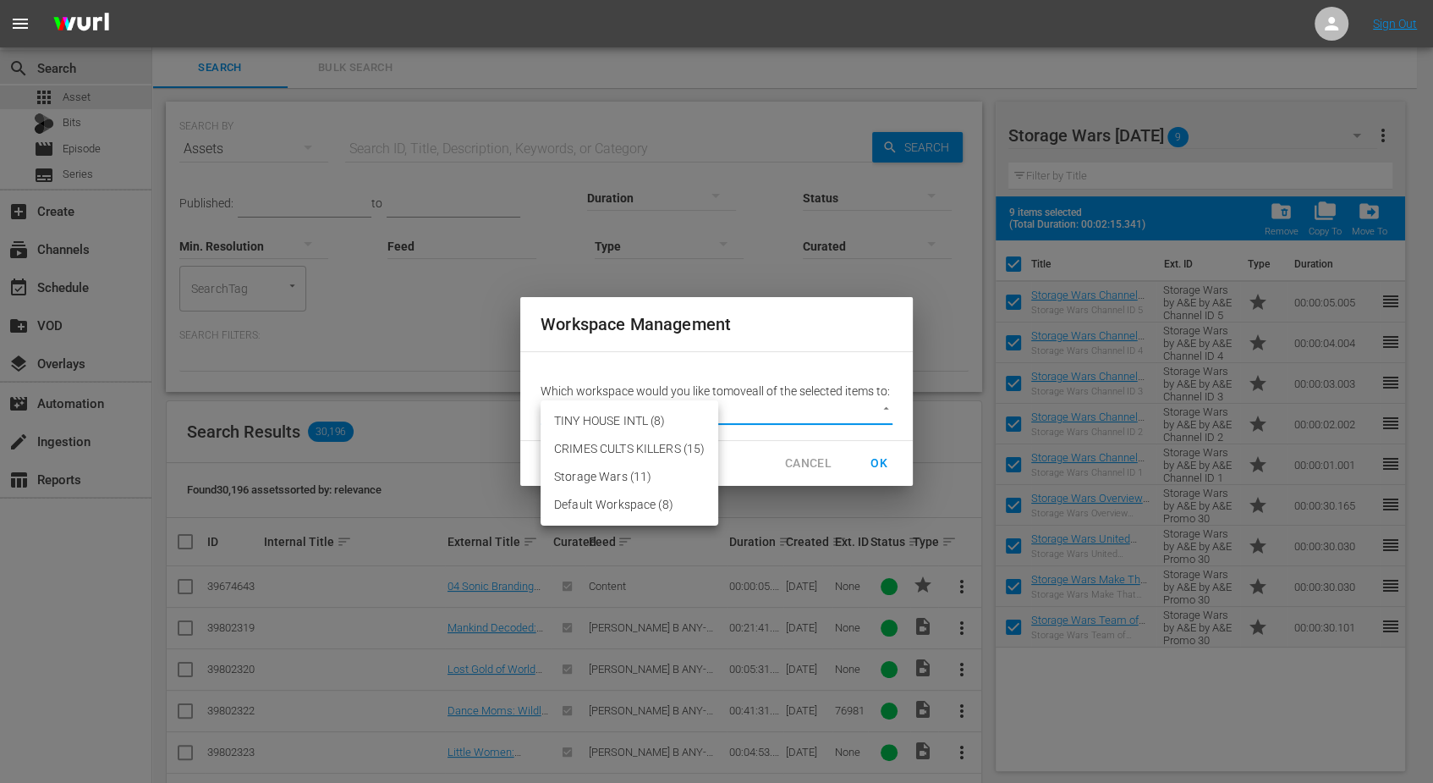
click at [880, 417] on body "menu Sign Out search Search apps Asset Bits movie Episode subtitles Series add_…" at bounding box center [716, 391] width 1433 height 783
click at [601, 475] on li "Storage Wars (11)" at bounding box center [630, 477] width 178 height 28
type input "3624"
click at [874, 469] on span "OK" at bounding box center [879, 463] width 27 height 21
